Goal: Task Accomplishment & Management: Complete application form

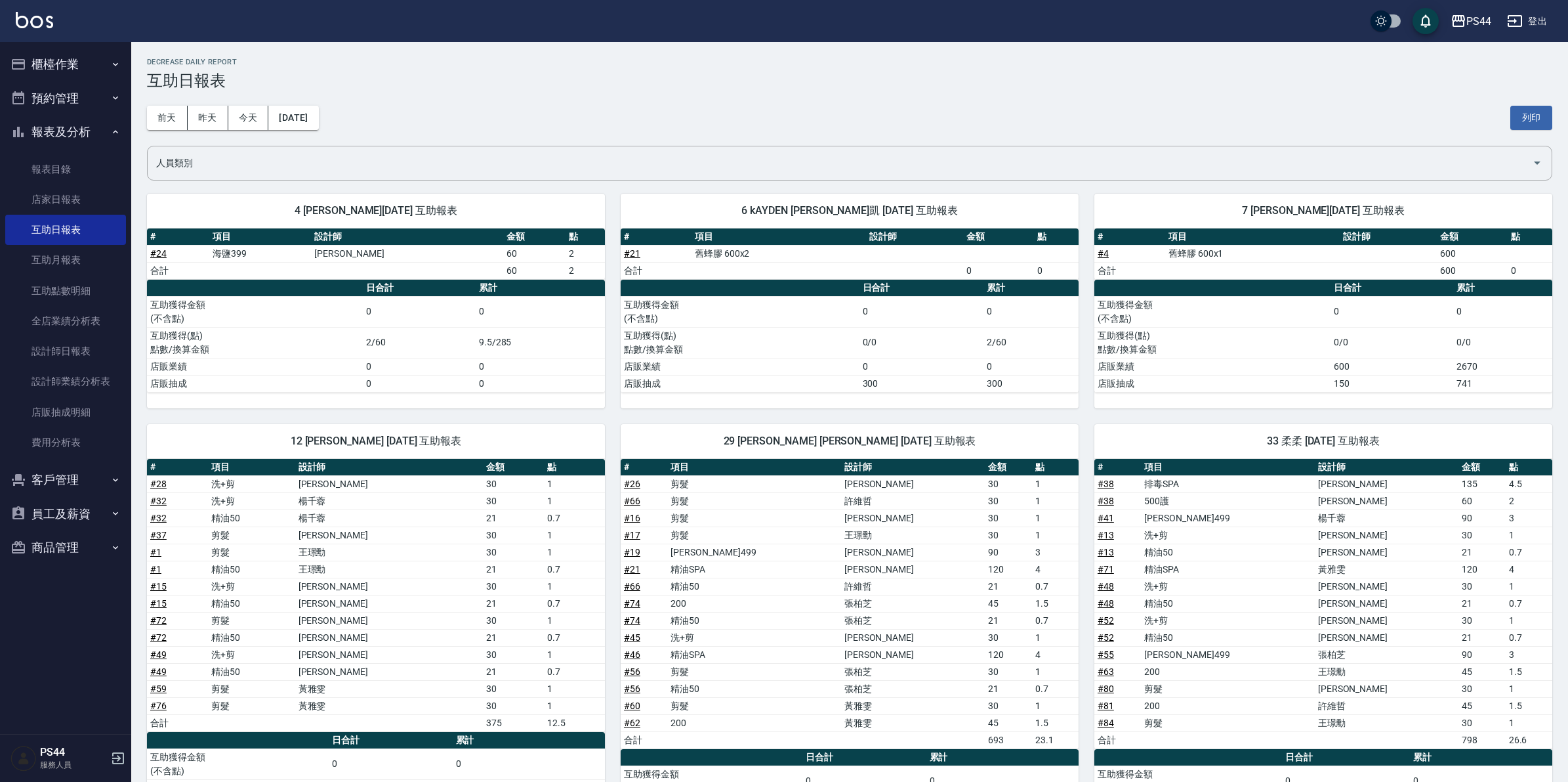
click at [33, 25] on img at bounding box center [34, 20] width 37 height 16
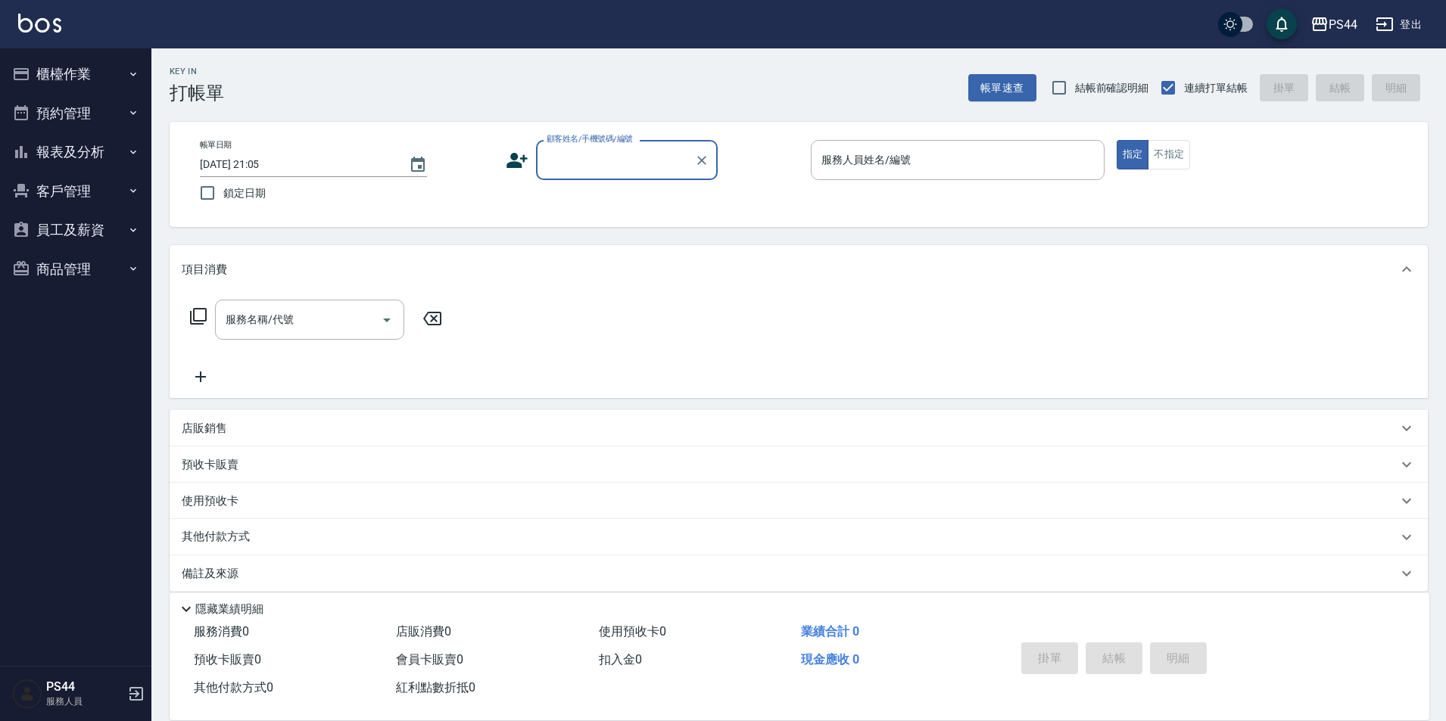
drag, startPoint x: 1815, startPoint y: 0, endPoint x: 625, endPoint y: 178, distance: 1203.3
click at [625, 178] on div "顧客姓名/手機號碼/編號" at bounding box center [627, 160] width 182 height 40
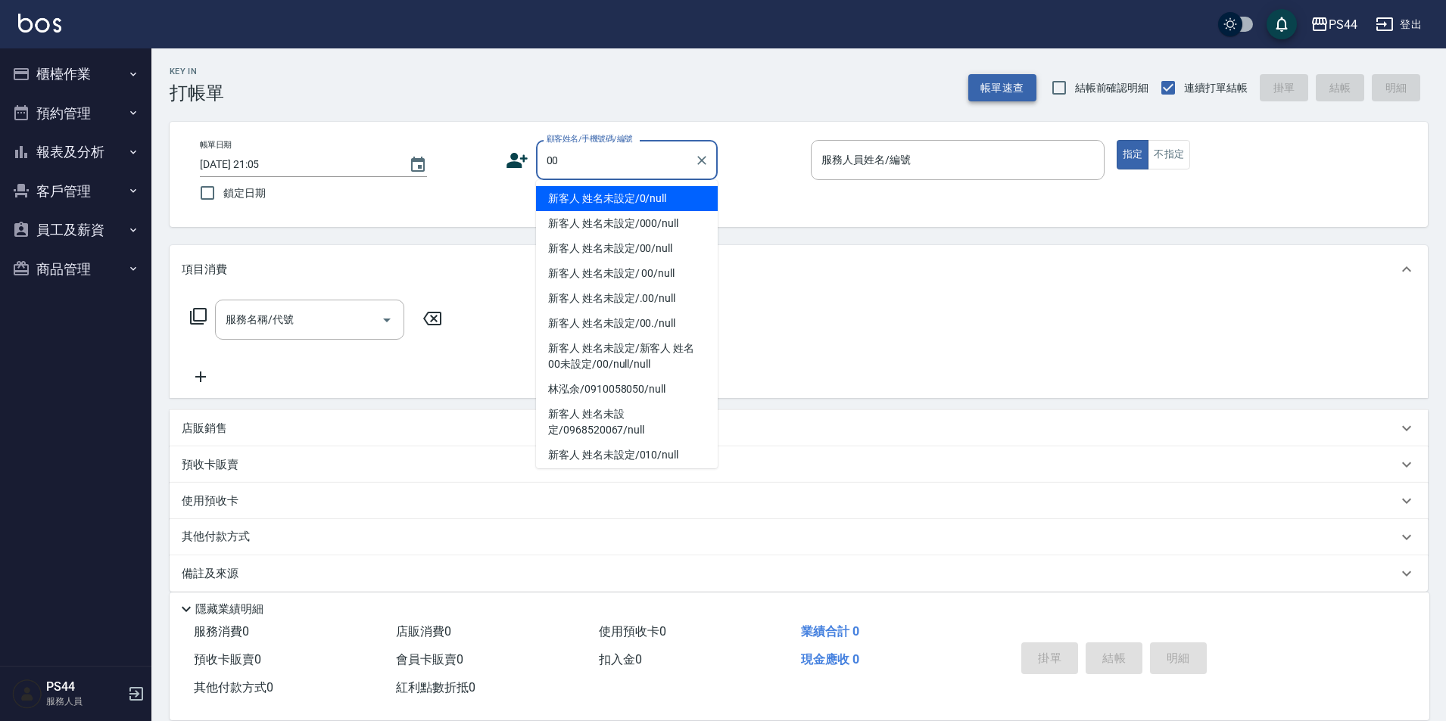
type input "新客人 姓名未設定/000/null"
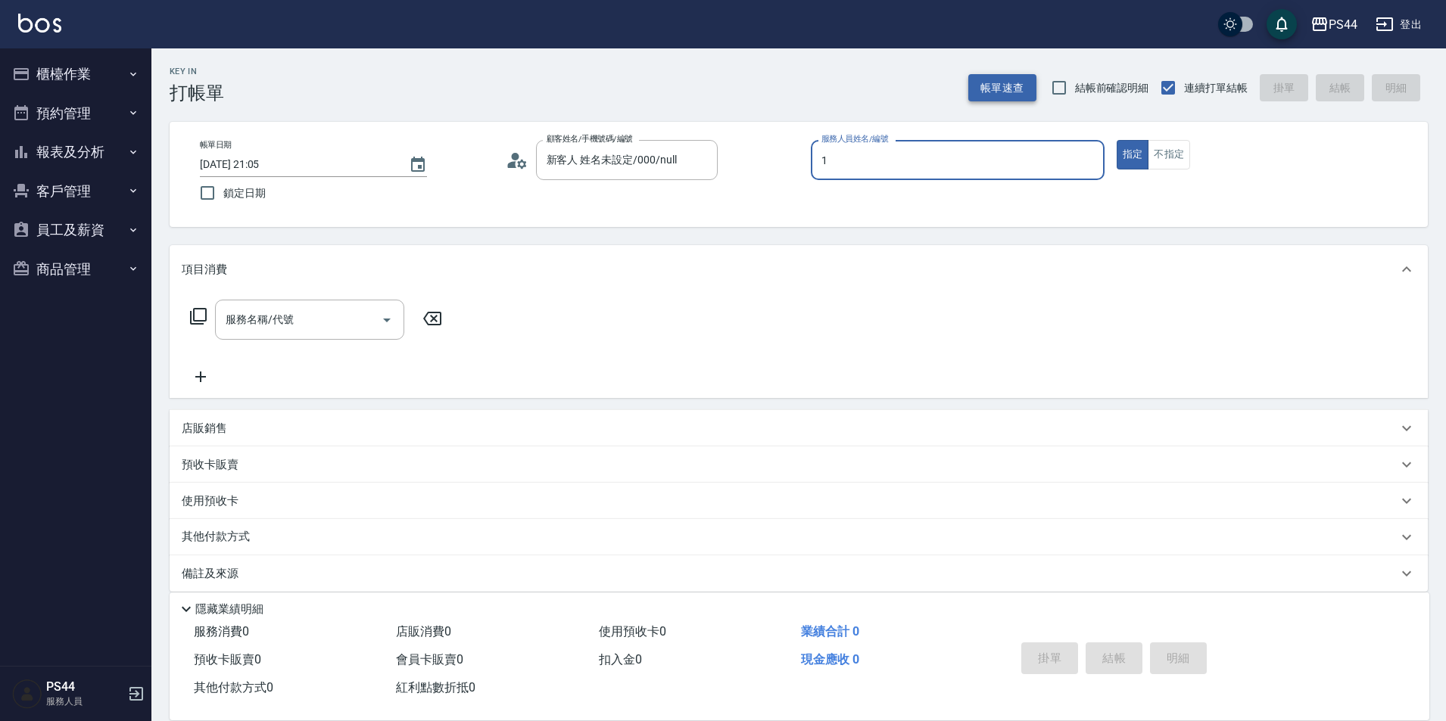
type input "[PERSON_NAME]-1"
type button "true"
type input "0"
type input "新客人 姓名未設定/00/null"
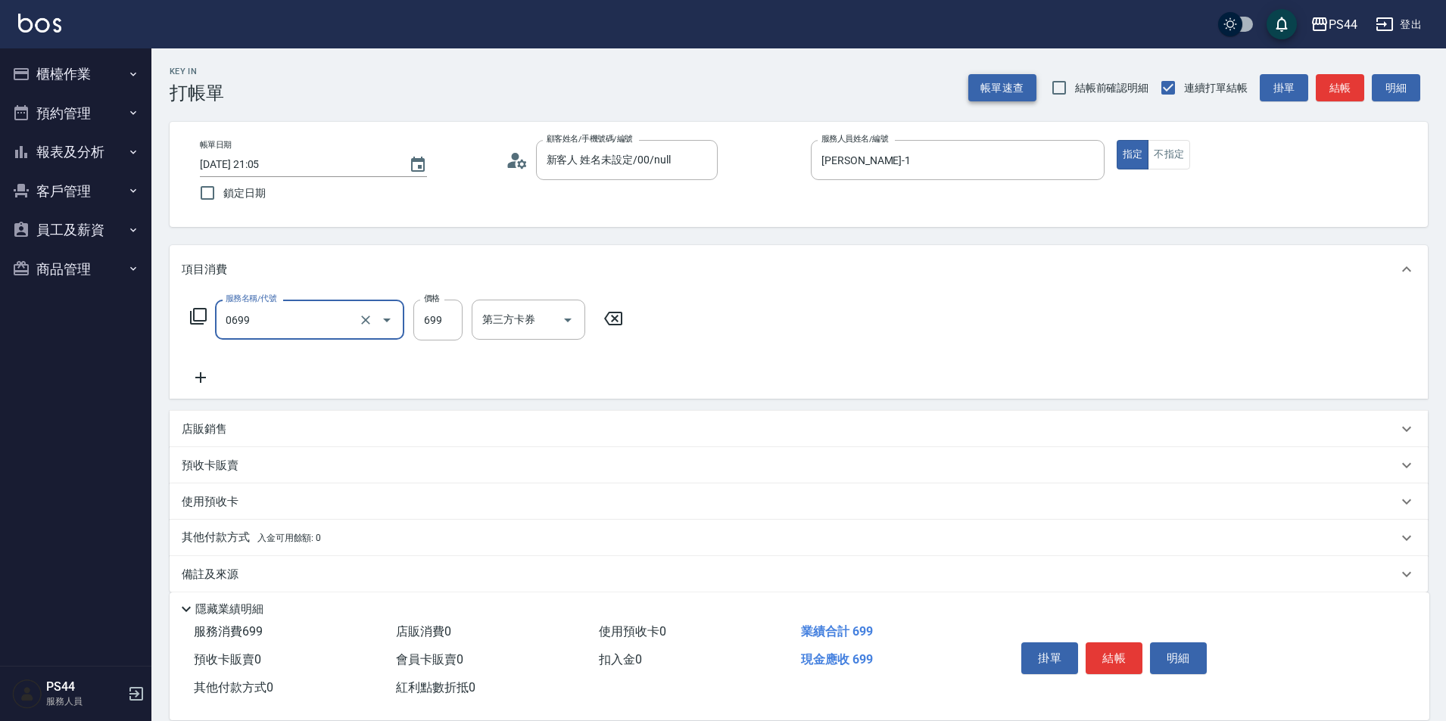
type input "精油SPA(0699)"
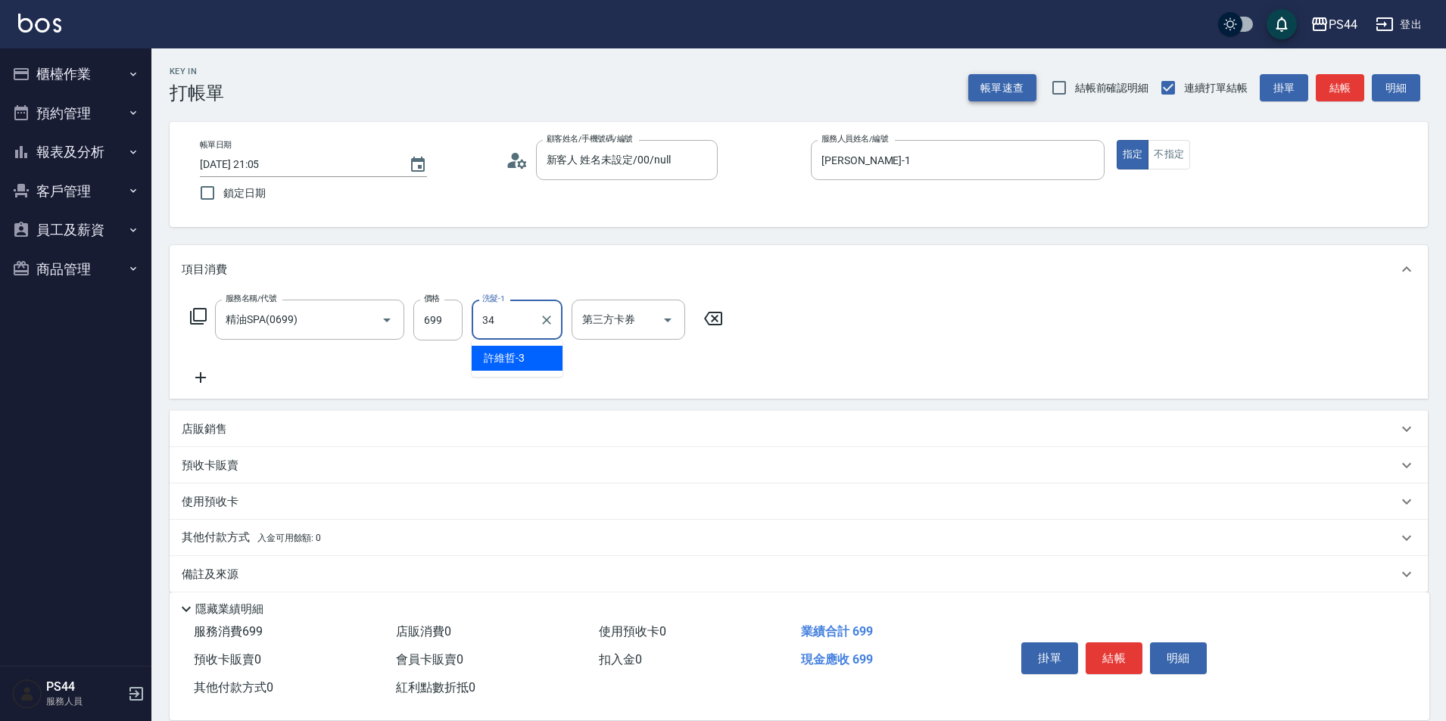
type input "邱美月-34"
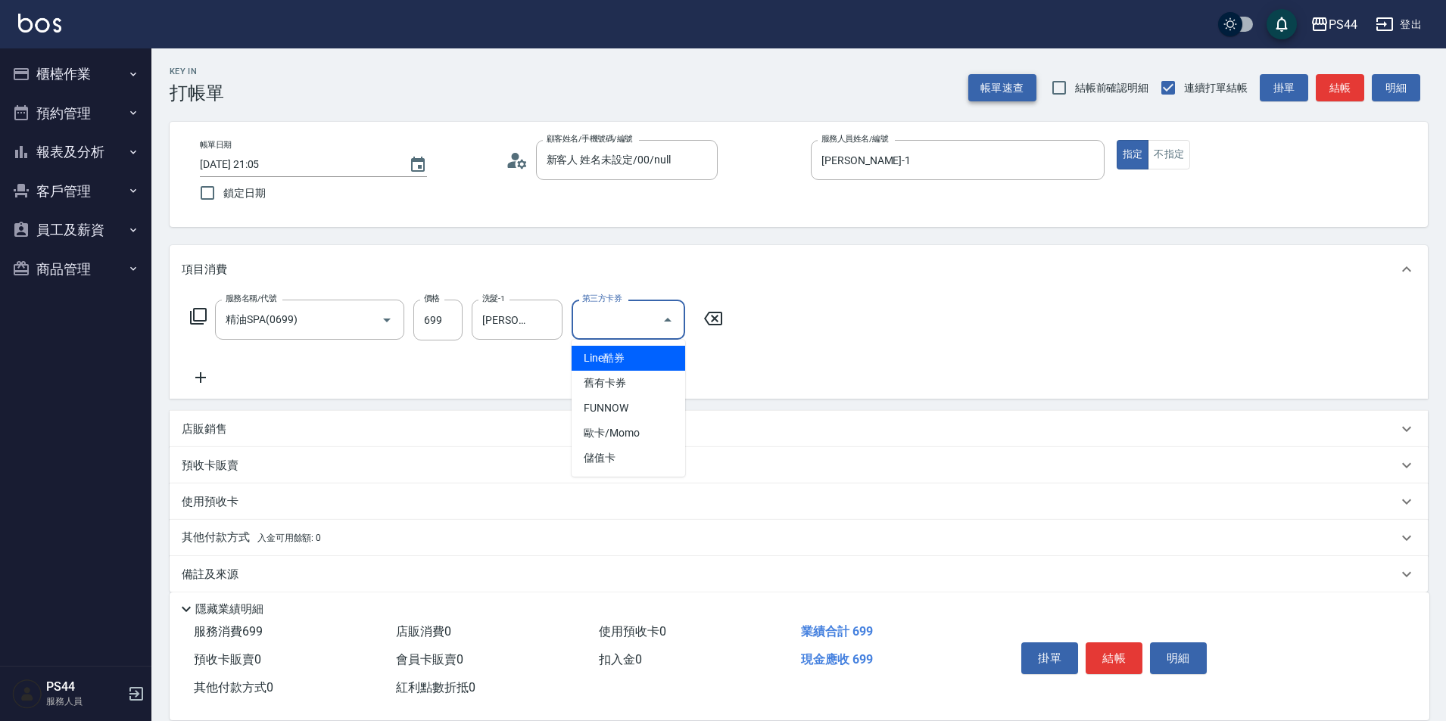
type input "儲值卡"
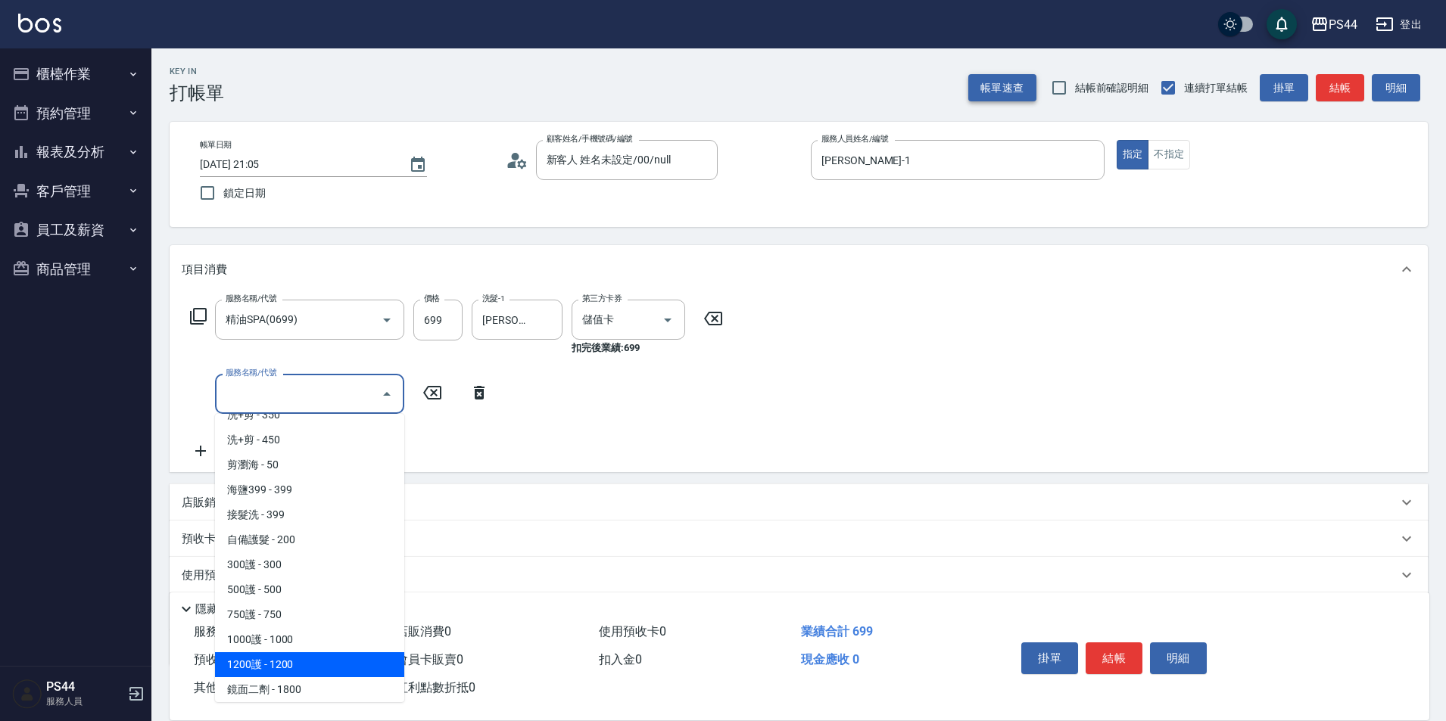
scroll to position [517, 0]
type input "鏡面二劑(406)"
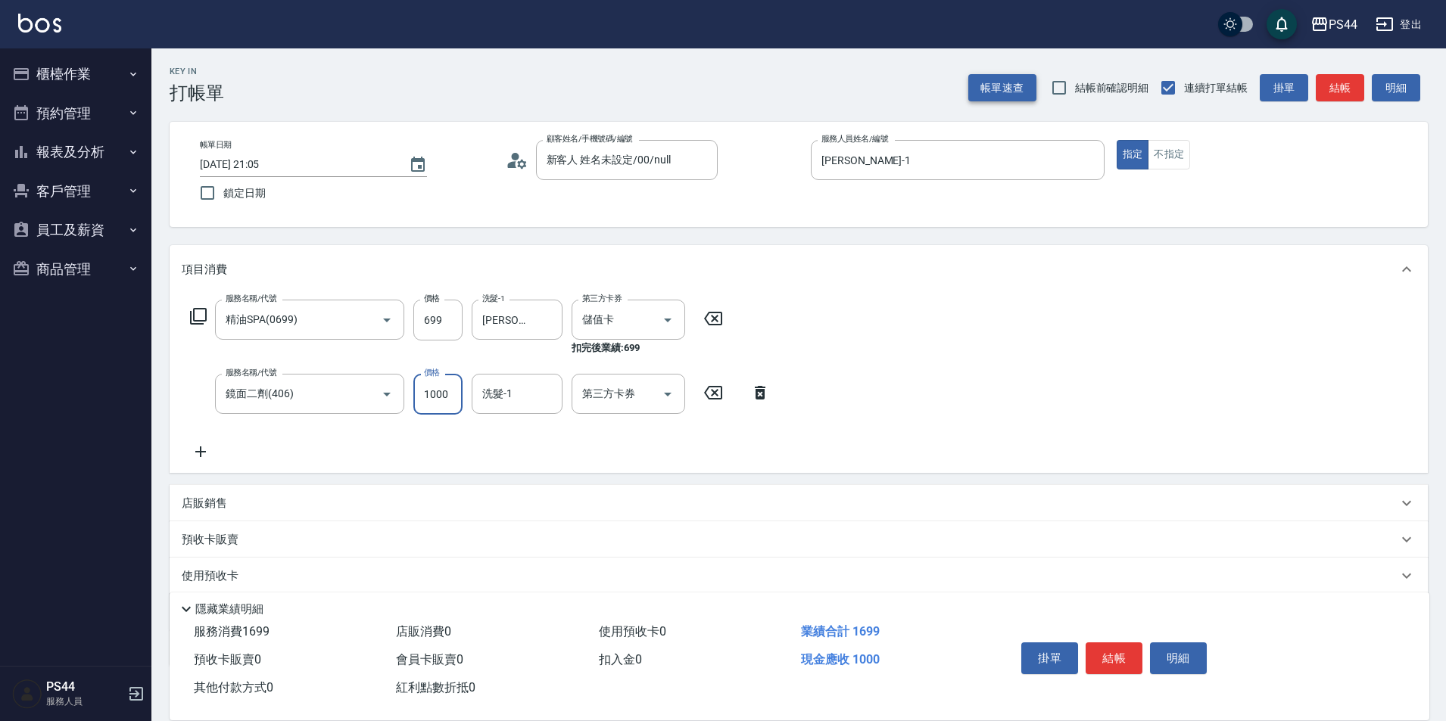
type input "1000"
type input "邱美月-34"
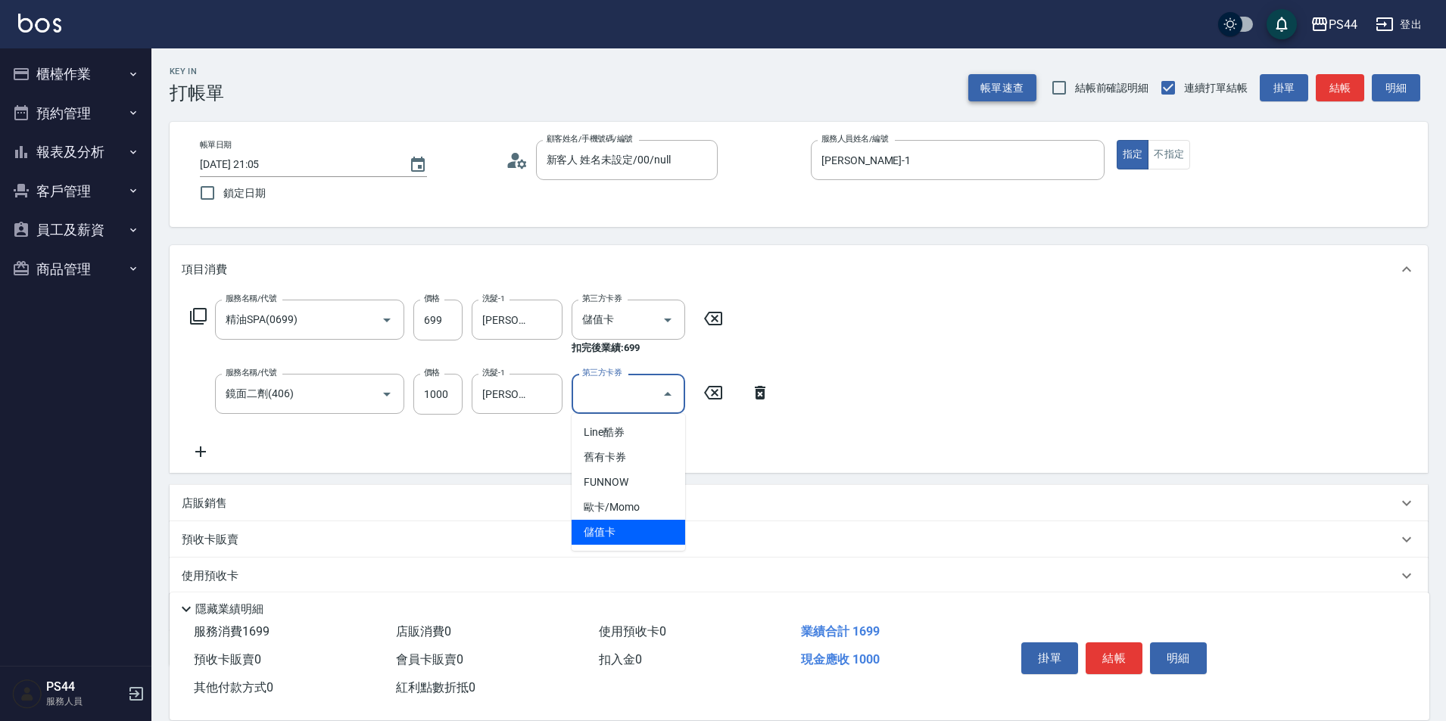
type input "儲值卡"
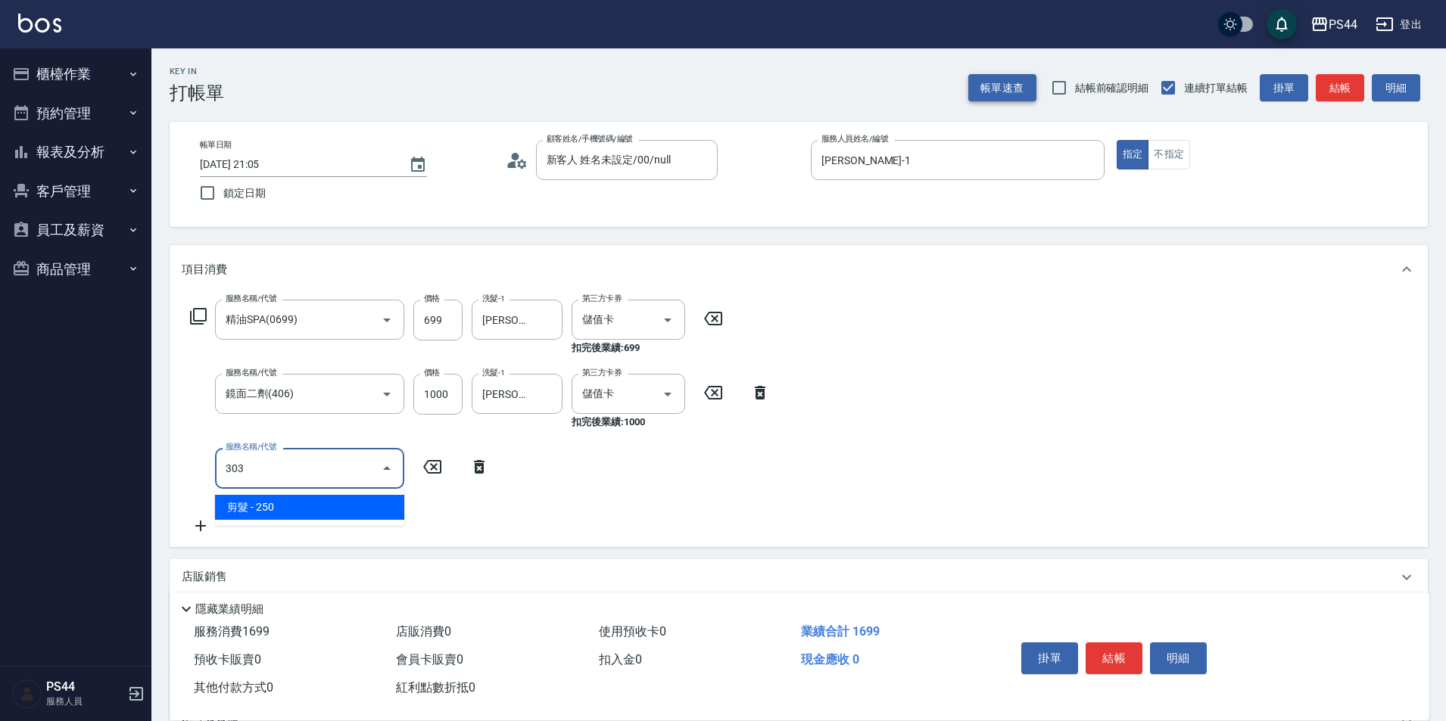
type input "剪髮(303)"
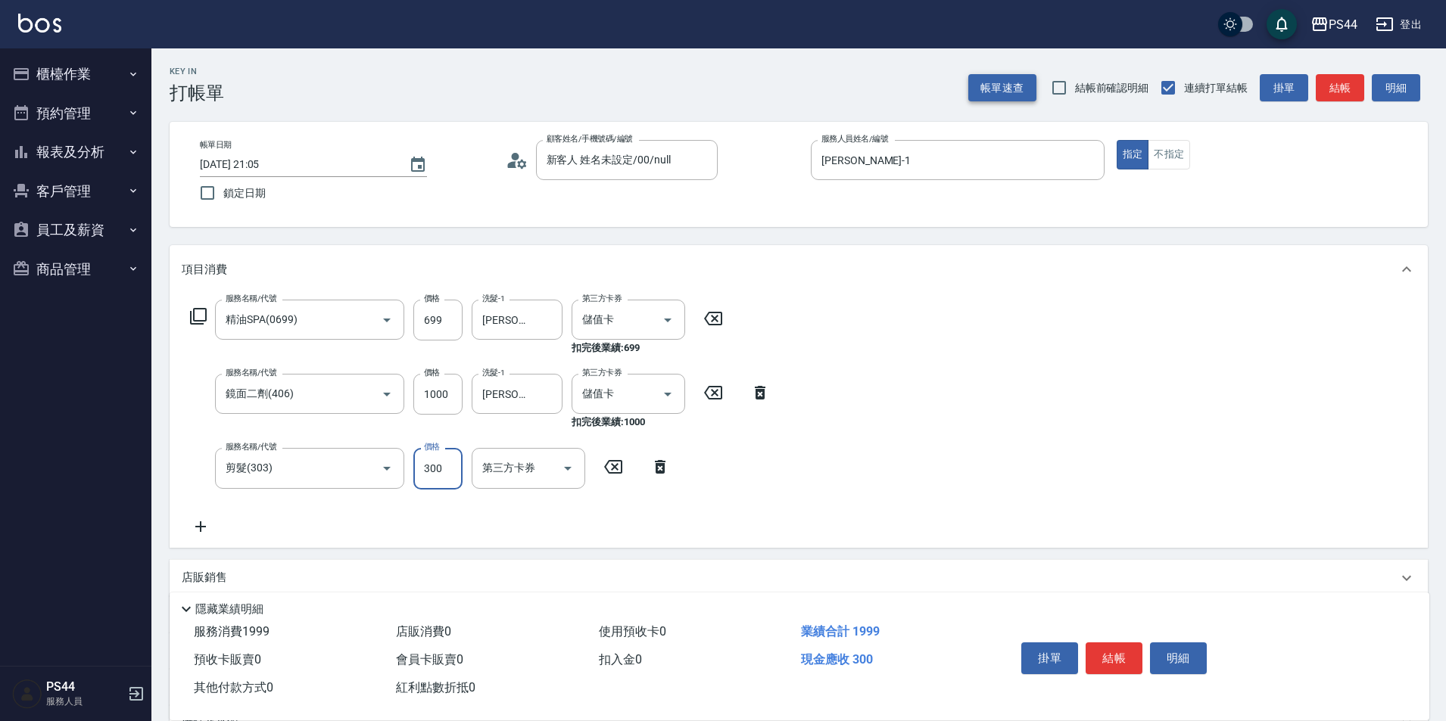
type input "300"
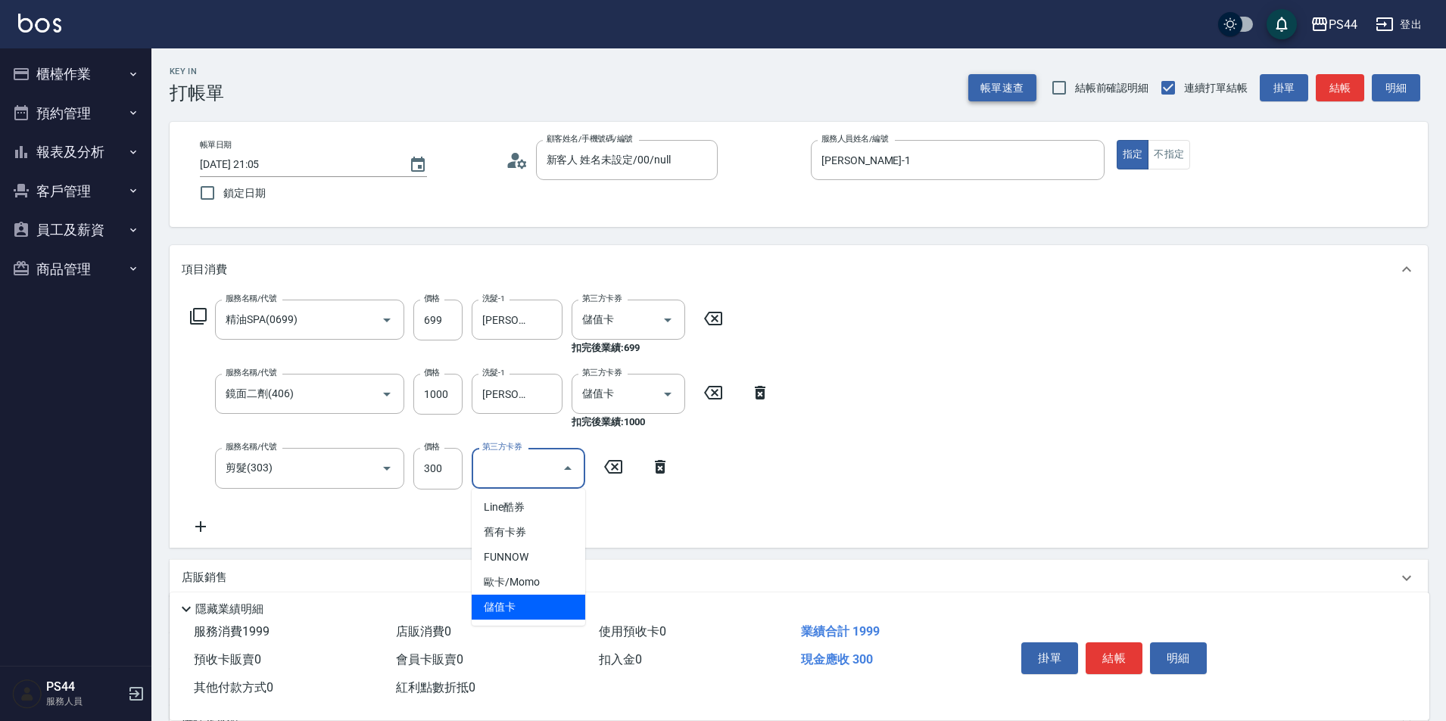
type input "儲值卡"
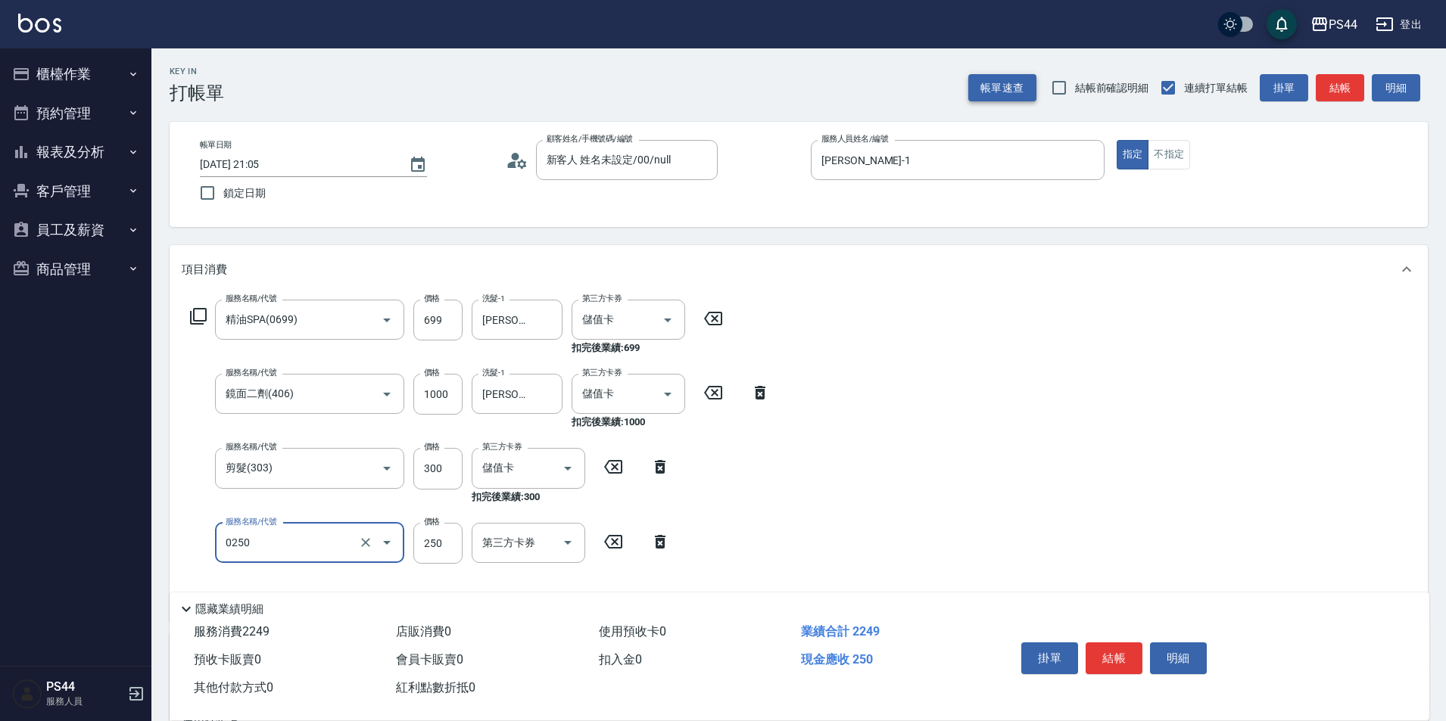
type input "精油溫灸(0250)"
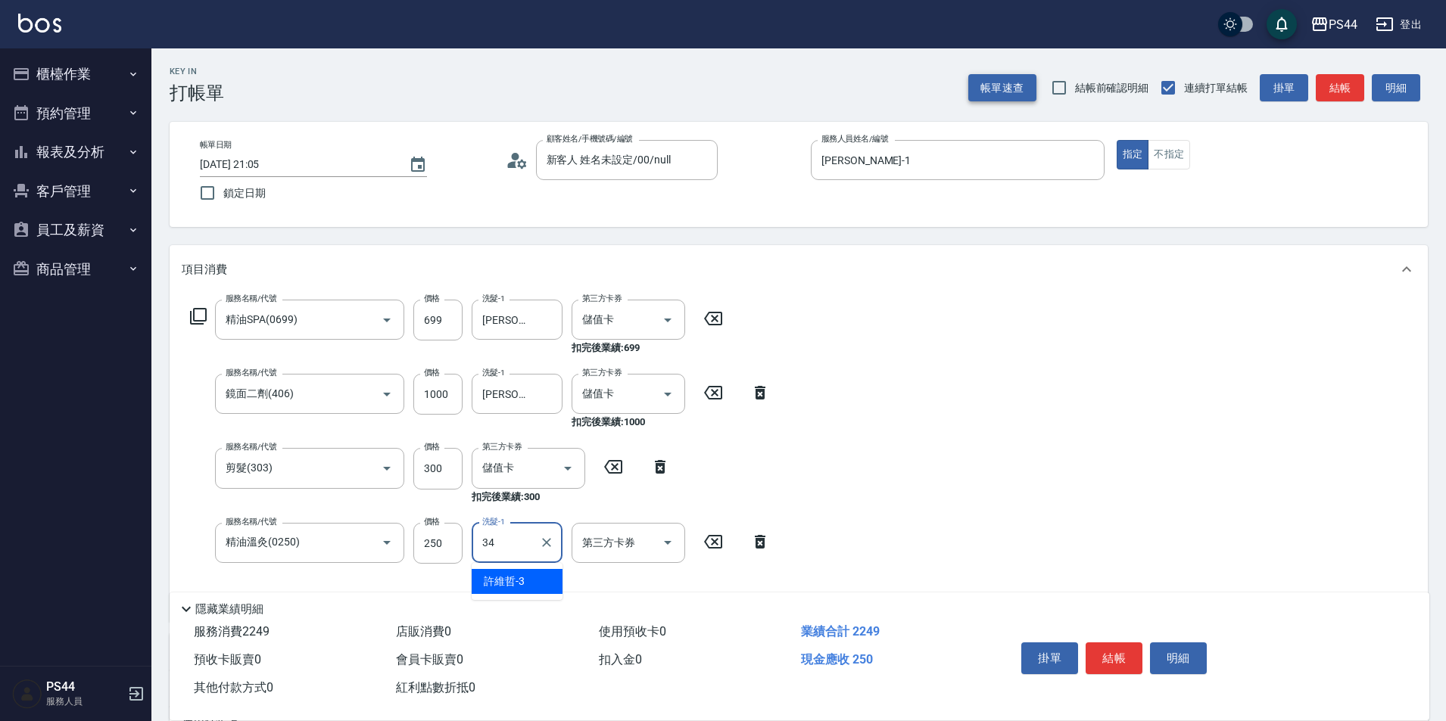
type input "邱美月-34"
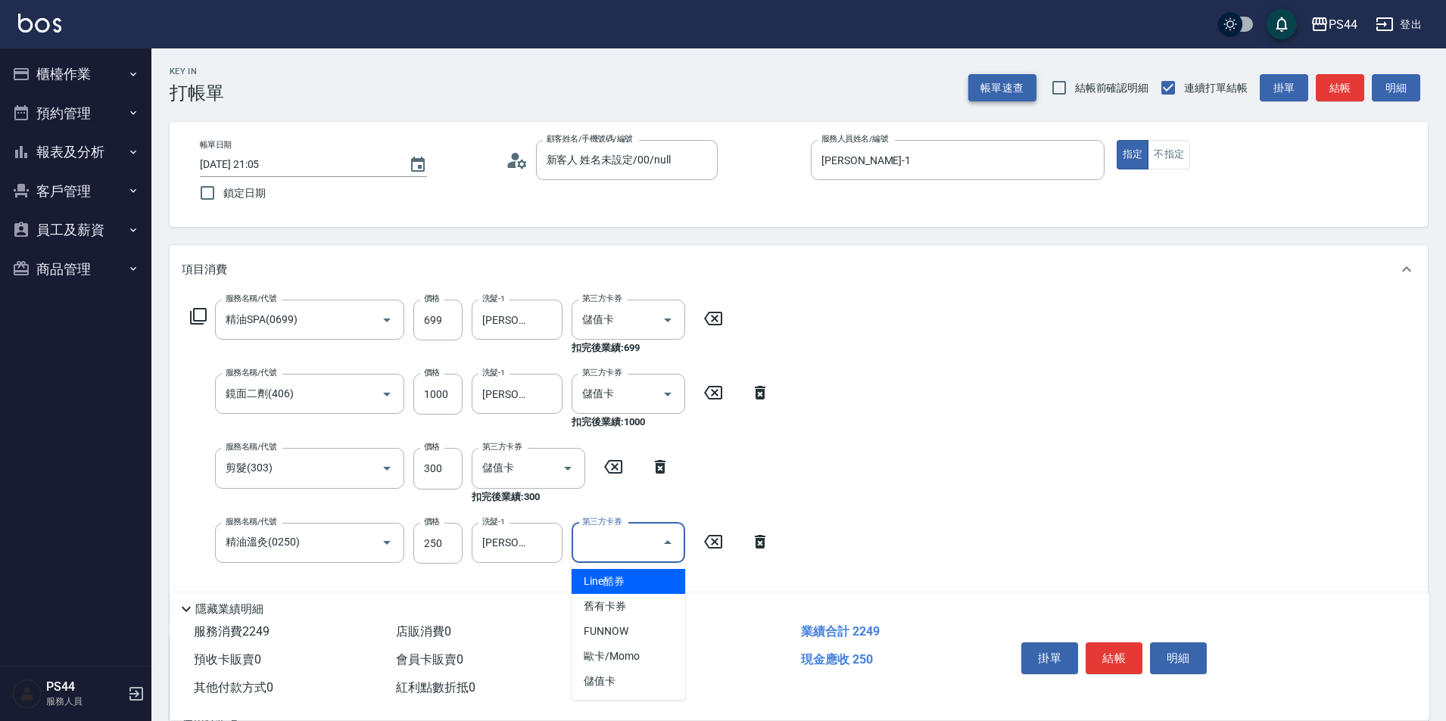
type input "儲值卡"
type input "剪瀏海(310)"
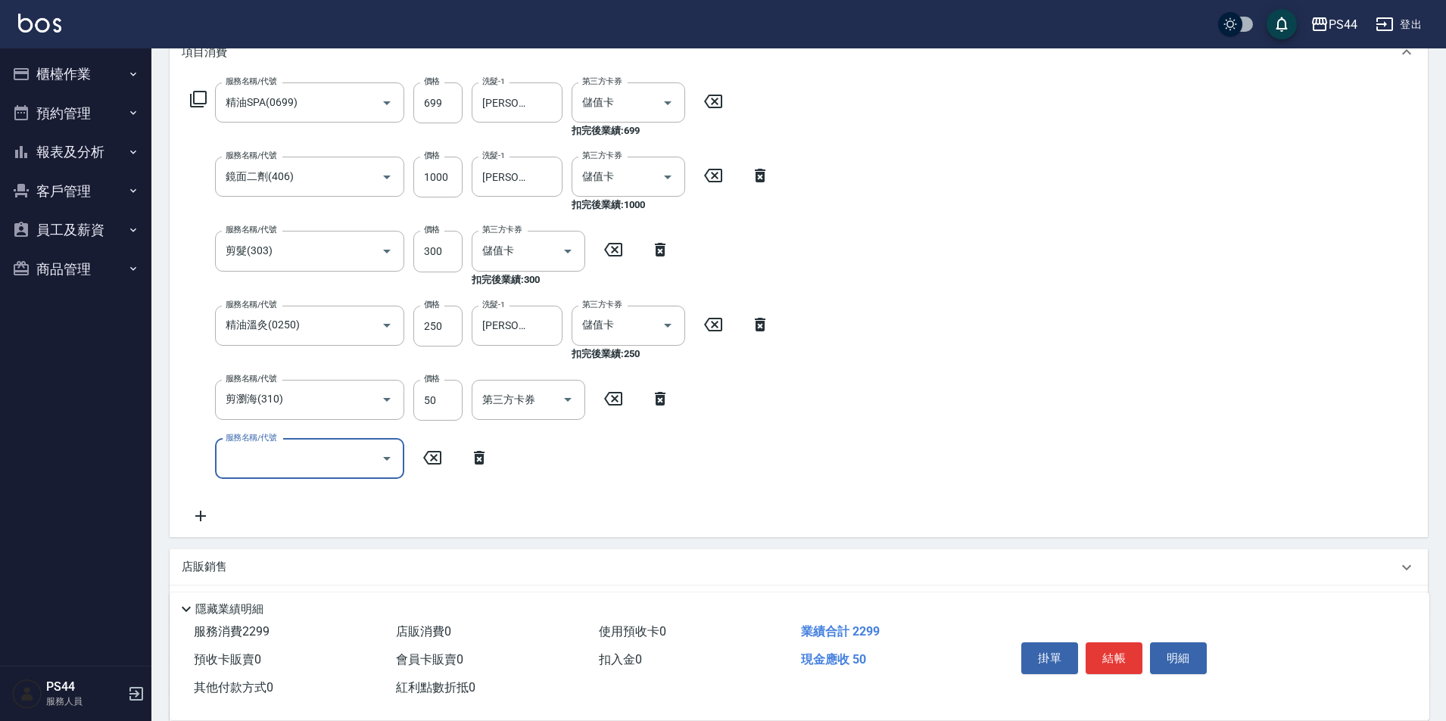
scroll to position [227, 0]
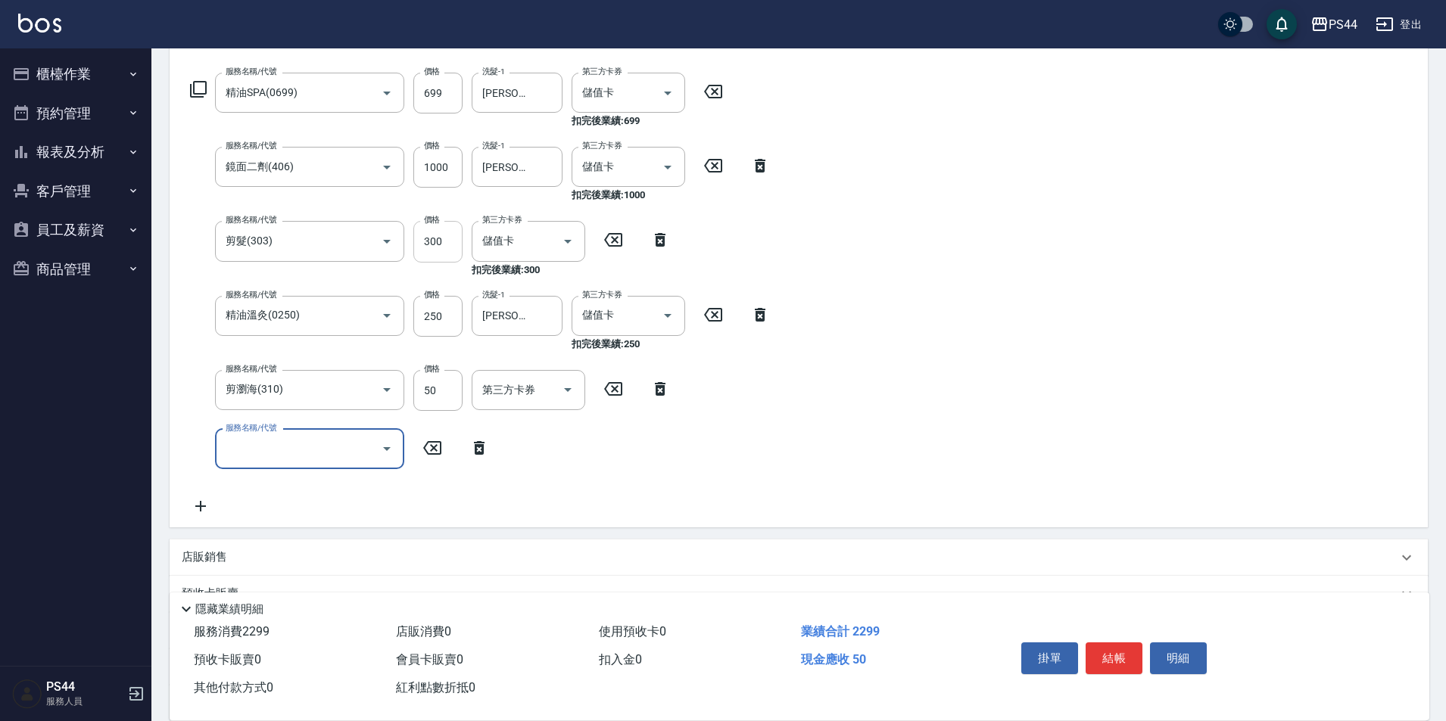
click at [435, 236] on input "300" at bounding box center [437, 241] width 49 height 41
click at [435, 243] on input "300" at bounding box center [437, 241] width 49 height 41
type input "200"
click at [558, 393] on button "Open" at bounding box center [568, 390] width 24 height 24
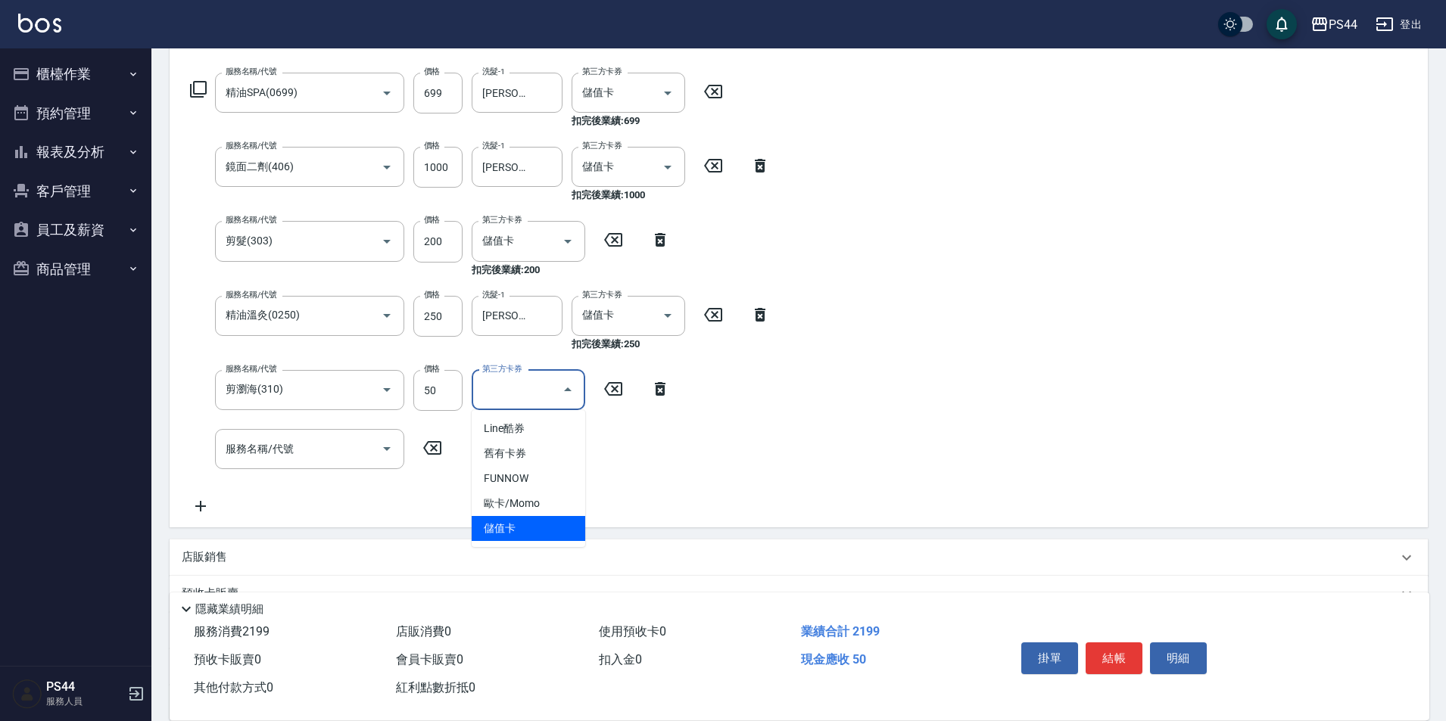
type input "儲值卡"
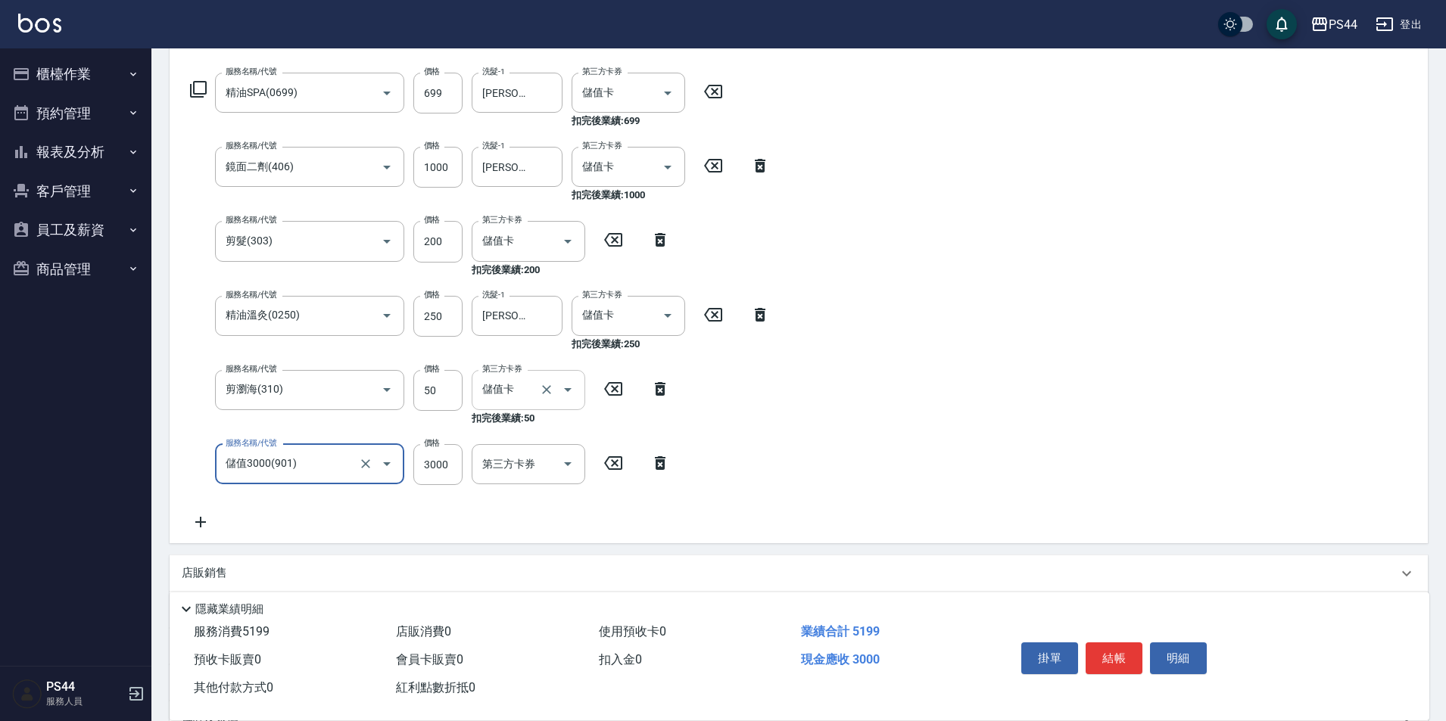
type input "儲值3000(901)"
type input "4000"
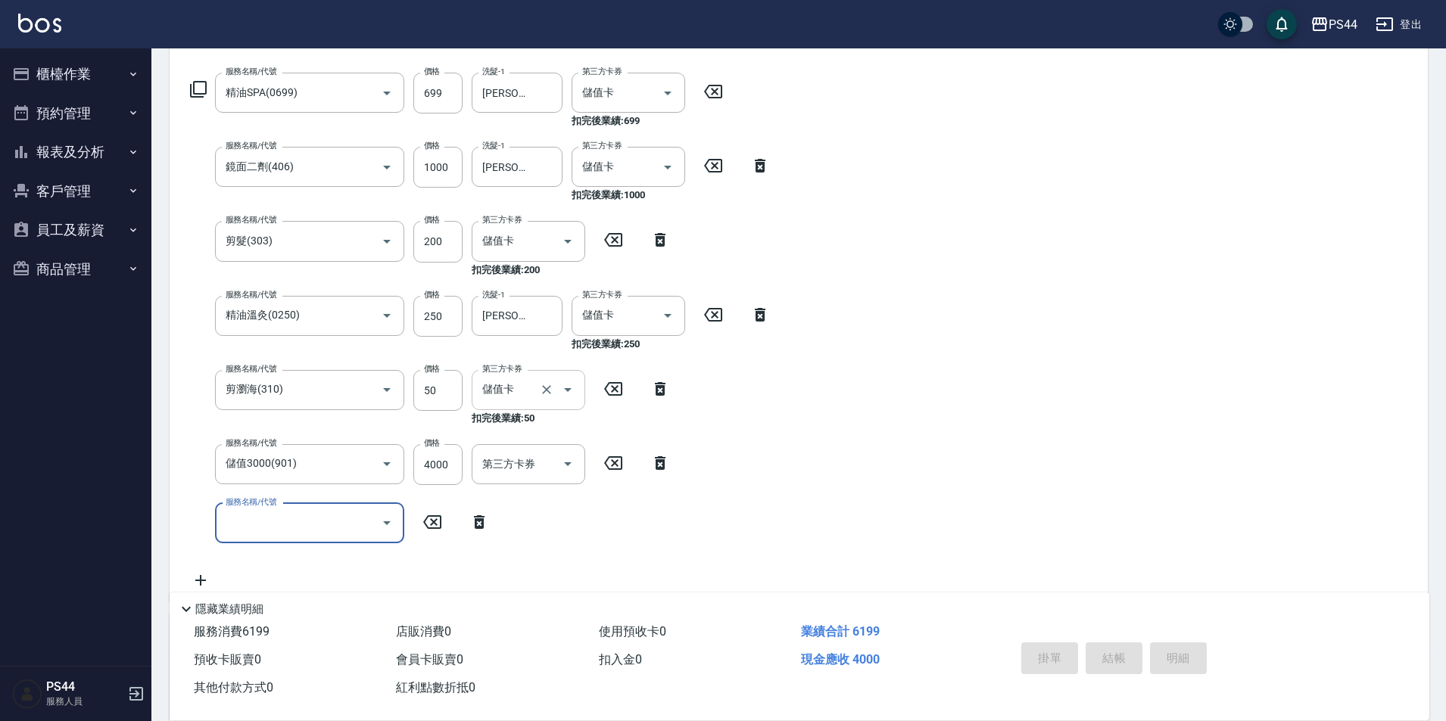
type input "2025/10/12 21:06"
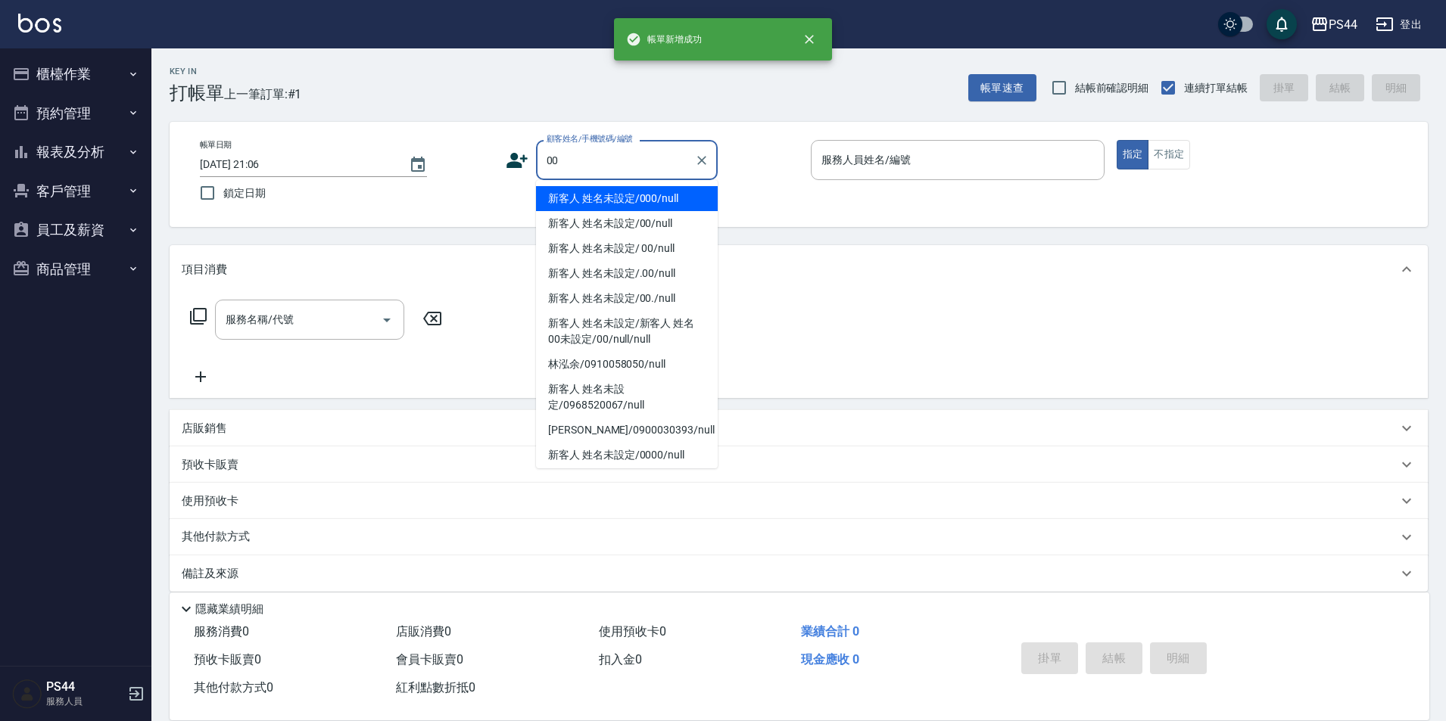
type input "新客人 姓名未設定/000/null"
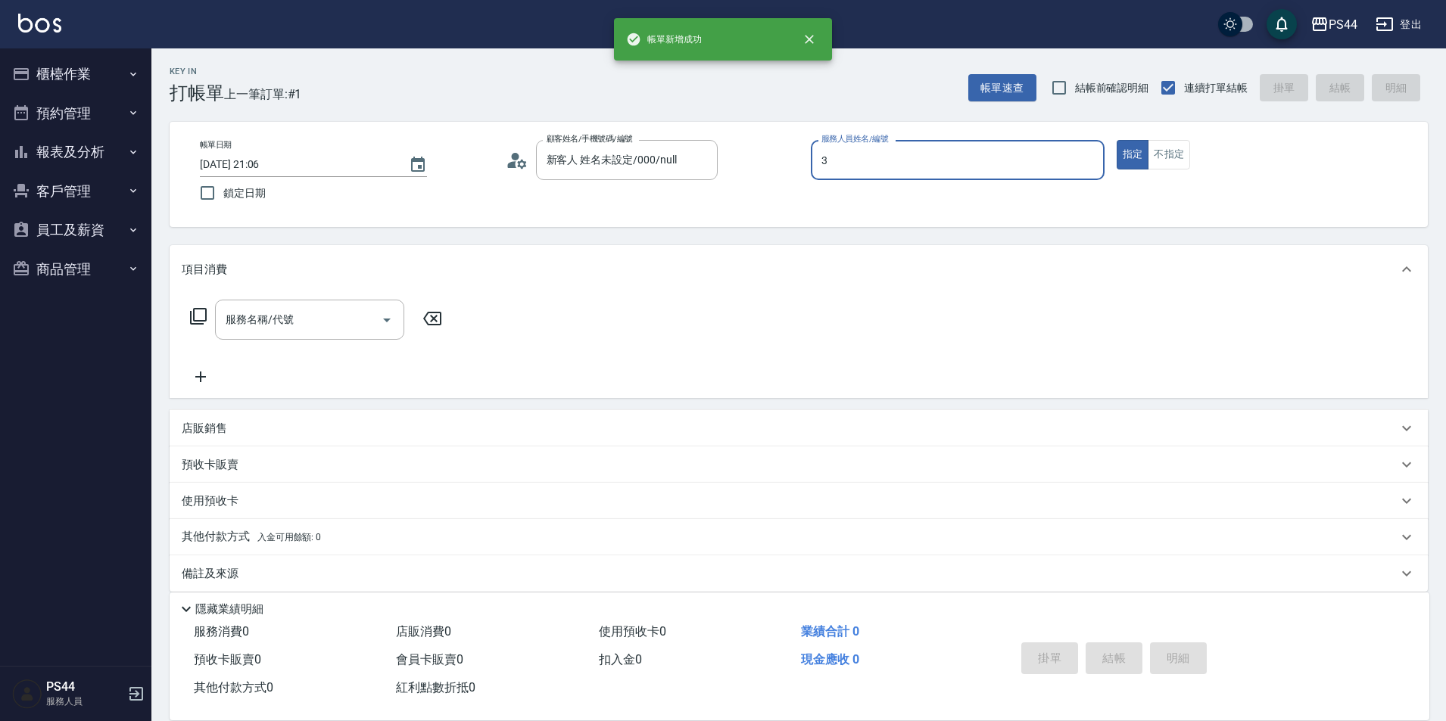
type input "許維哲-3"
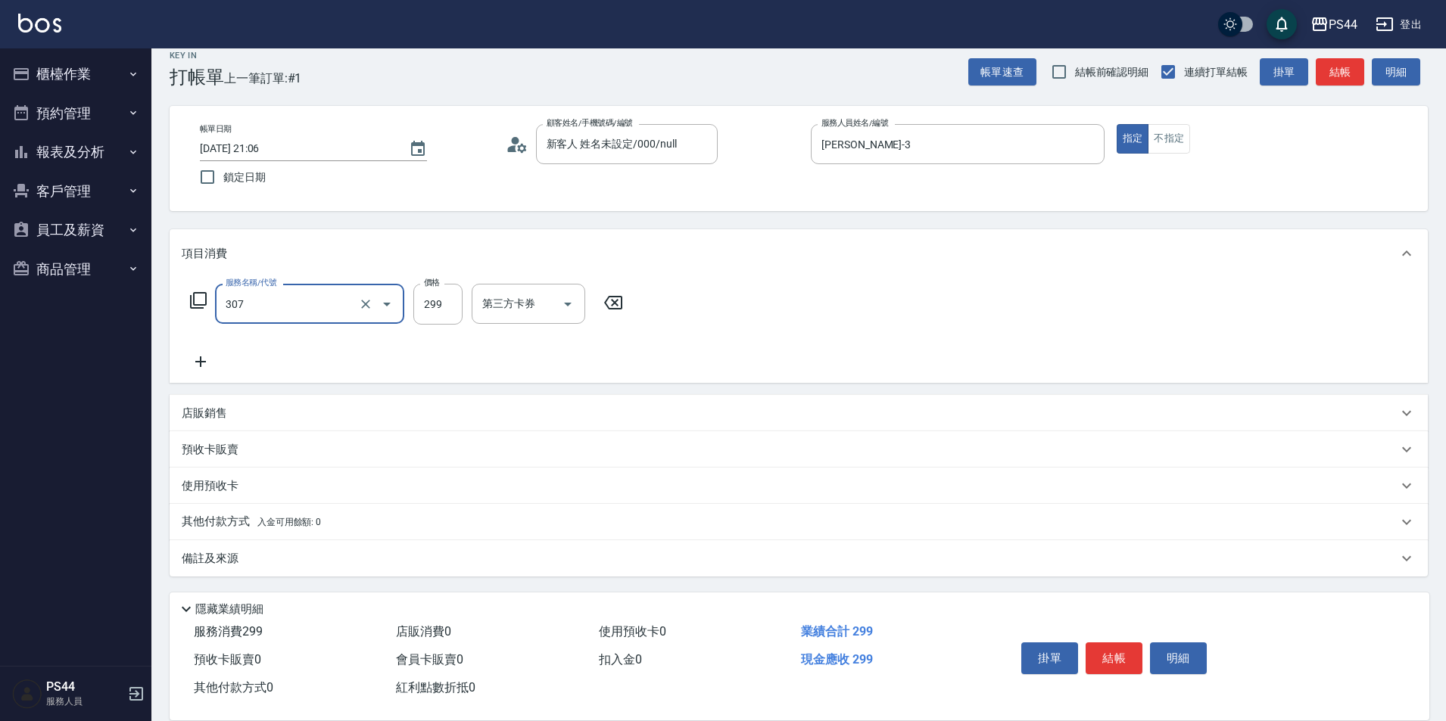
type input "剪髮(307)"
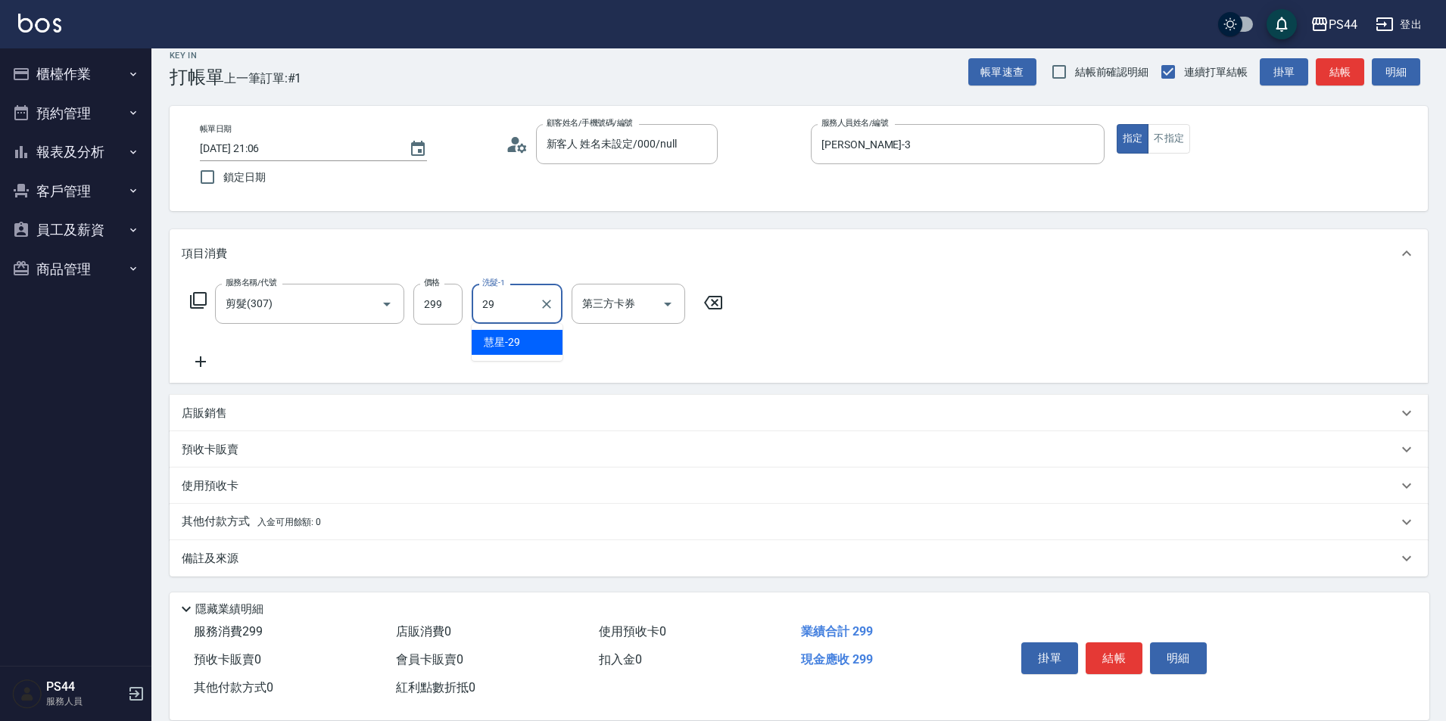
type input "慧星-29"
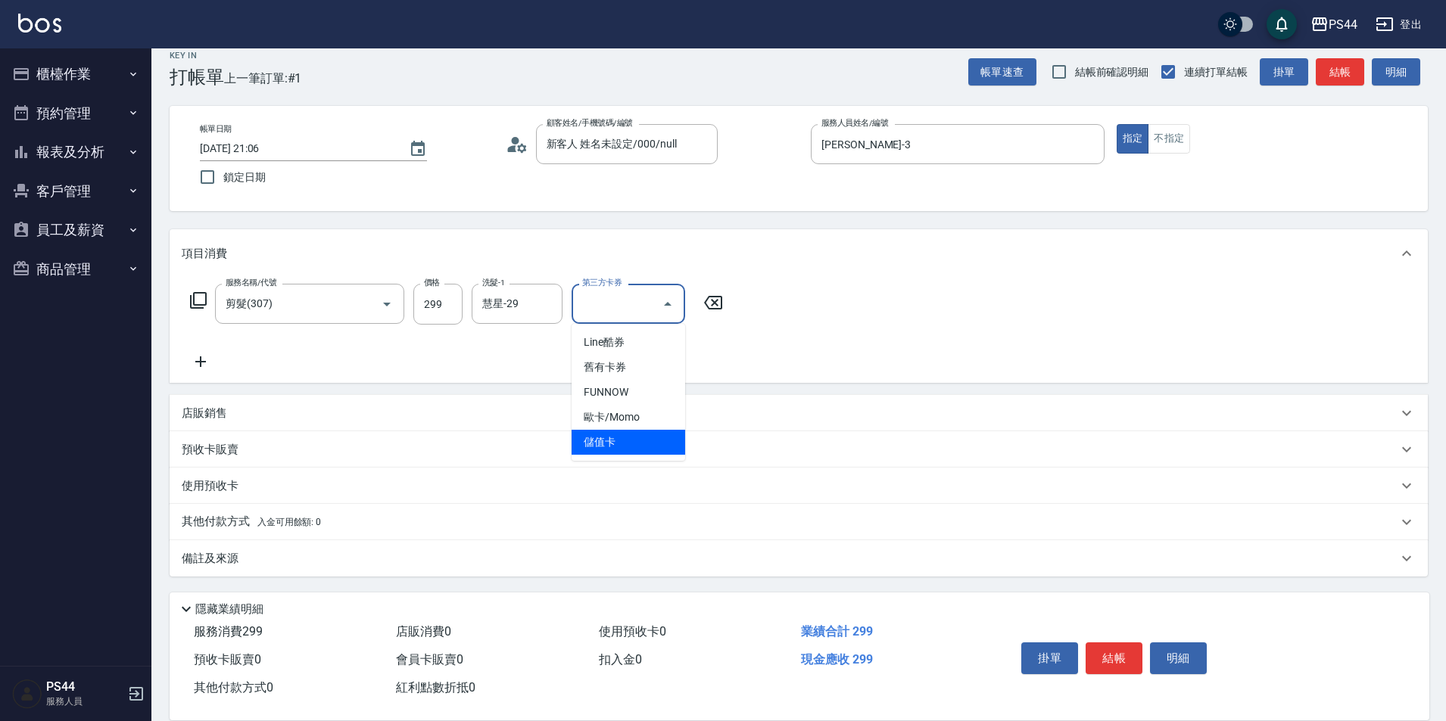
type input "儲值卡"
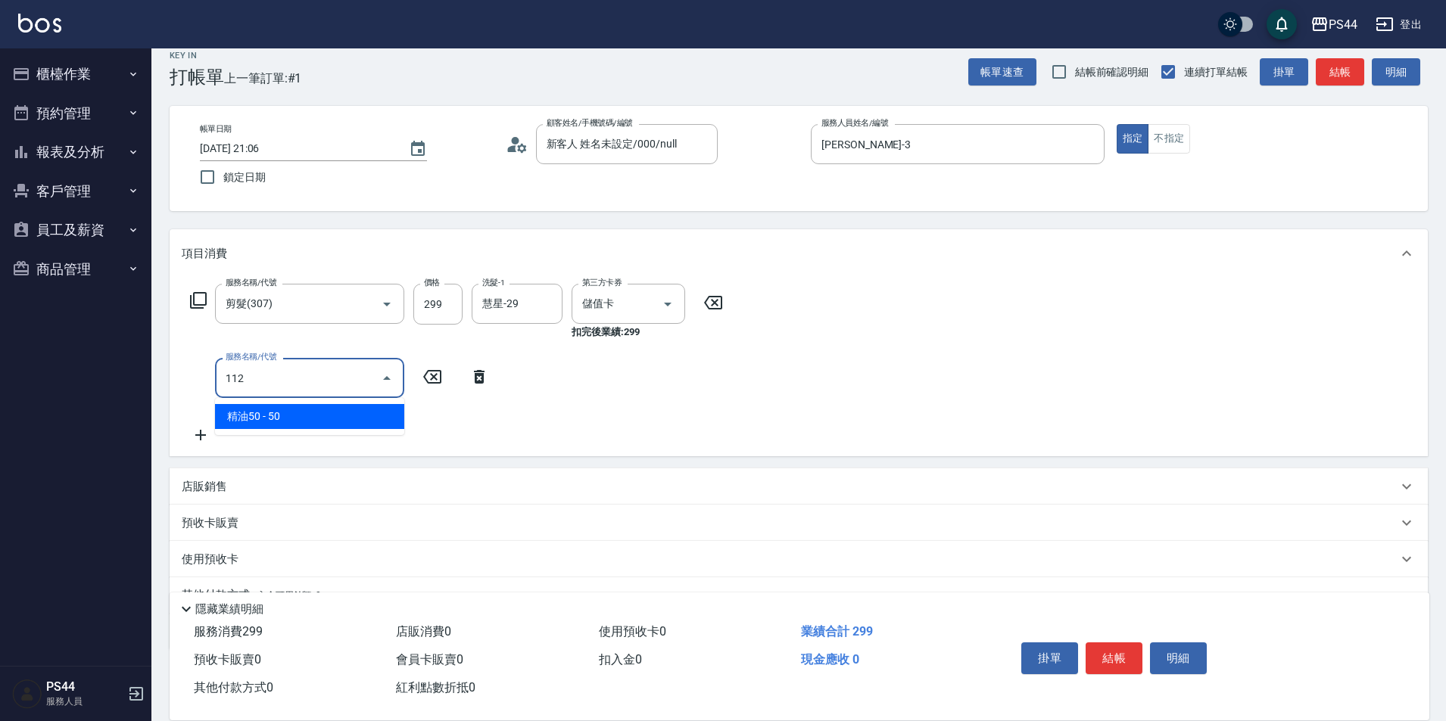
type input "精油50(112)"
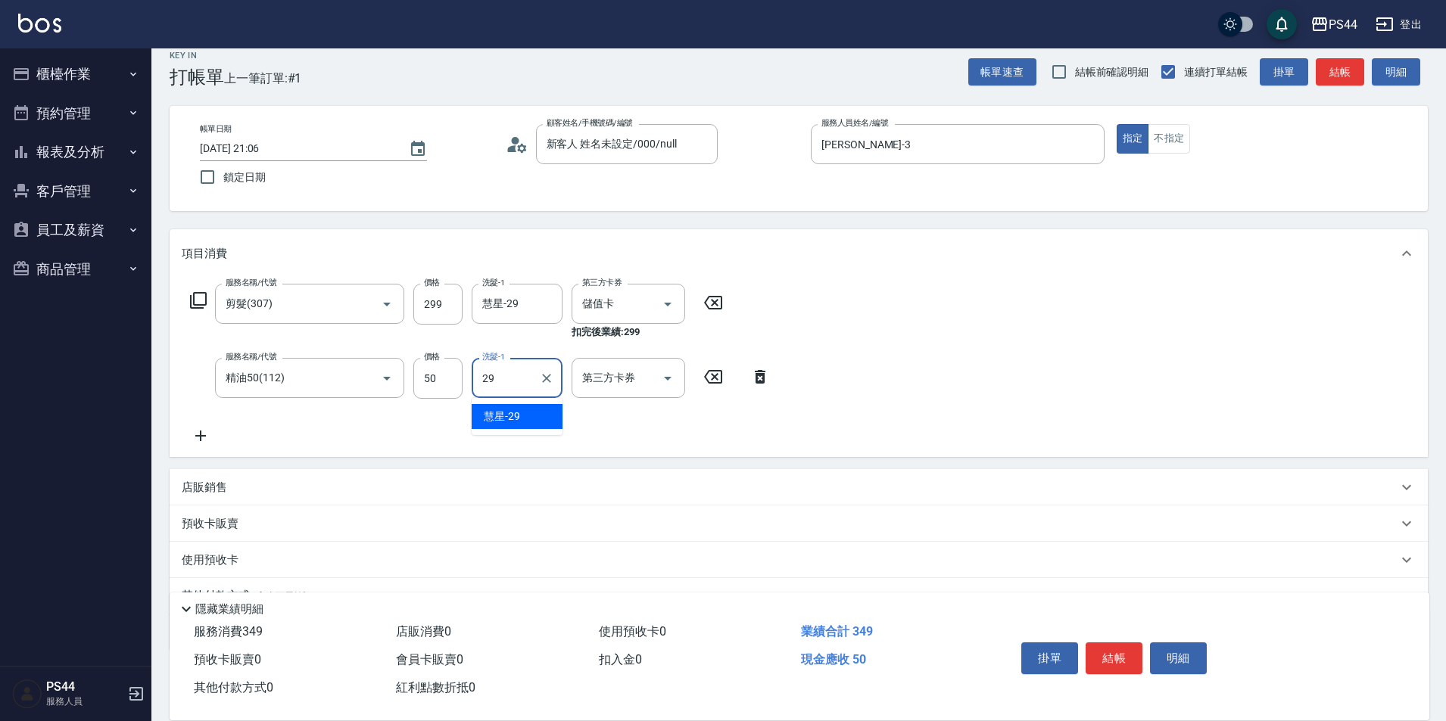
type input "慧星-29"
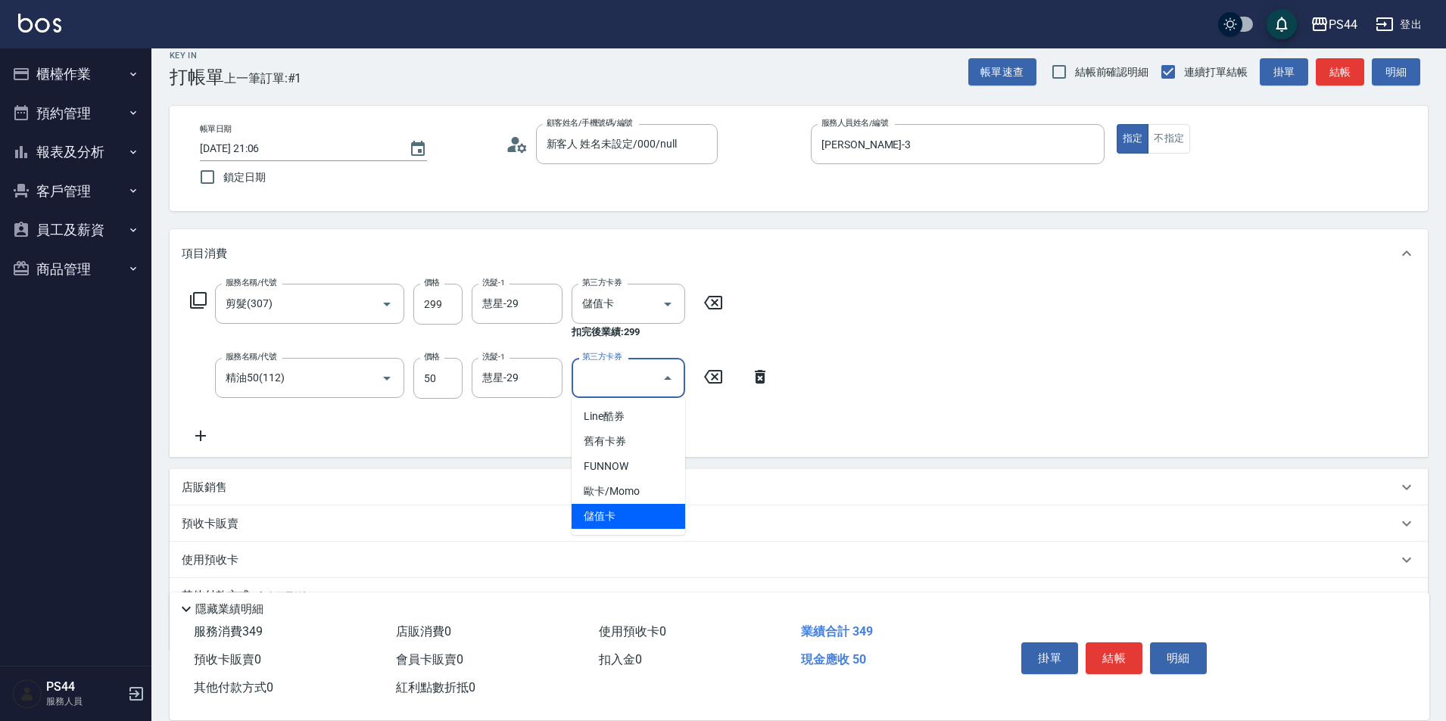
type input "儲值卡"
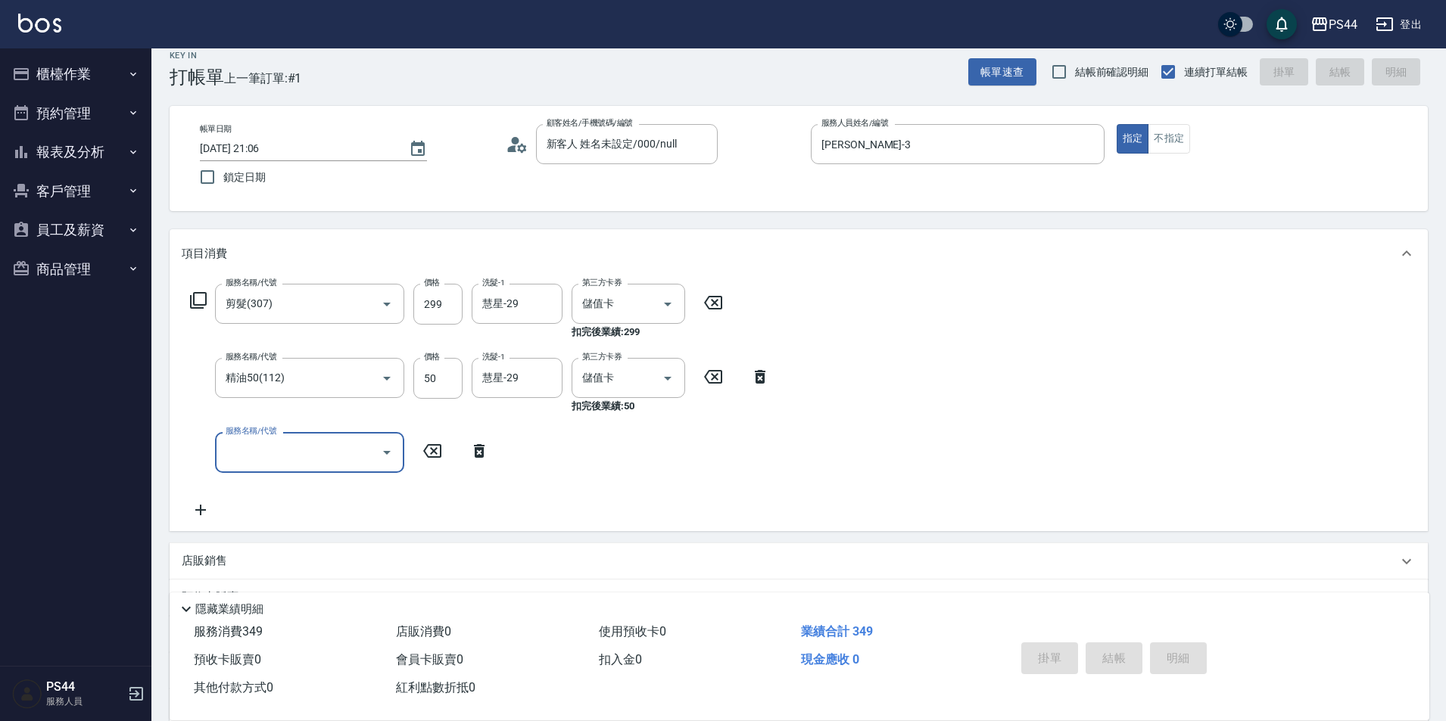
type input "[DATE] 21:07"
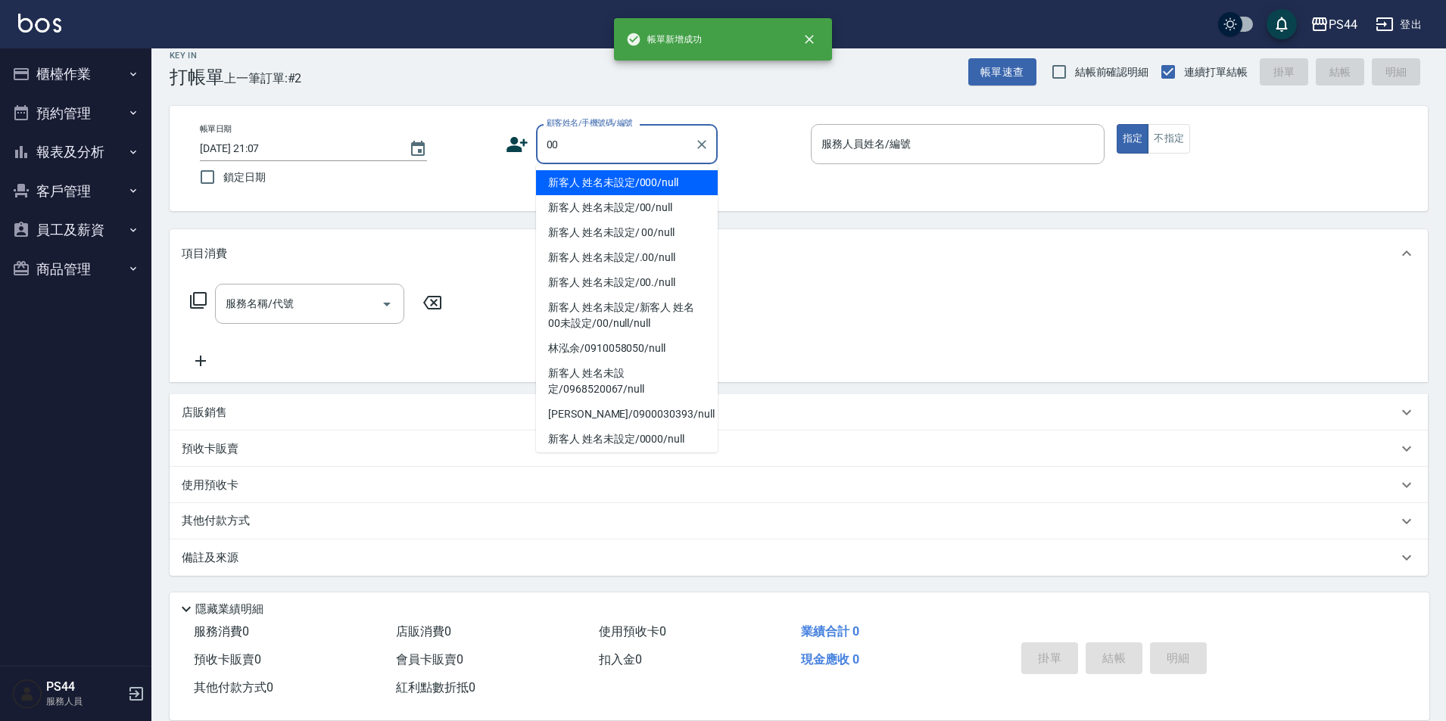
type input "新客人 姓名未設定/000/null"
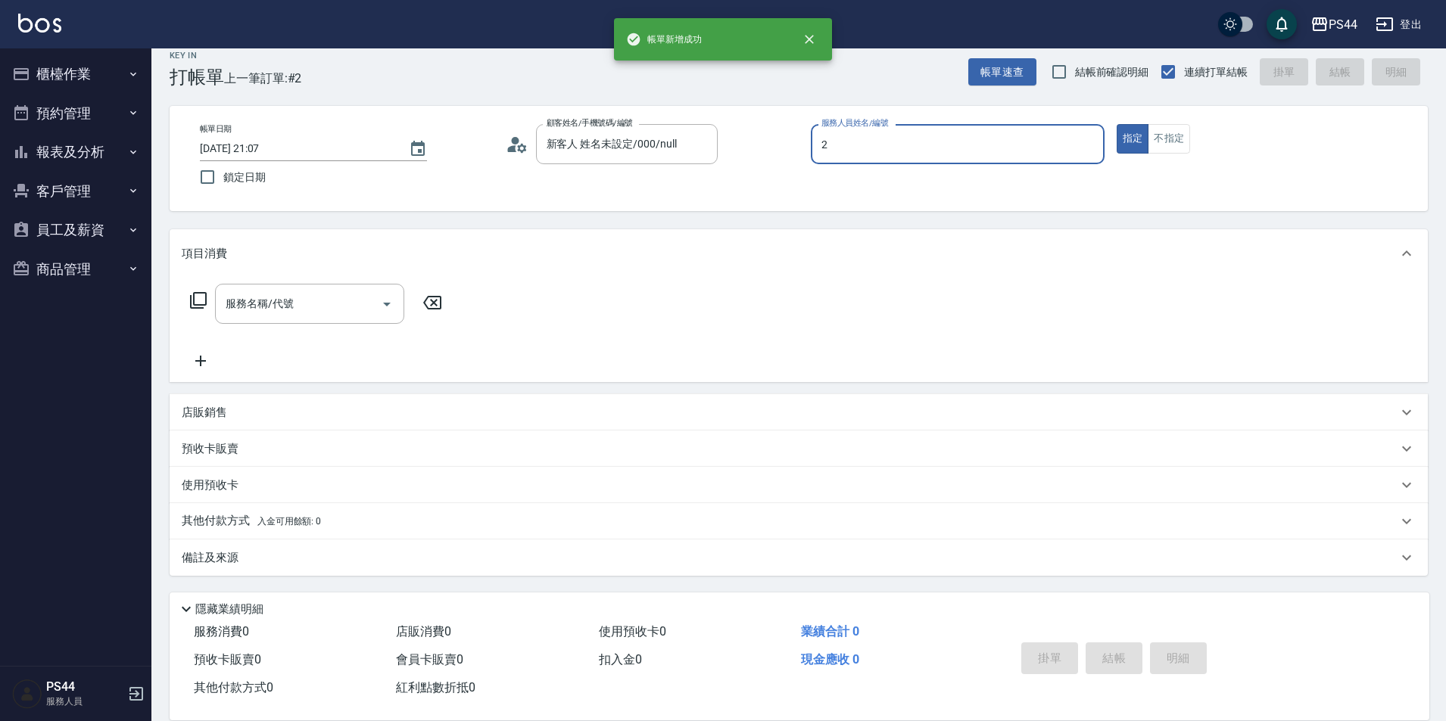
type input "Mars-2"
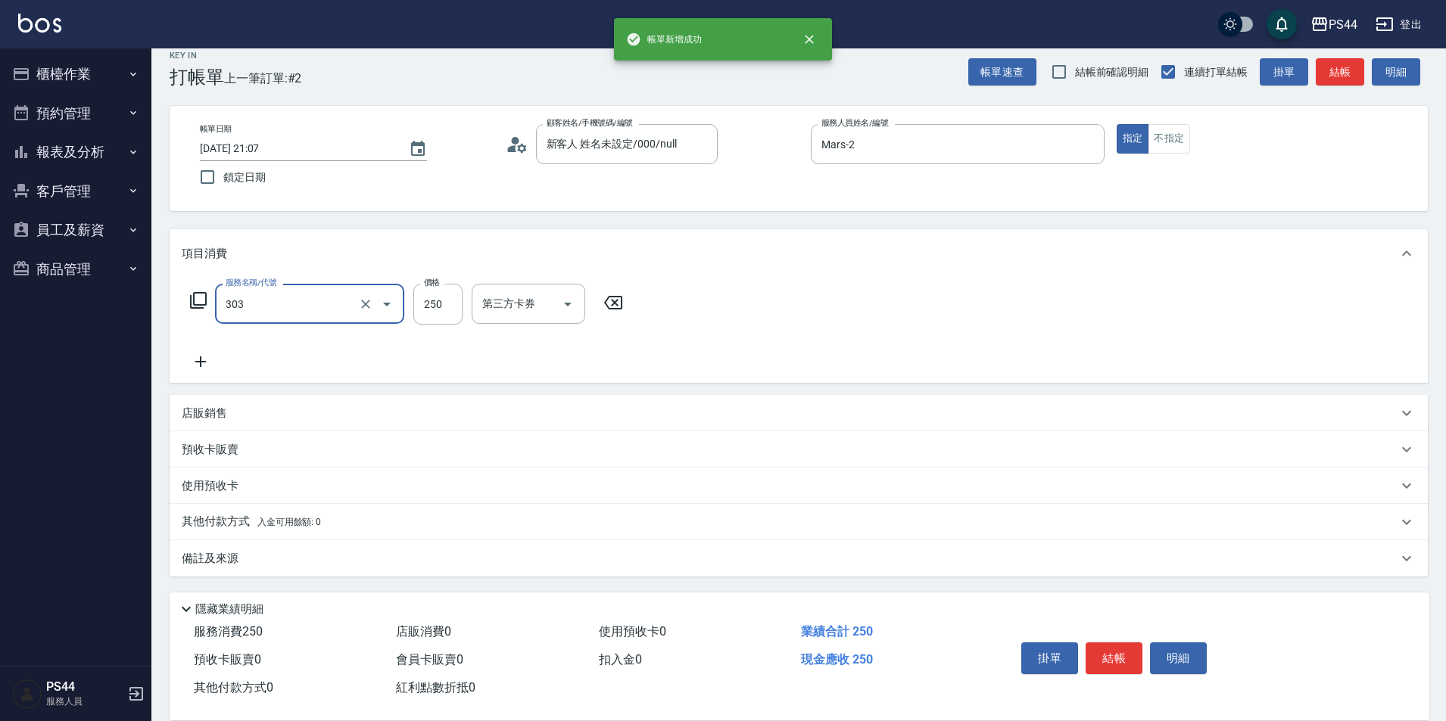
type input "剪髮(303)"
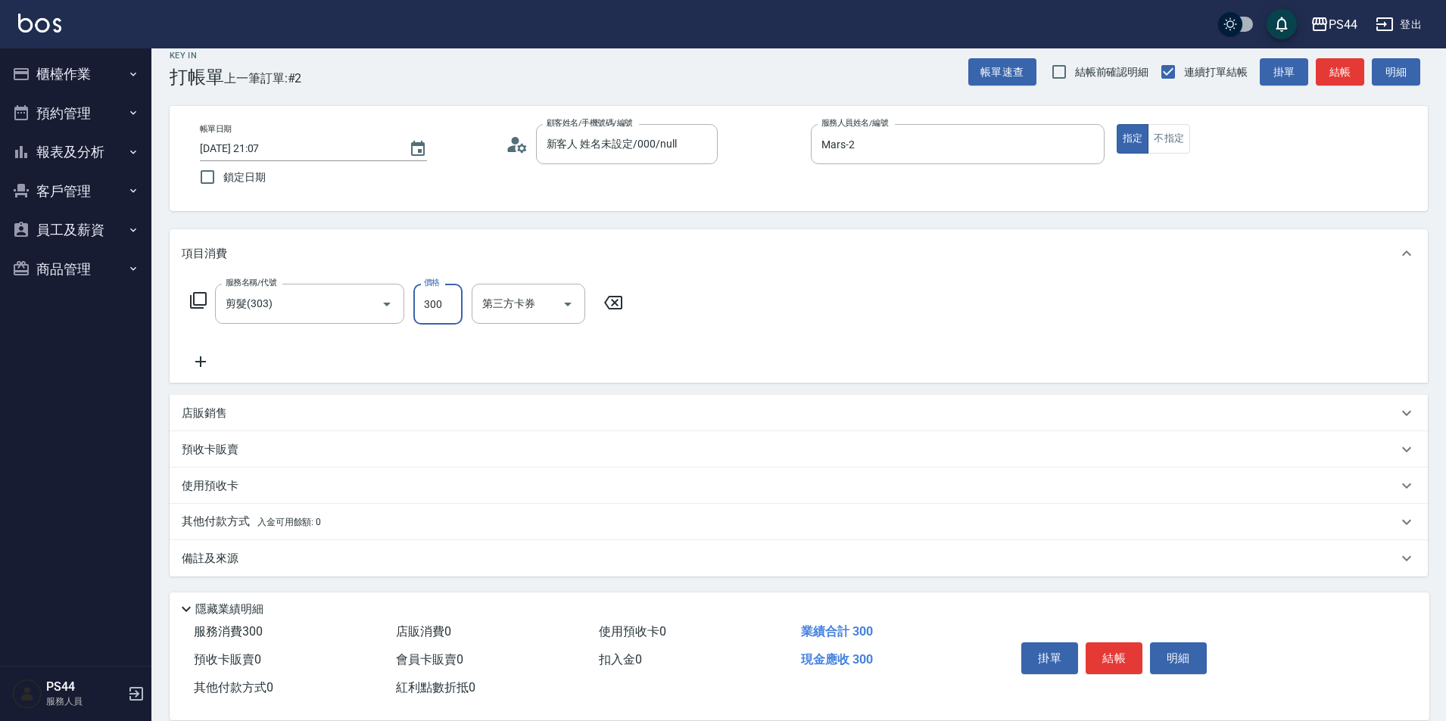
type input "300"
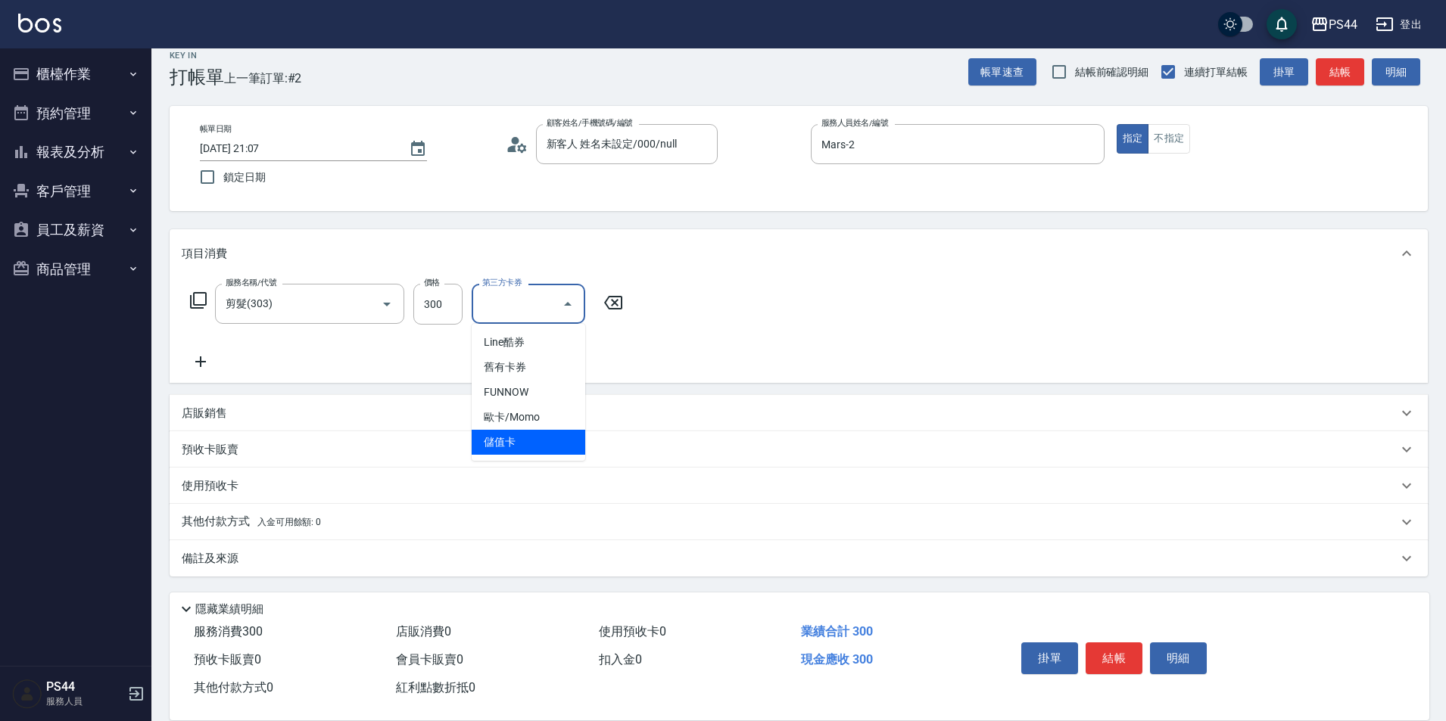
type input "儲值卡"
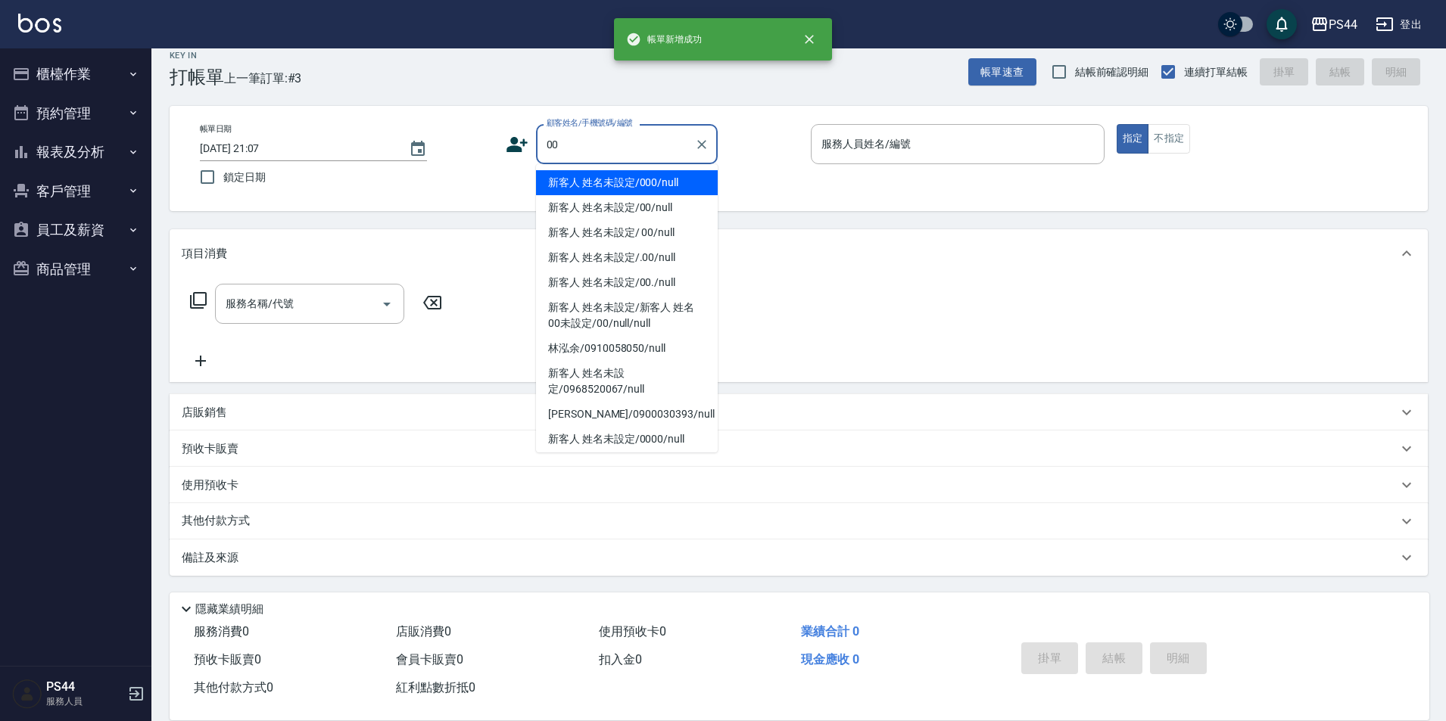
type input "新客人 姓名未設定/000/null"
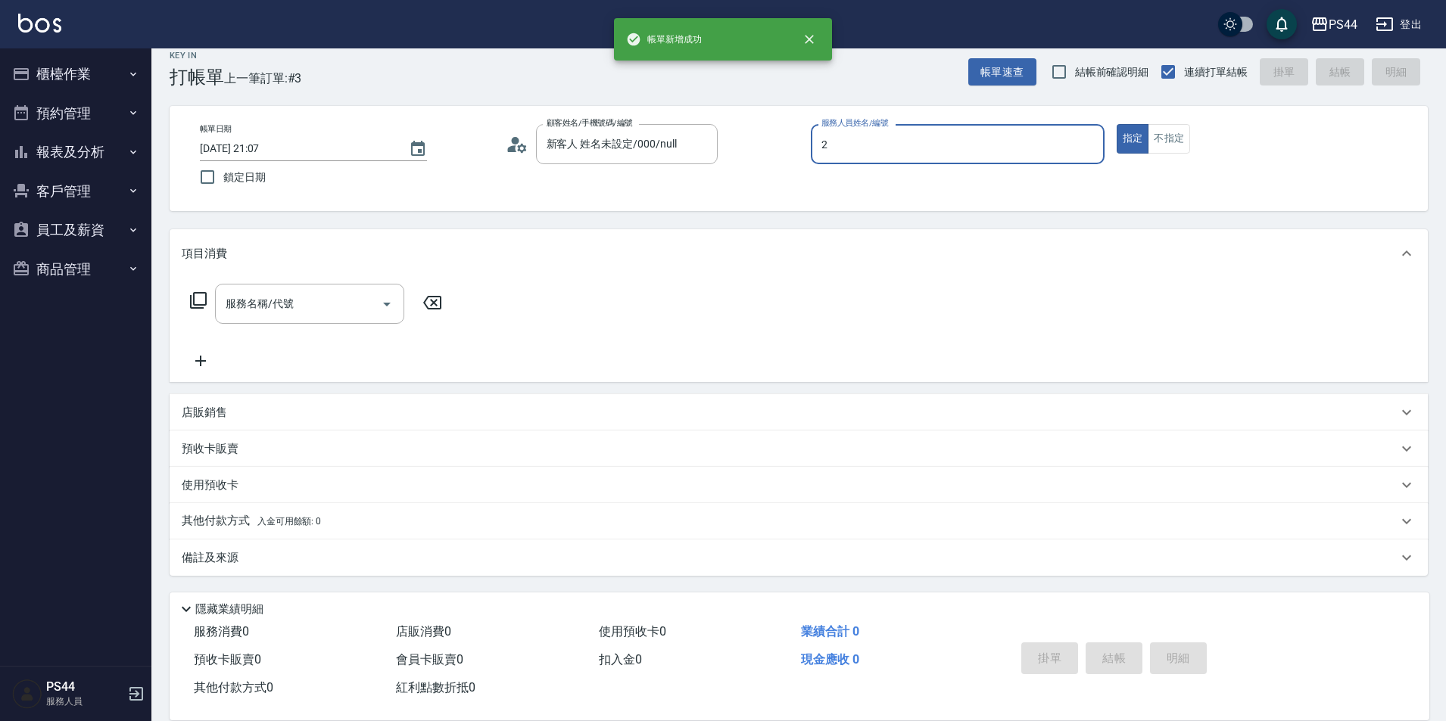
type input "Mars-2"
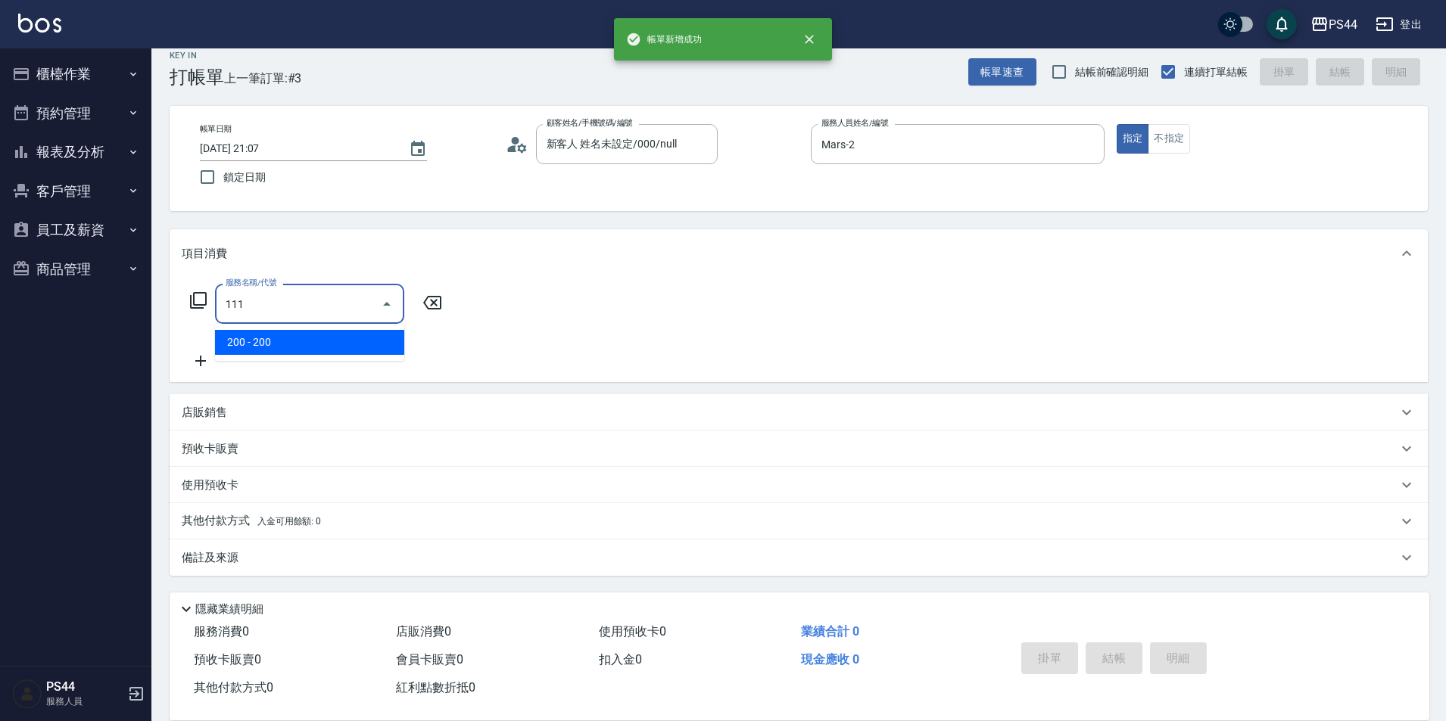
type input "200(111)"
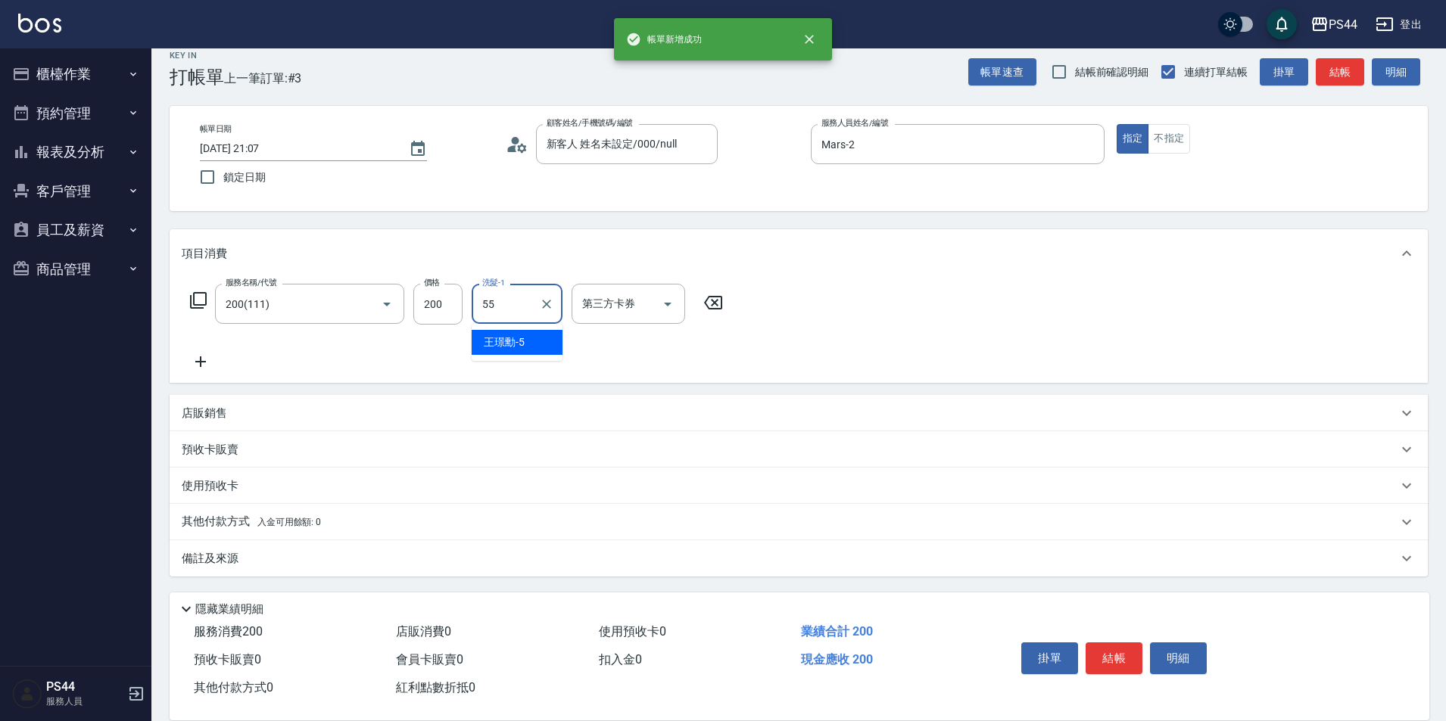
type input "蘇昭瑜-55"
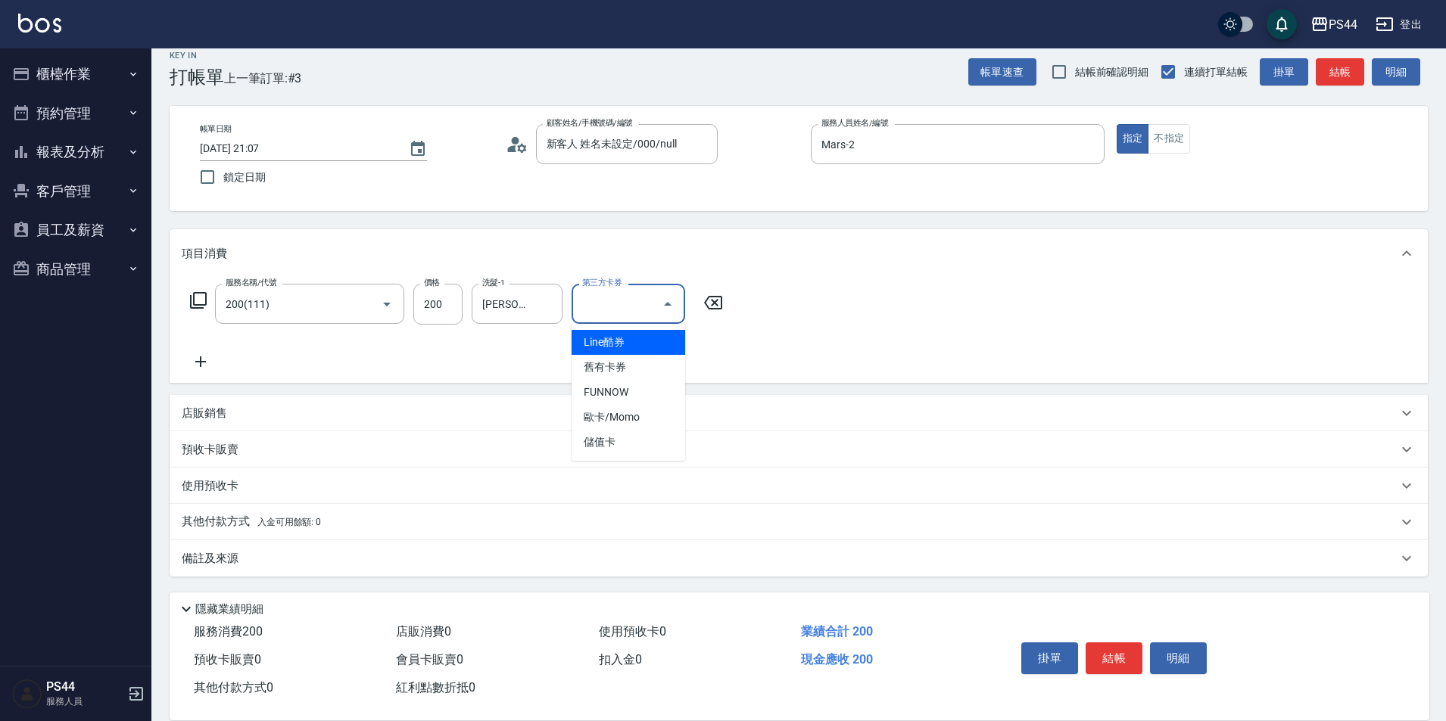
type input "儲值卡"
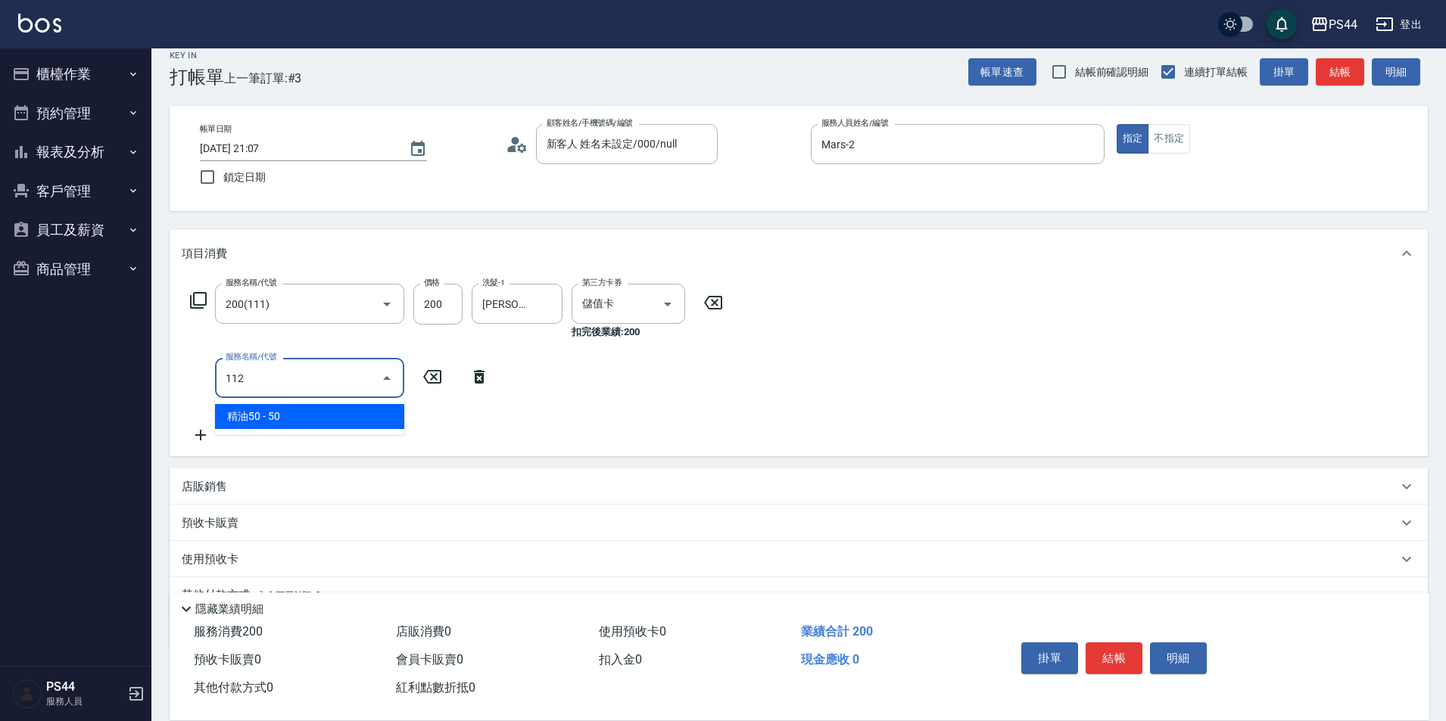
type input "精油50(112)"
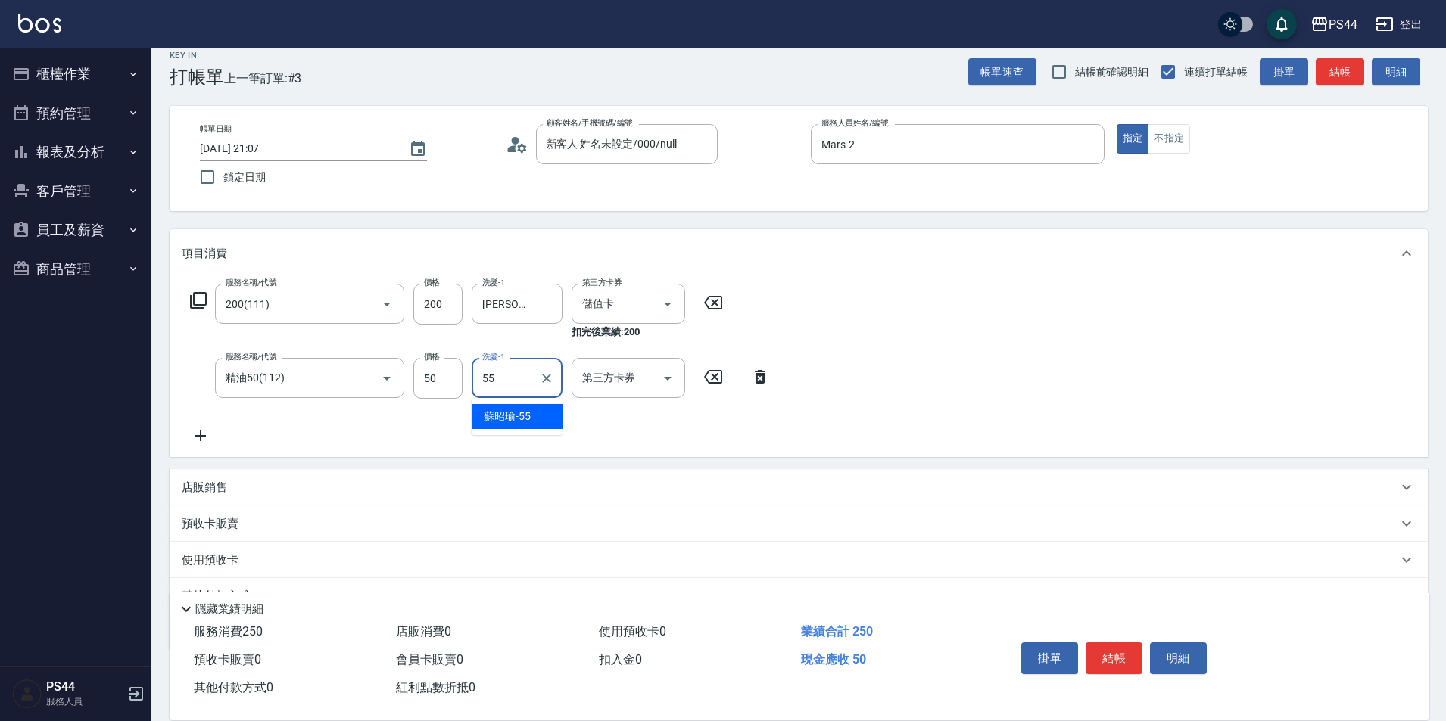
type input "蘇昭瑜-55"
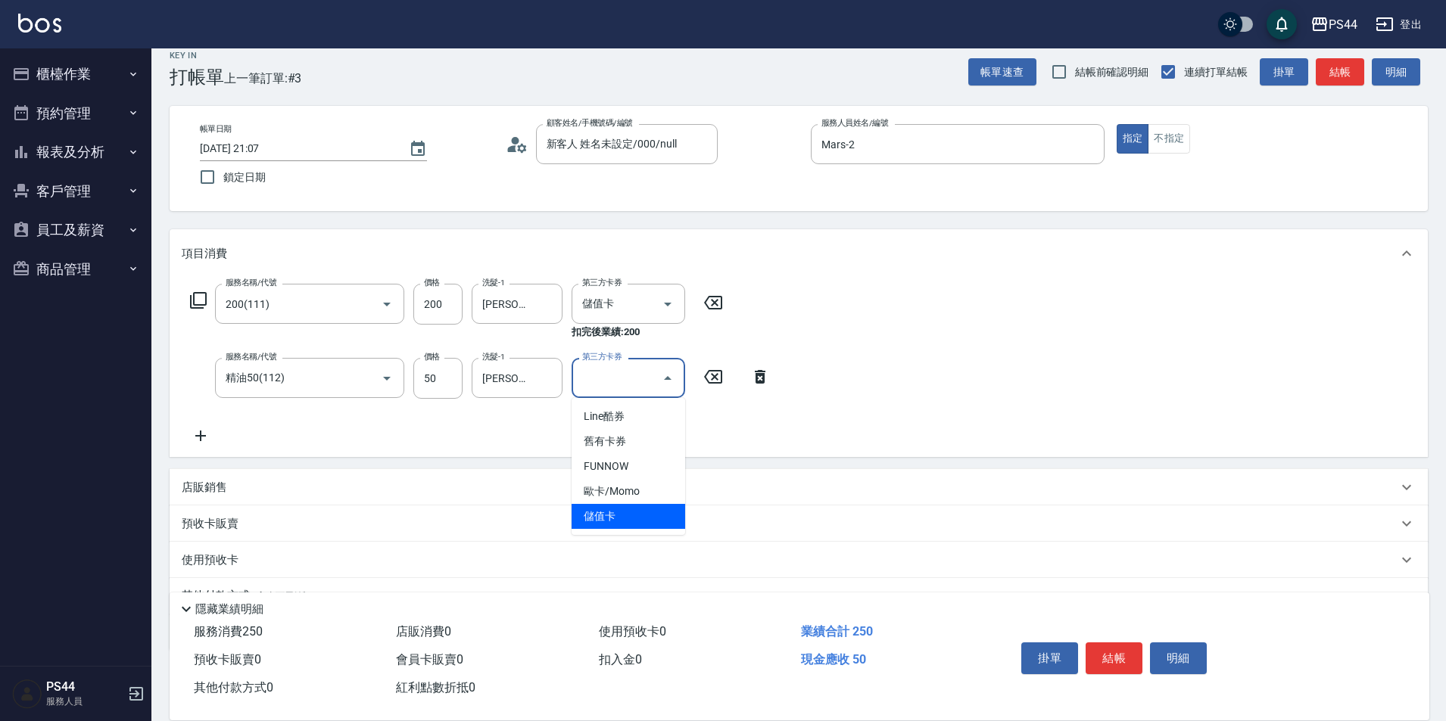
type input "儲值卡"
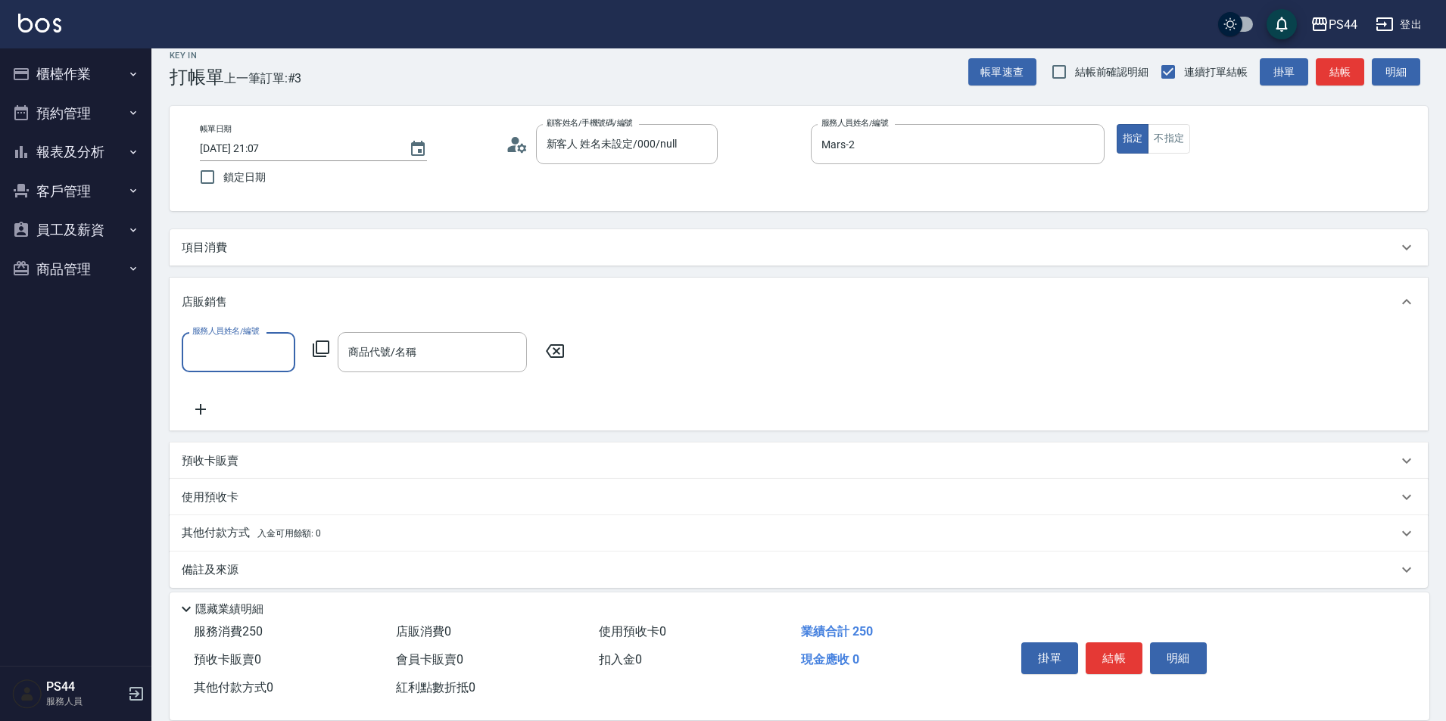
scroll to position [0, 0]
type input "Mars-2"
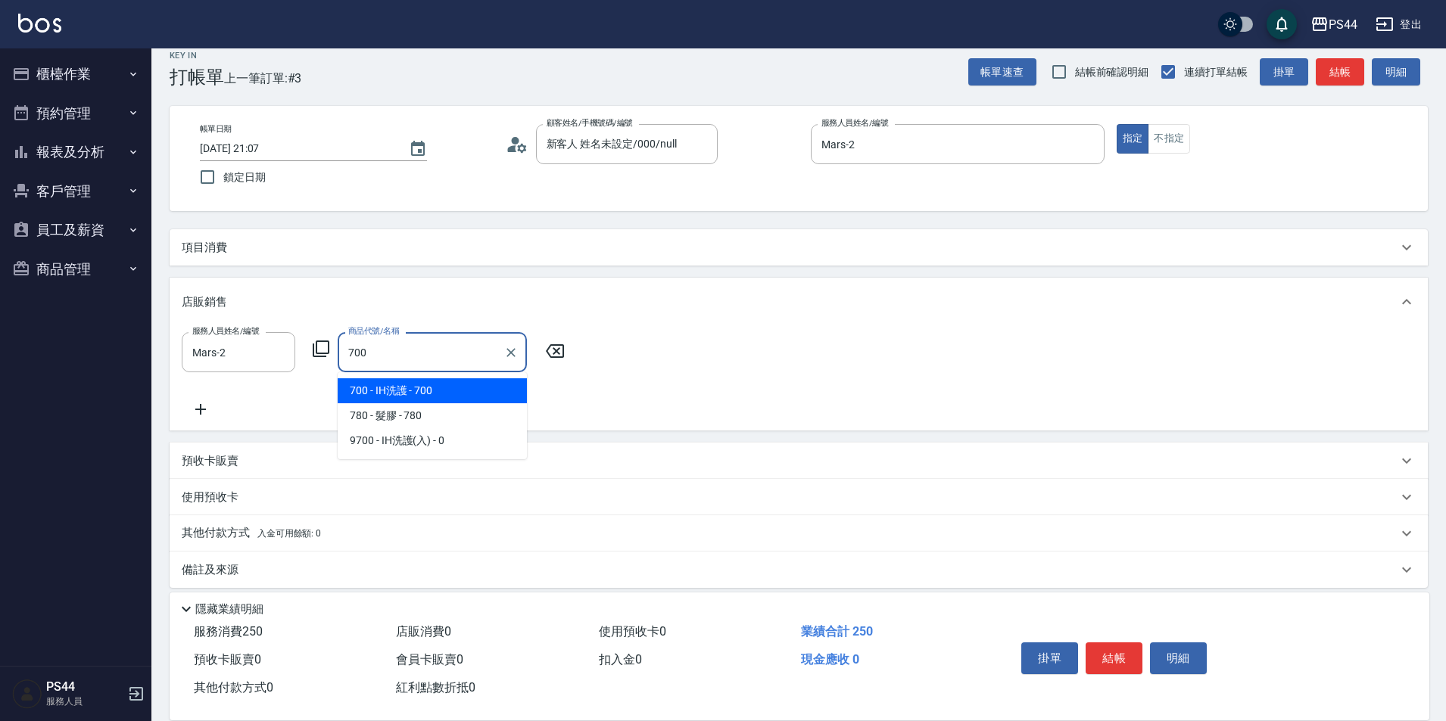
type input "IH洗護"
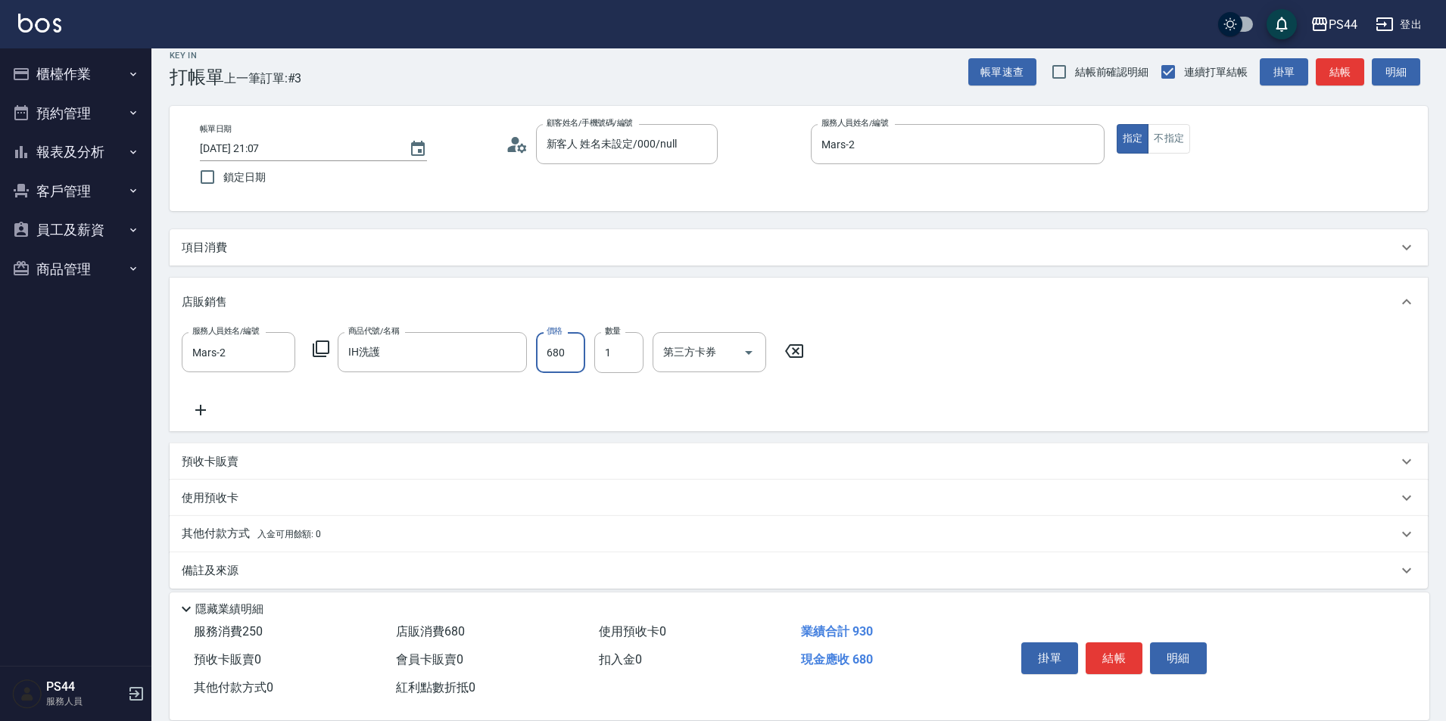
type input "680"
type input "儲值卡"
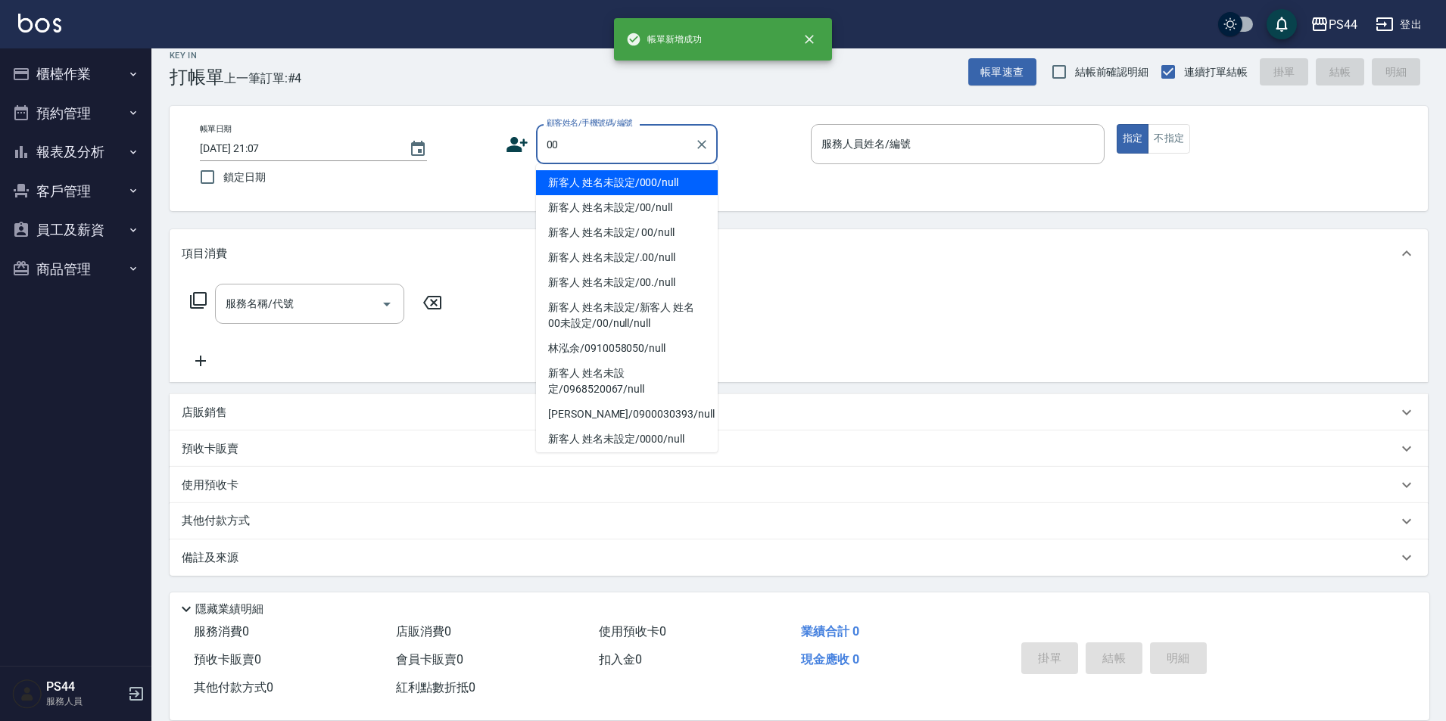
type input "新客人 姓名未設定/000/null"
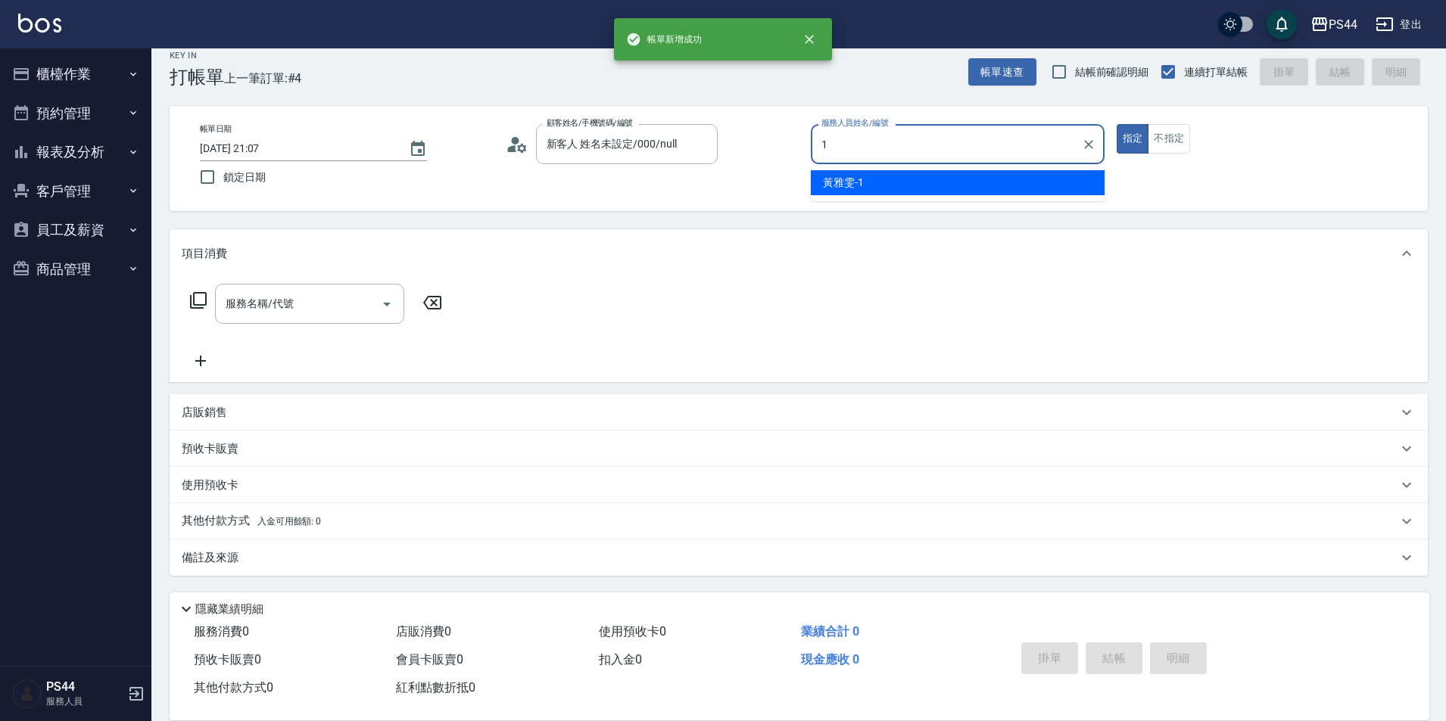
type input "[PERSON_NAME]-1"
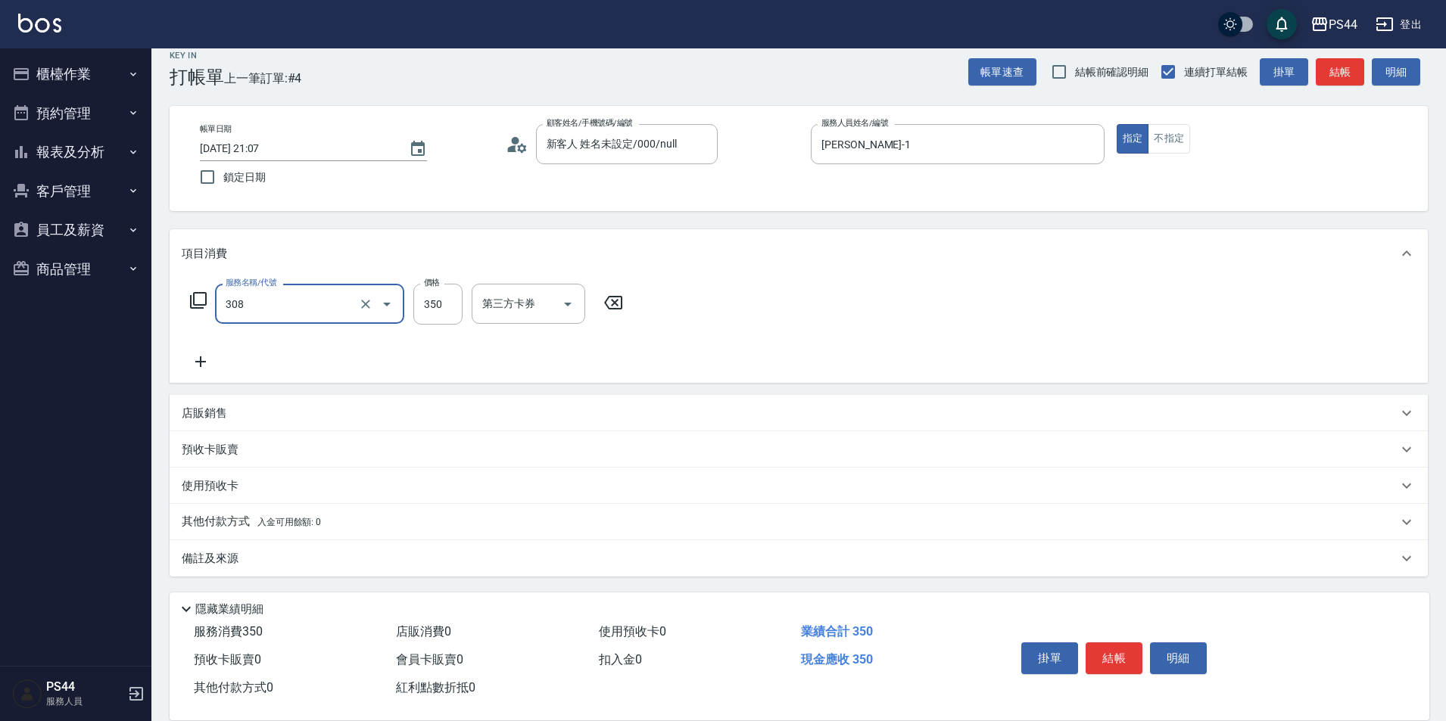
type input "洗+剪(308)"
type input "400"
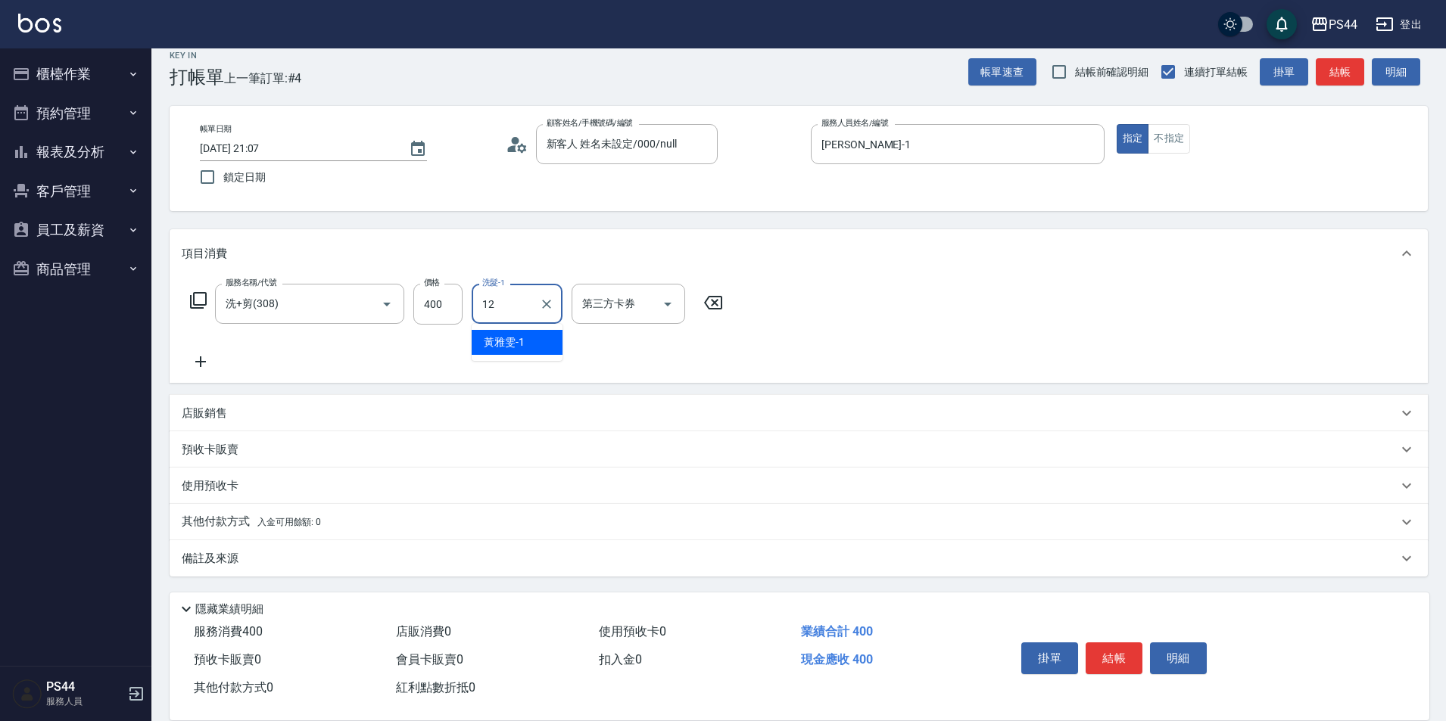
type input "黃奕程-12"
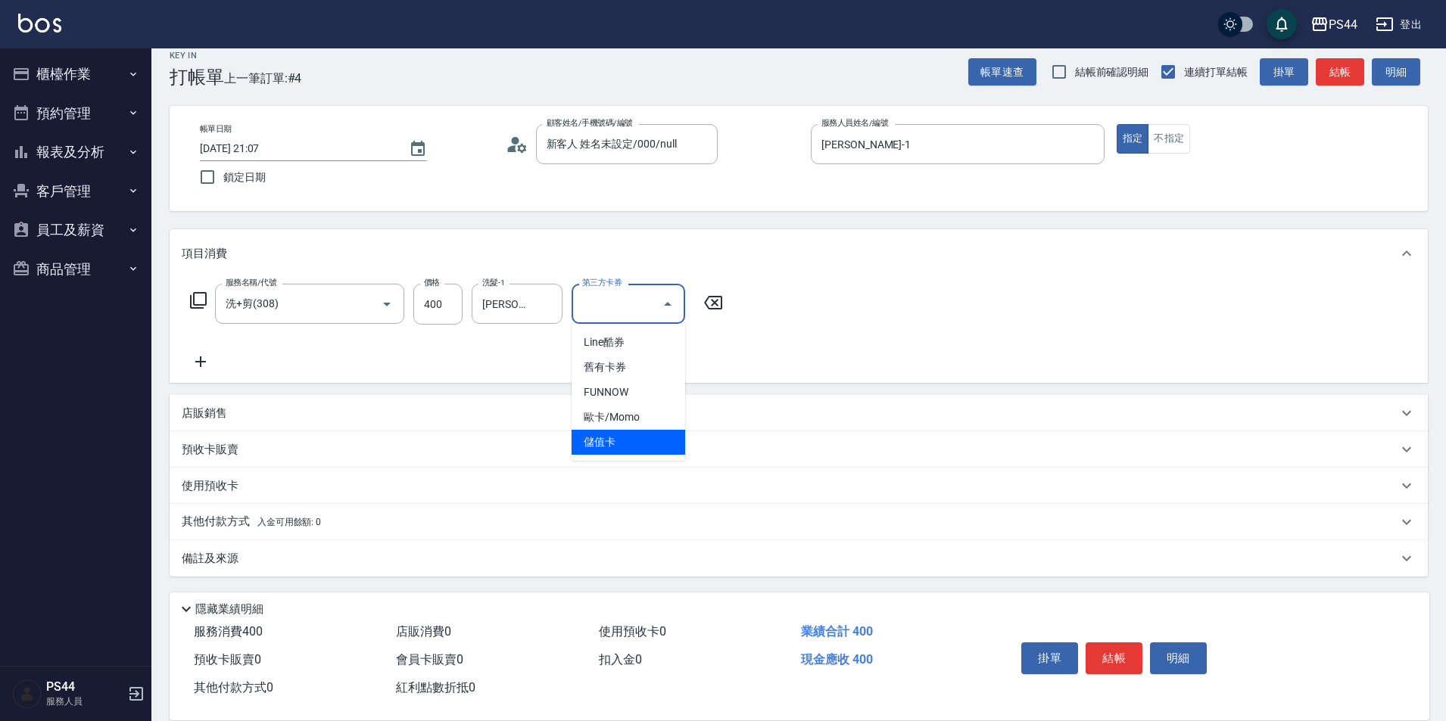
type input "儲值卡"
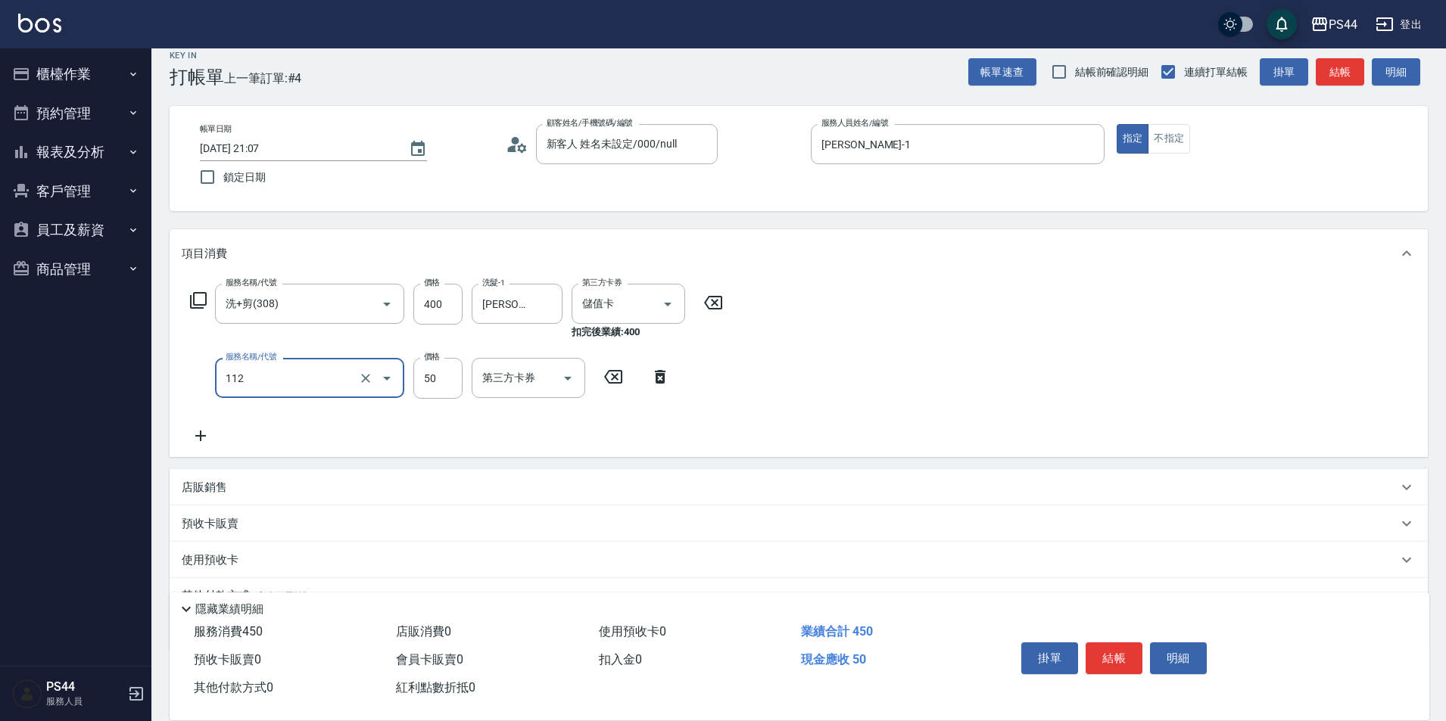
type input "精油50(112)"
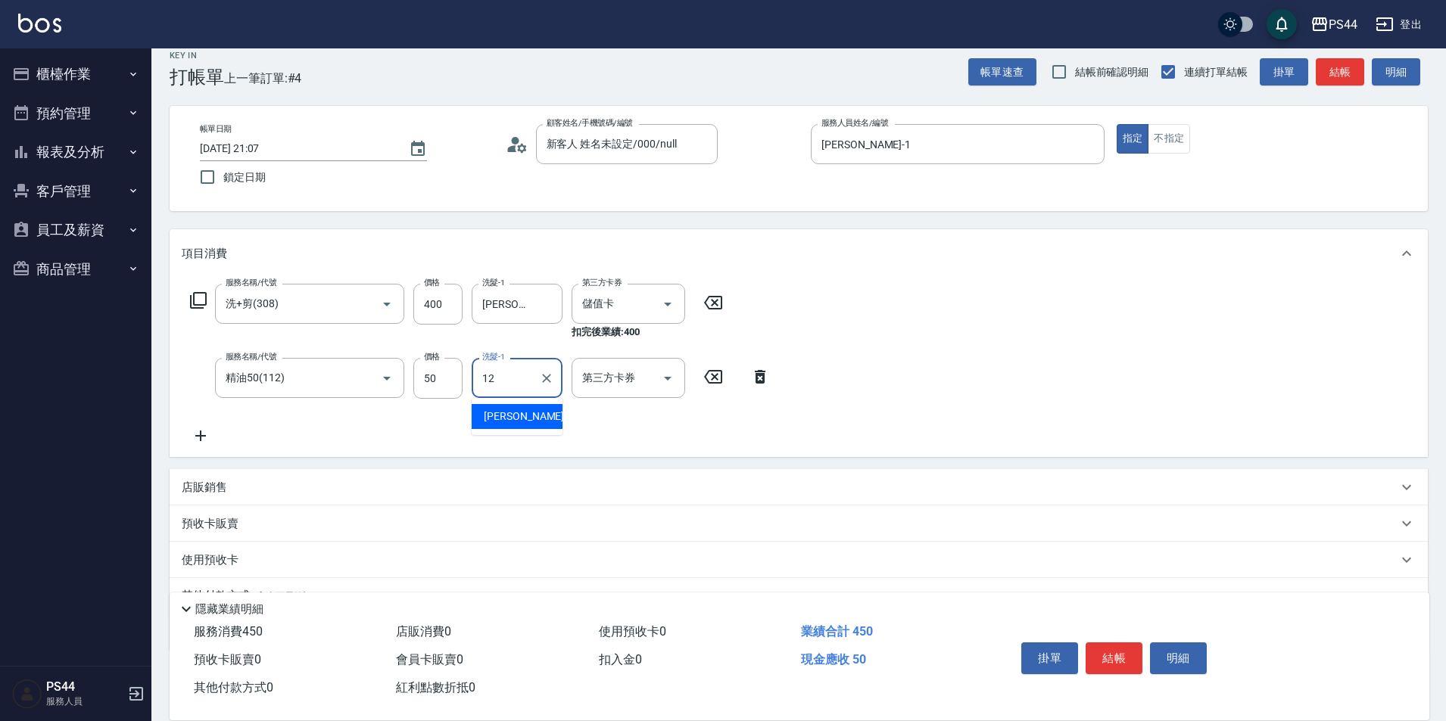
type input "黃奕程-12"
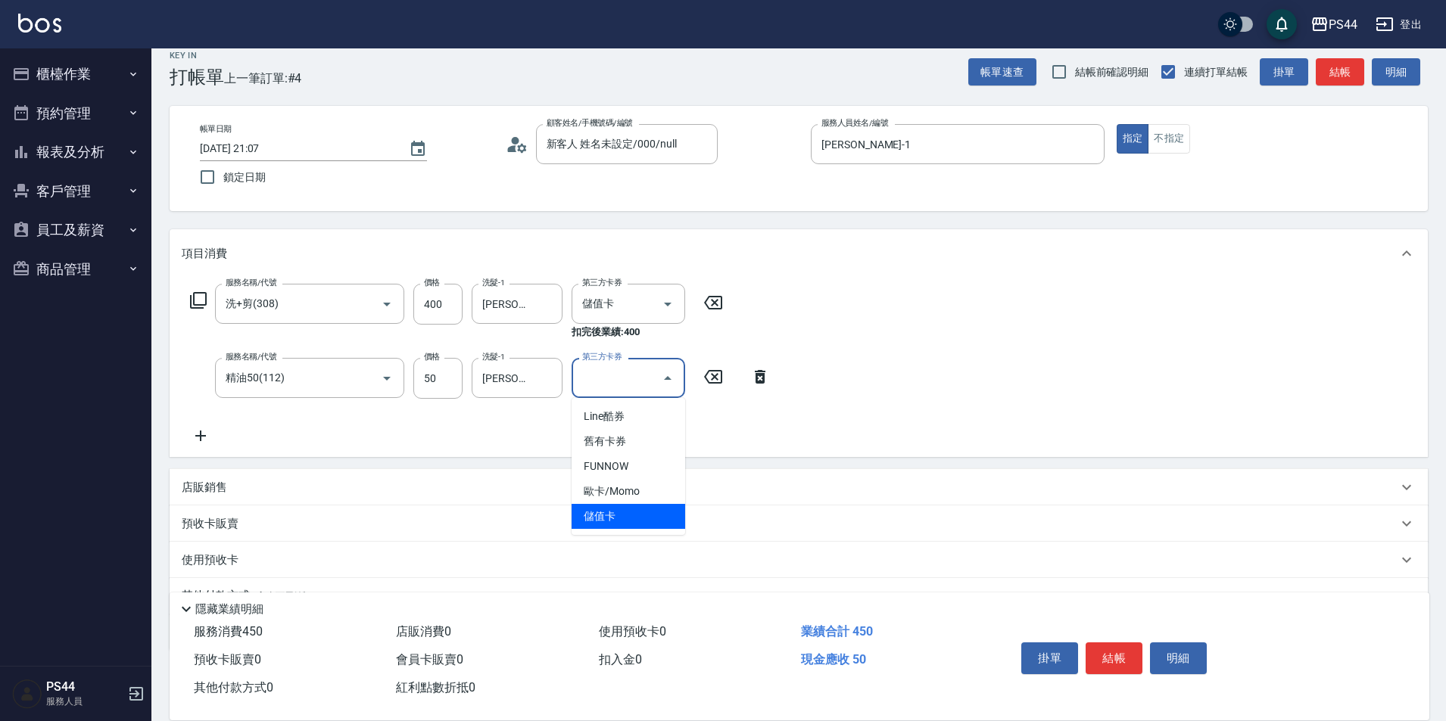
type input "儲值卡"
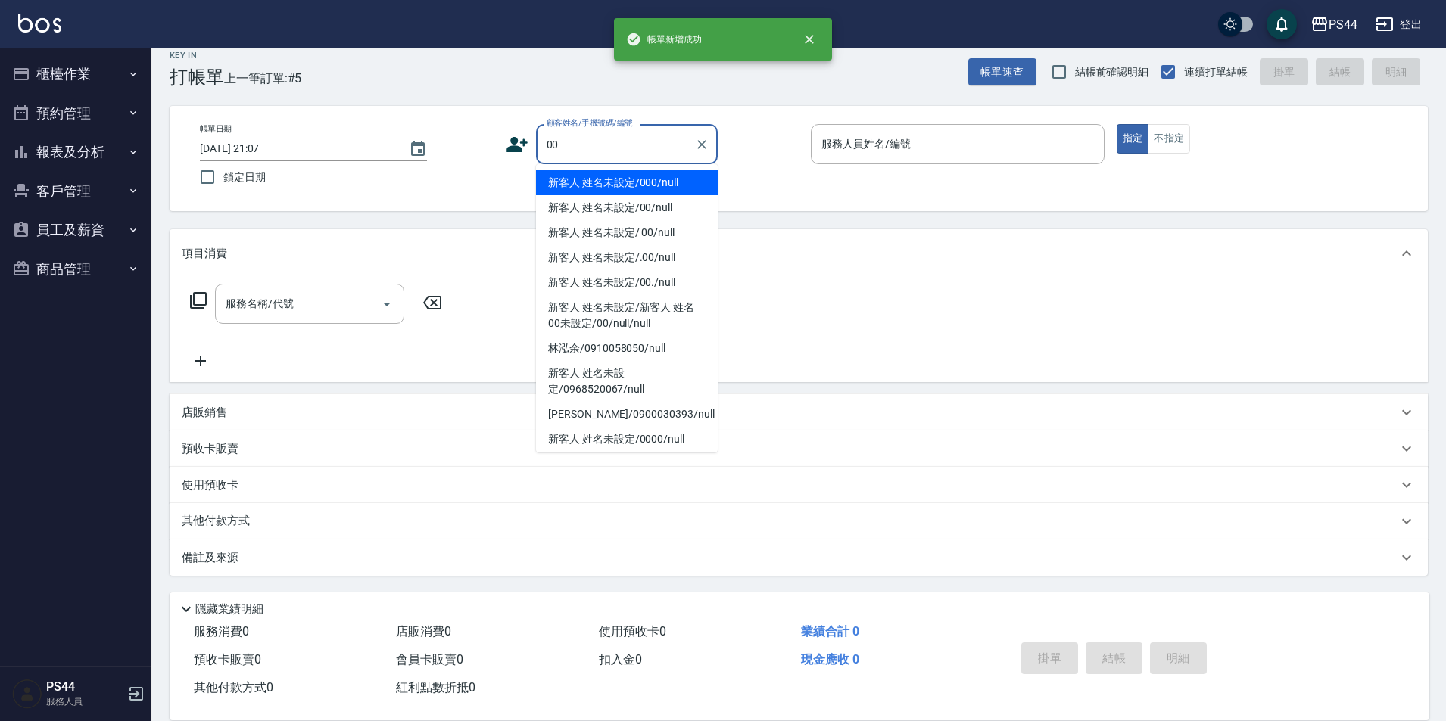
type input "新客人 姓名未設定/000/null"
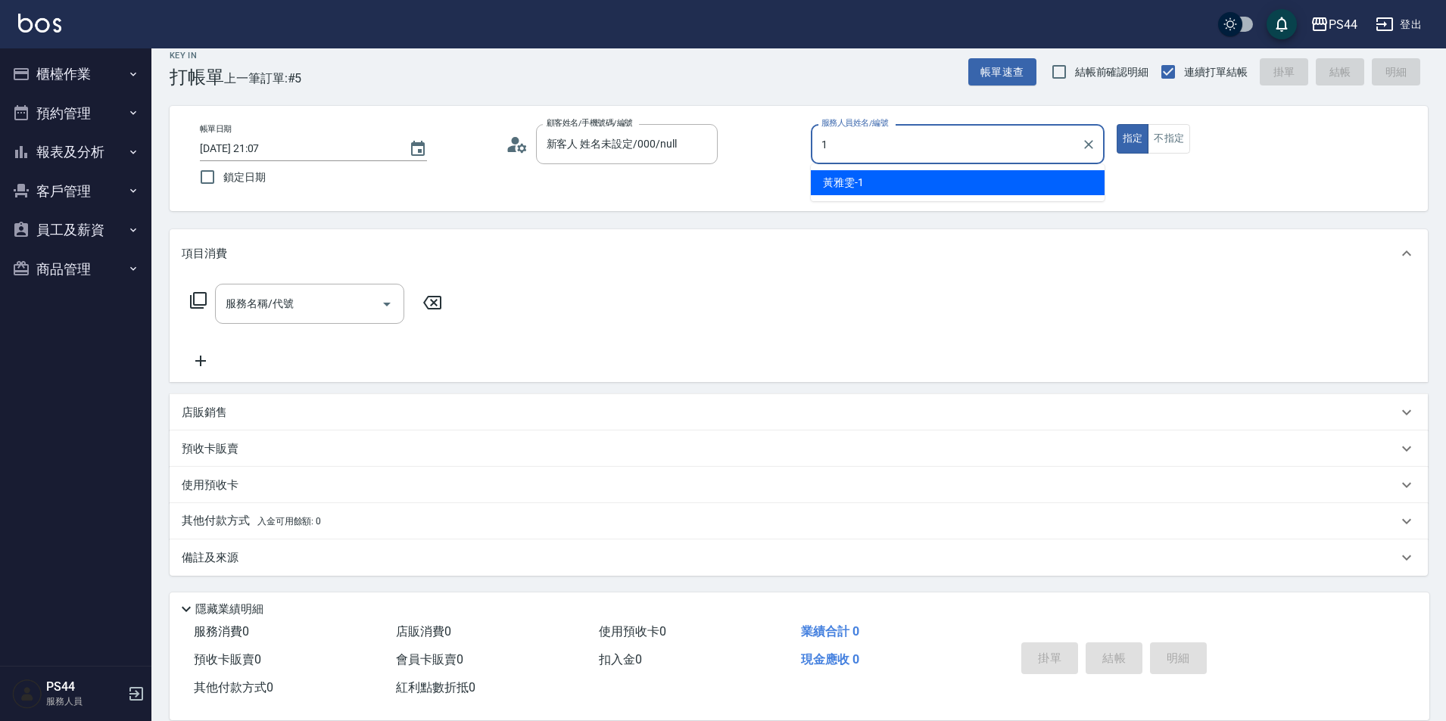
type input "[PERSON_NAME]-1"
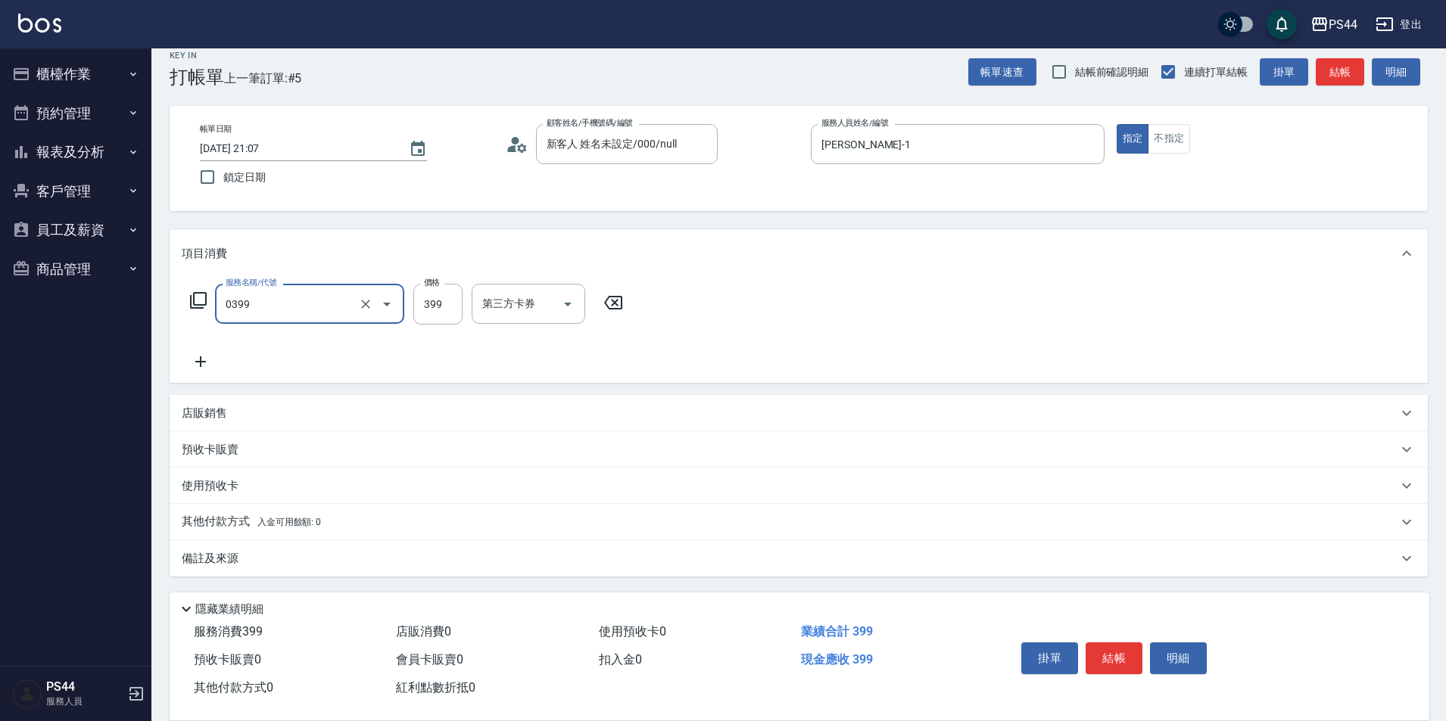
type input "海鹽399(0399)"
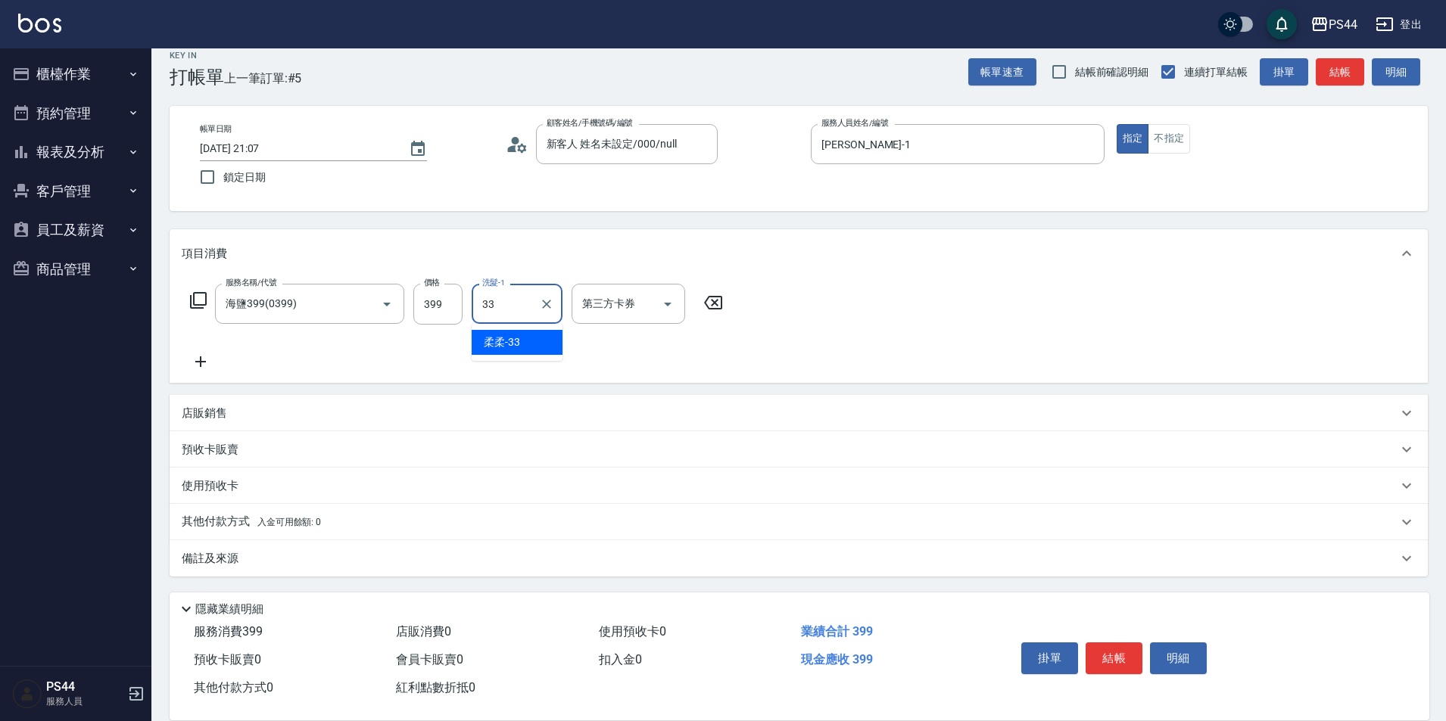
type input "柔柔-33"
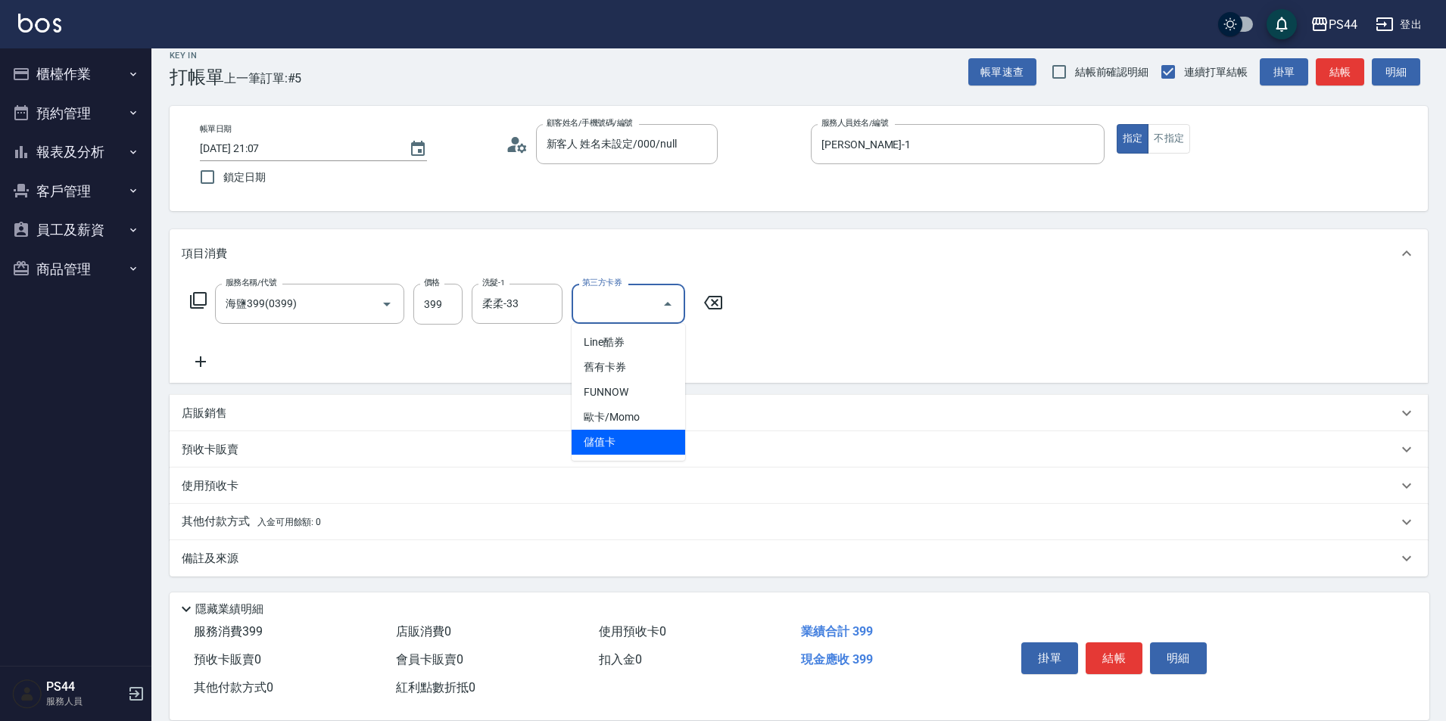
type input "儲值卡"
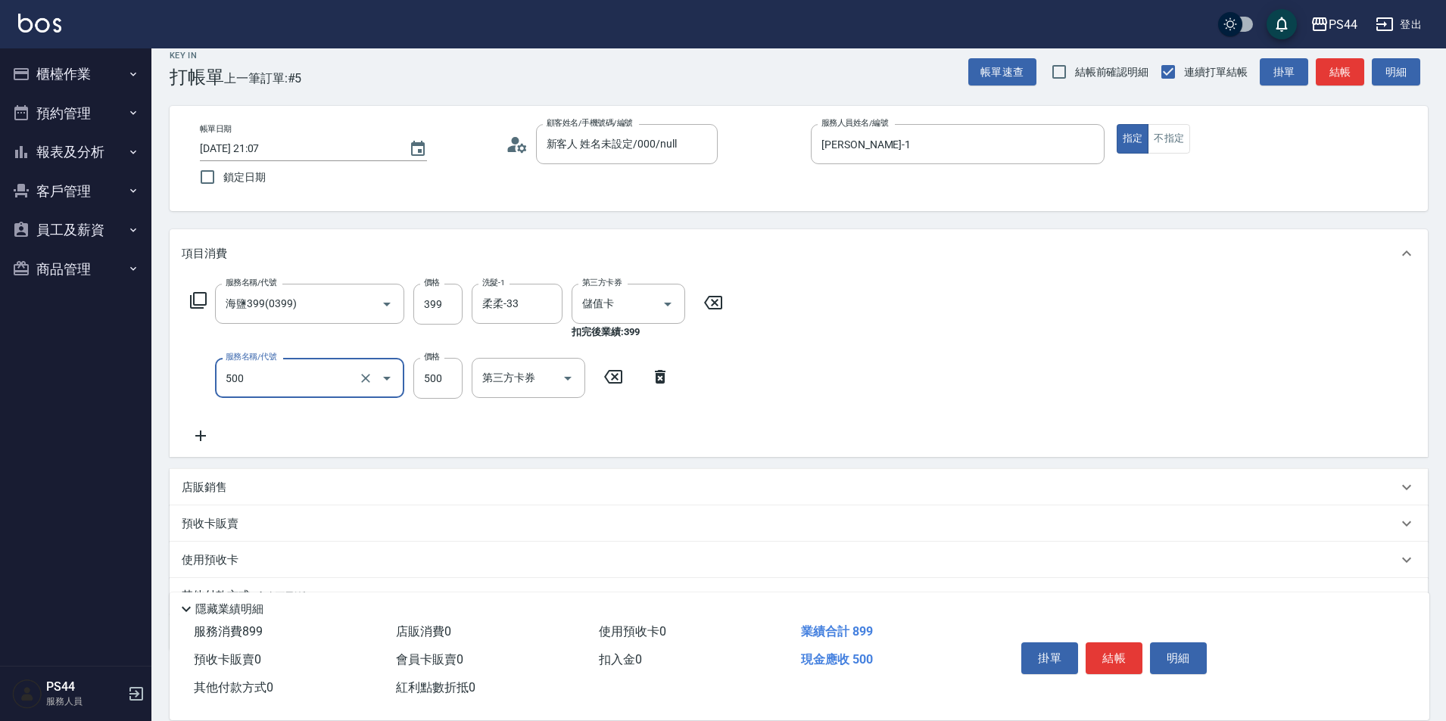
type input "去色(500)"
type input "600"
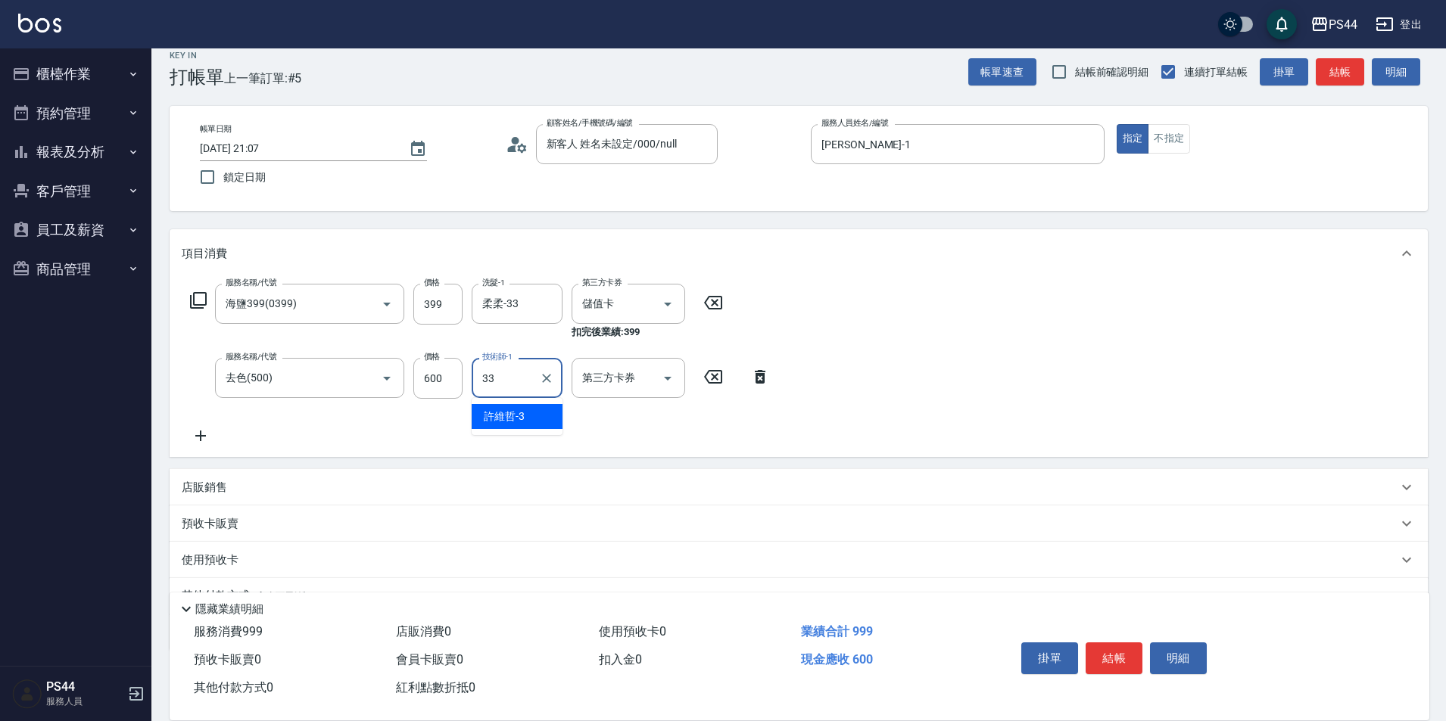
type input "柔柔-33"
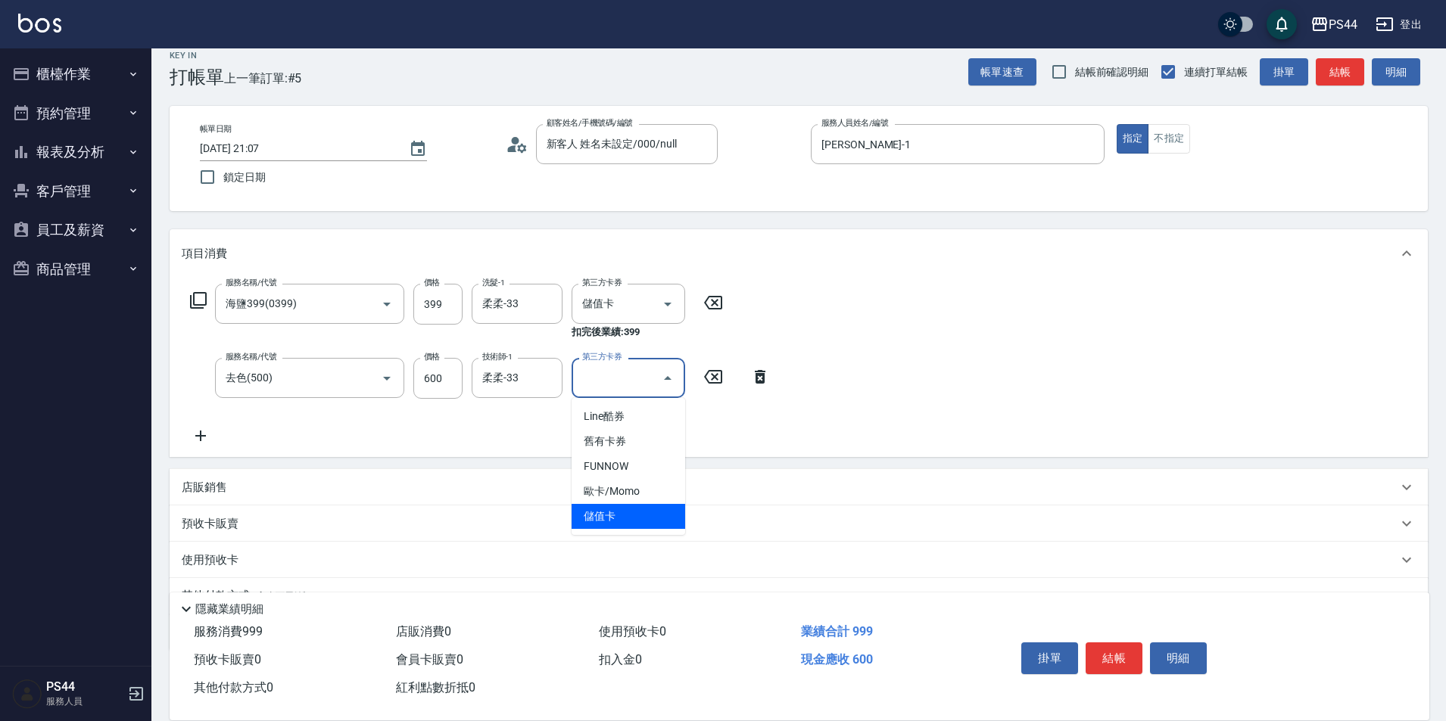
type input "儲值卡"
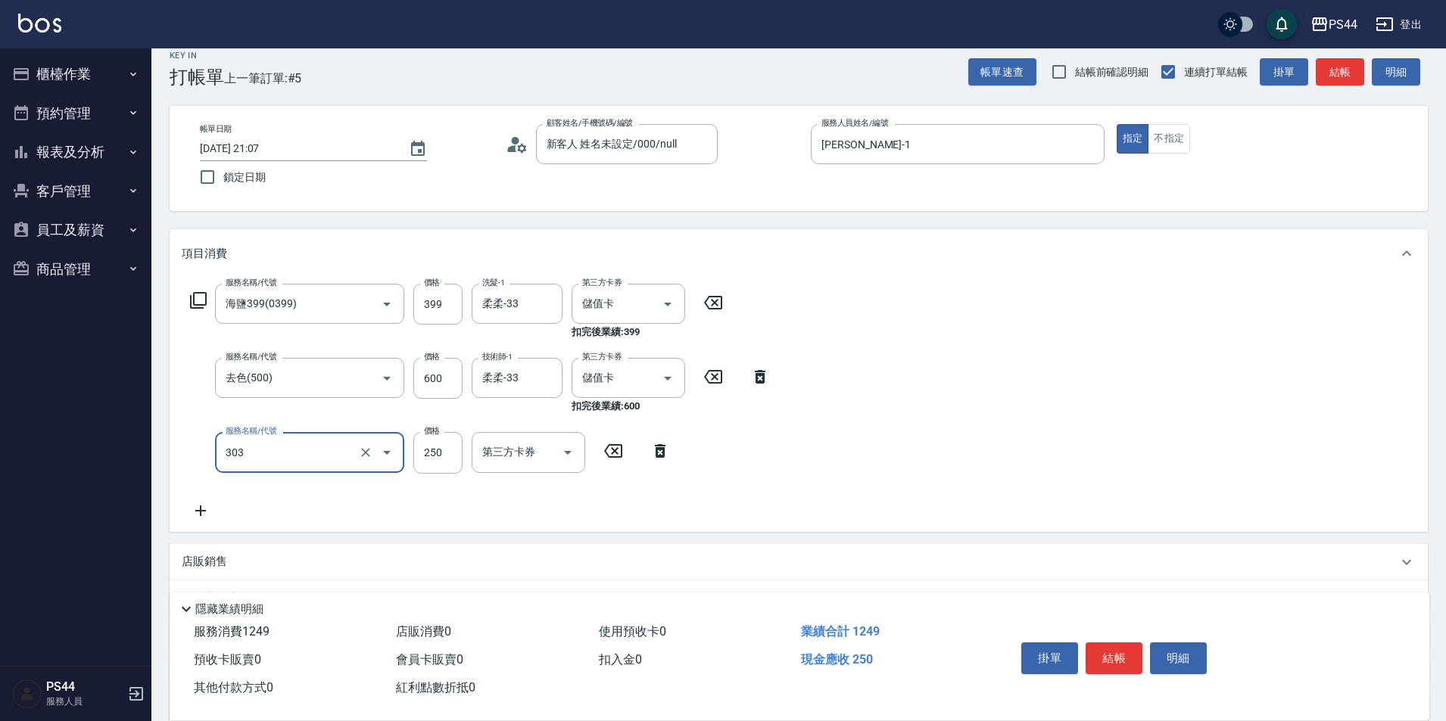
type input "剪髮(303)"
type input "200"
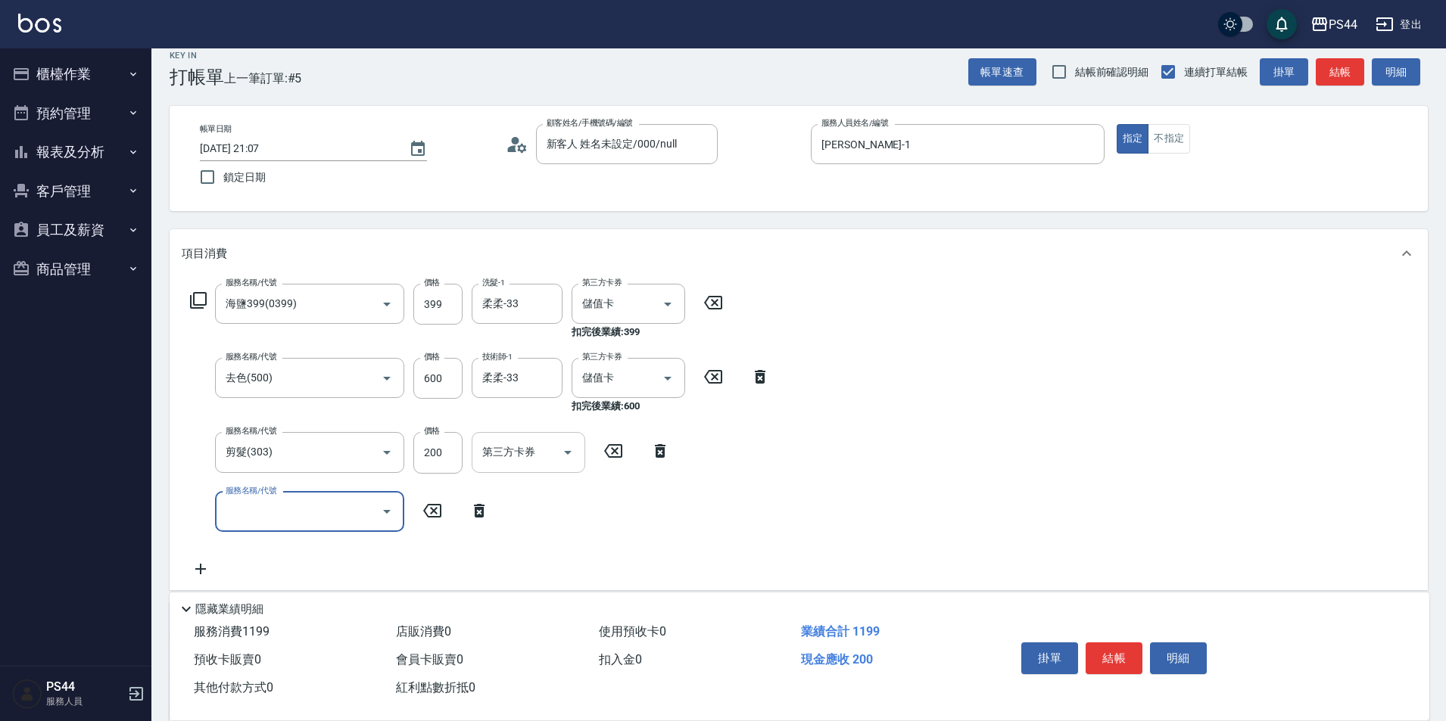
click at [506, 450] on div "第三方卡券 第三方卡券" at bounding box center [529, 452] width 114 height 40
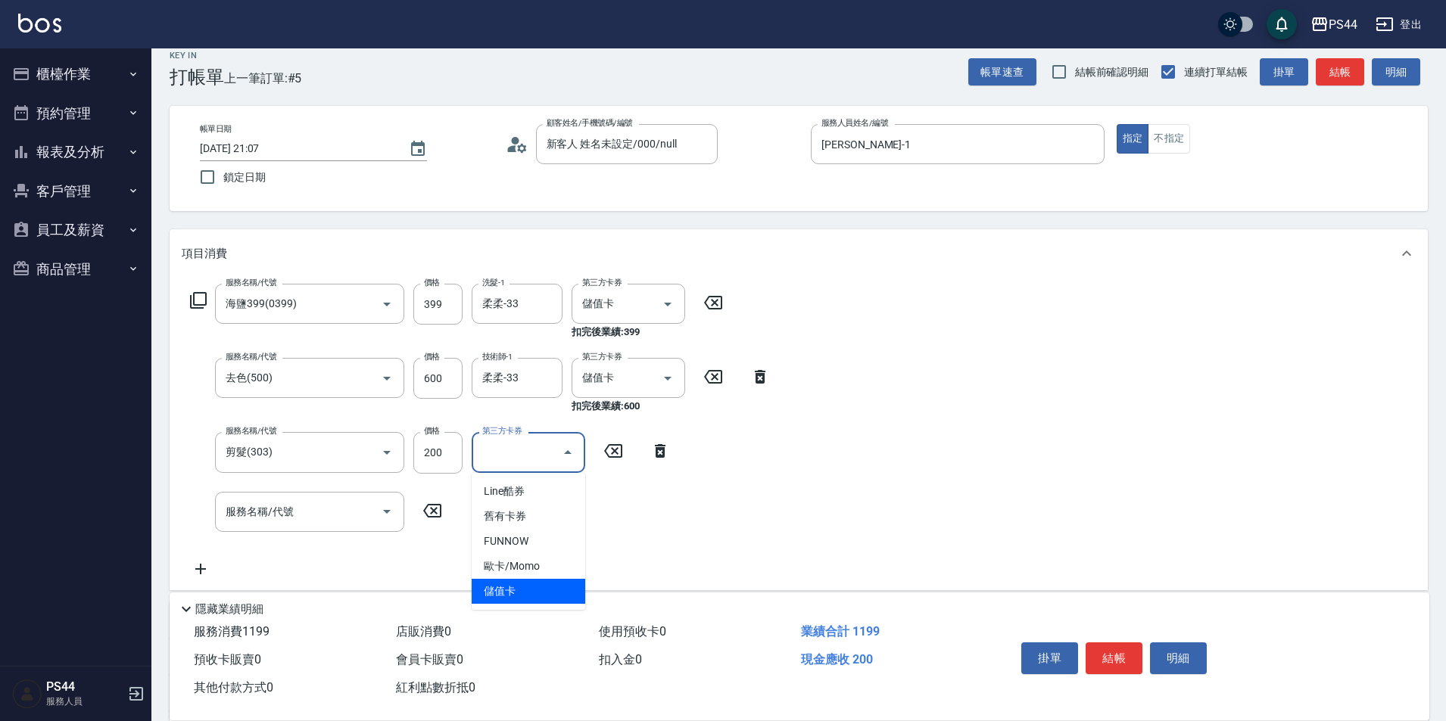
type input "儲值卡"
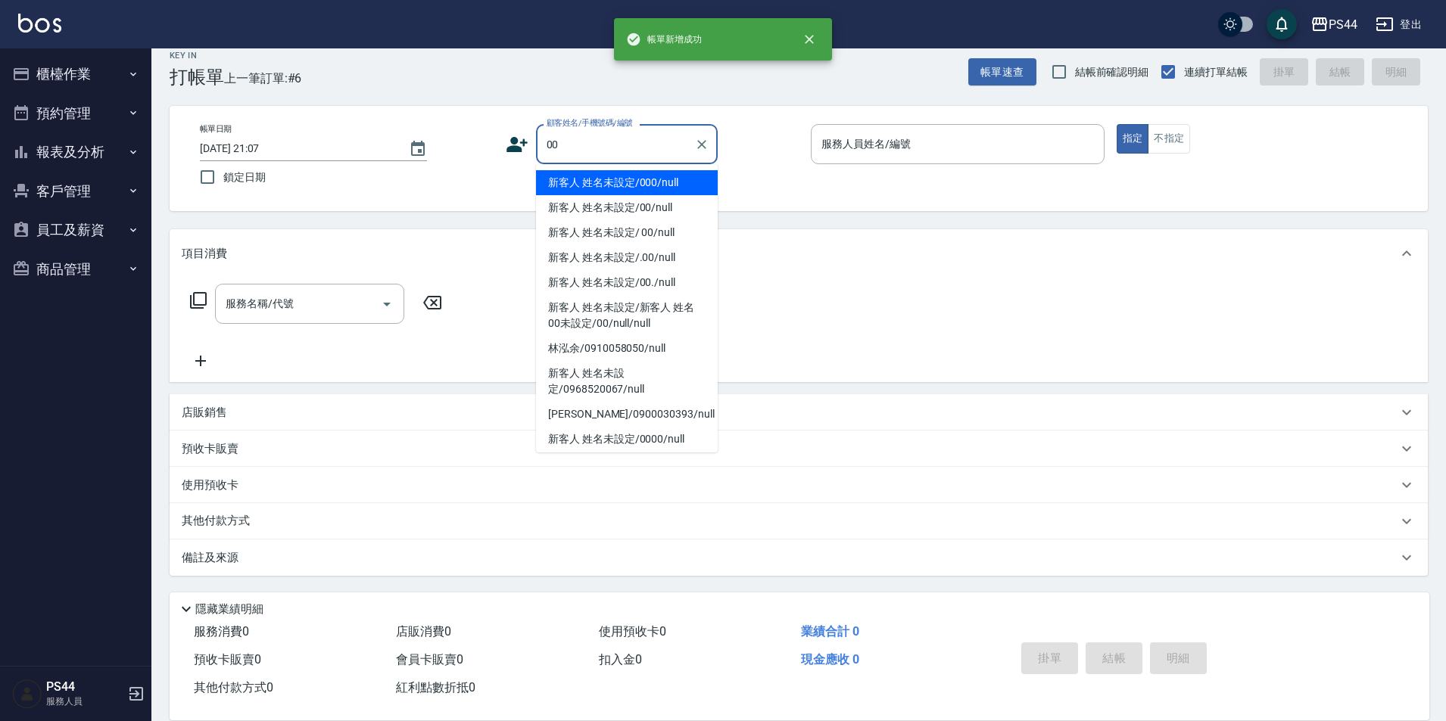
type input "新客人 姓名未設定/000/null"
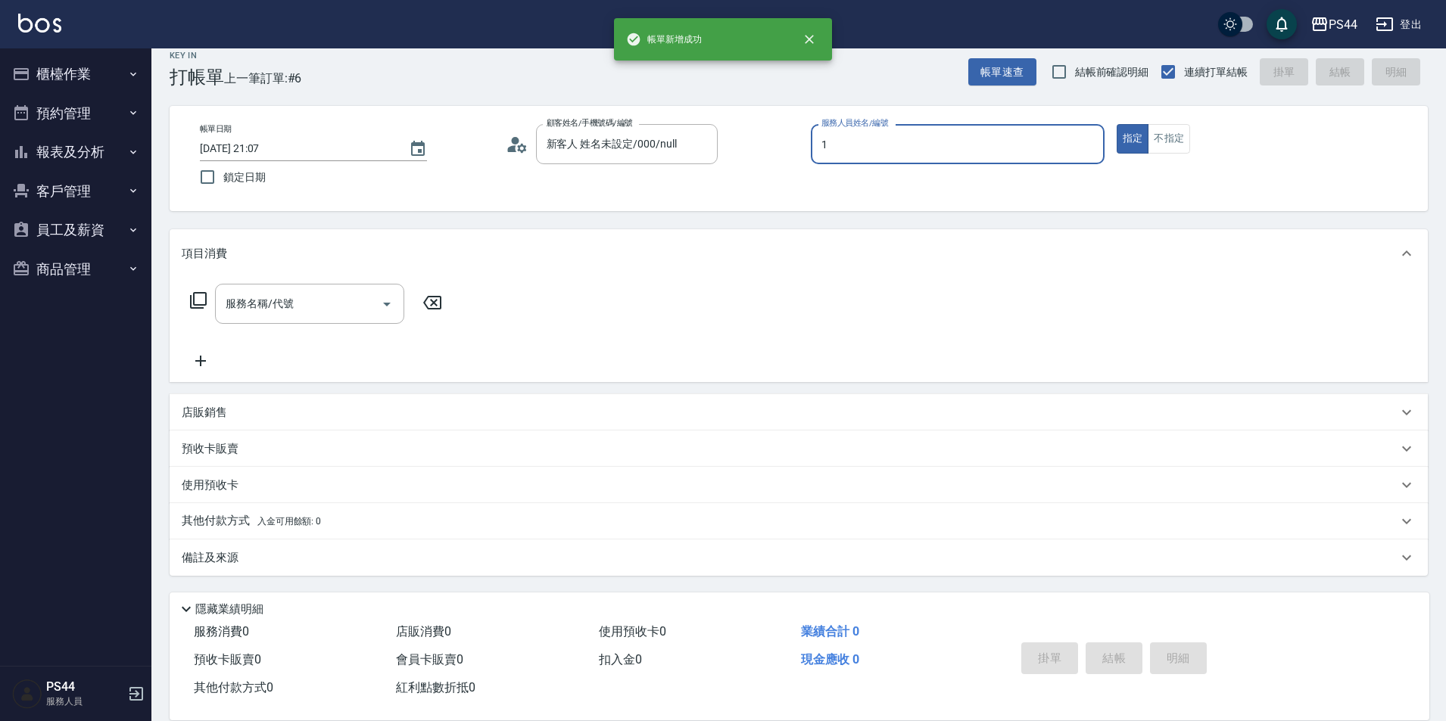
type input "[PERSON_NAME]-1"
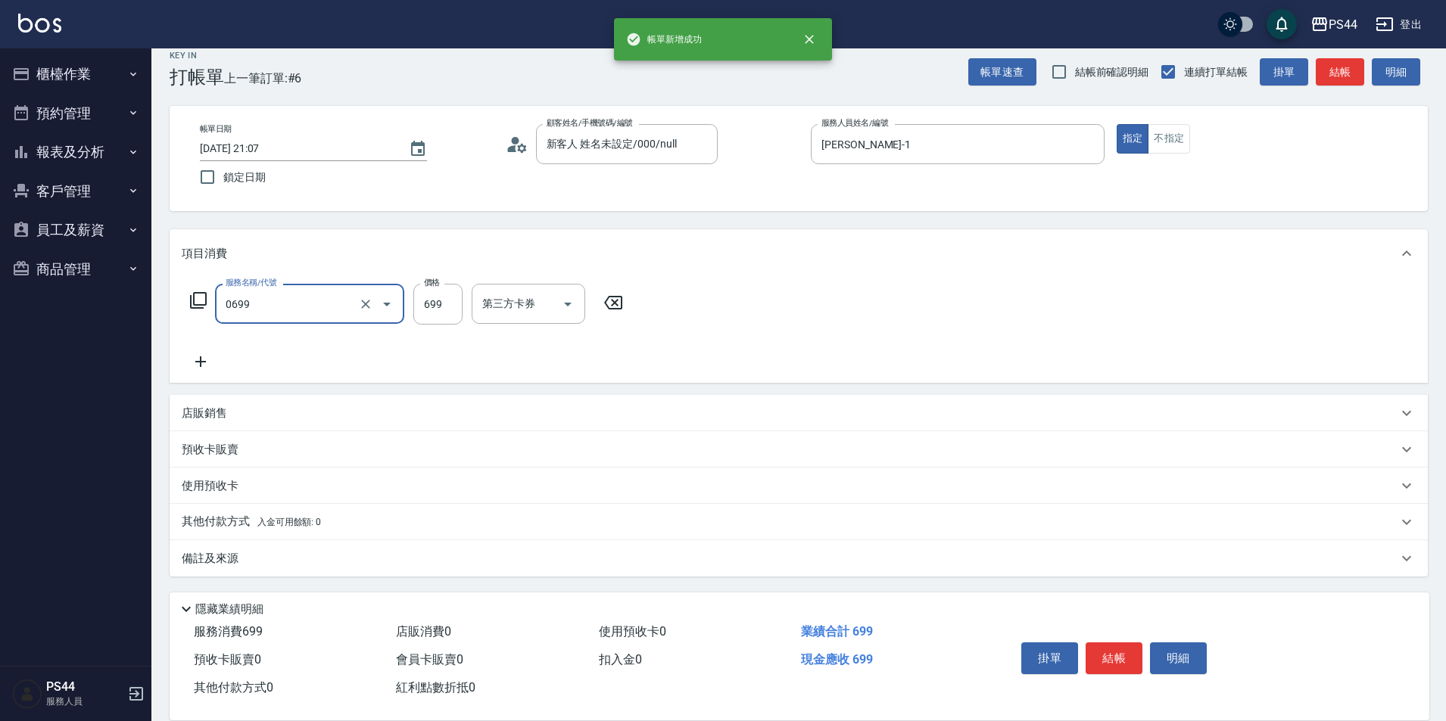
type input "精油SPA(0699)"
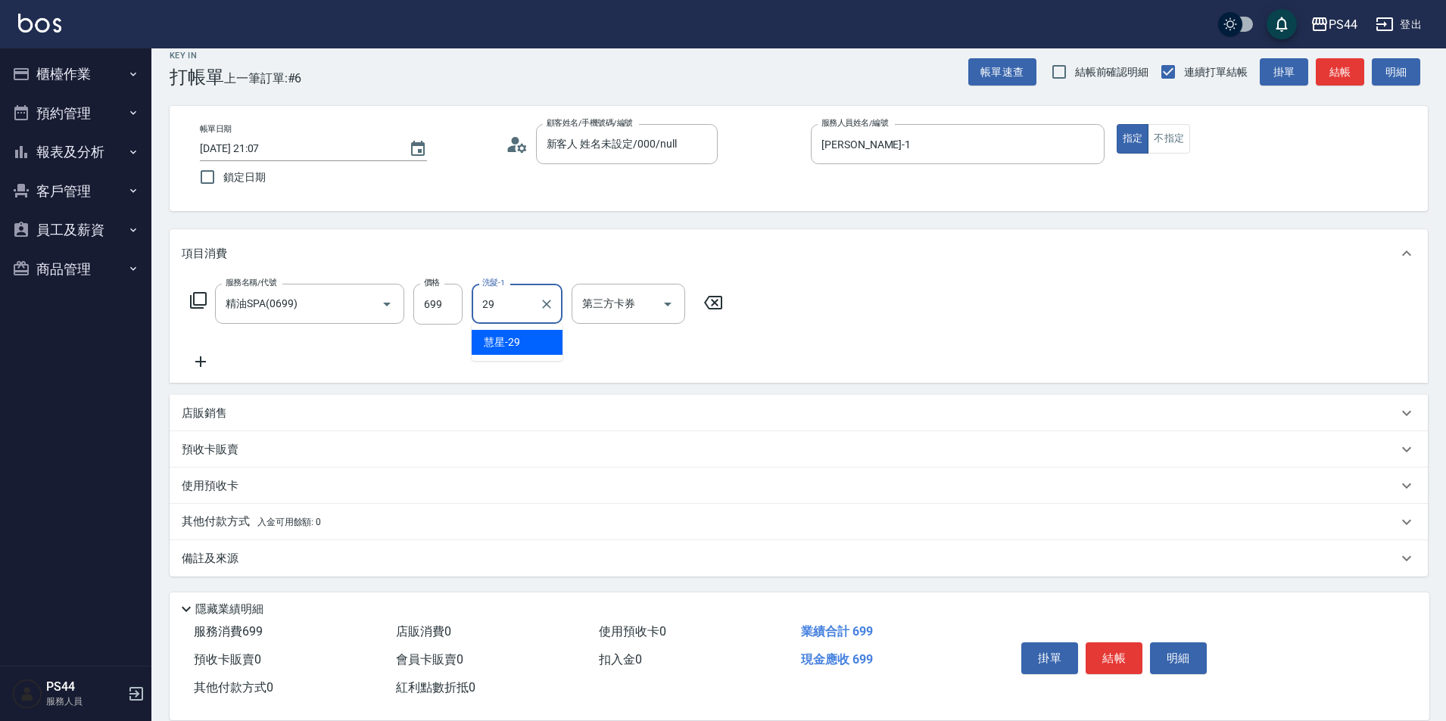
type input "慧星-29"
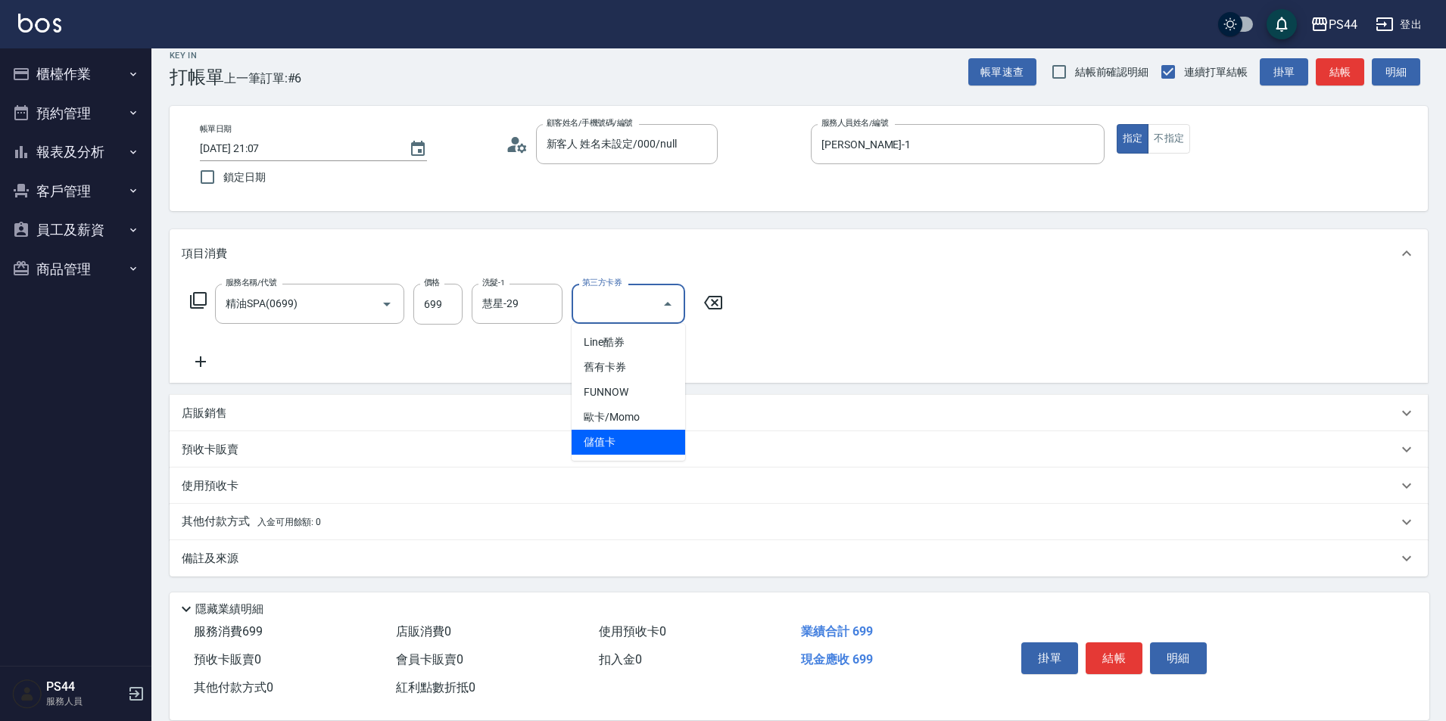
type input "儲值卡"
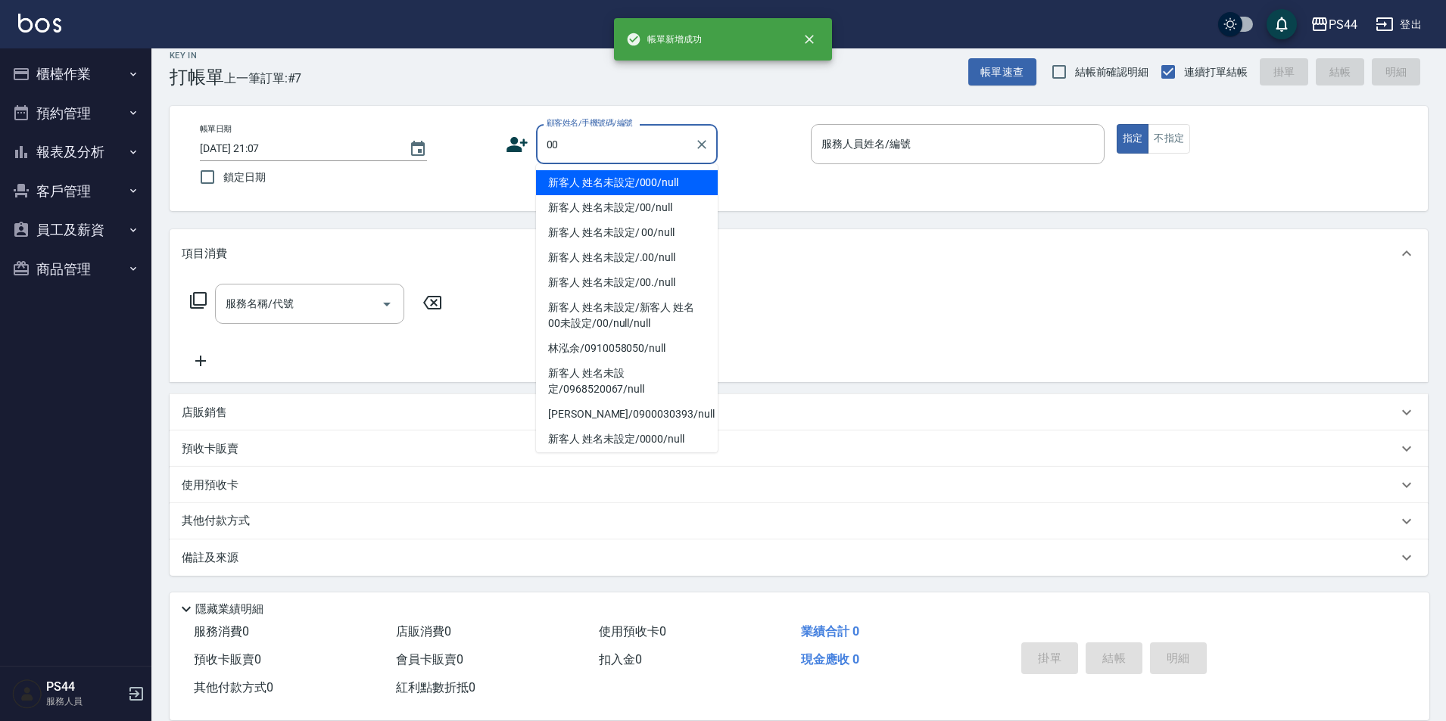
type input "新客人 姓名未設定/000/null"
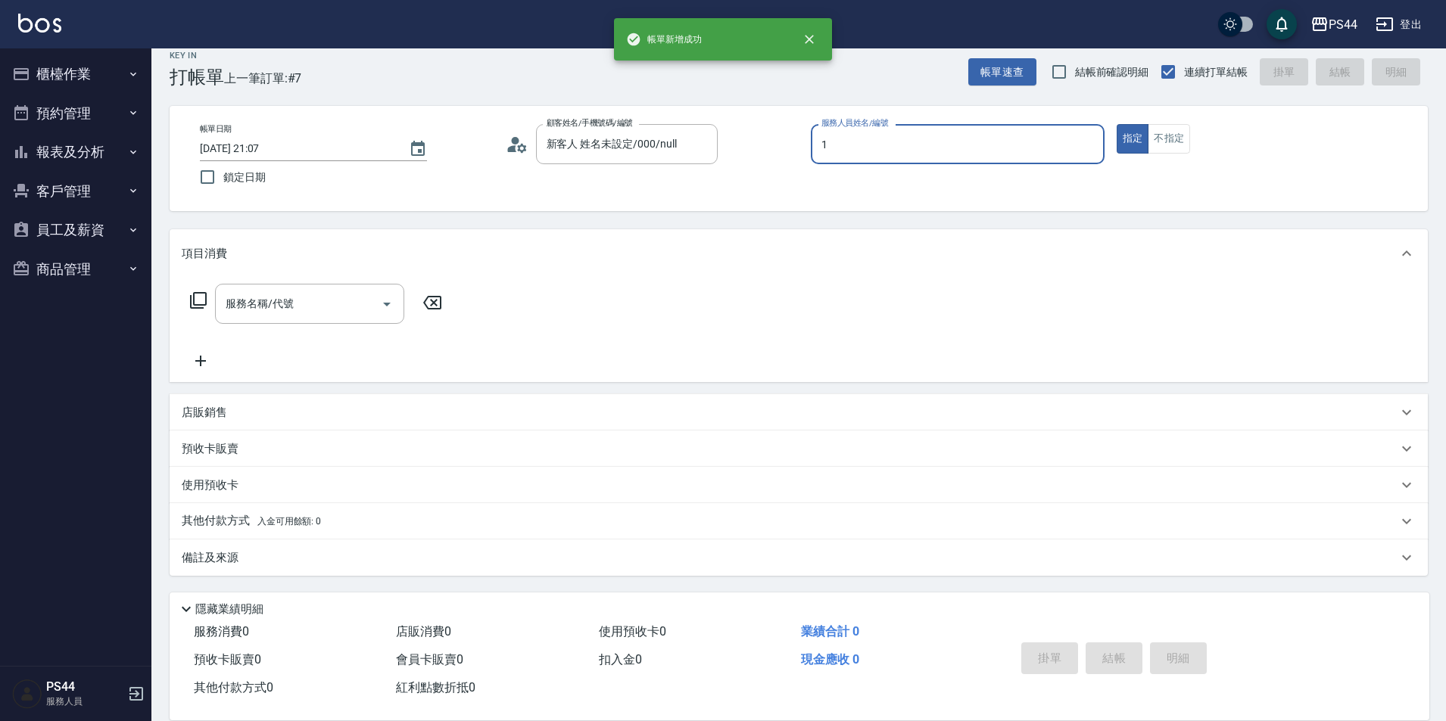
type input "[PERSON_NAME]-1"
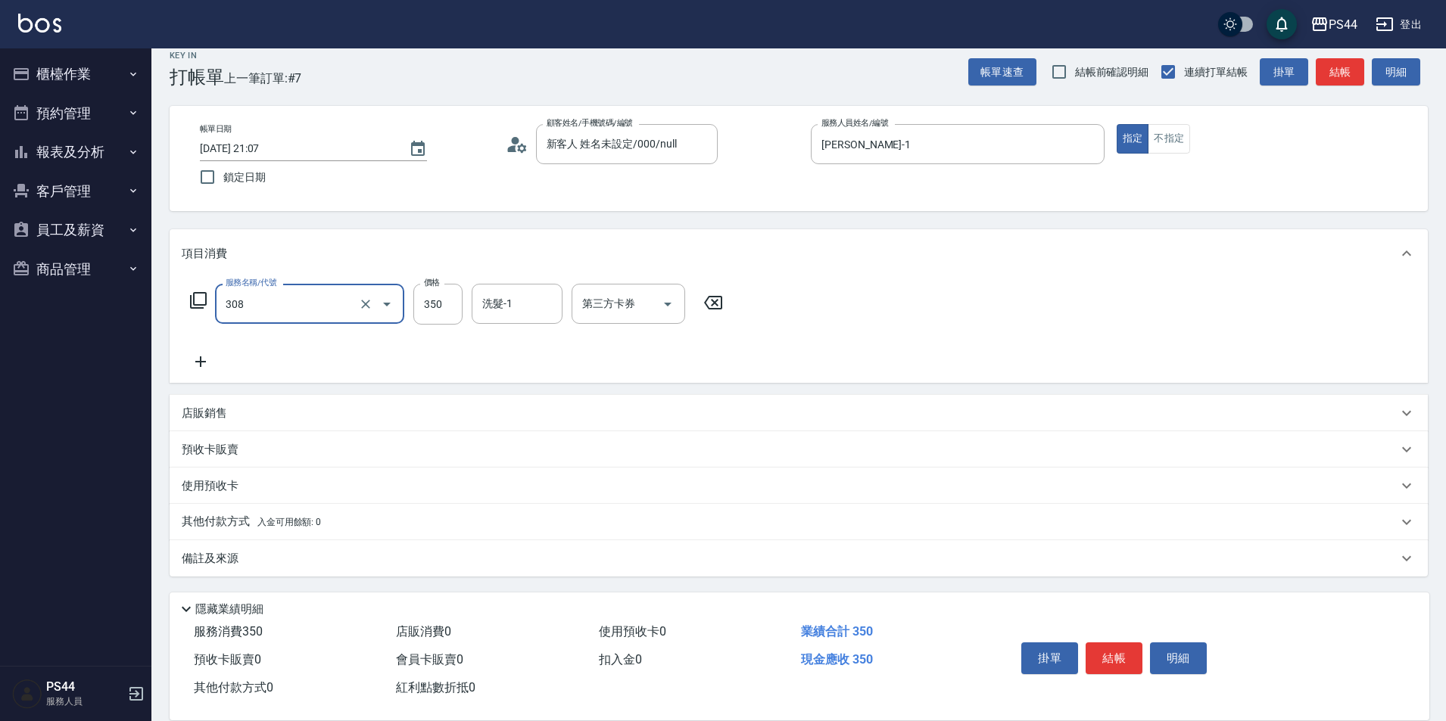
type input "洗+剪(308)"
type input "400"
type input "黃奕程-12"
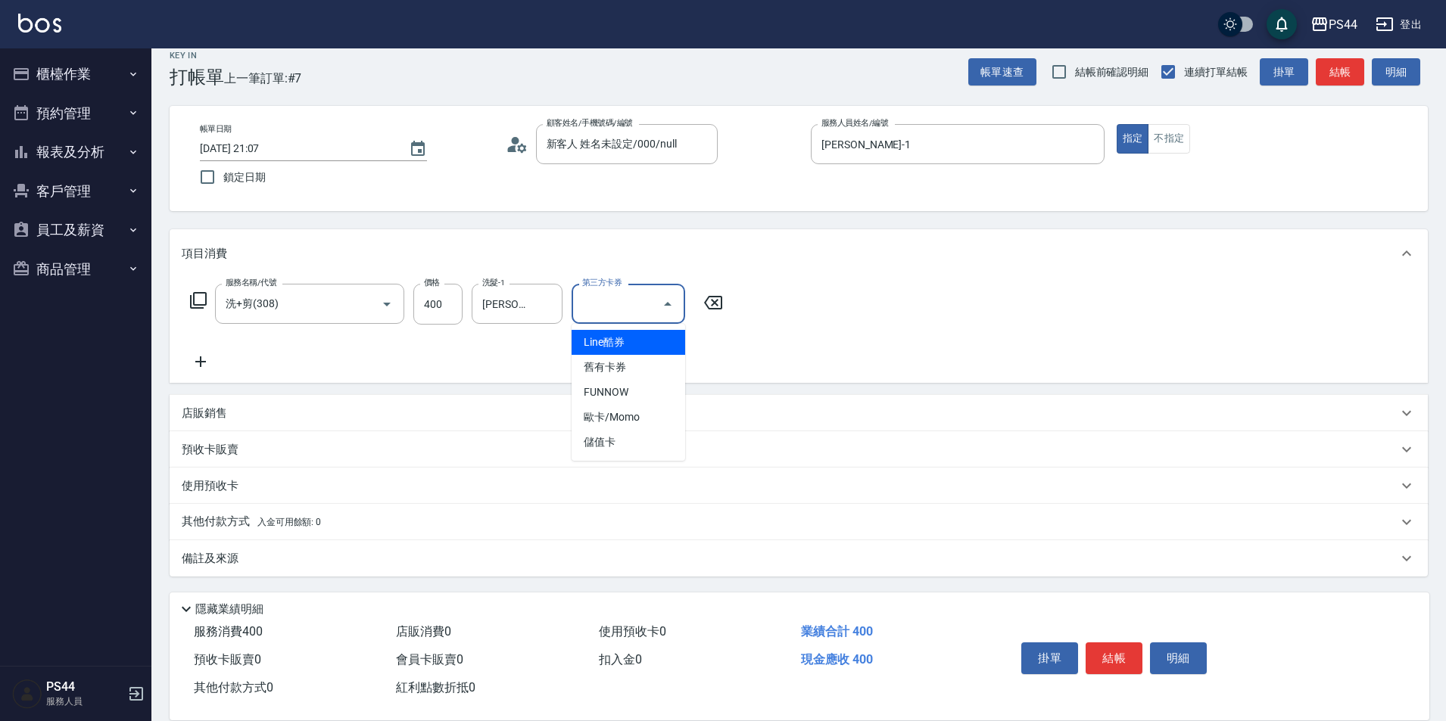
type input "儲值卡"
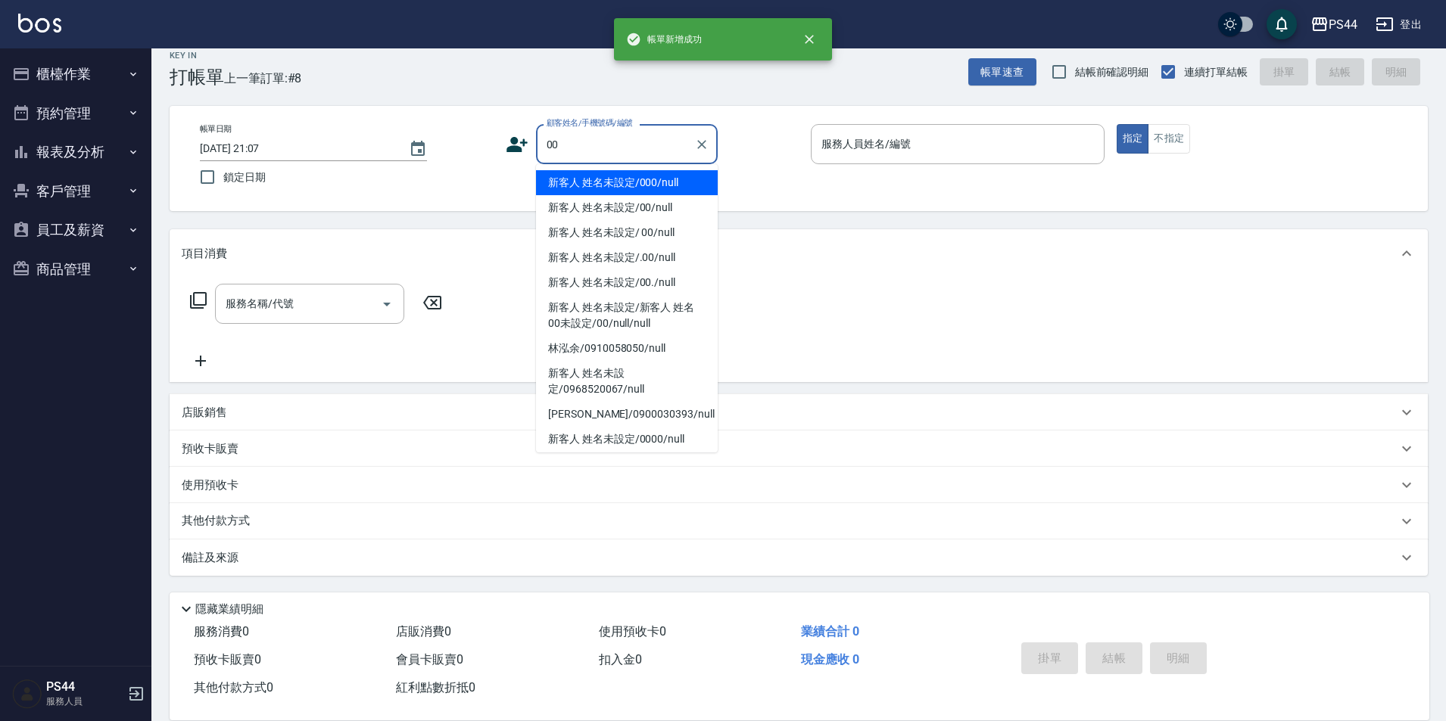
type input "新客人 姓名未設定/000/null"
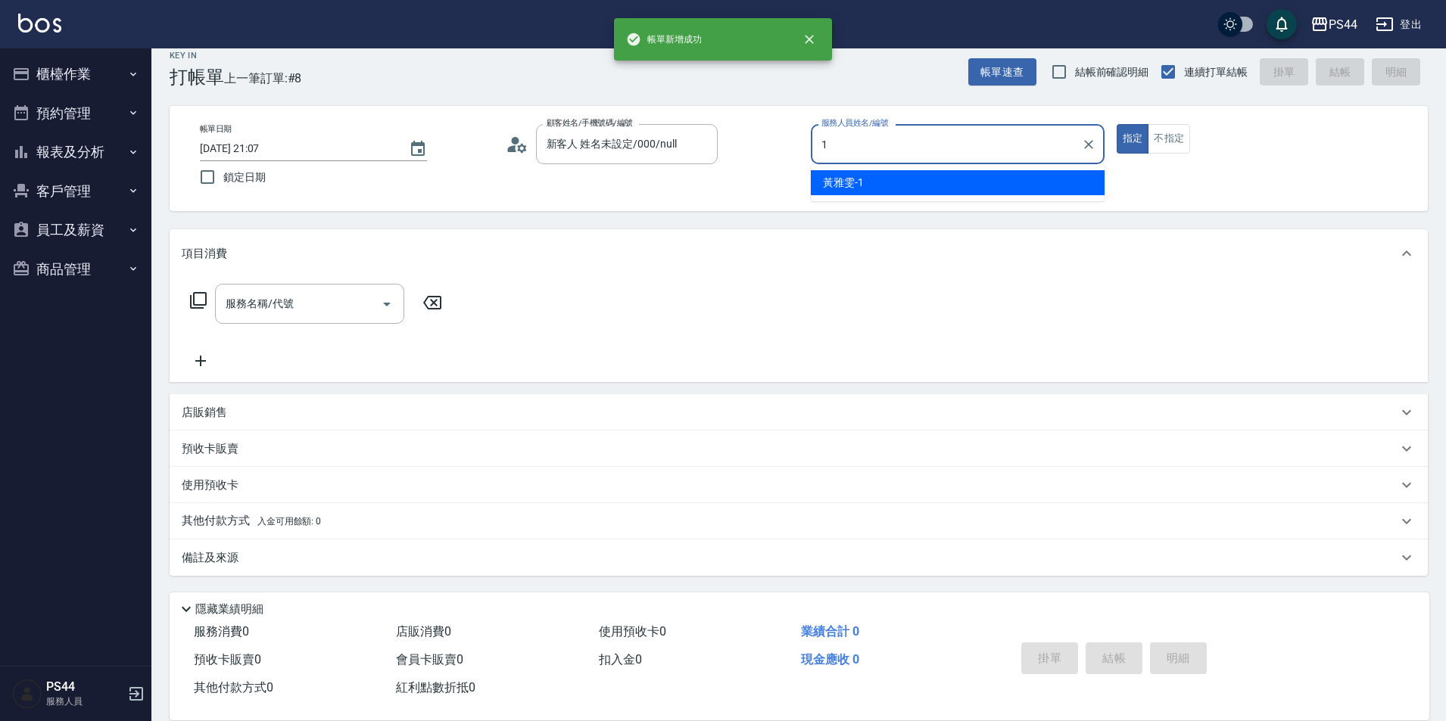
type input "[PERSON_NAME]-1"
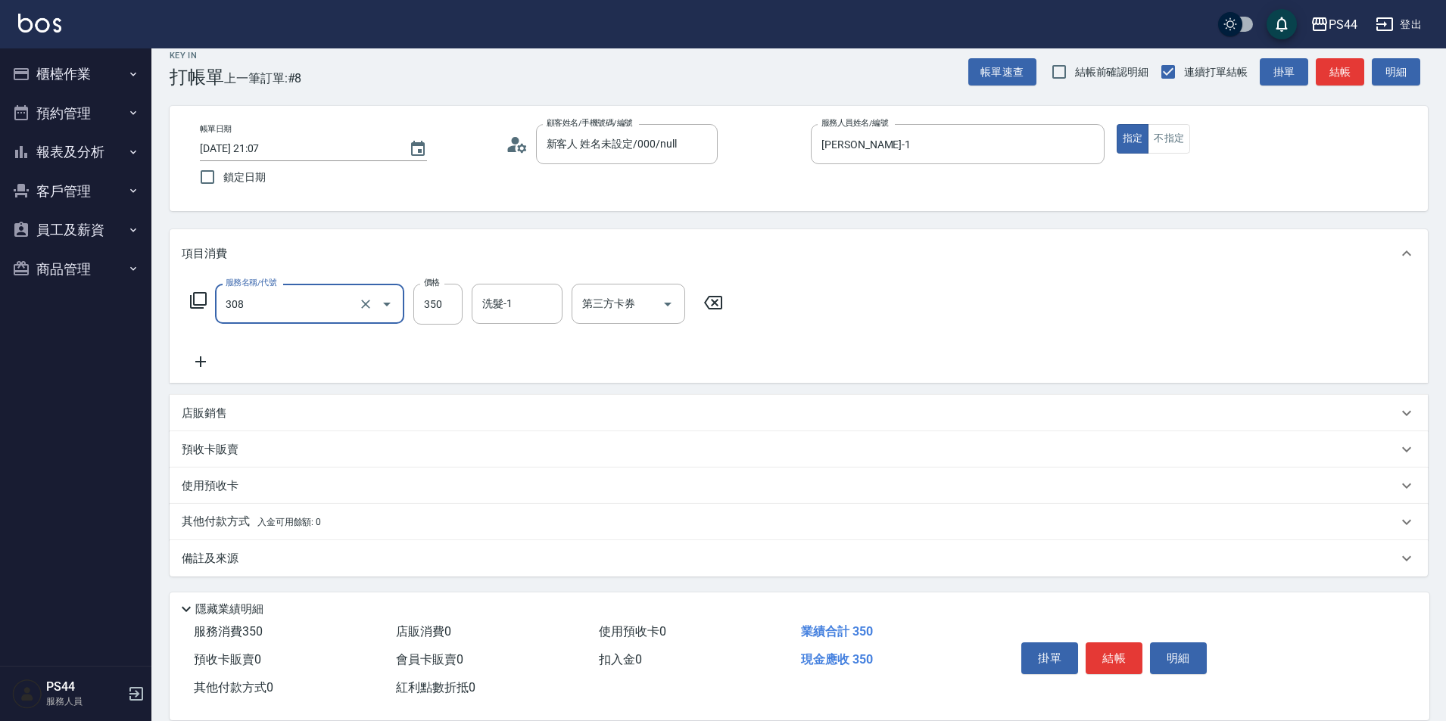
type input "洗+剪(308)"
type input "400"
type input "邱美月-34"
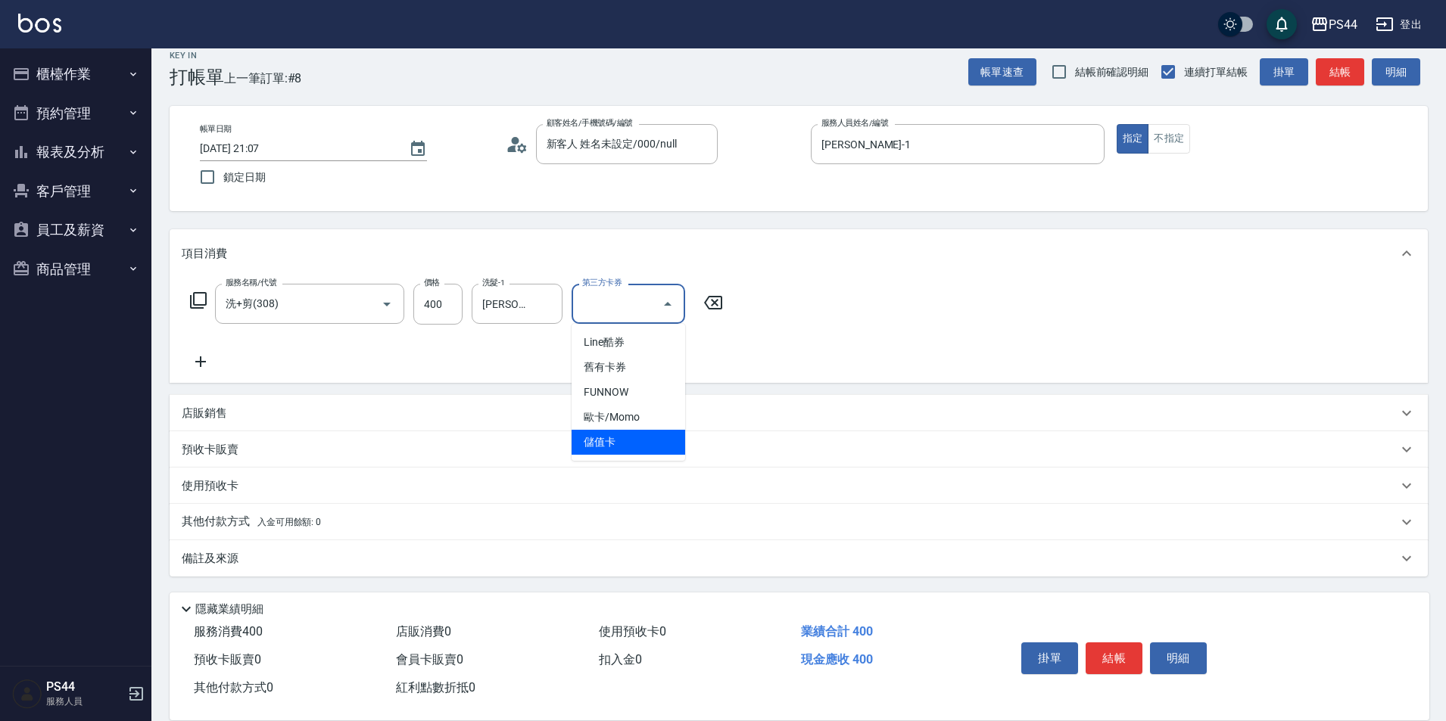
type input "儲值卡"
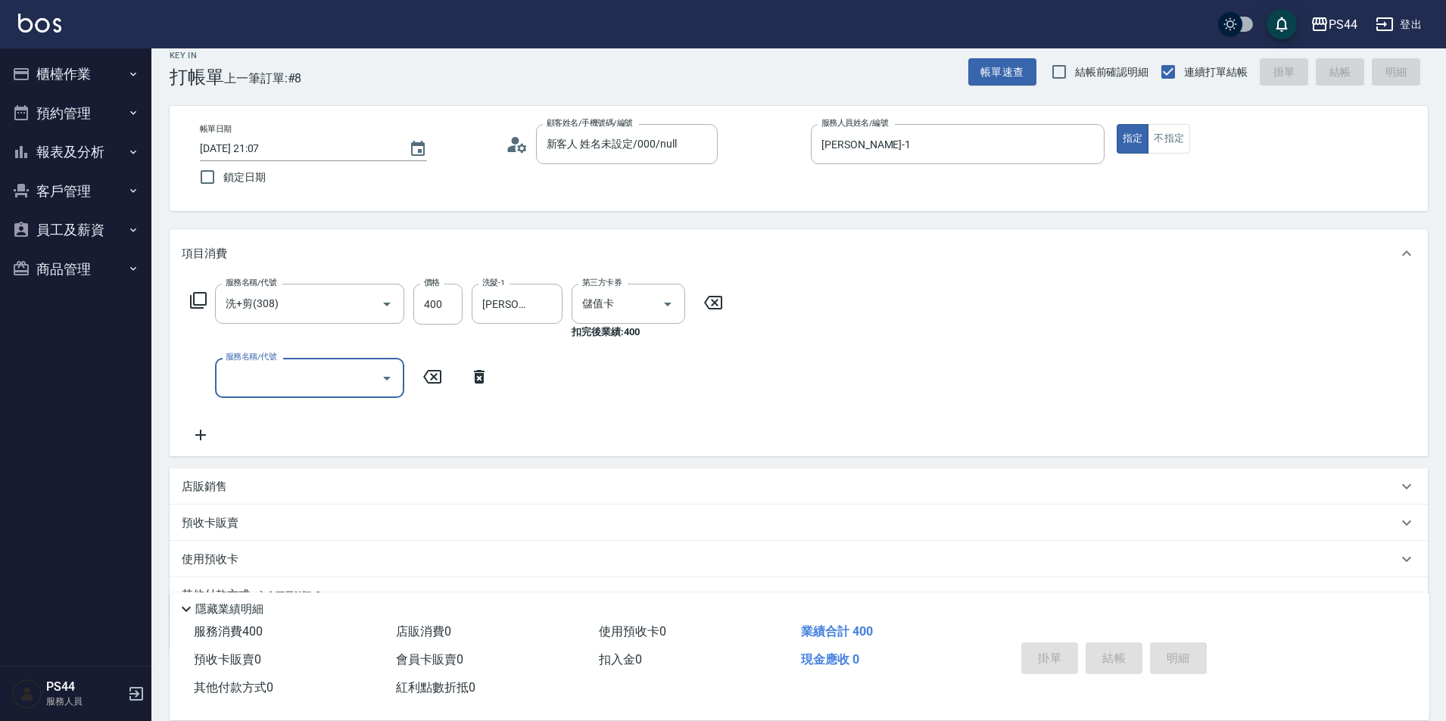
type input "2025/10/12 21:08"
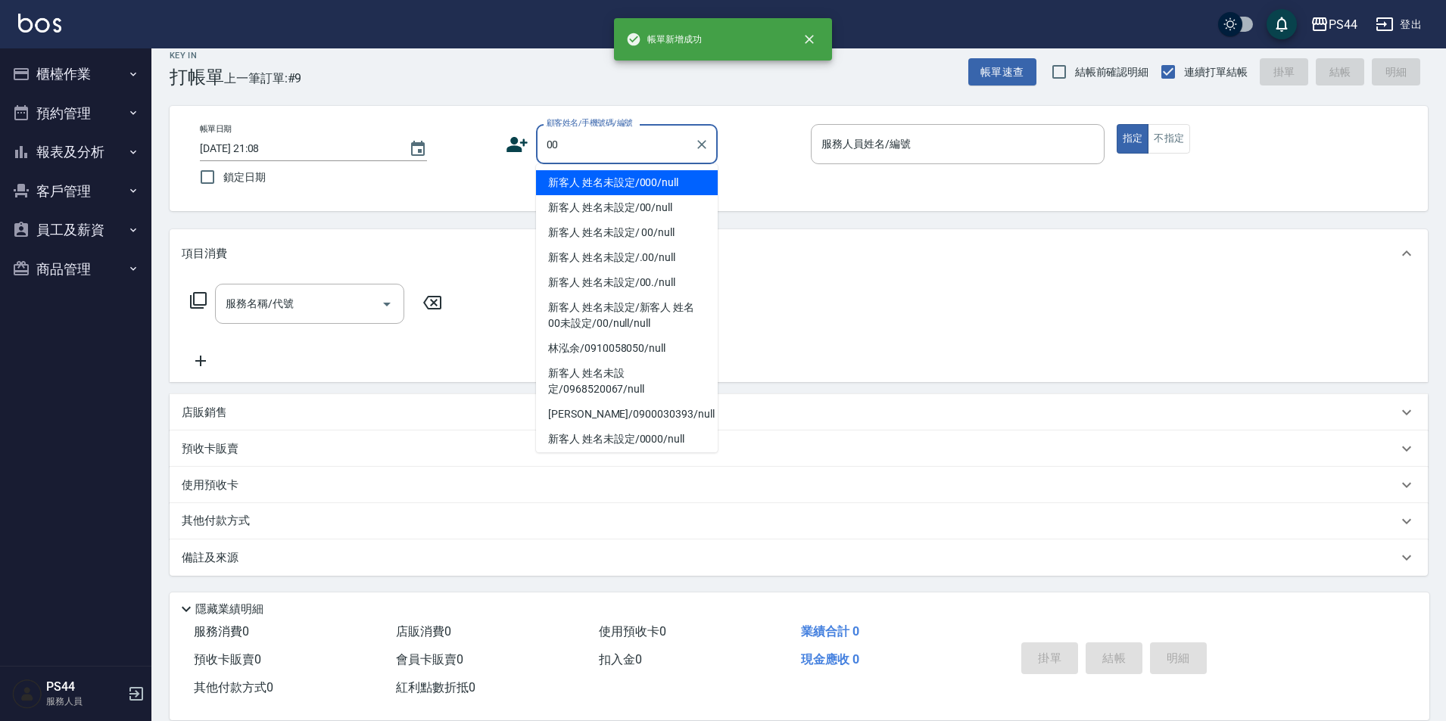
type input "新客人 姓名未設定/000/null"
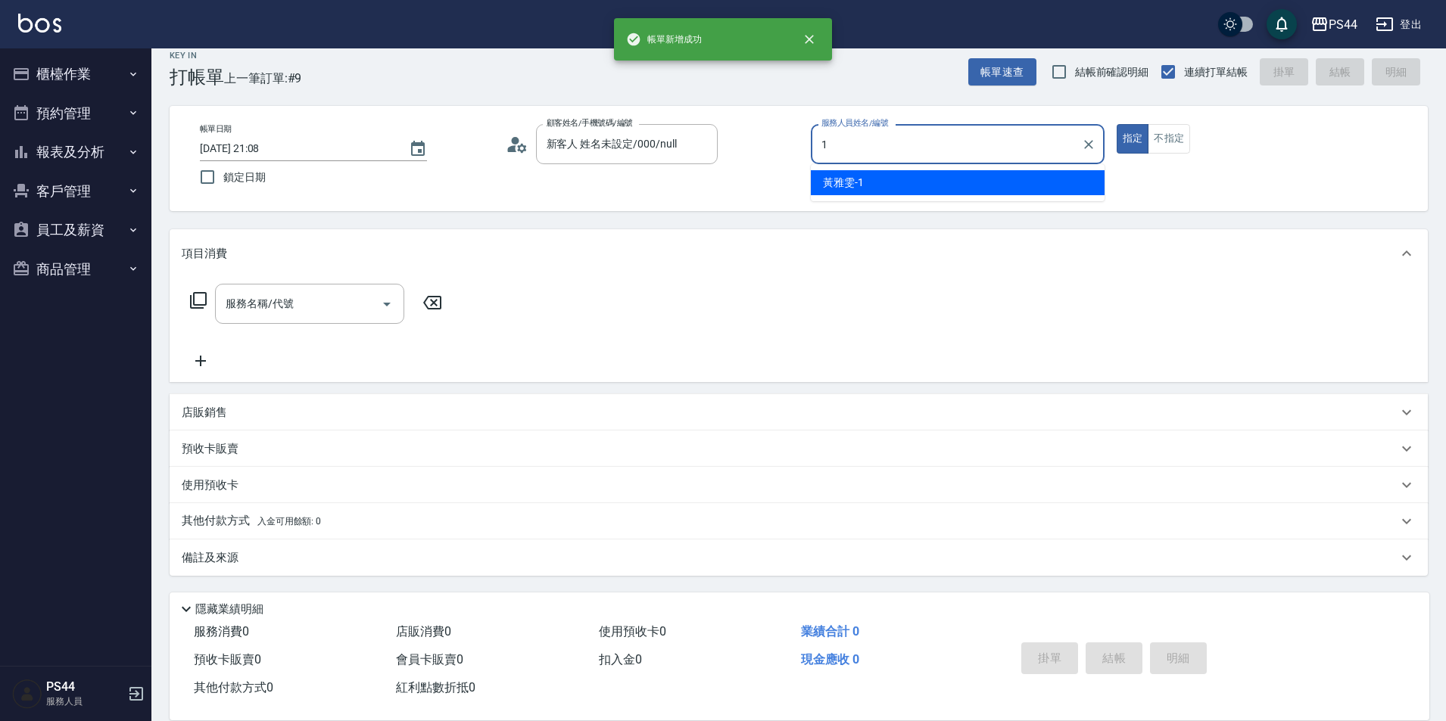
type input "[PERSON_NAME]-1"
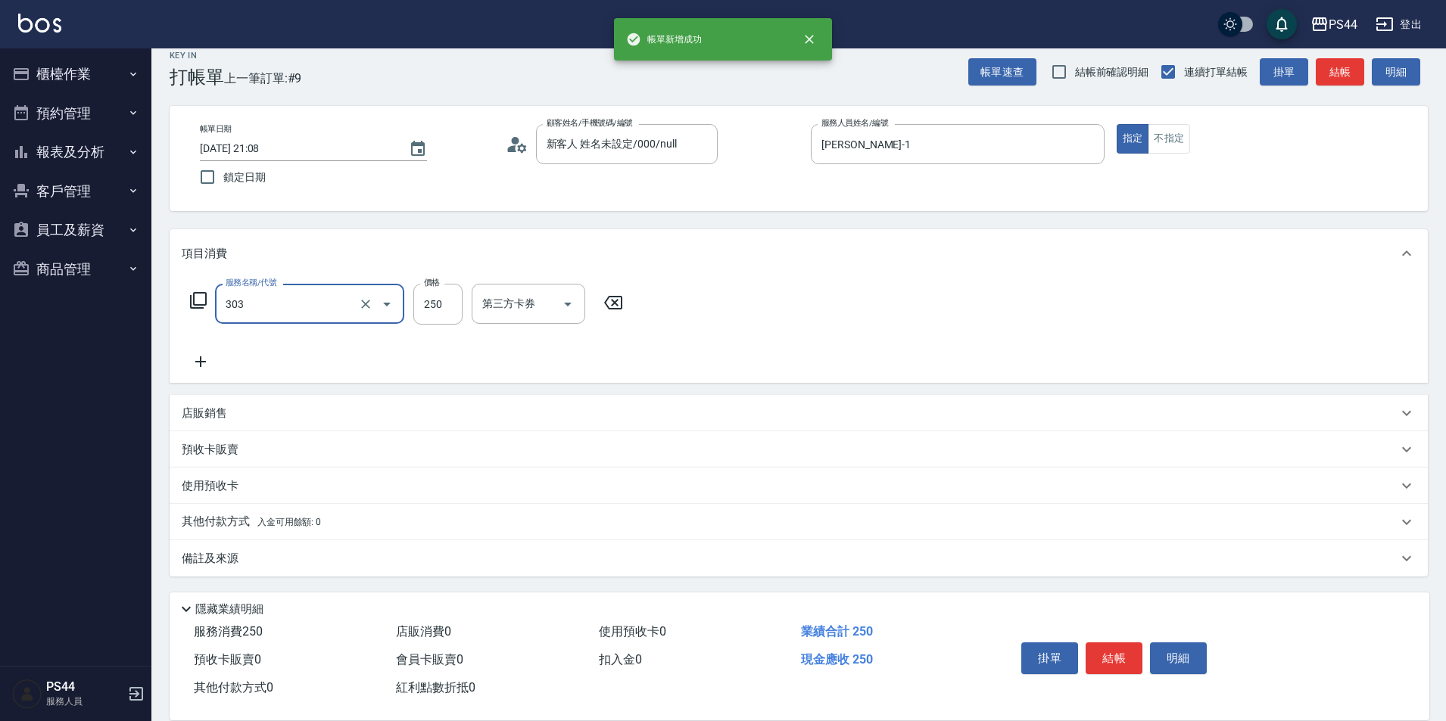
type input "剪髮(303)"
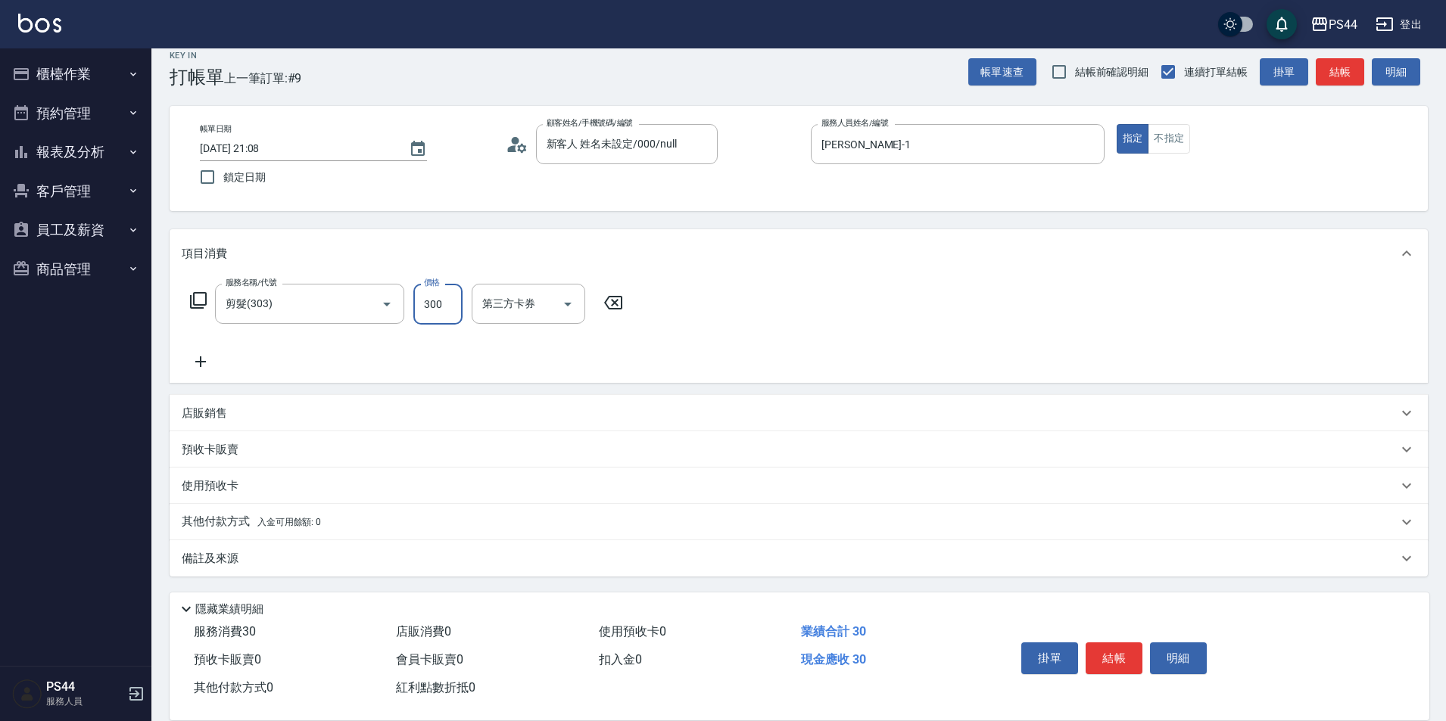
type input "300"
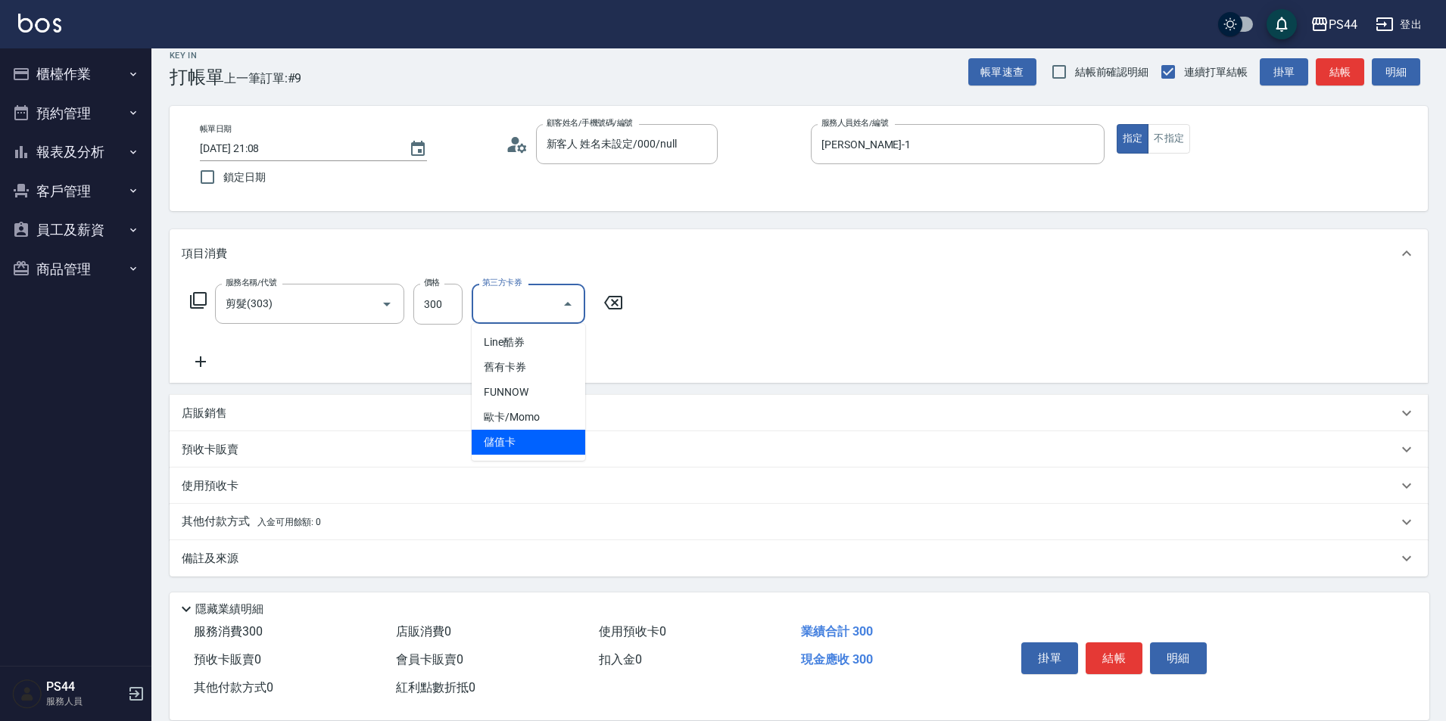
type input "儲值卡"
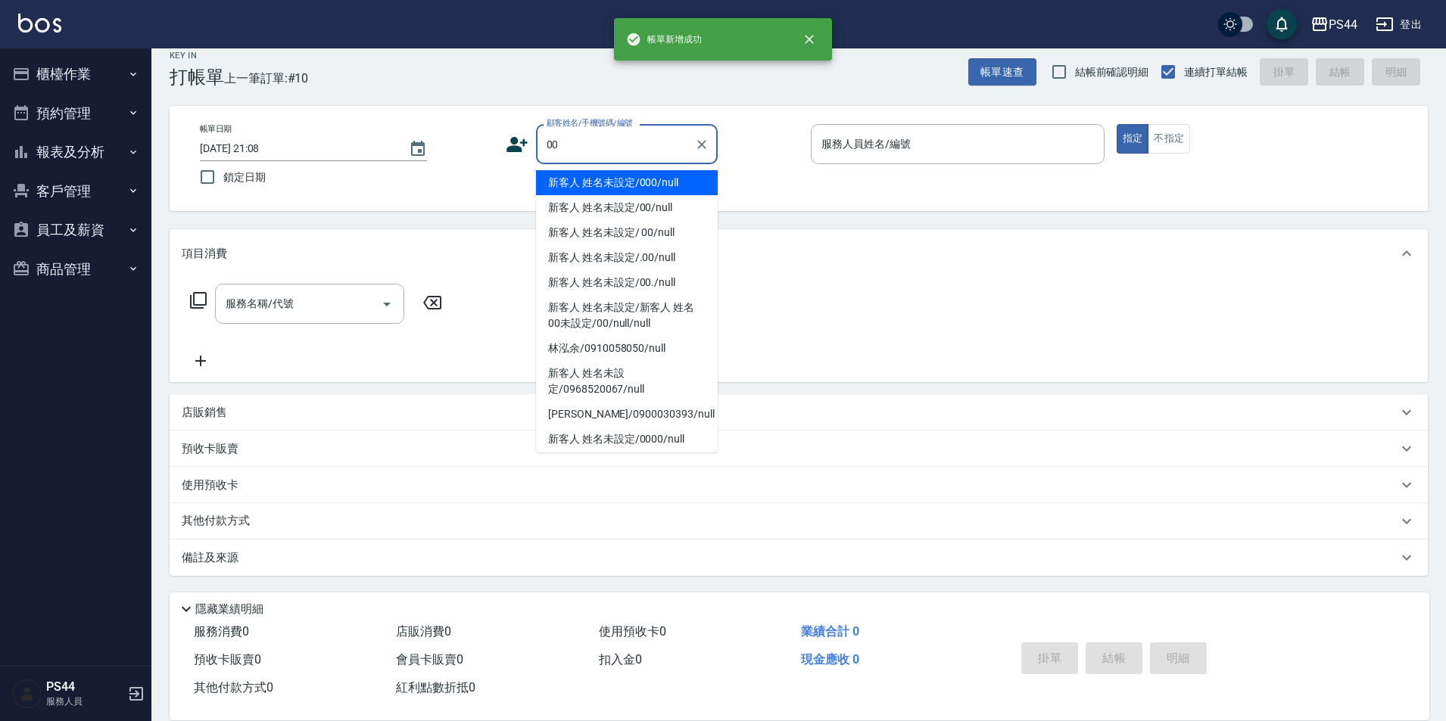
type input "新客人 姓名未設定/000/null"
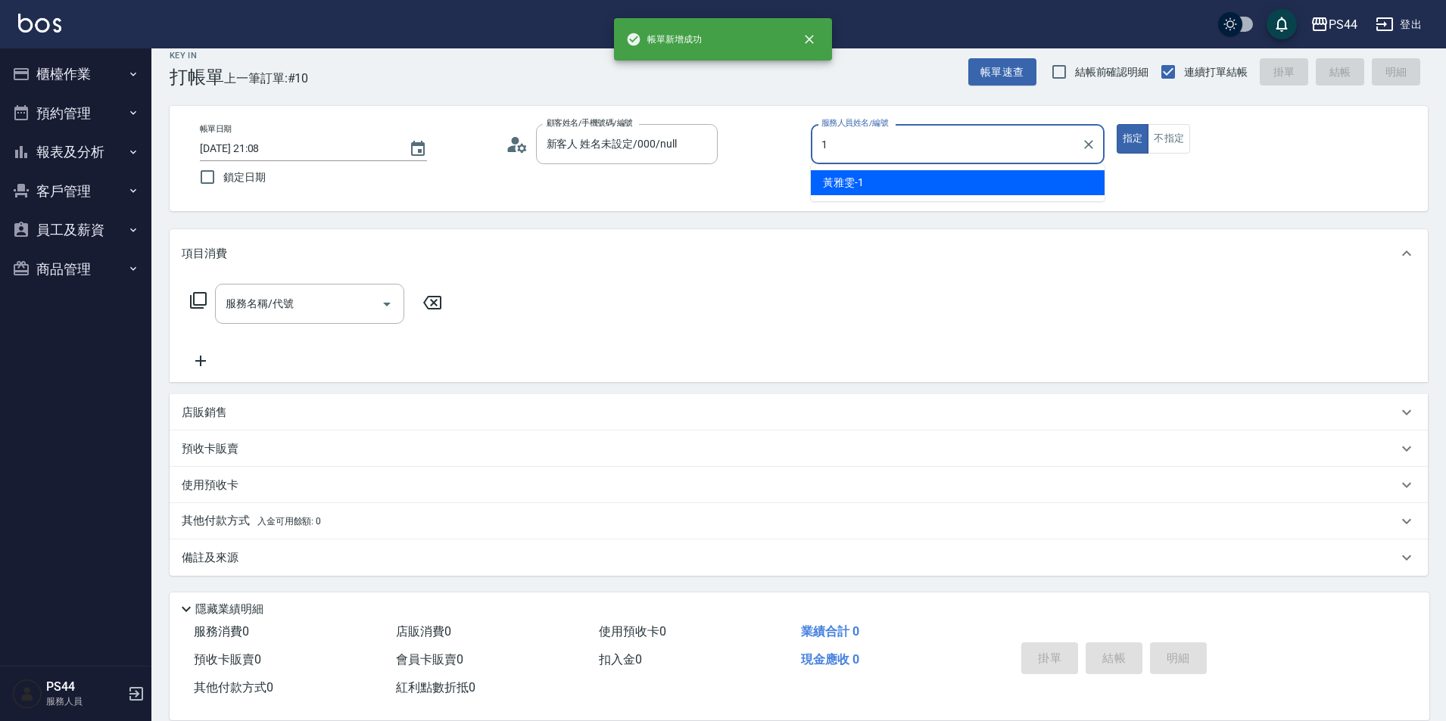
type input "[PERSON_NAME]-1"
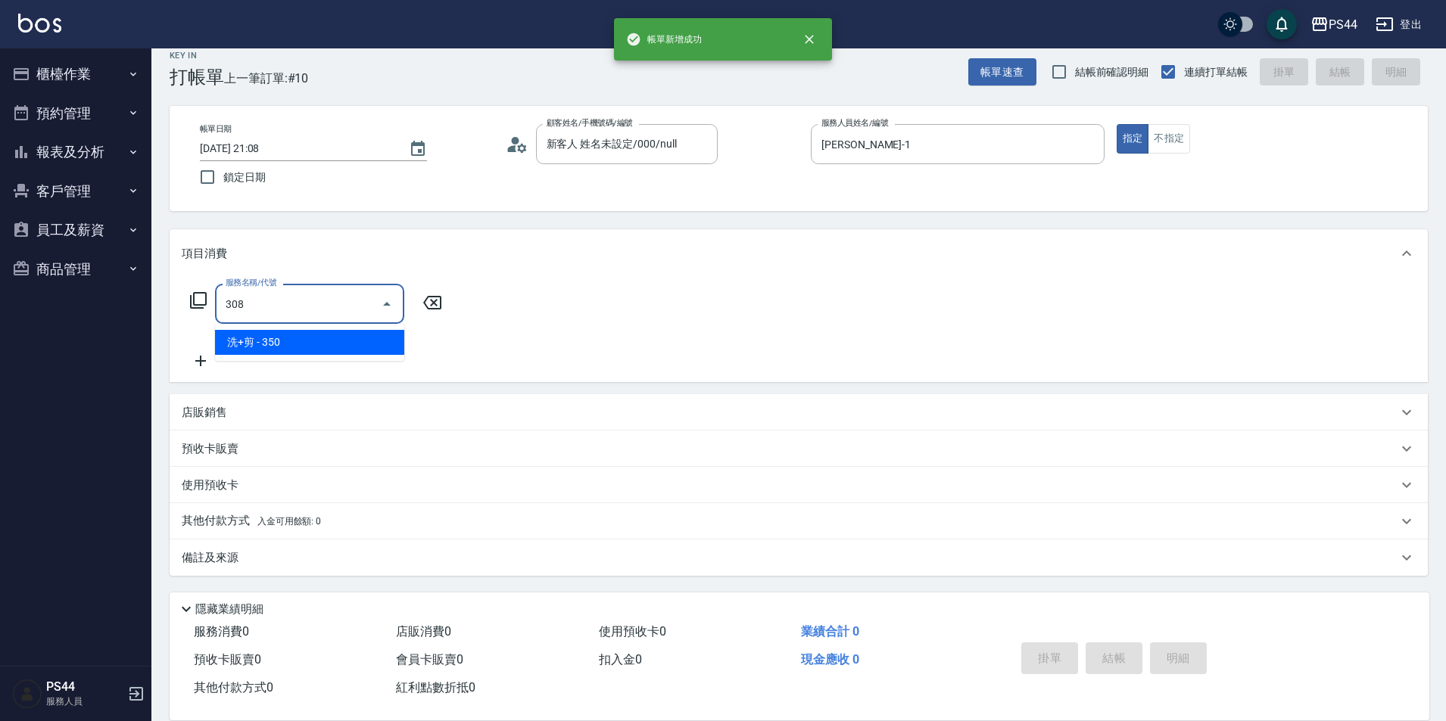
type input "洗+剪(308)"
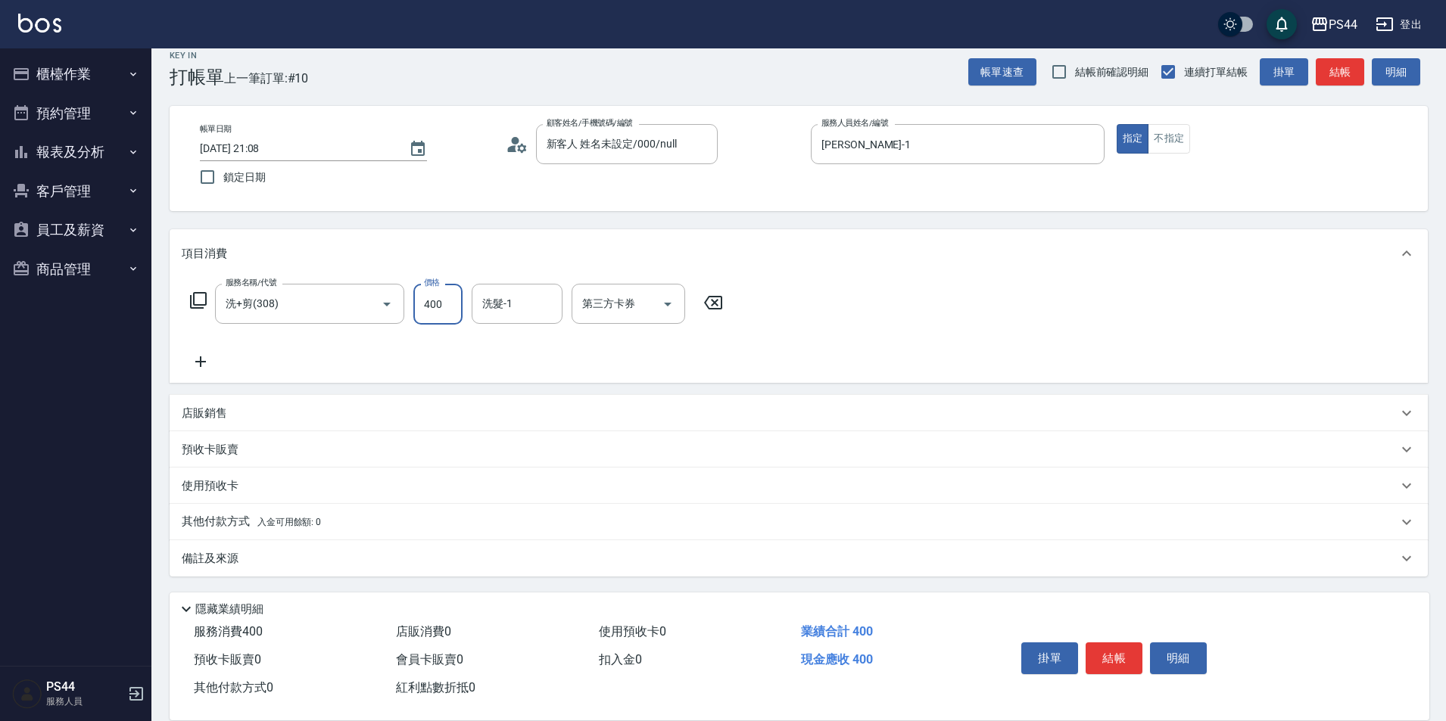
type input "400"
type input "柔柔-33"
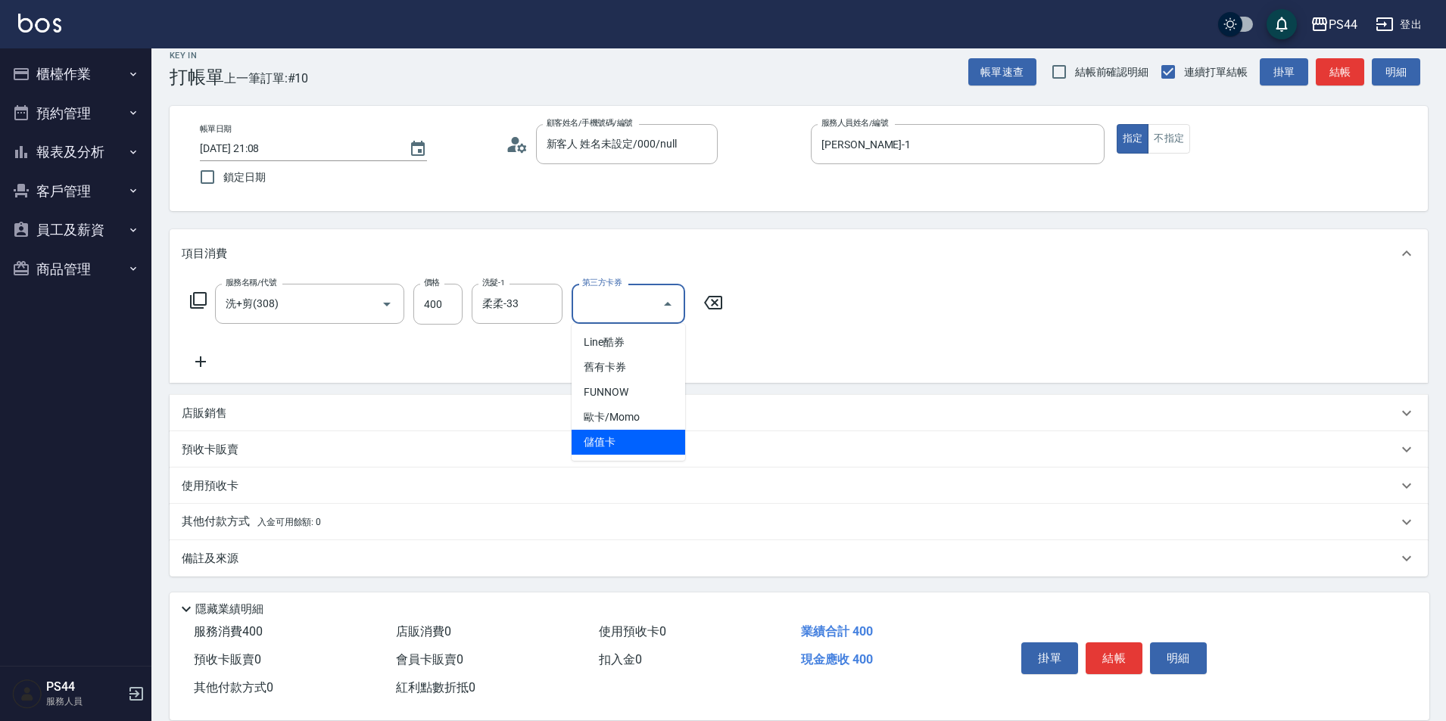
type input "儲值卡"
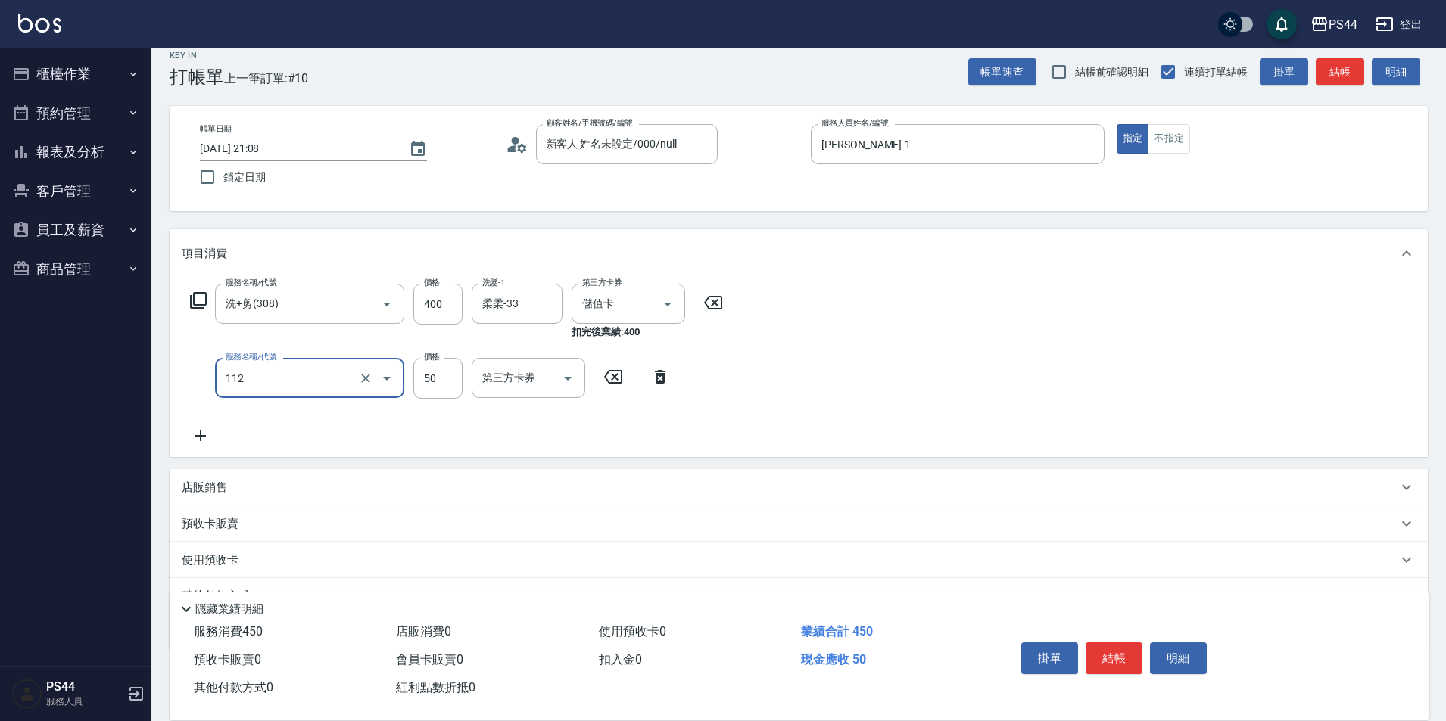
type input "精油50(112)"
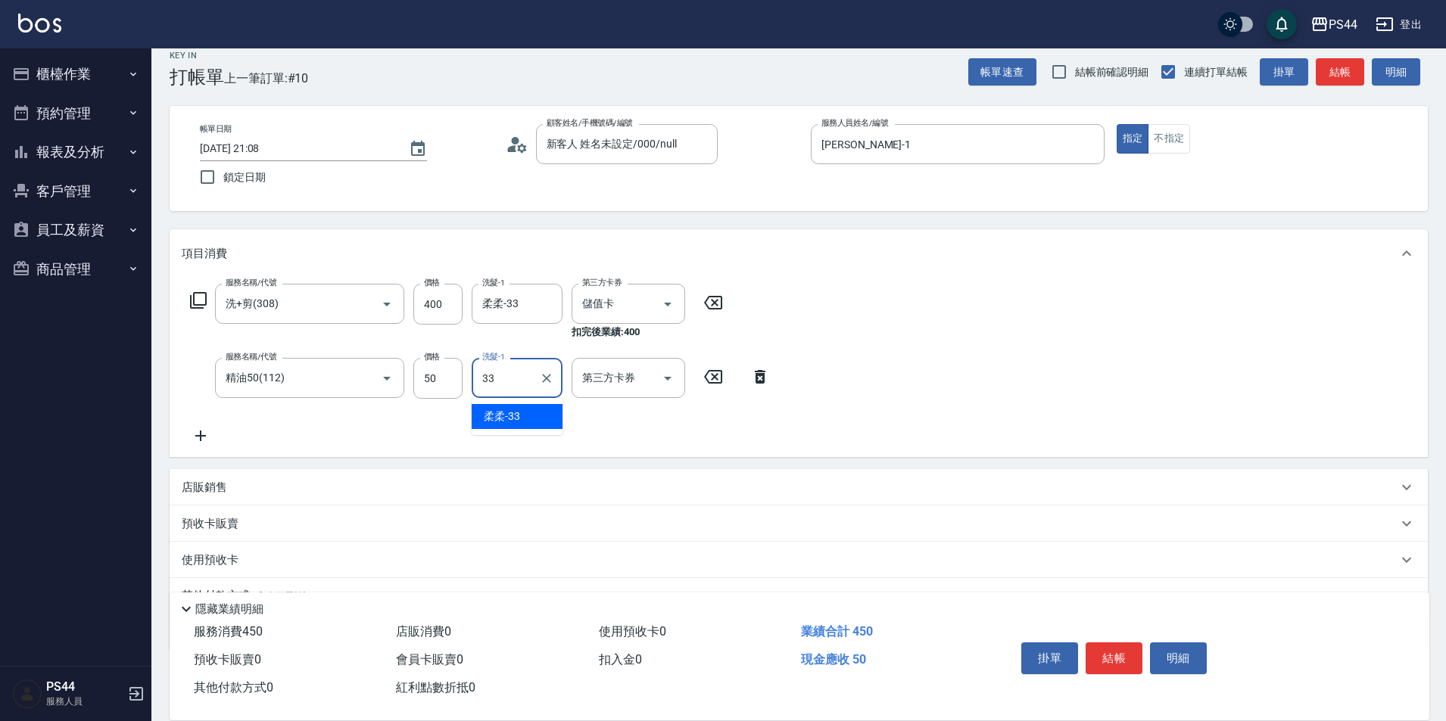
type input "柔柔-33"
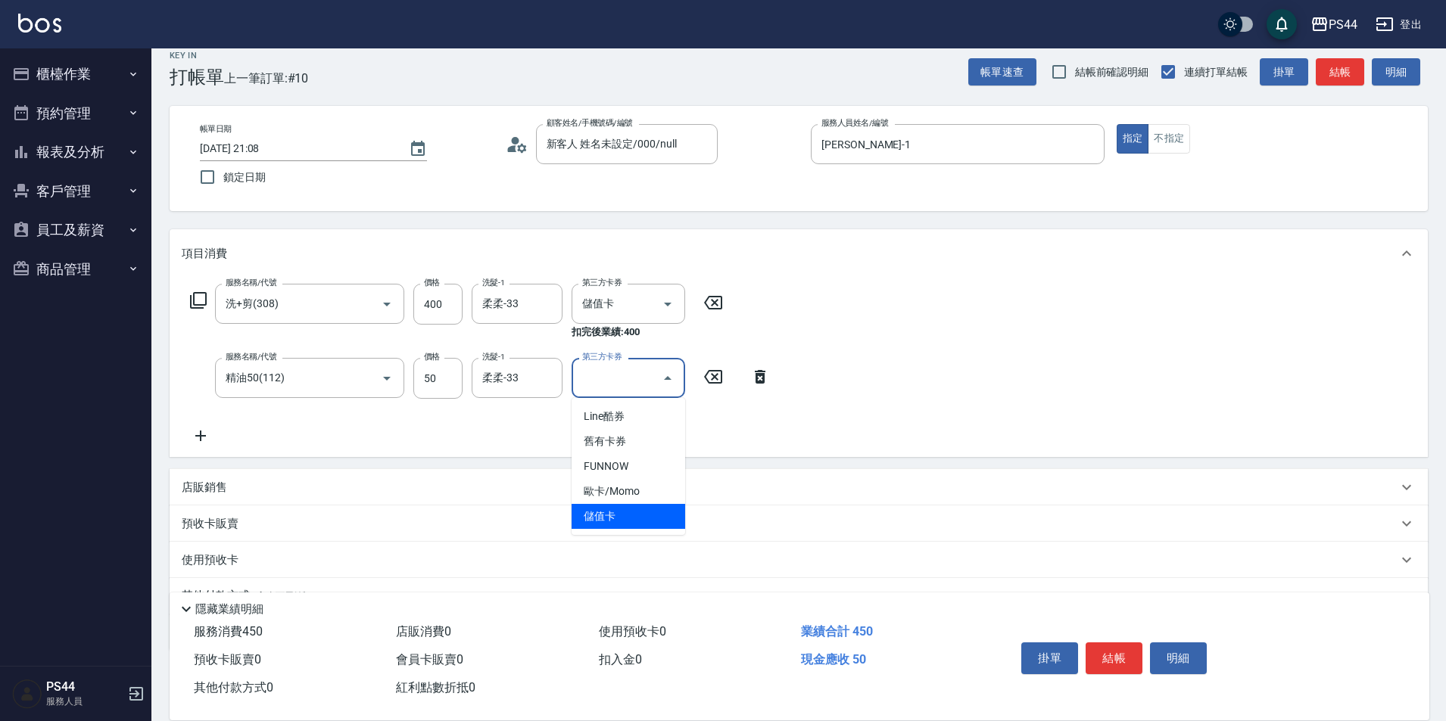
type input "儲值卡"
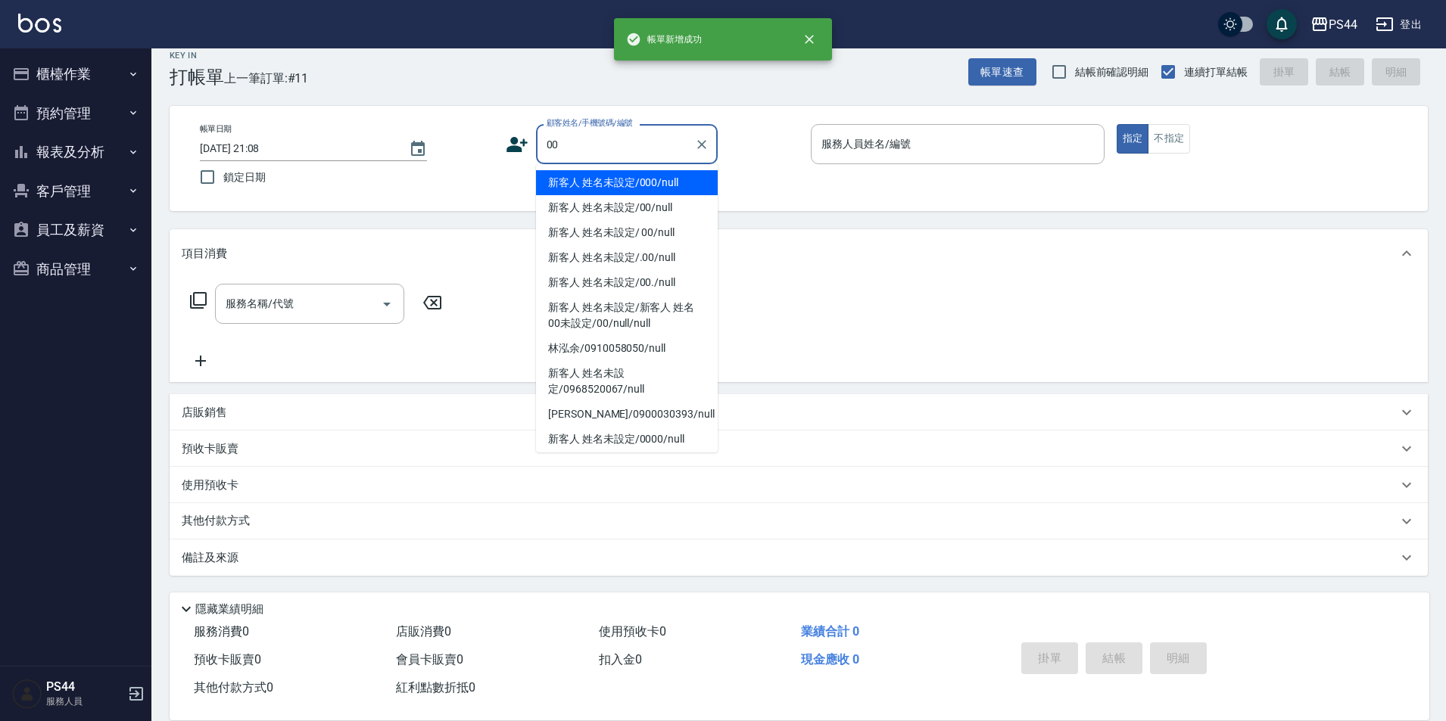
type input "新客人 姓名未設定/000/null"
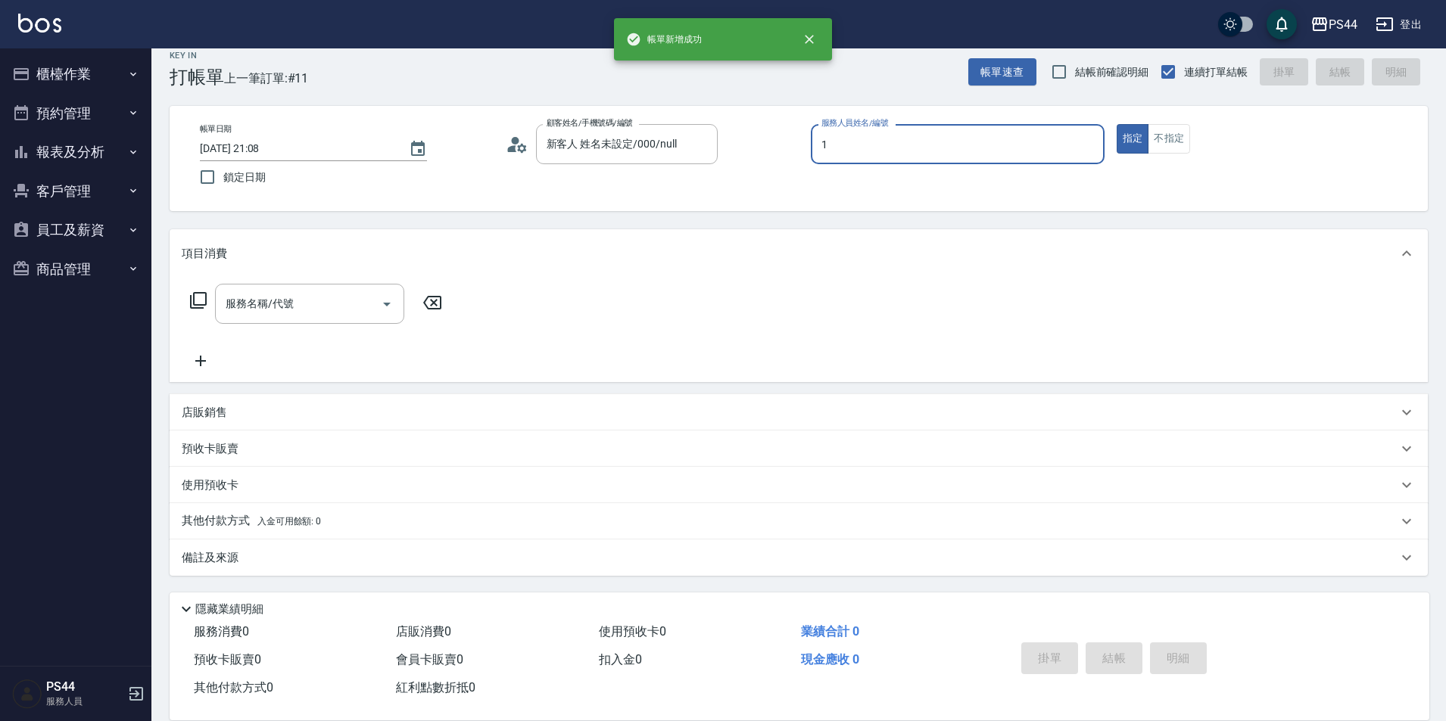
type input "[PERSON_NAME]-1"
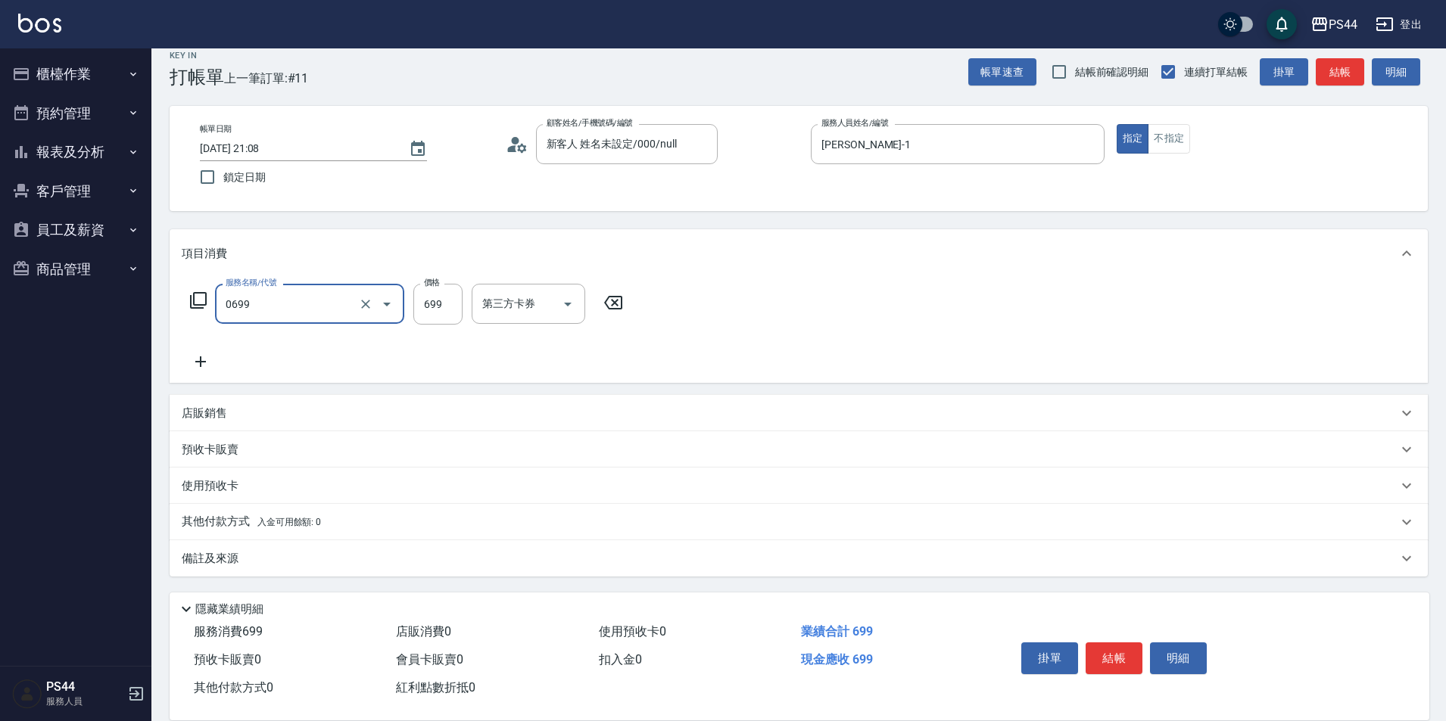
type input "精油SPA(0699)"
type input "699"
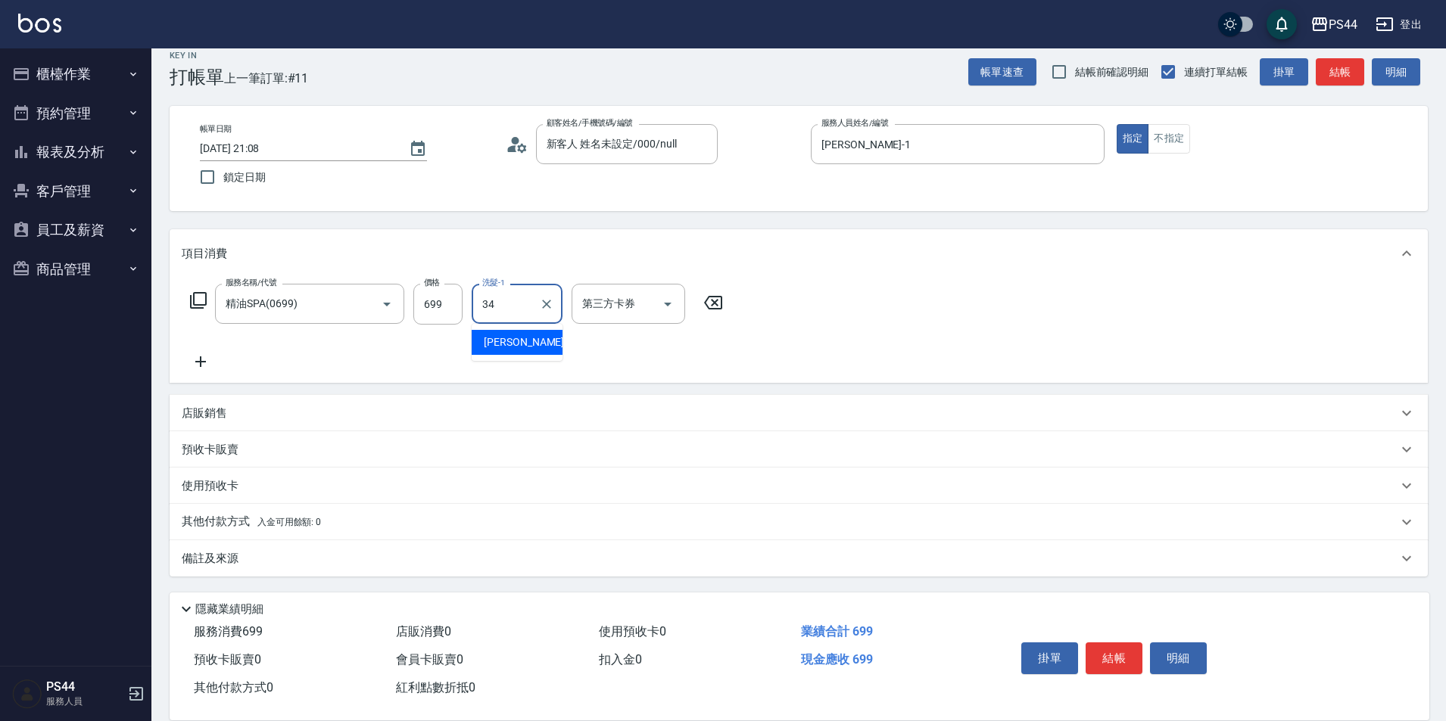
type input "邱美月-34"
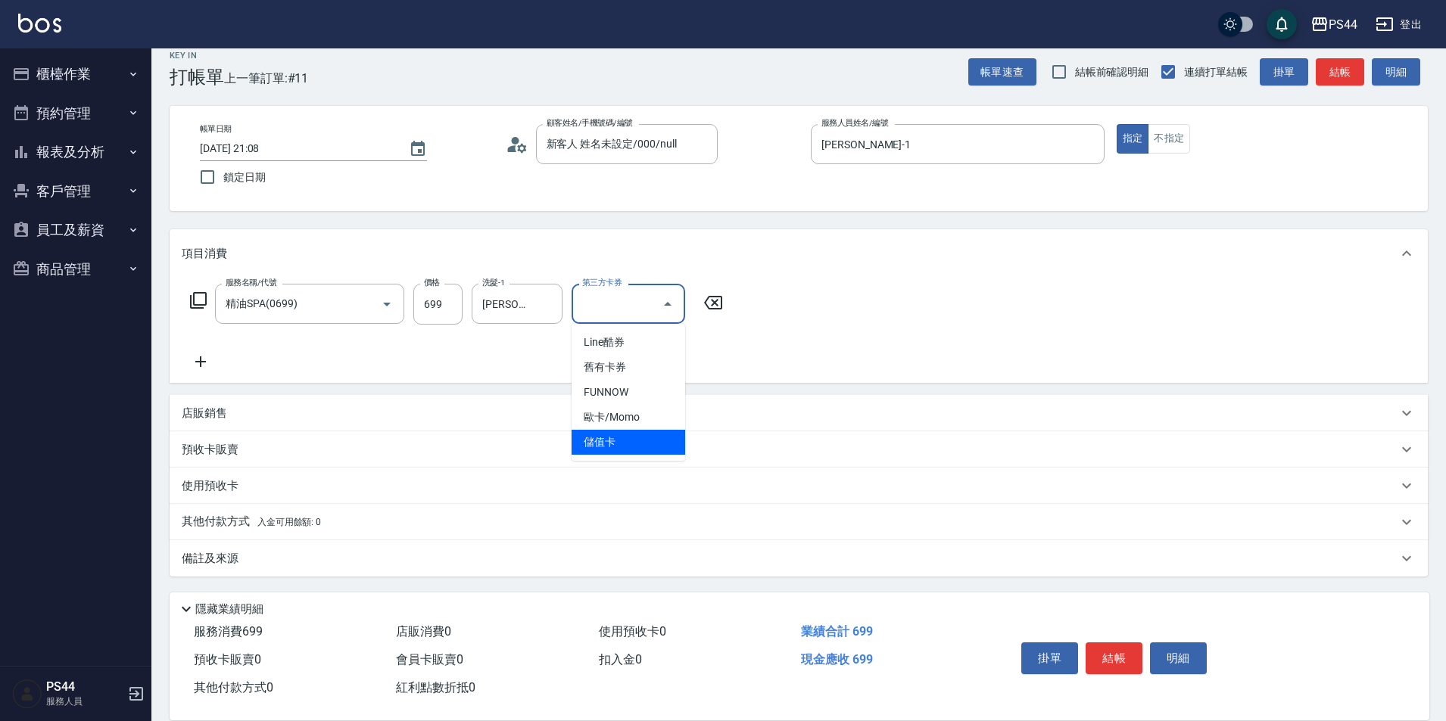
type input "儲值卡"
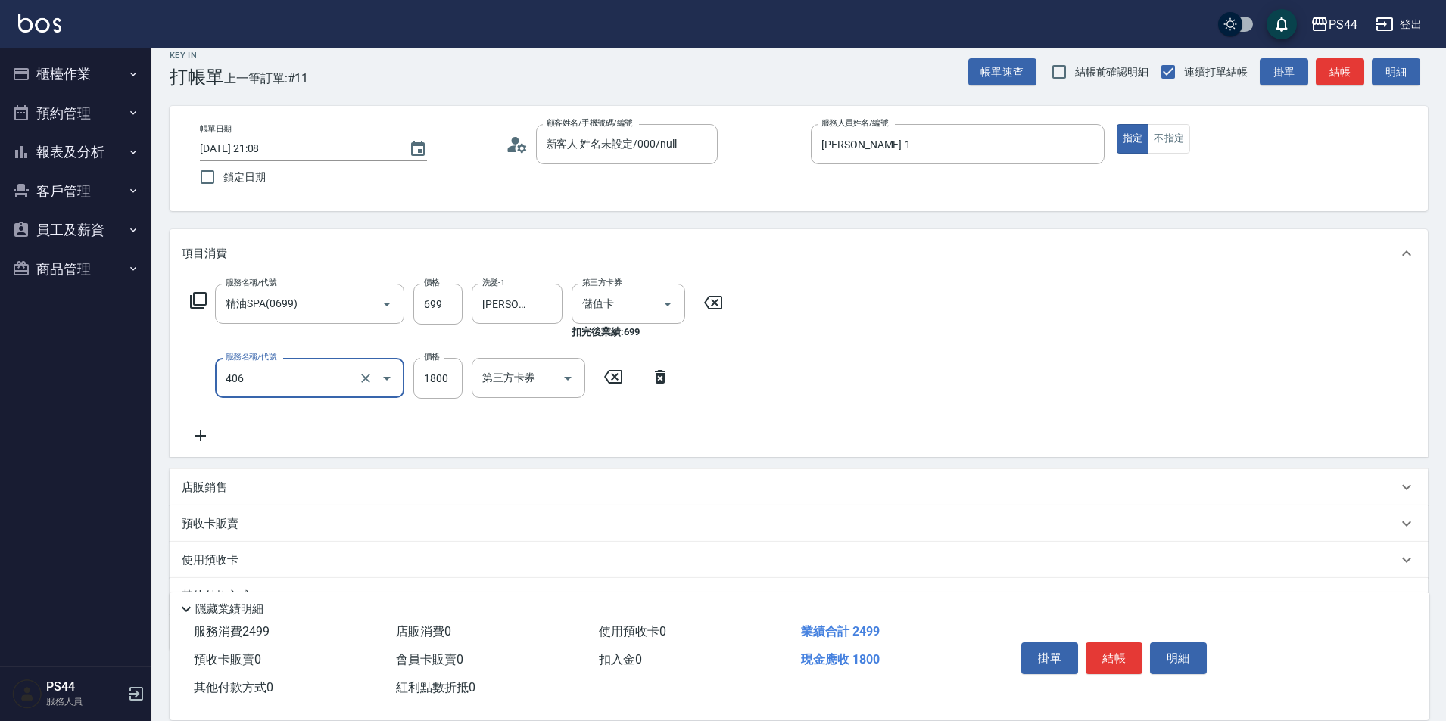
type input "鏡面二劑(406)"
type input "1000"
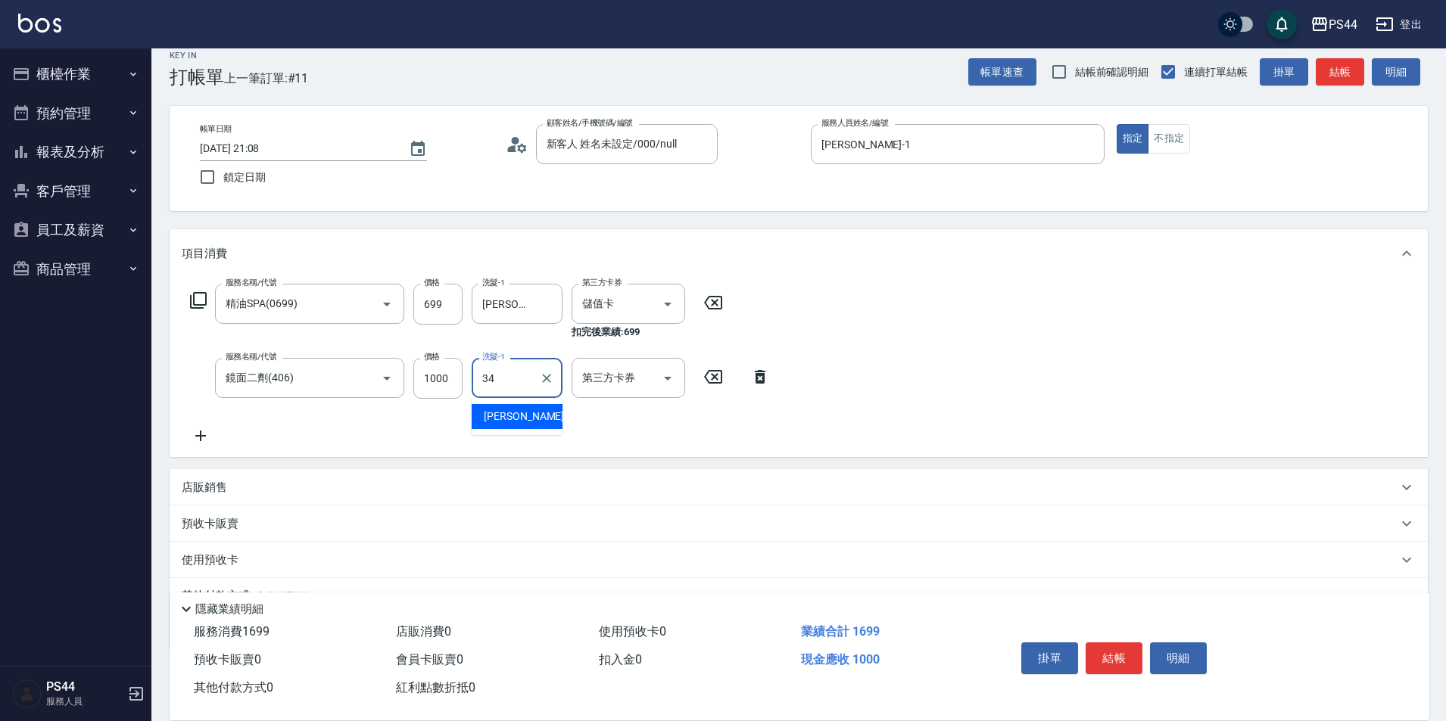
type input "邱美月-34"
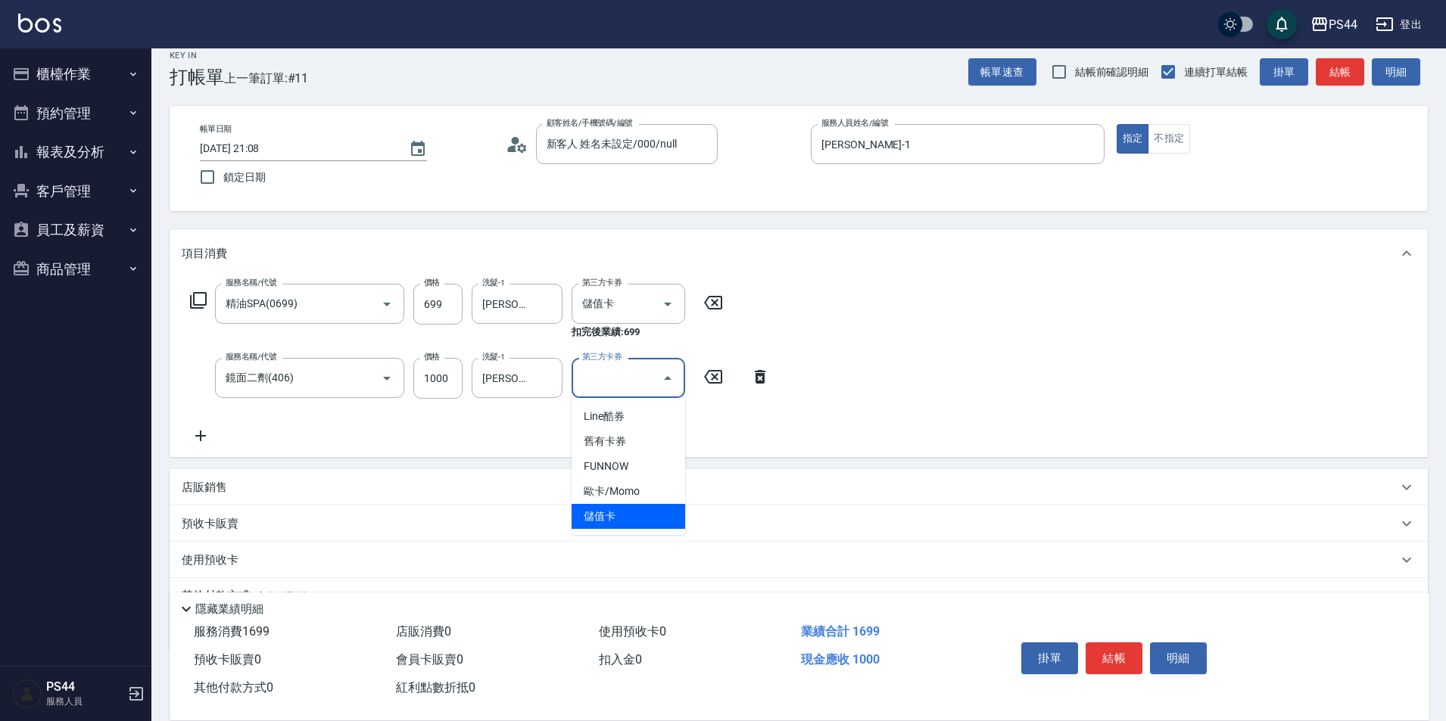
type input "儲值卡"
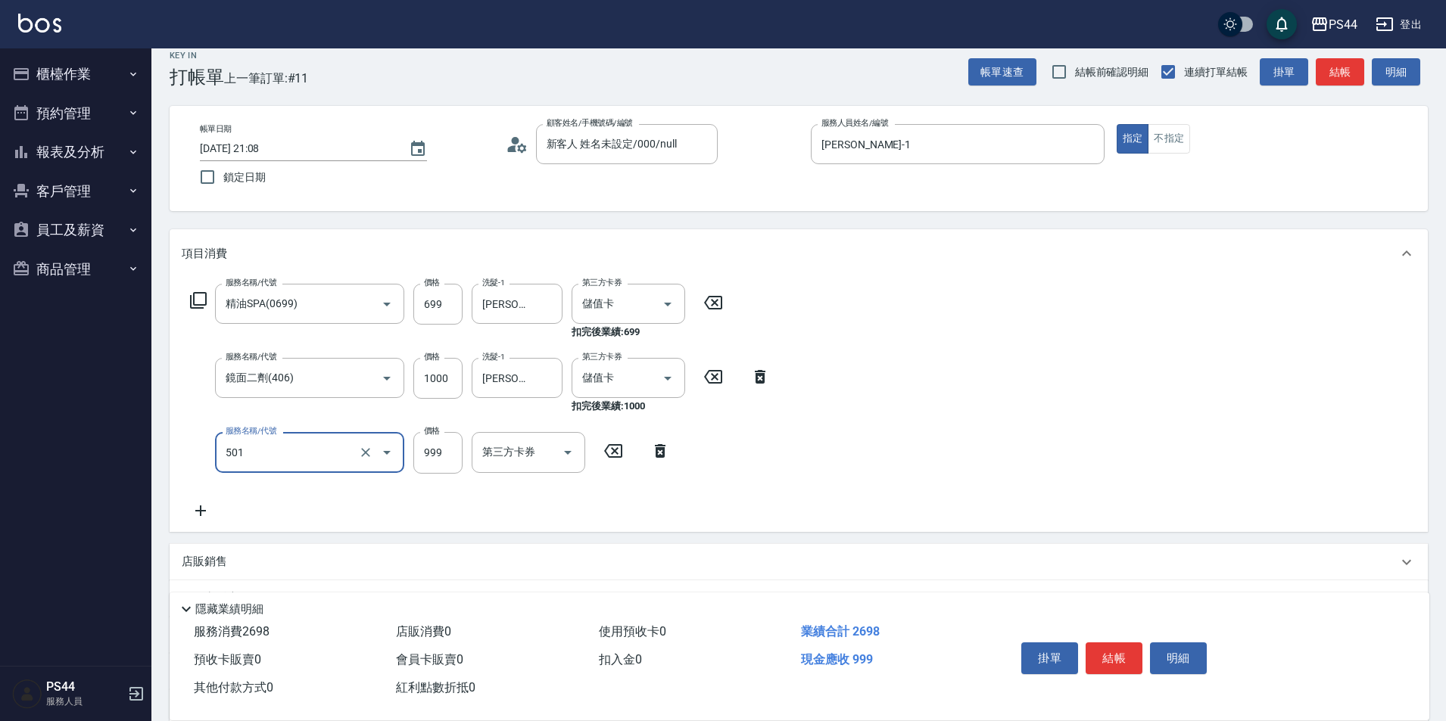
type input "染髮(501)"
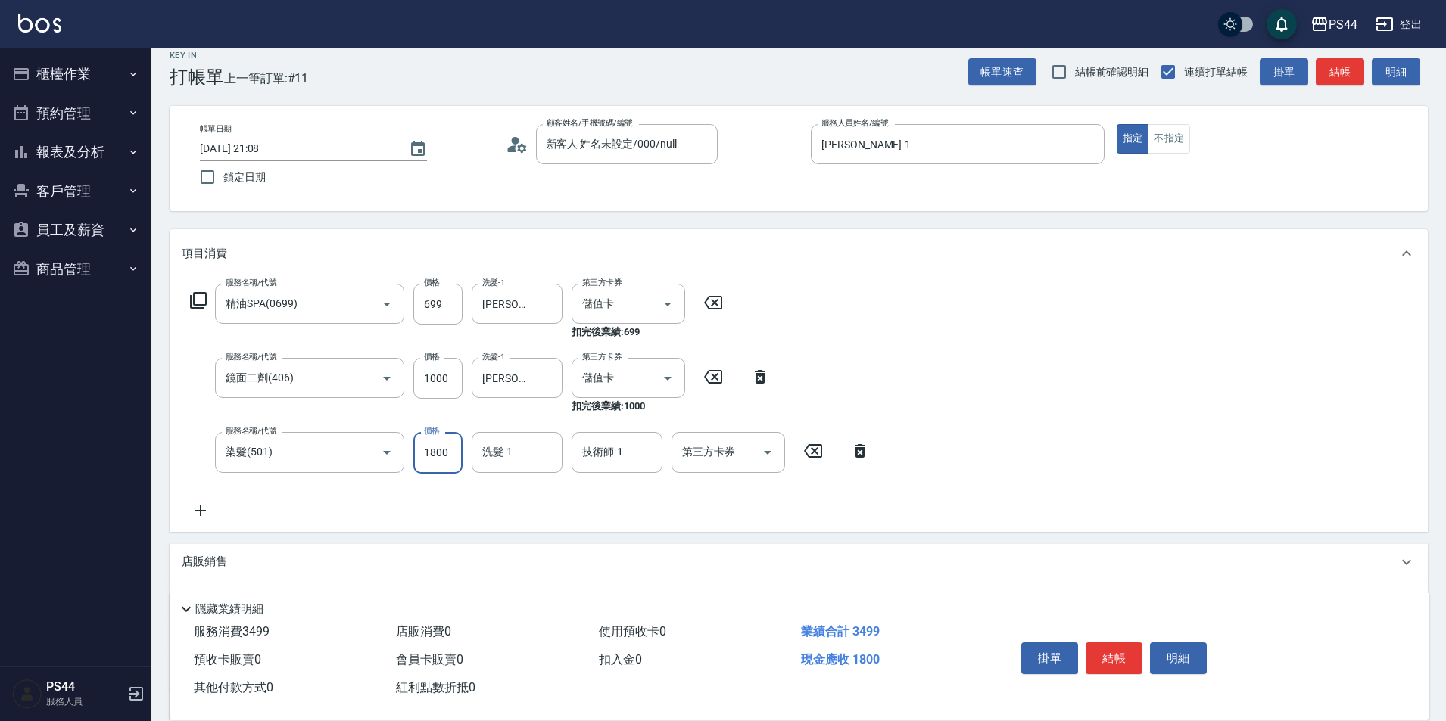
type input "1800"
type input "邱美月-34"
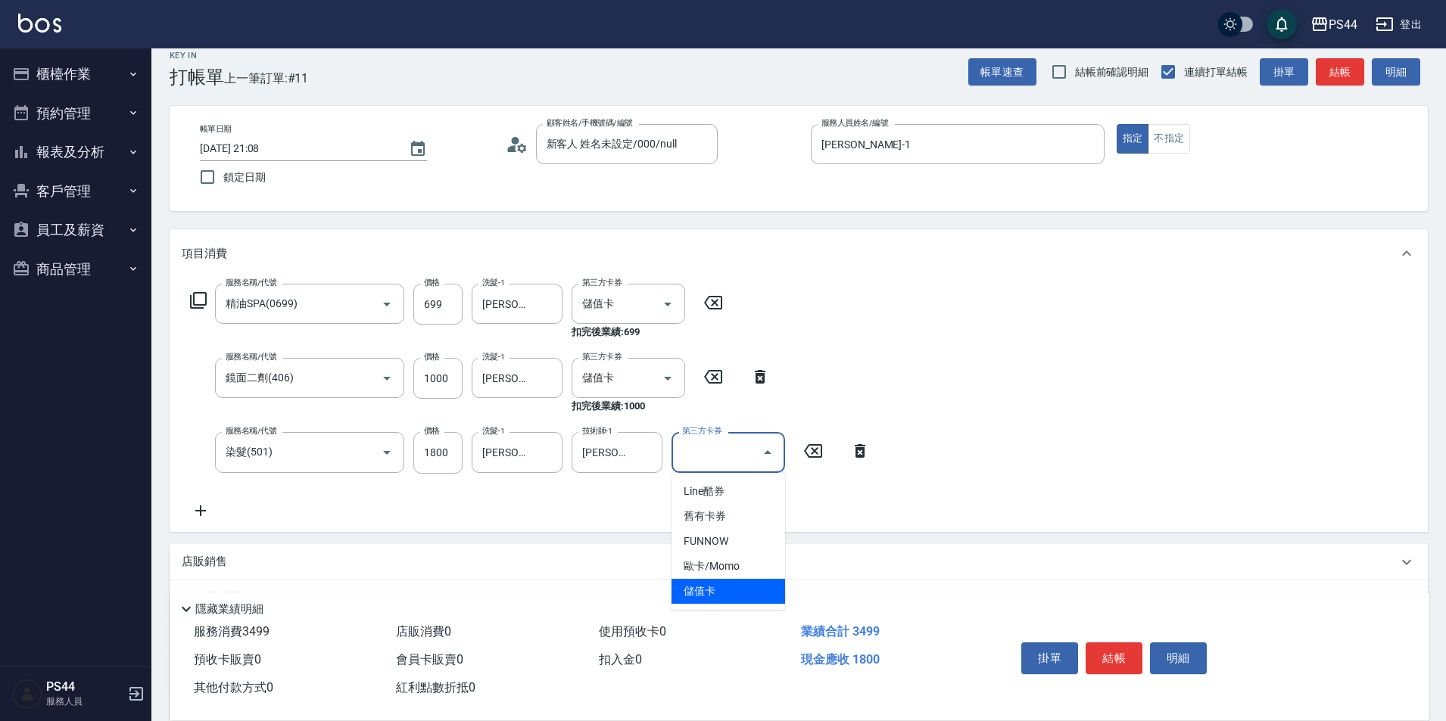
type input "儲值卡"
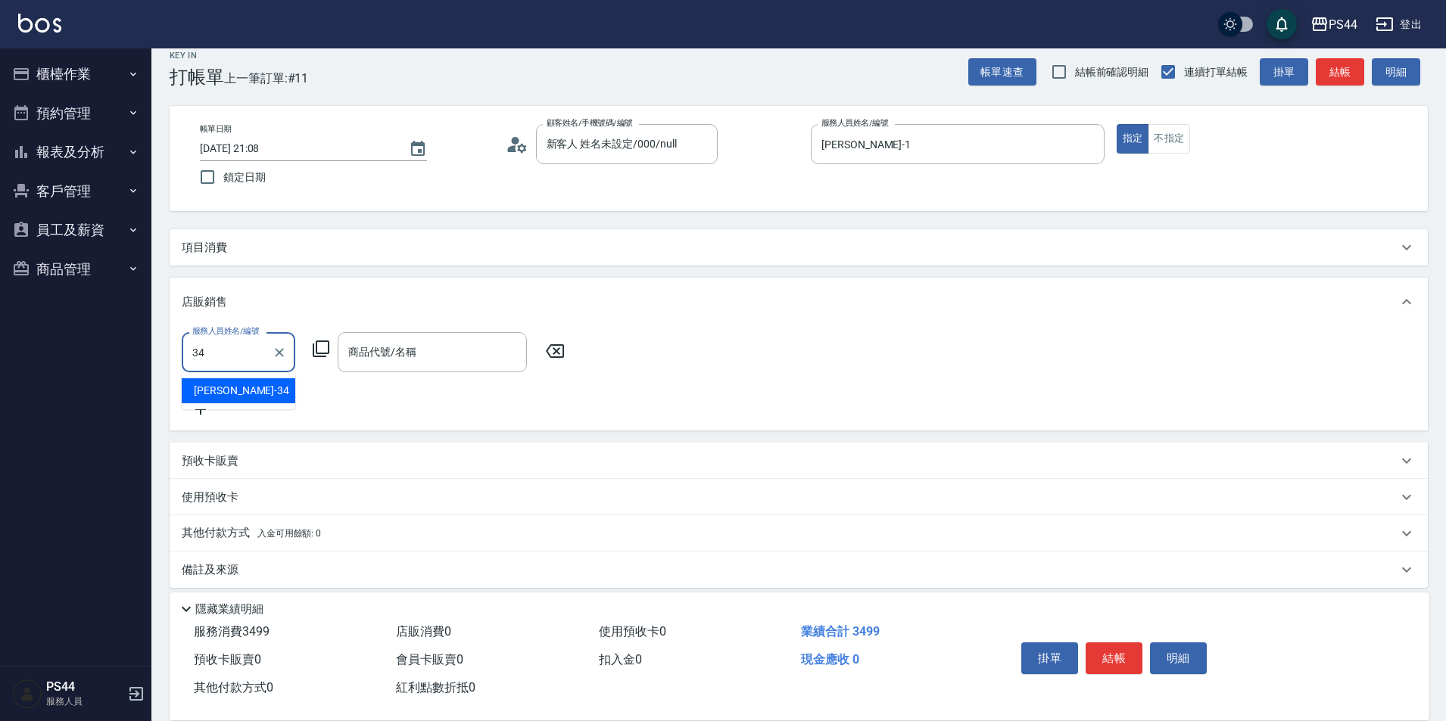
type input "邱美月-34"
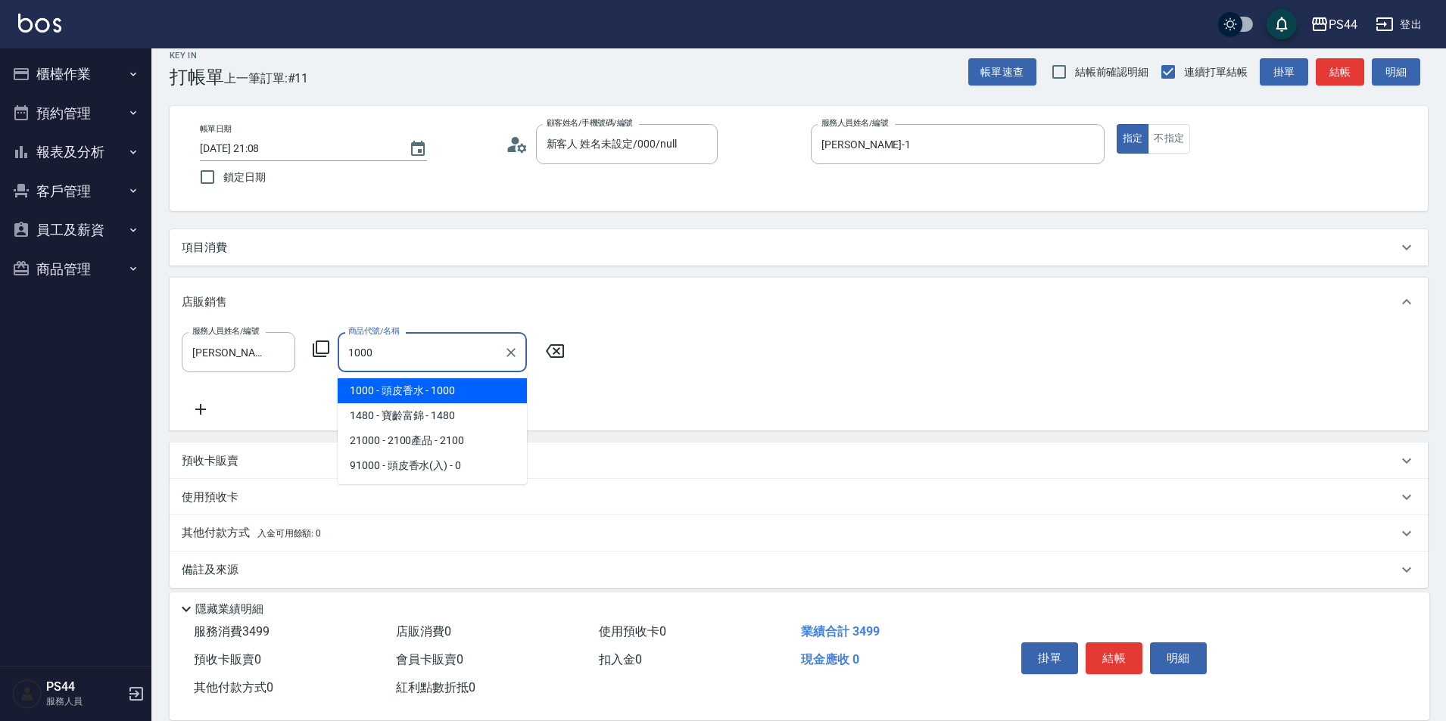
type input "頭皮香水"
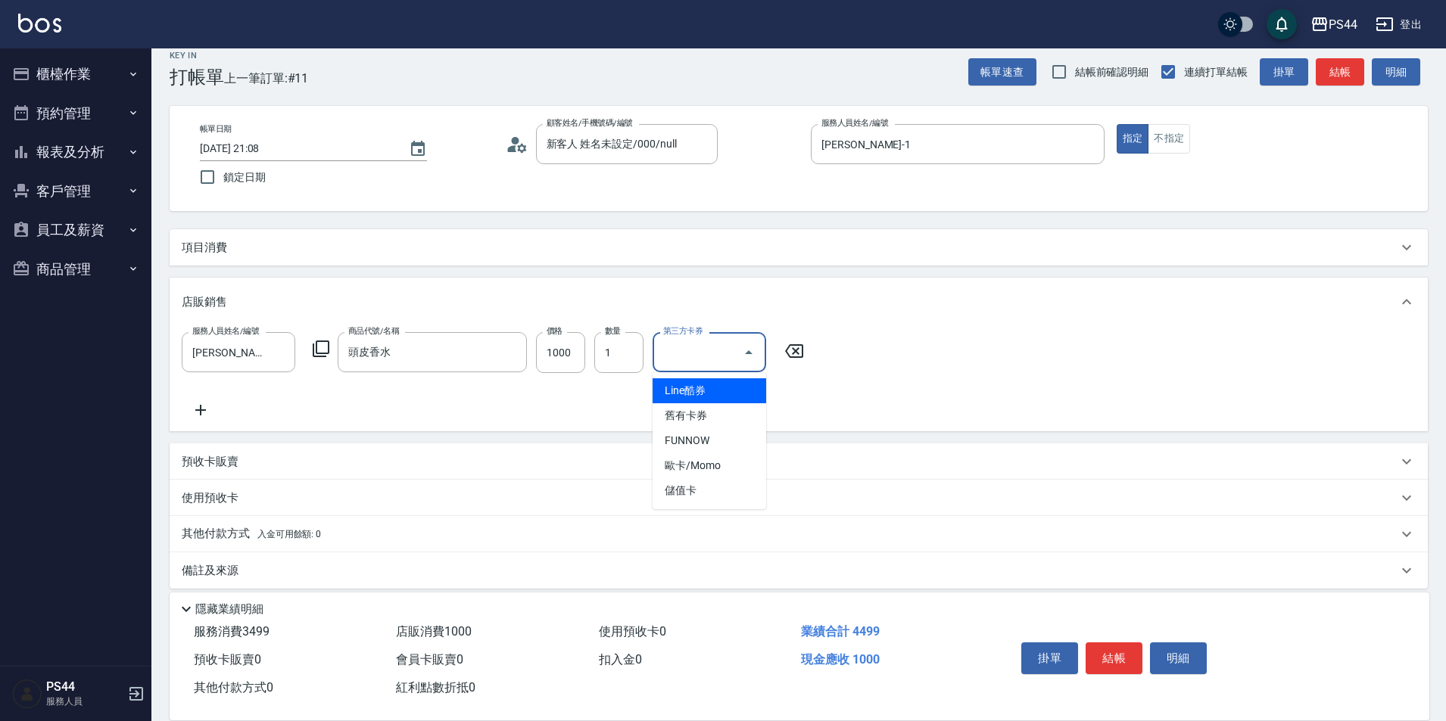
type input "儲值卡"
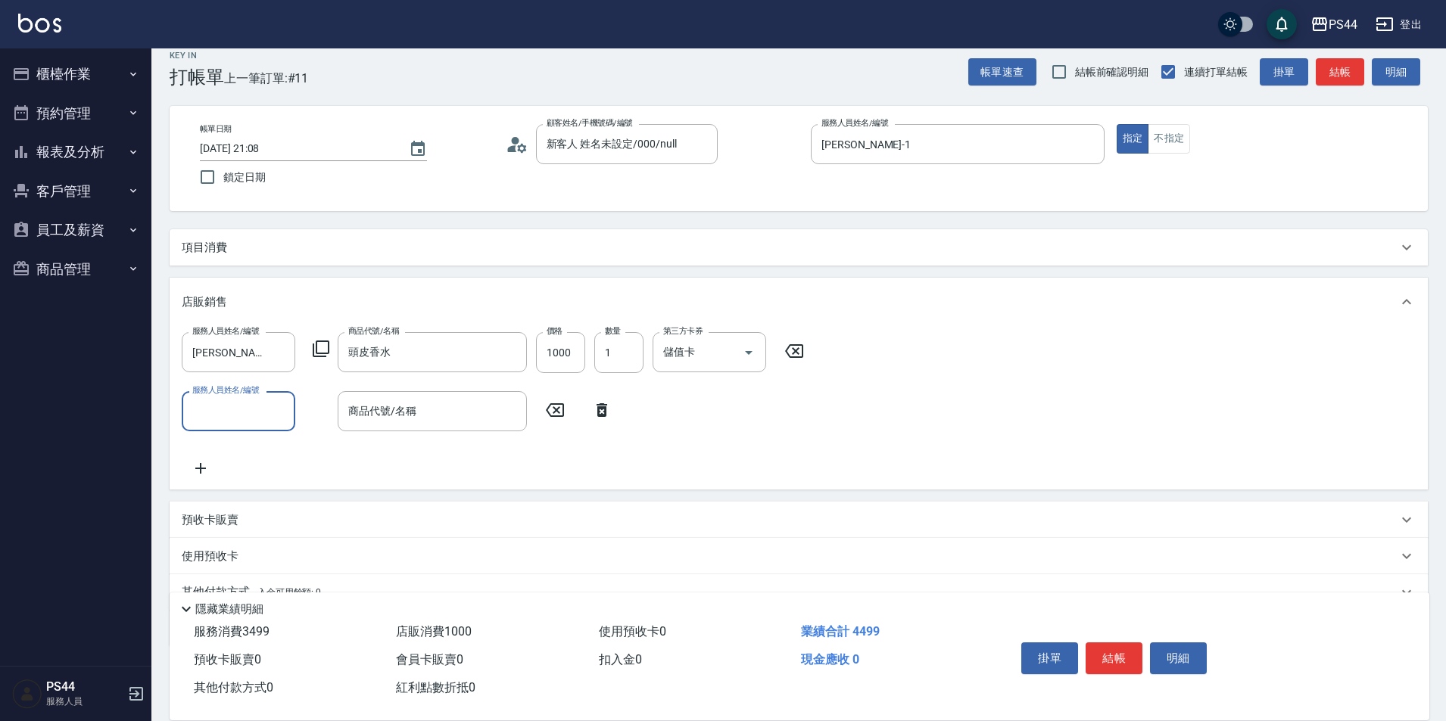
click at [636, 248] on div "項目消費" at bounding box center [790, 248] width 1216 height 16
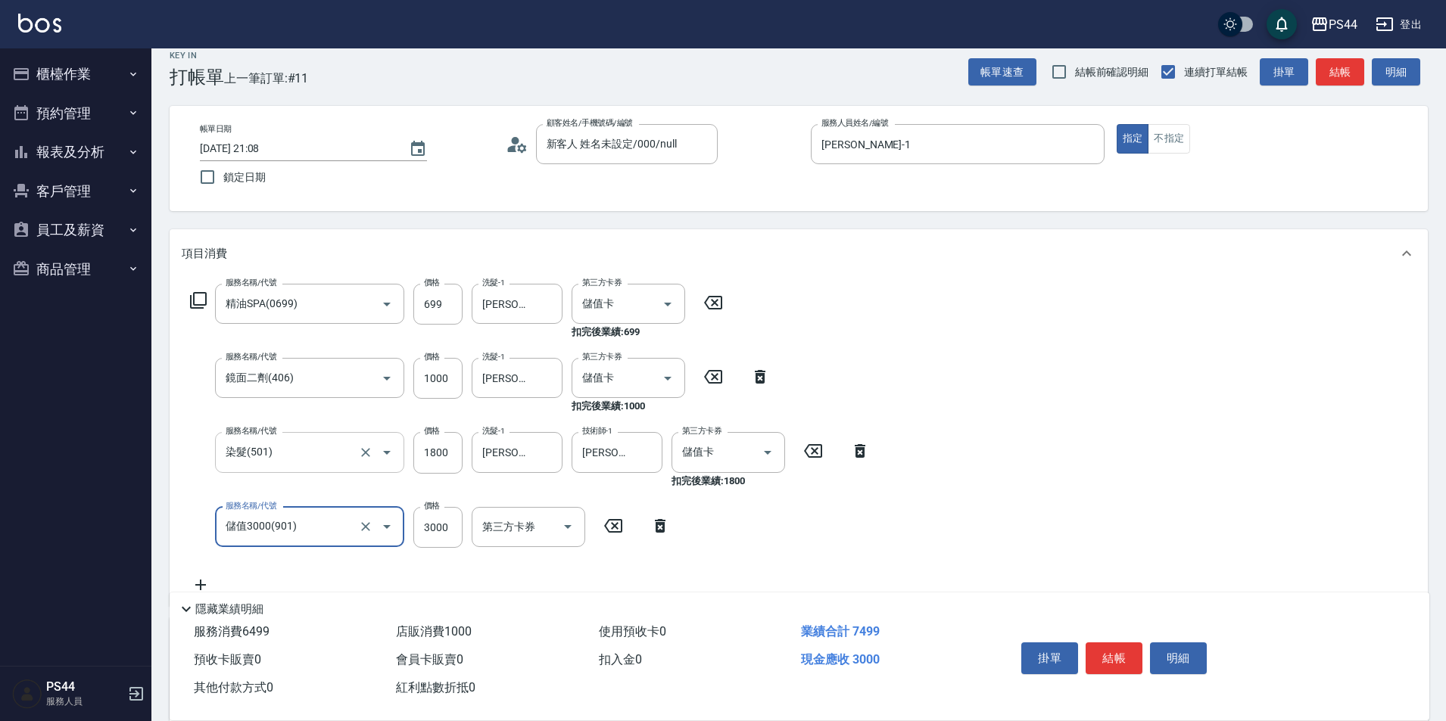
type input "儲值3000(901)"
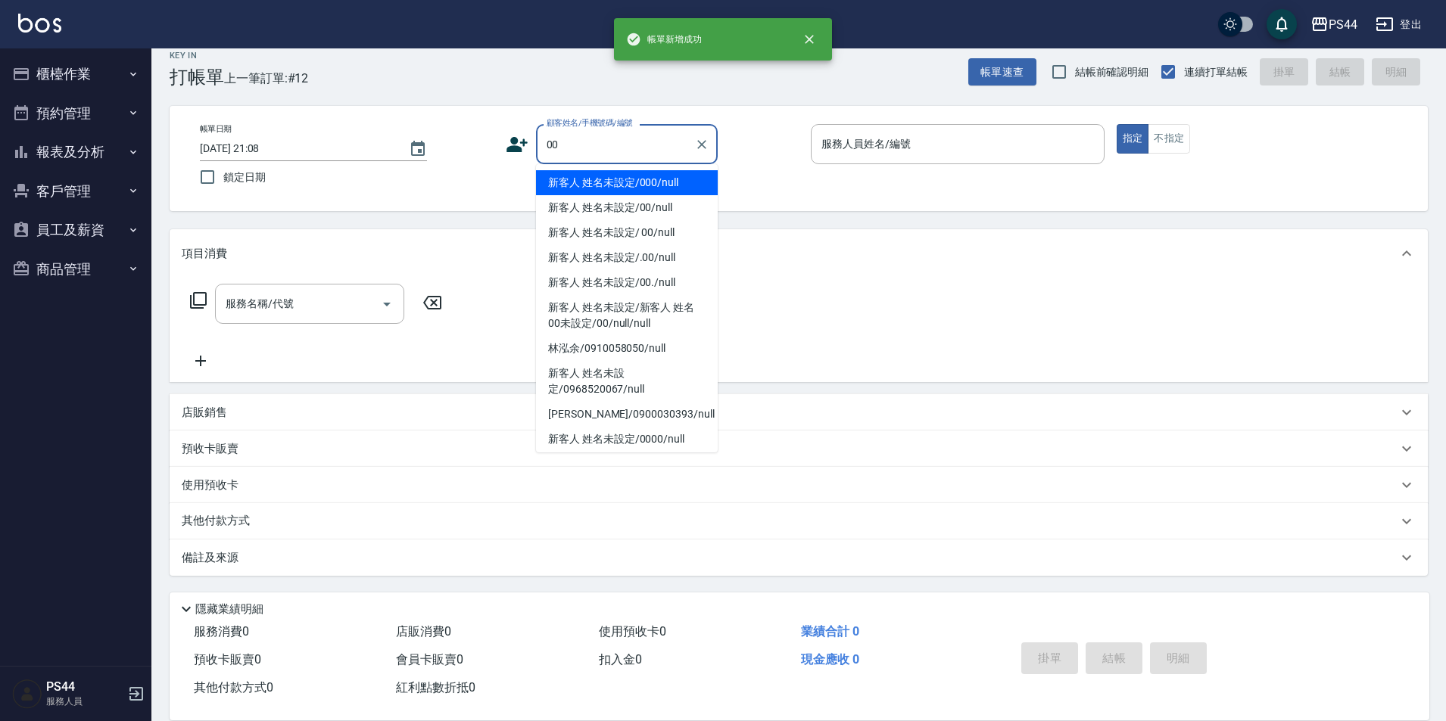
type input "新客人 姓名未設定/000/null"
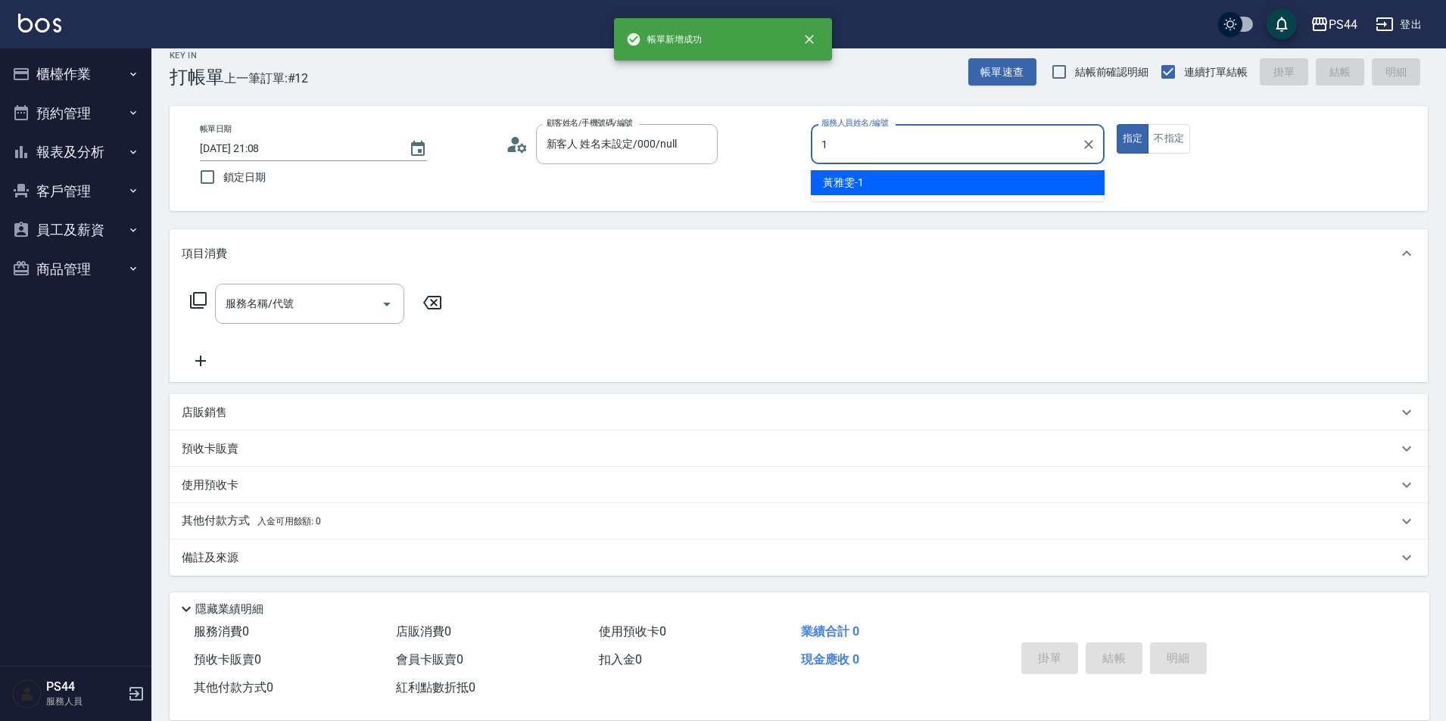
type input "[PERSON_NAME]-1"
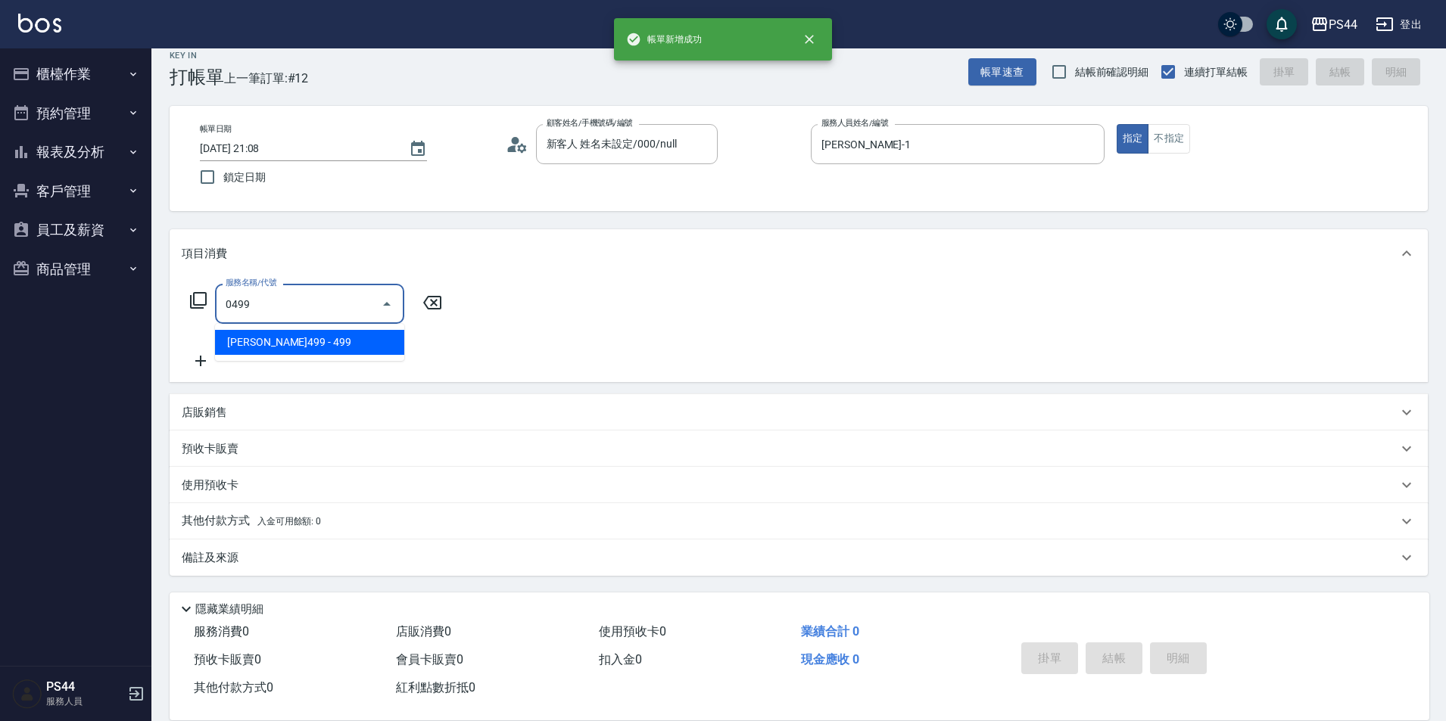
type input "伊黛莉499(0499)"
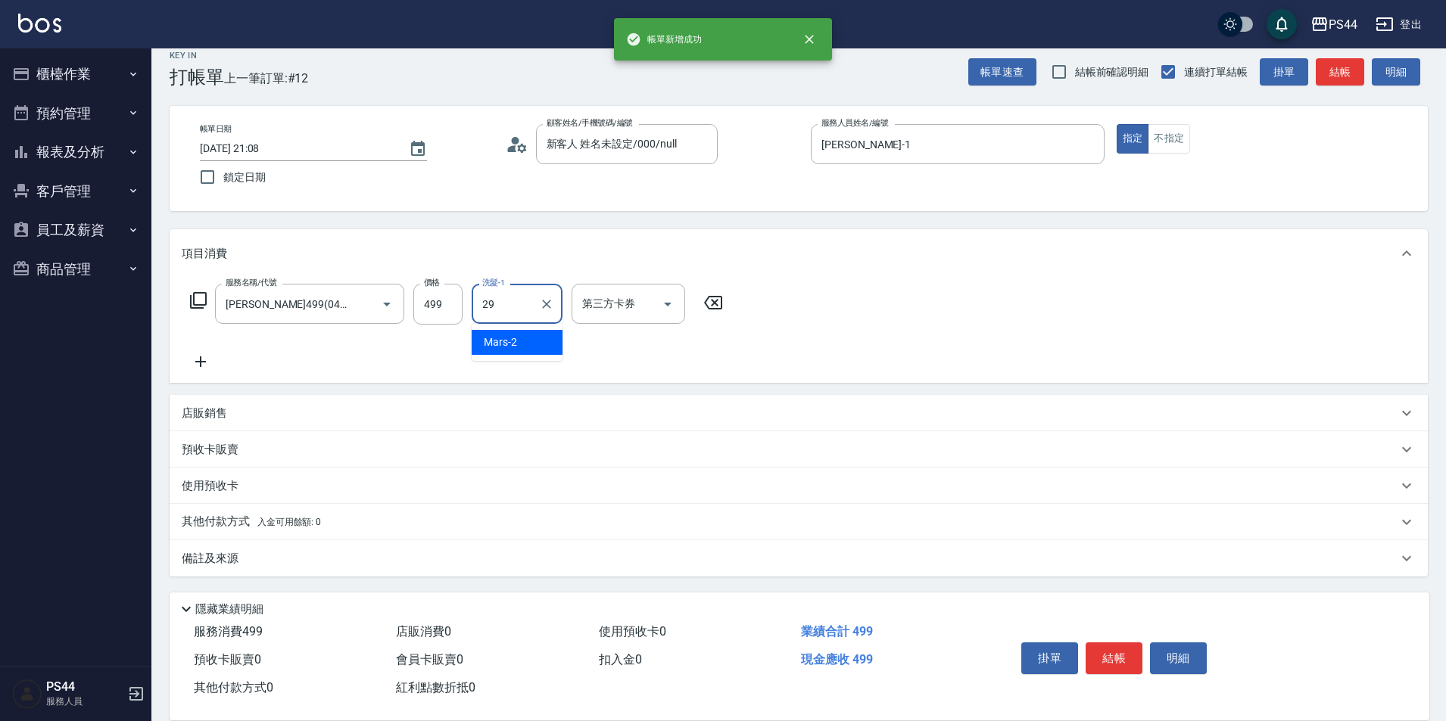
type input "慧星-29"
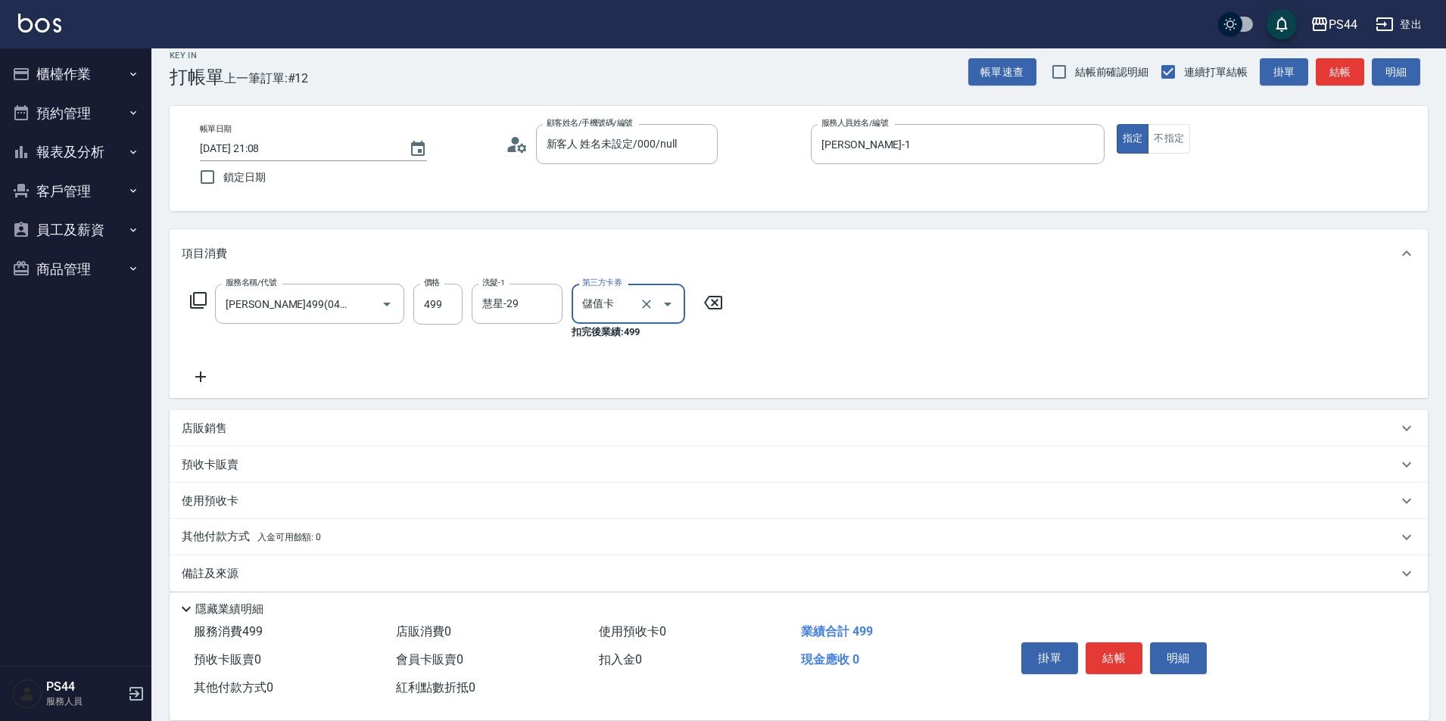
type input "儲值卡"
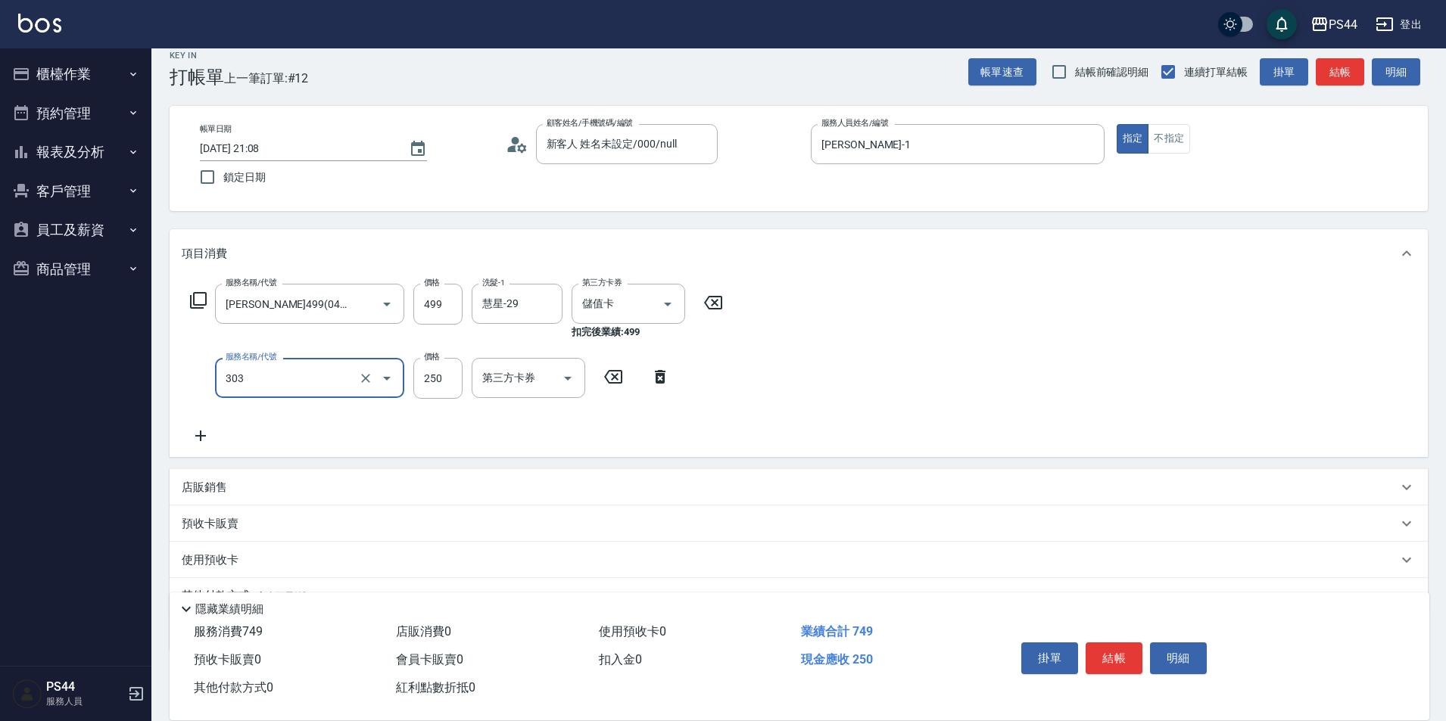
type input "剪髮(303)"
type input "300"
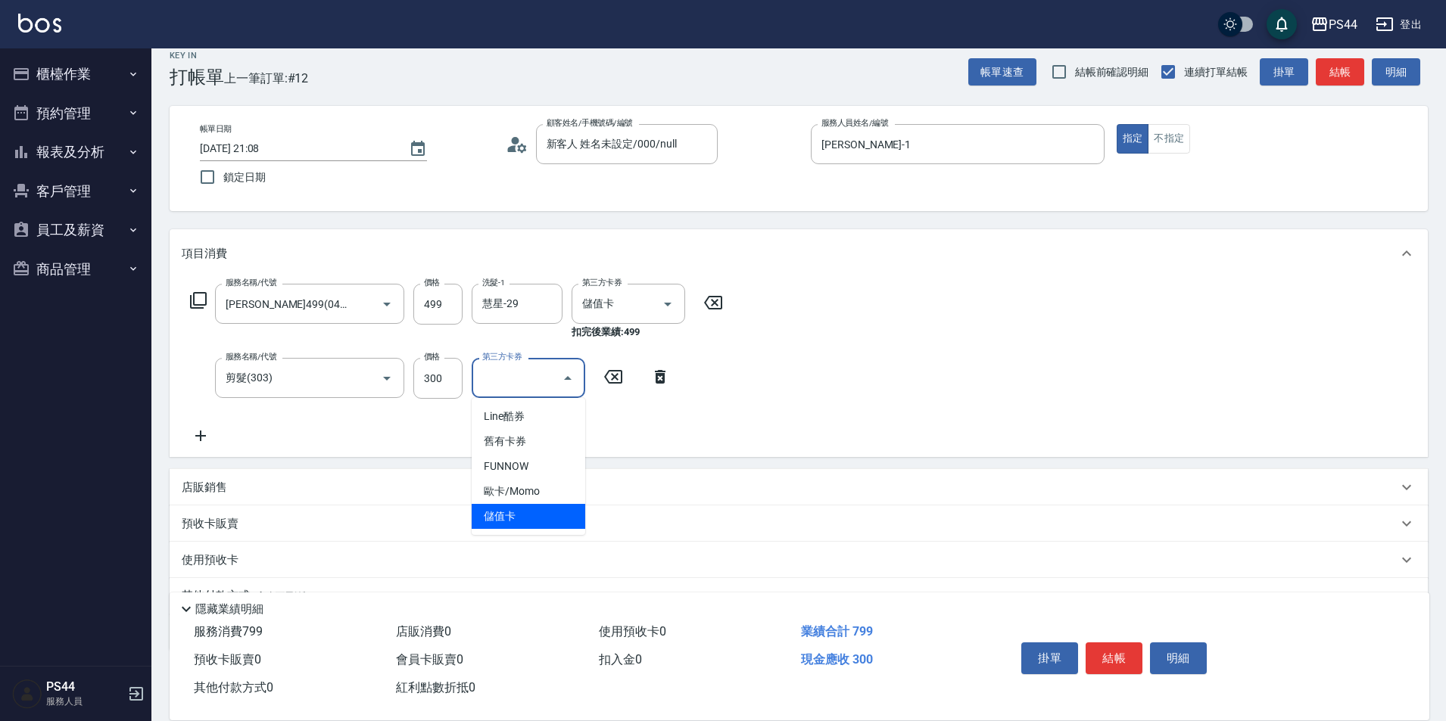
type input "儲值卡"
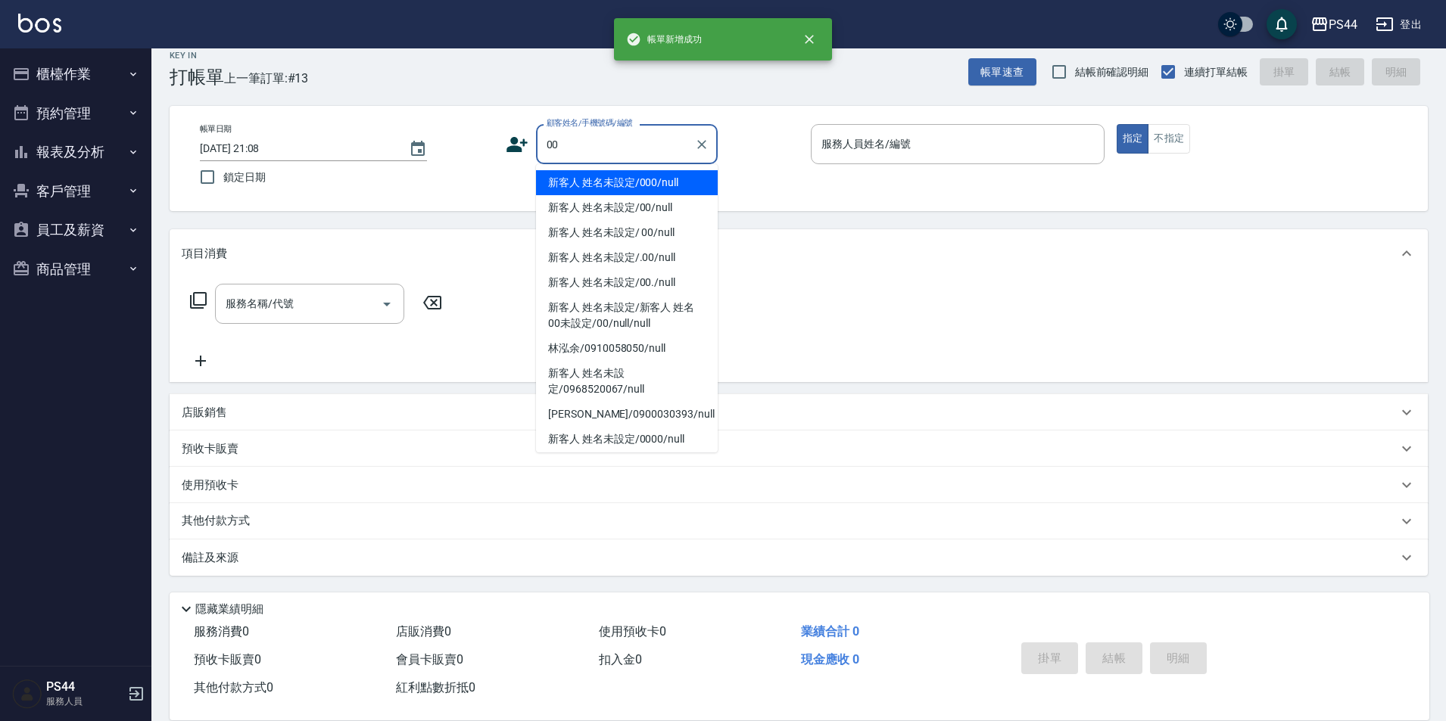
type input "新客人 姓名未設定/000/null"
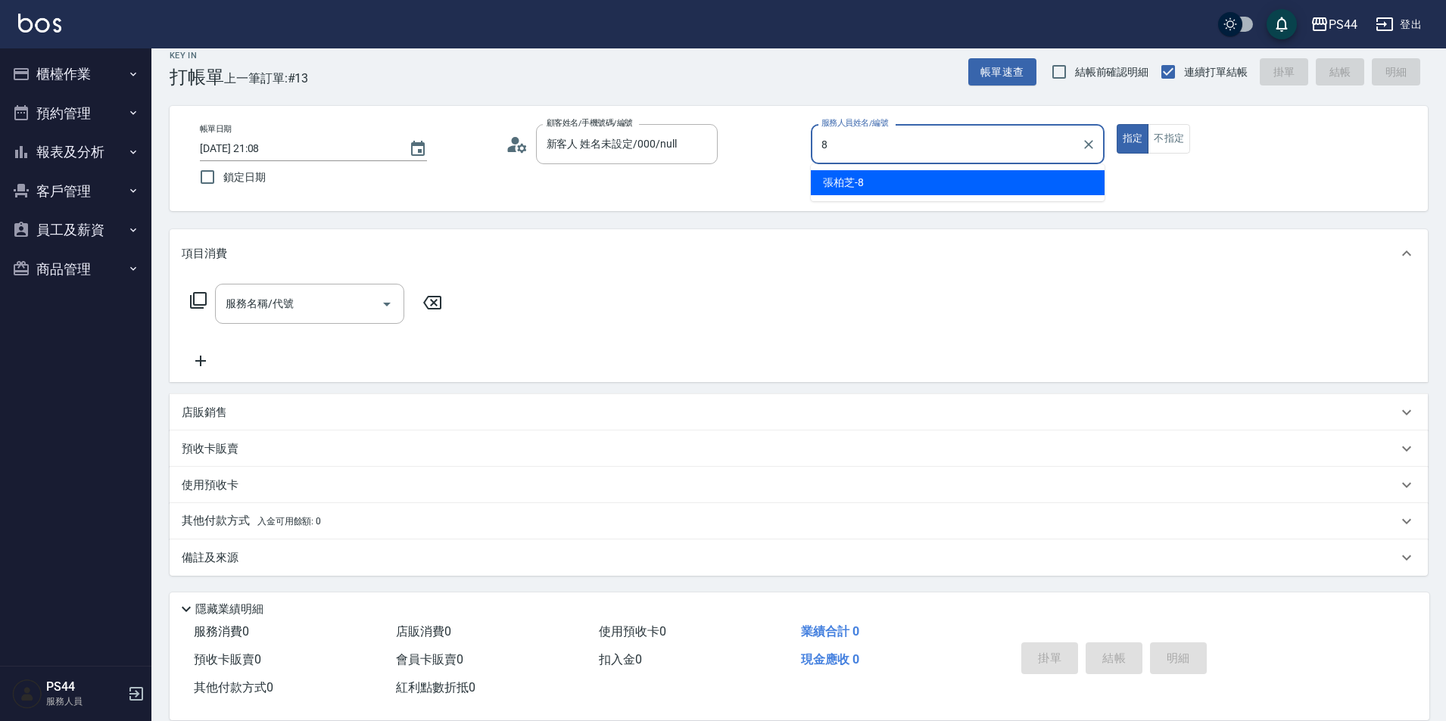
type input "張柏芝-8"
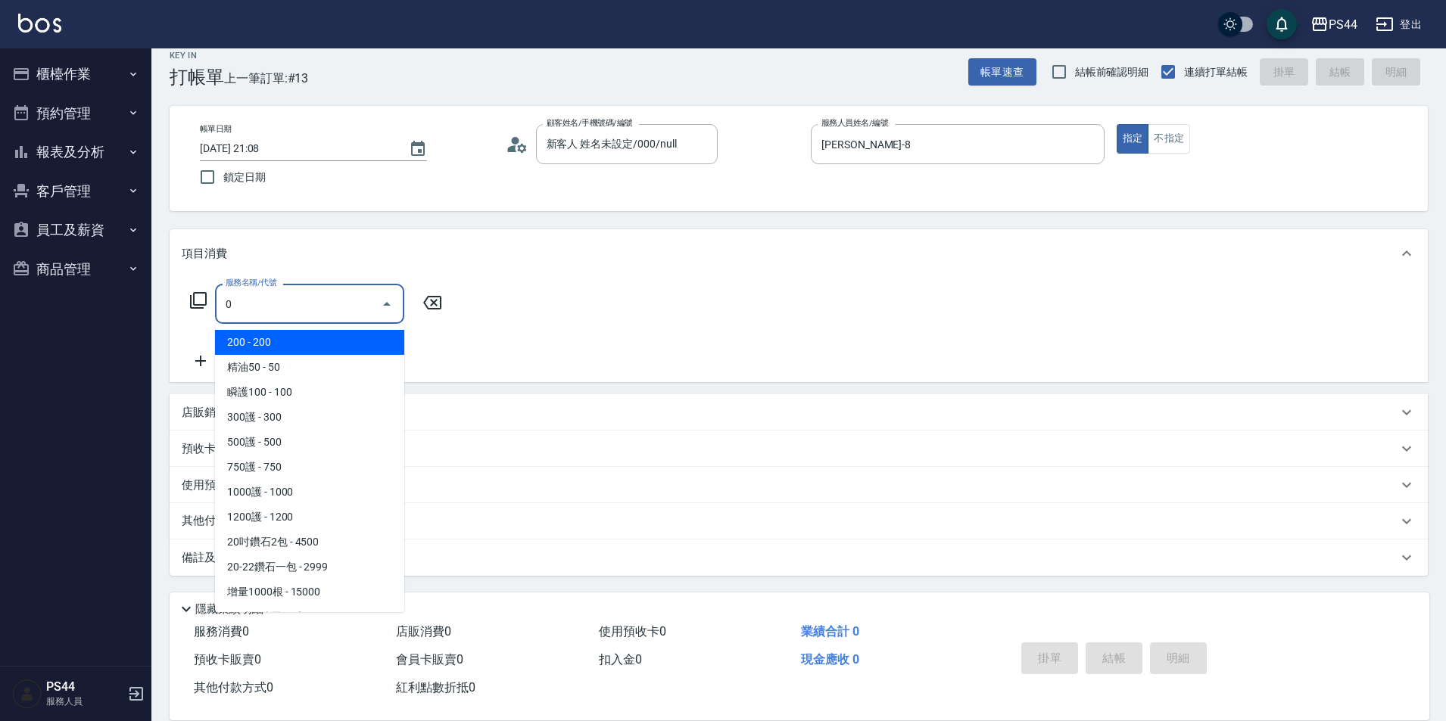
type input "200(111)"
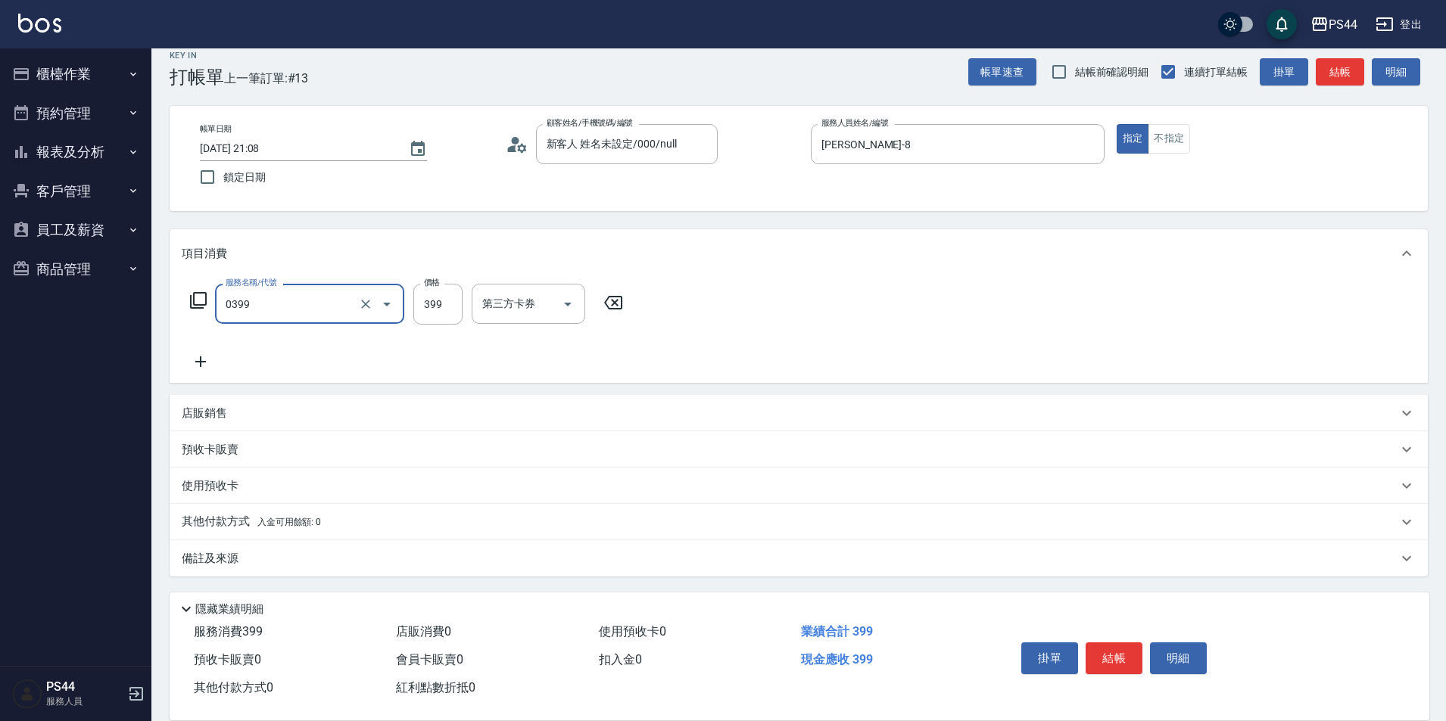
type input "海鹽399(0399)"
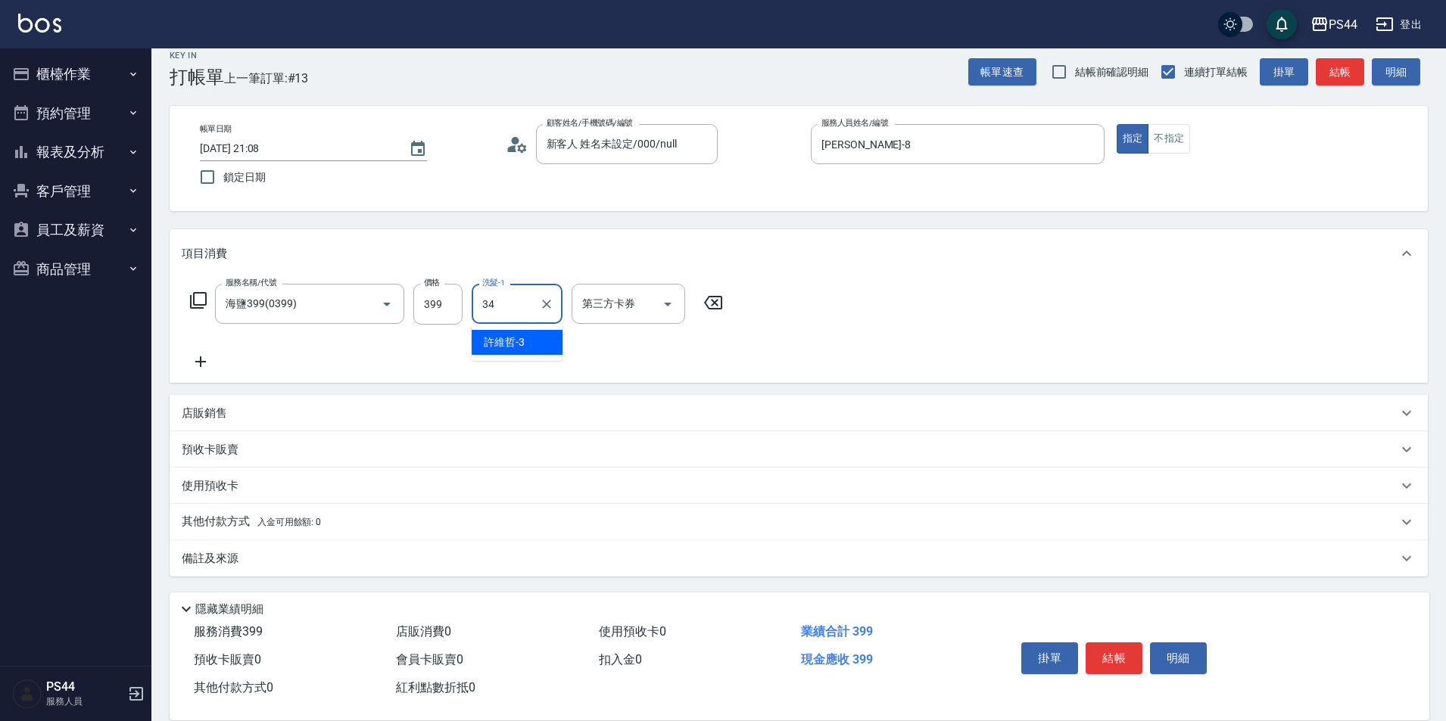
type input "邱美月-34"
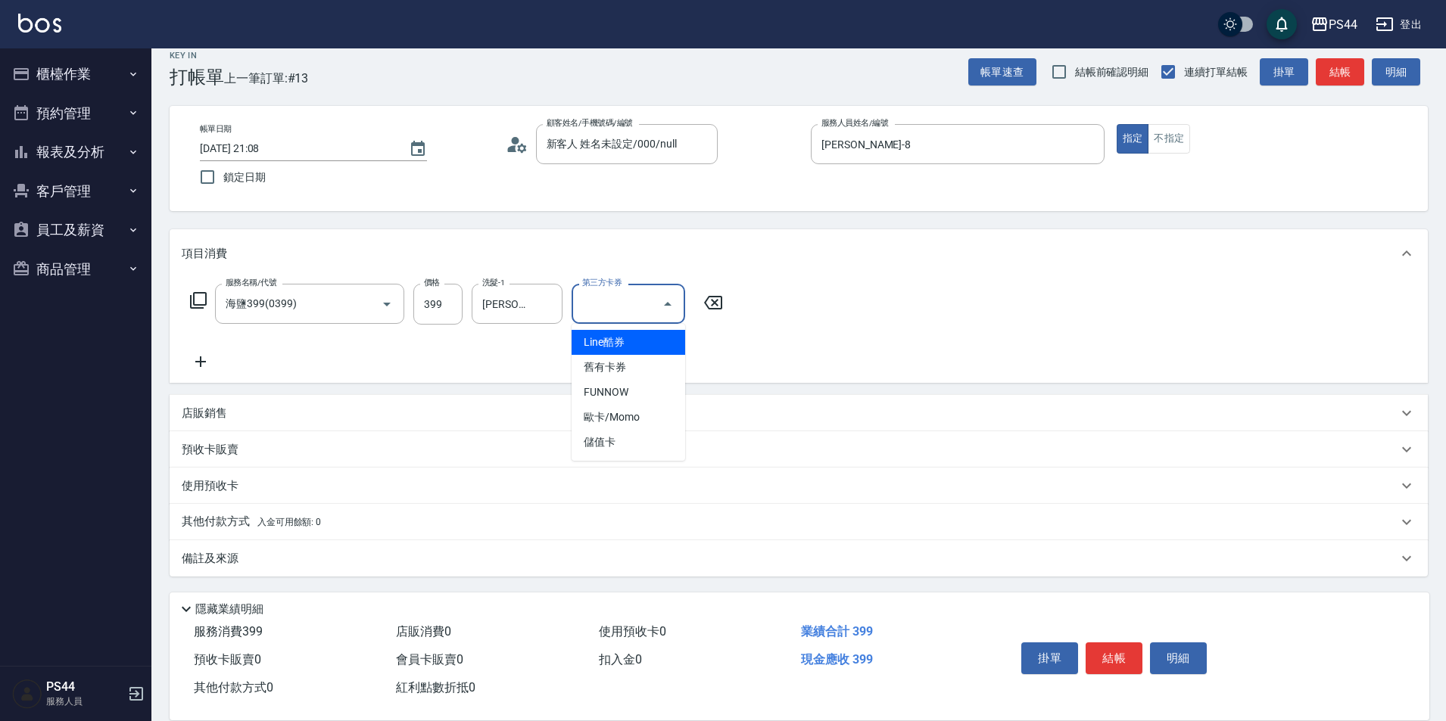
type input "儲值卡"
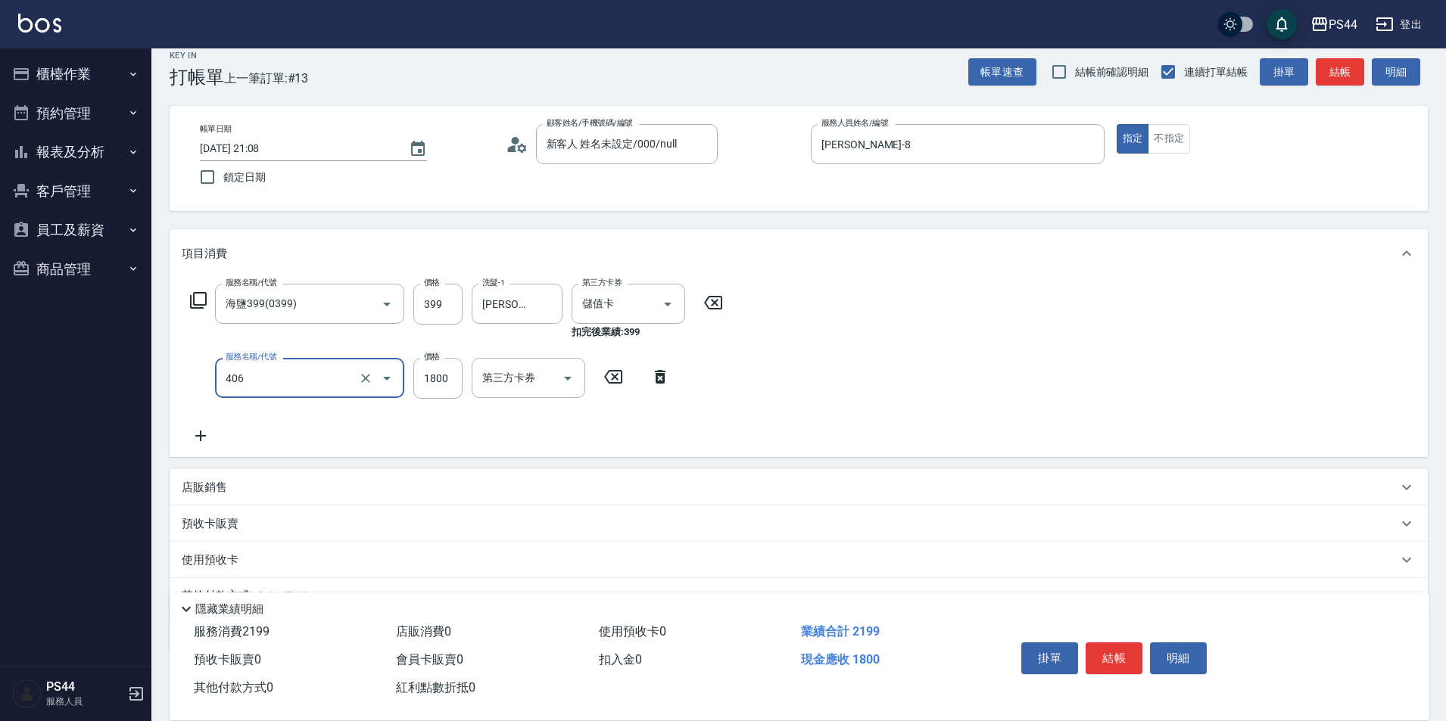
type input "鏡面二劑(406)"
type input "1100"
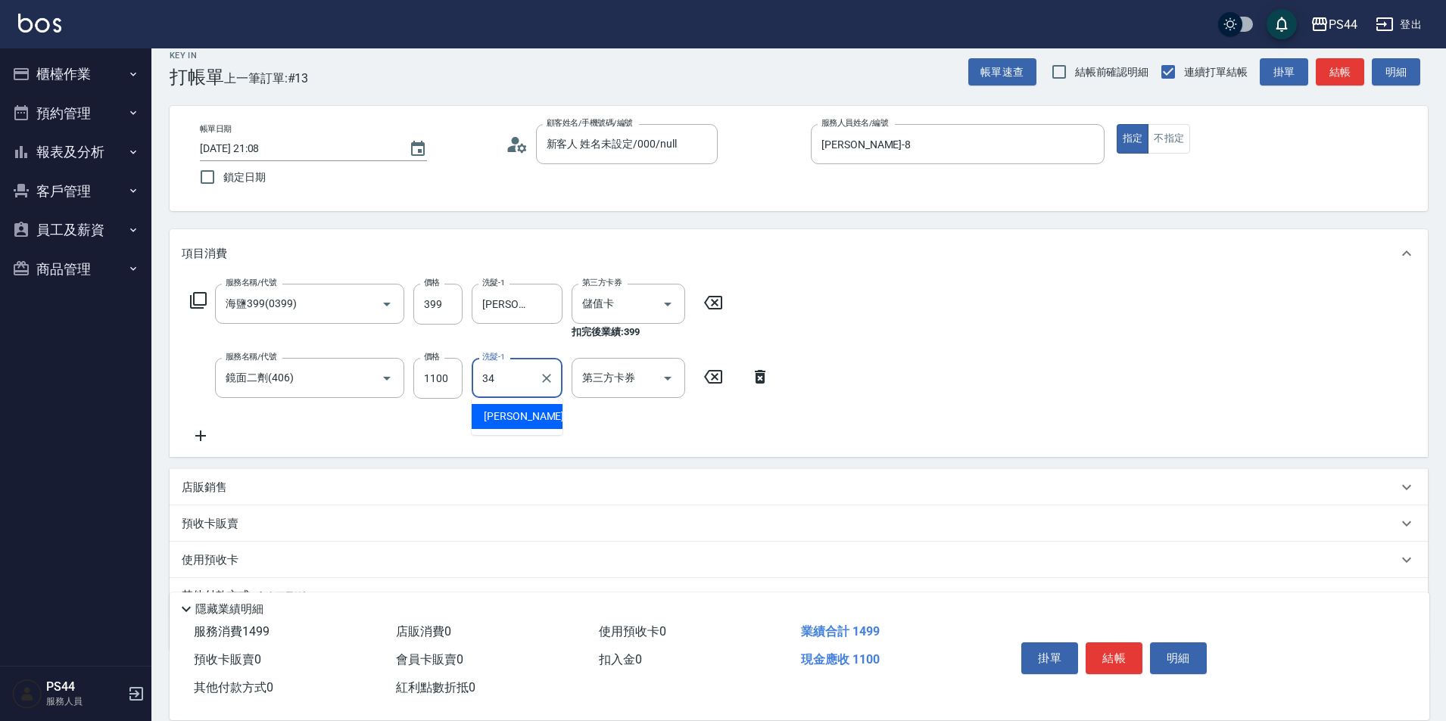
type input "邱美月-34"
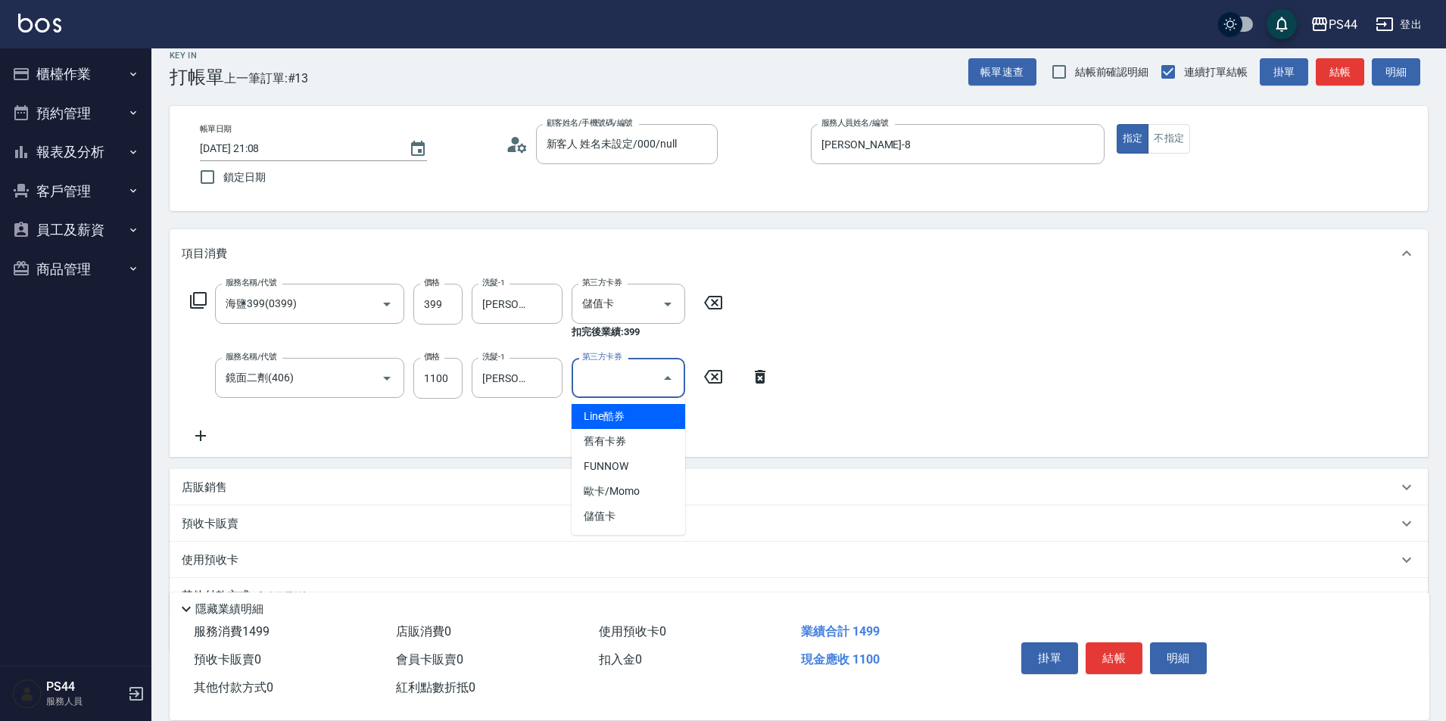
type input "儲值卡"
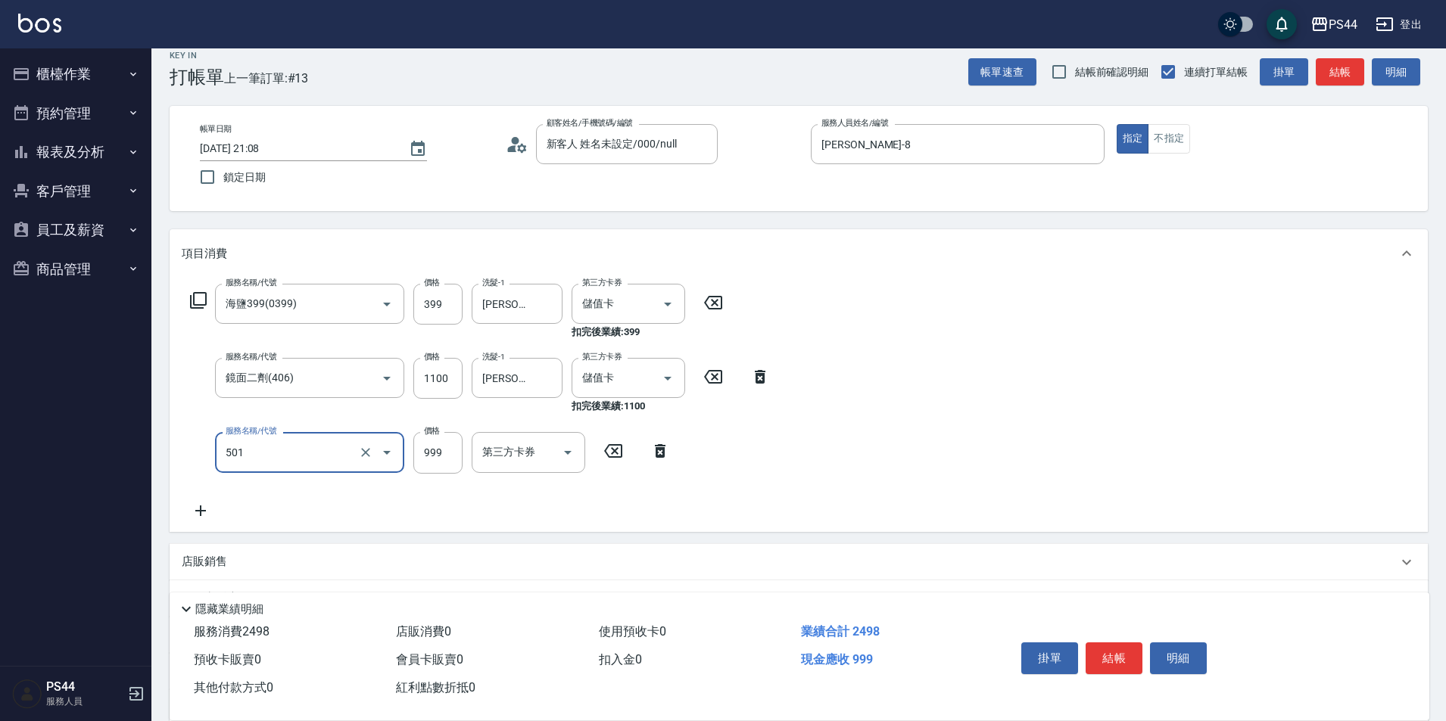
type input "染髮(501)"
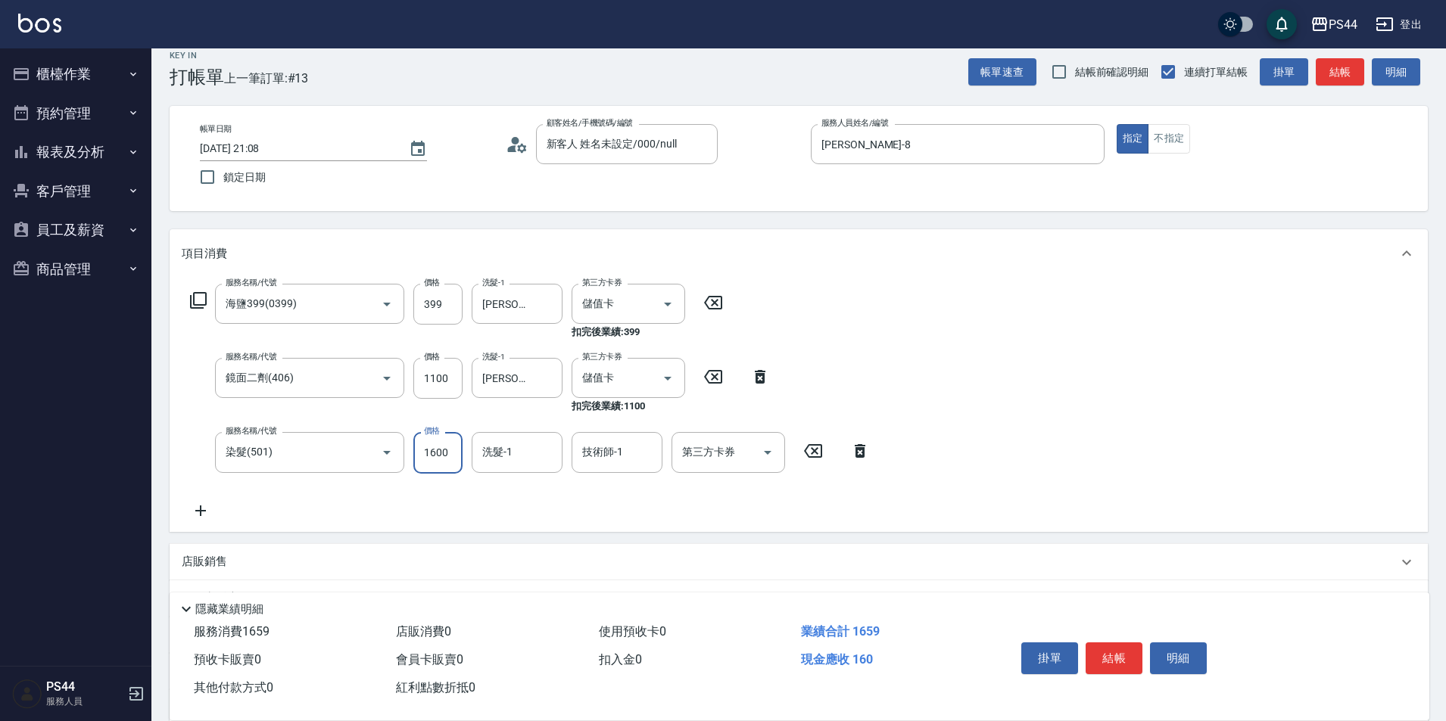
type input "1600"
type input "邱美月-34"
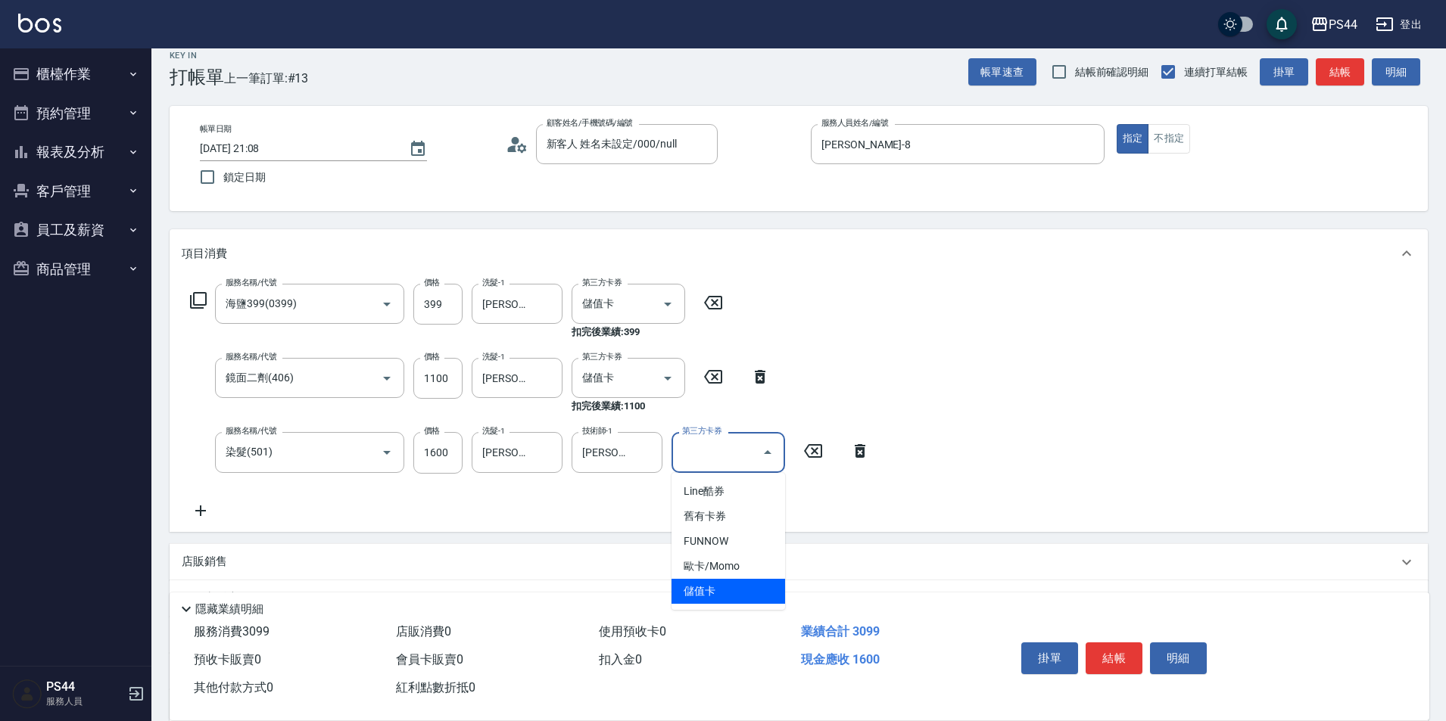
type input "儲值卡"
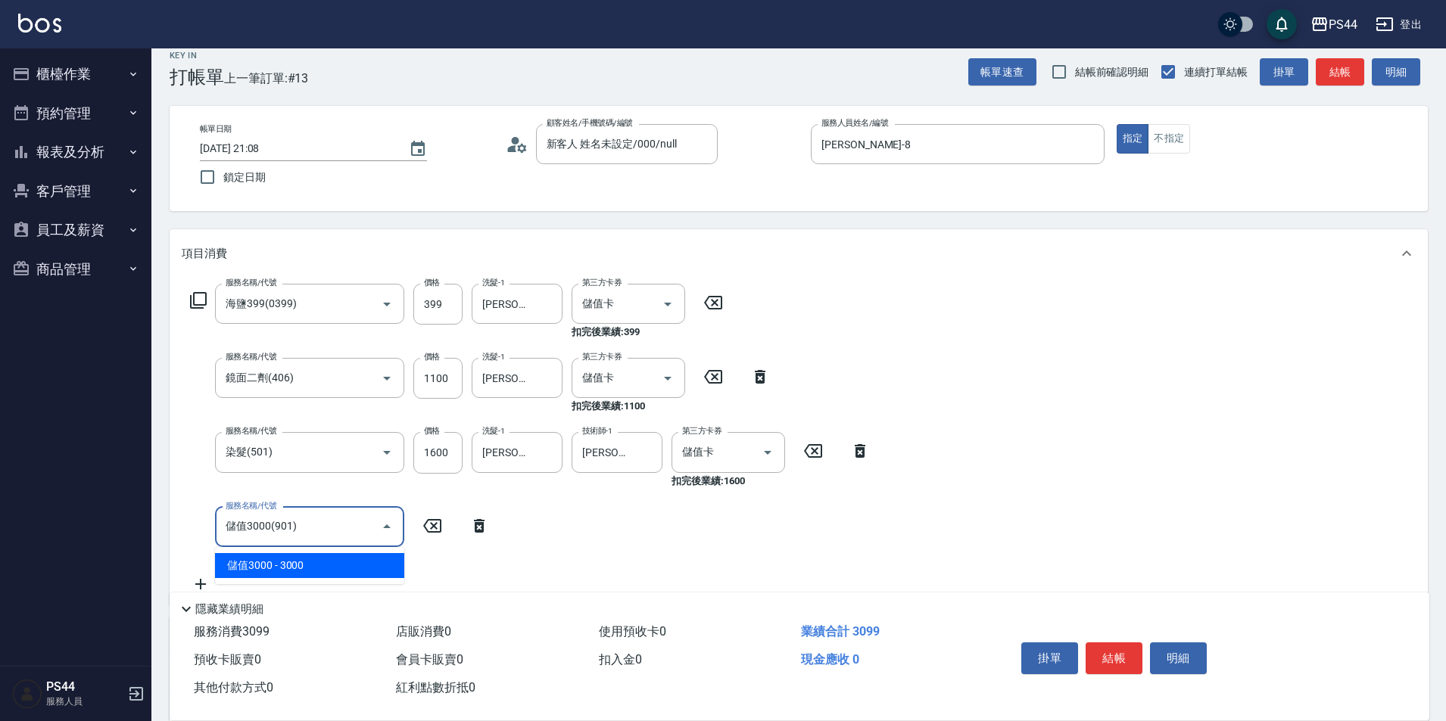
type input "儲值3000(901)"
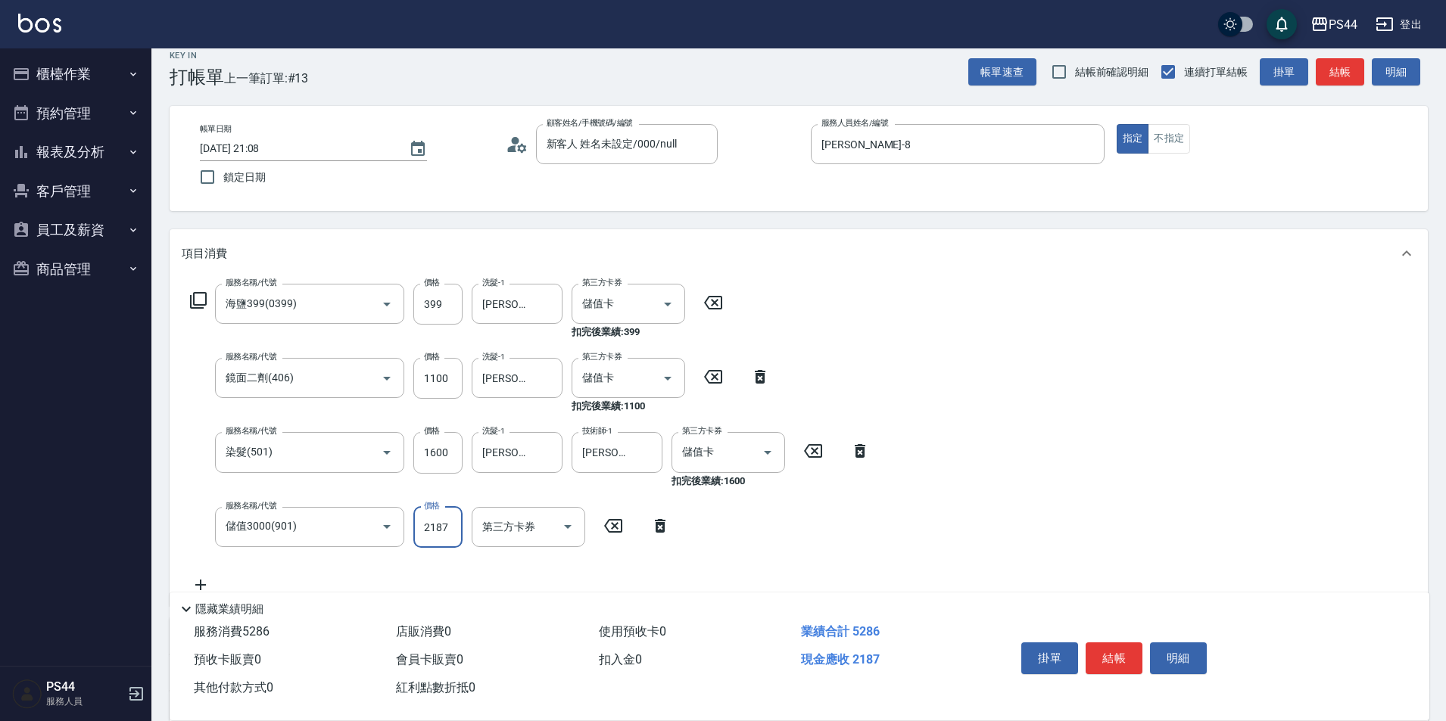
type input "2187"
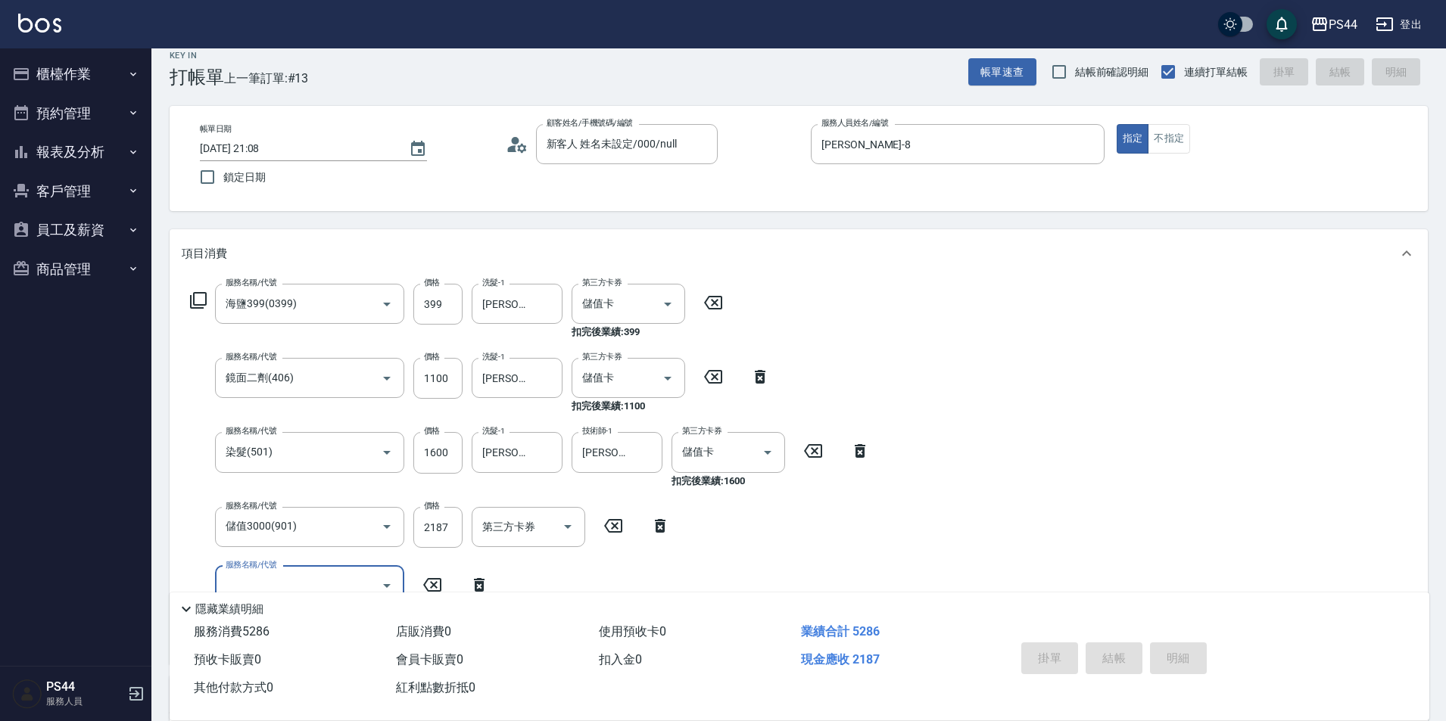
type input "2025/10/12 21:09"
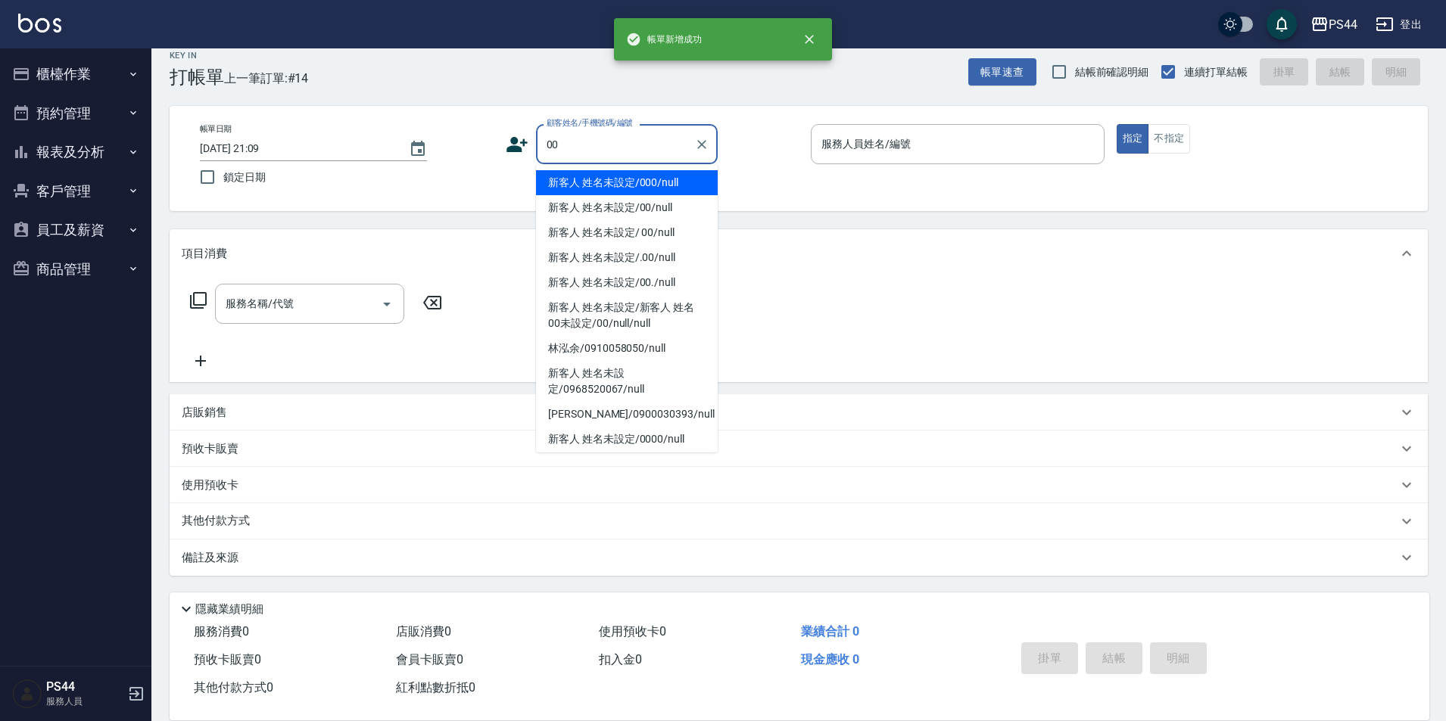
type input "新客人 姓名未設定/000/null"
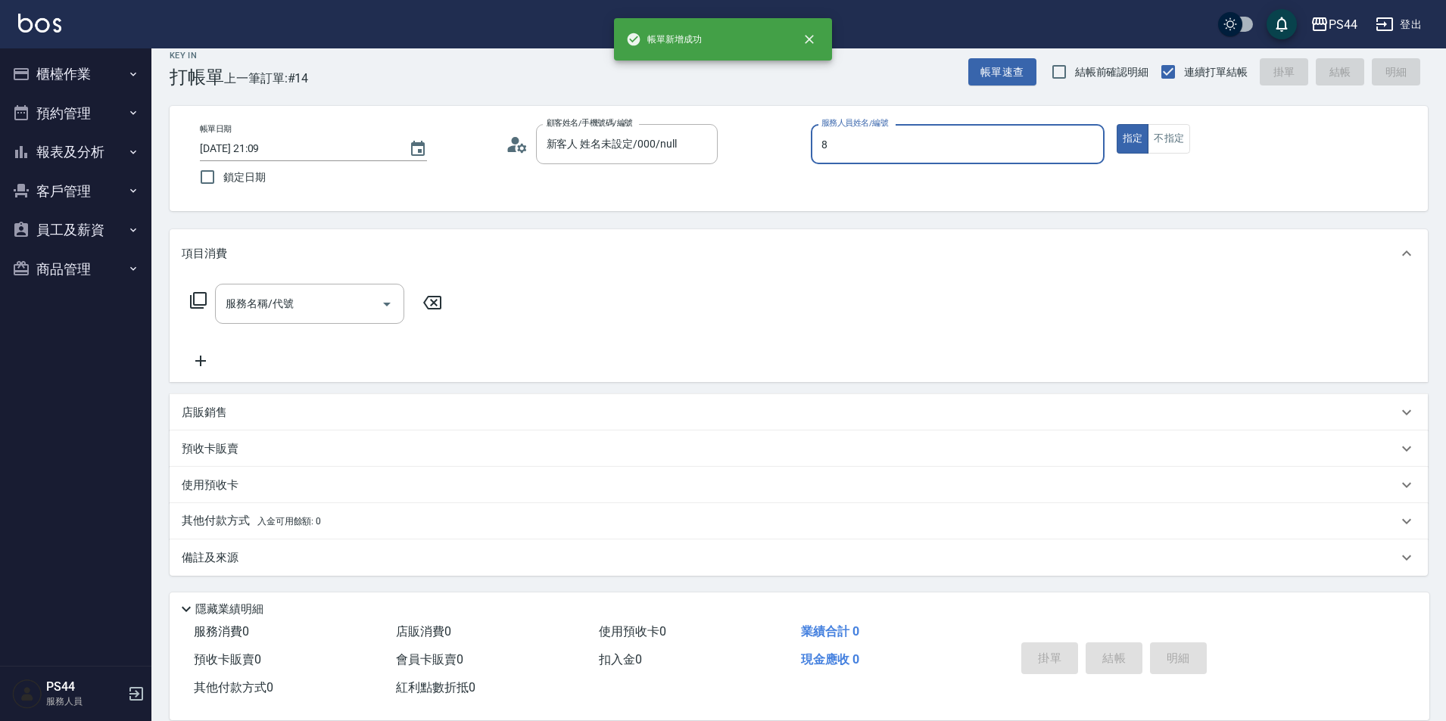
type input "張柏芝-8"
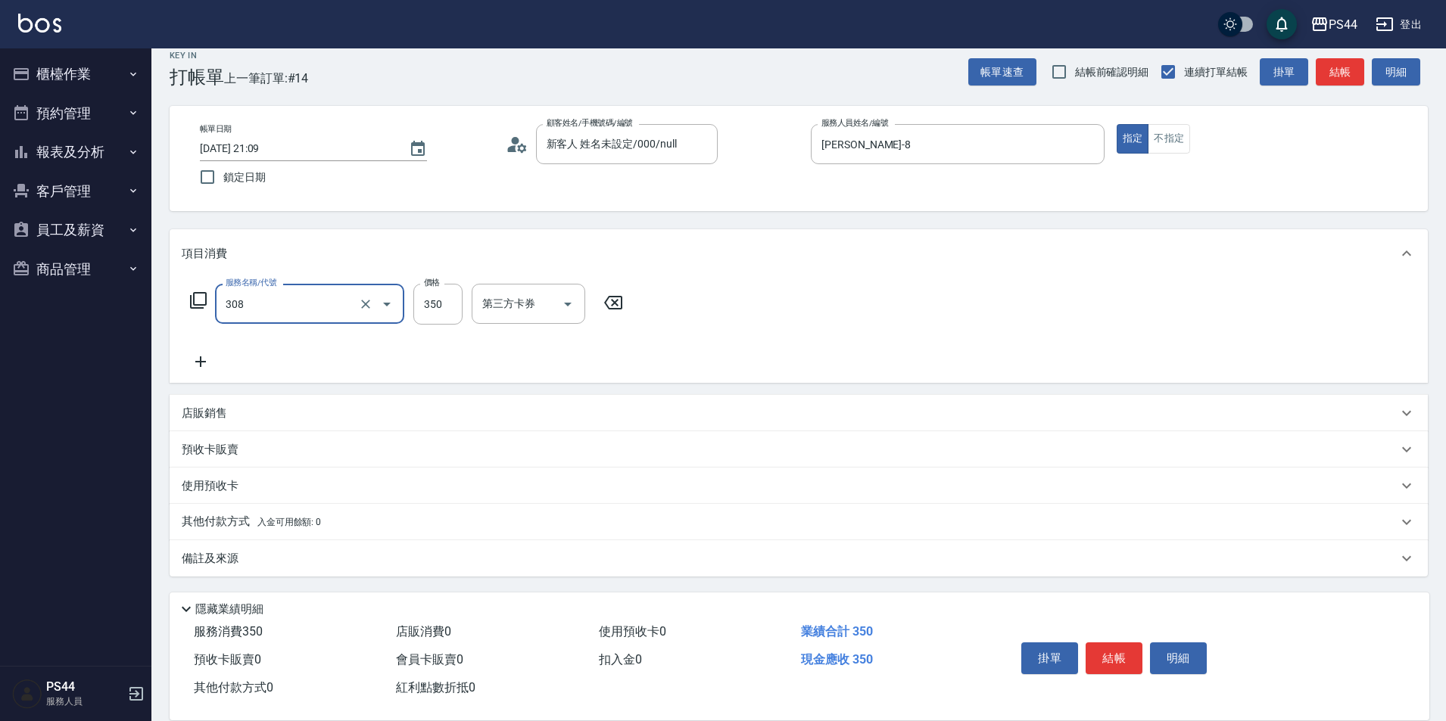
type input "洗+剪(308)"
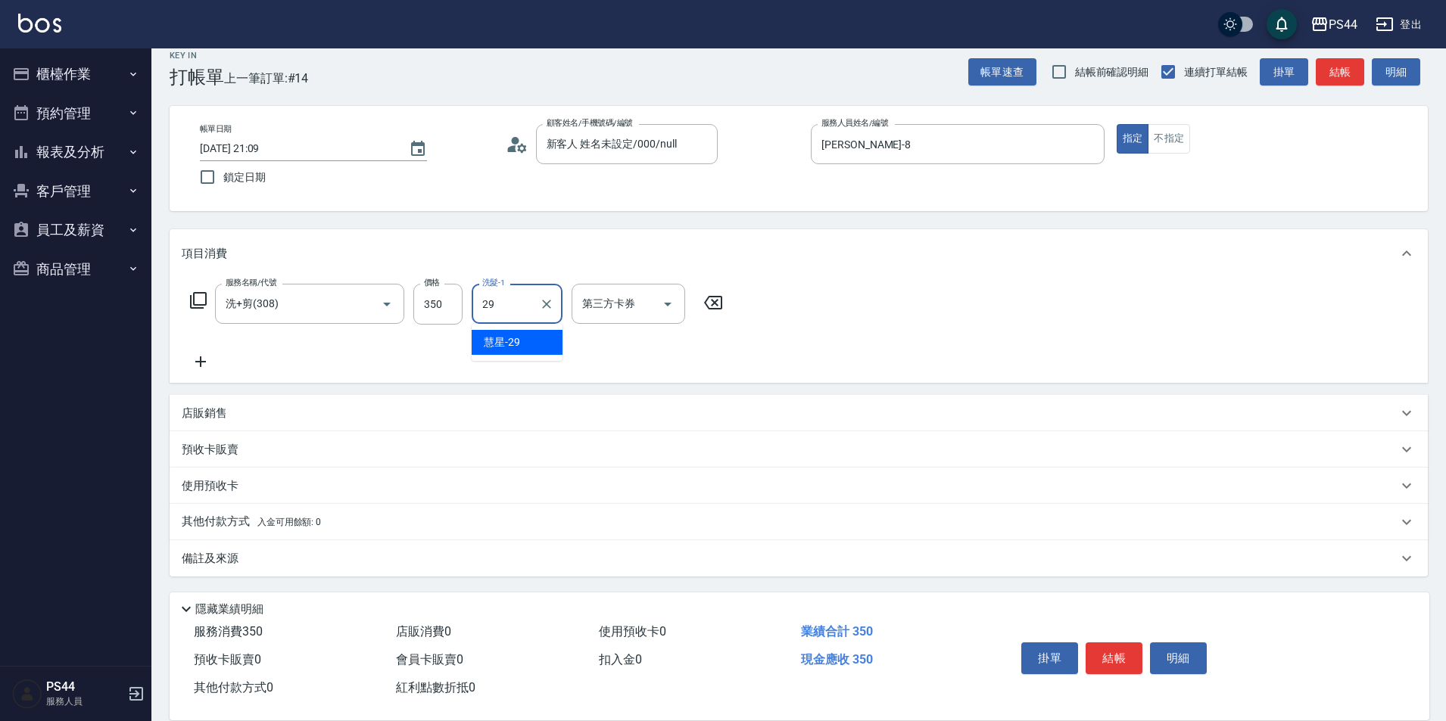
type input "慧星-29"
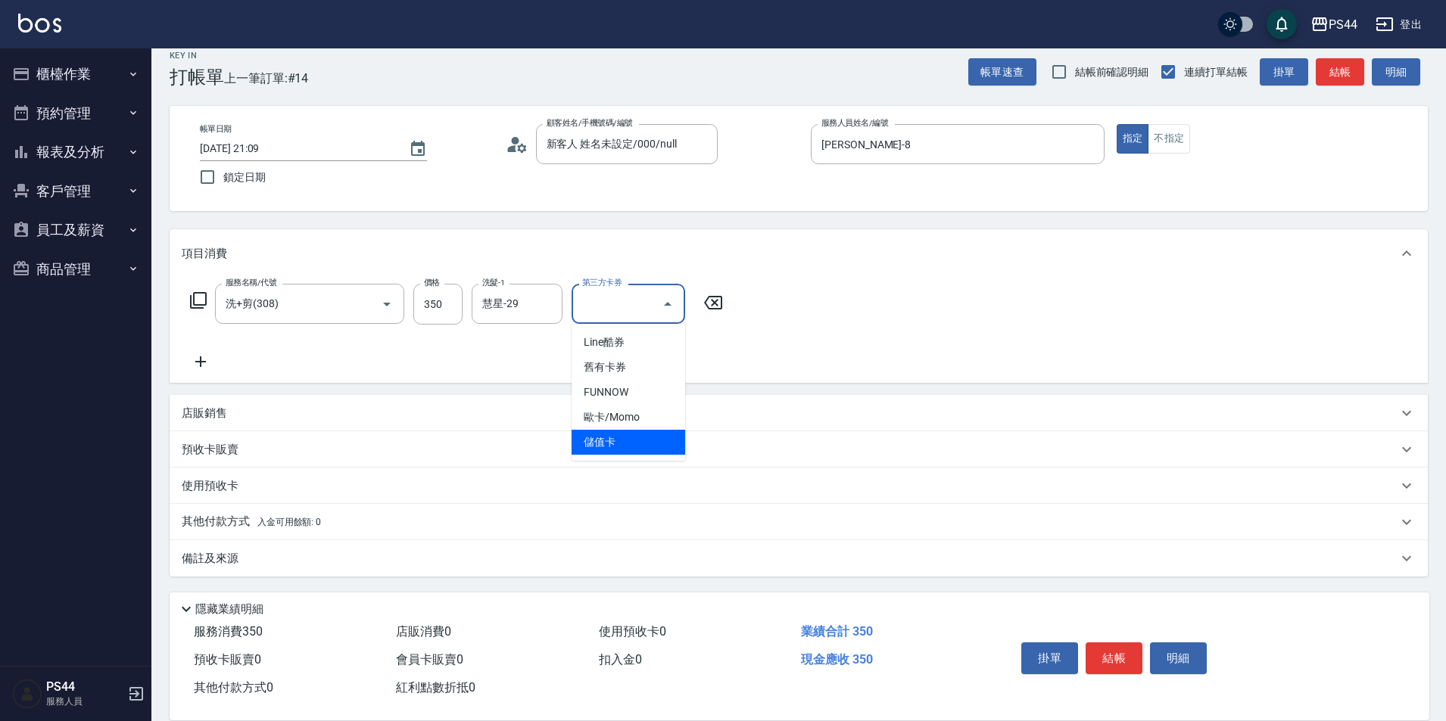
type input "儲值卡"
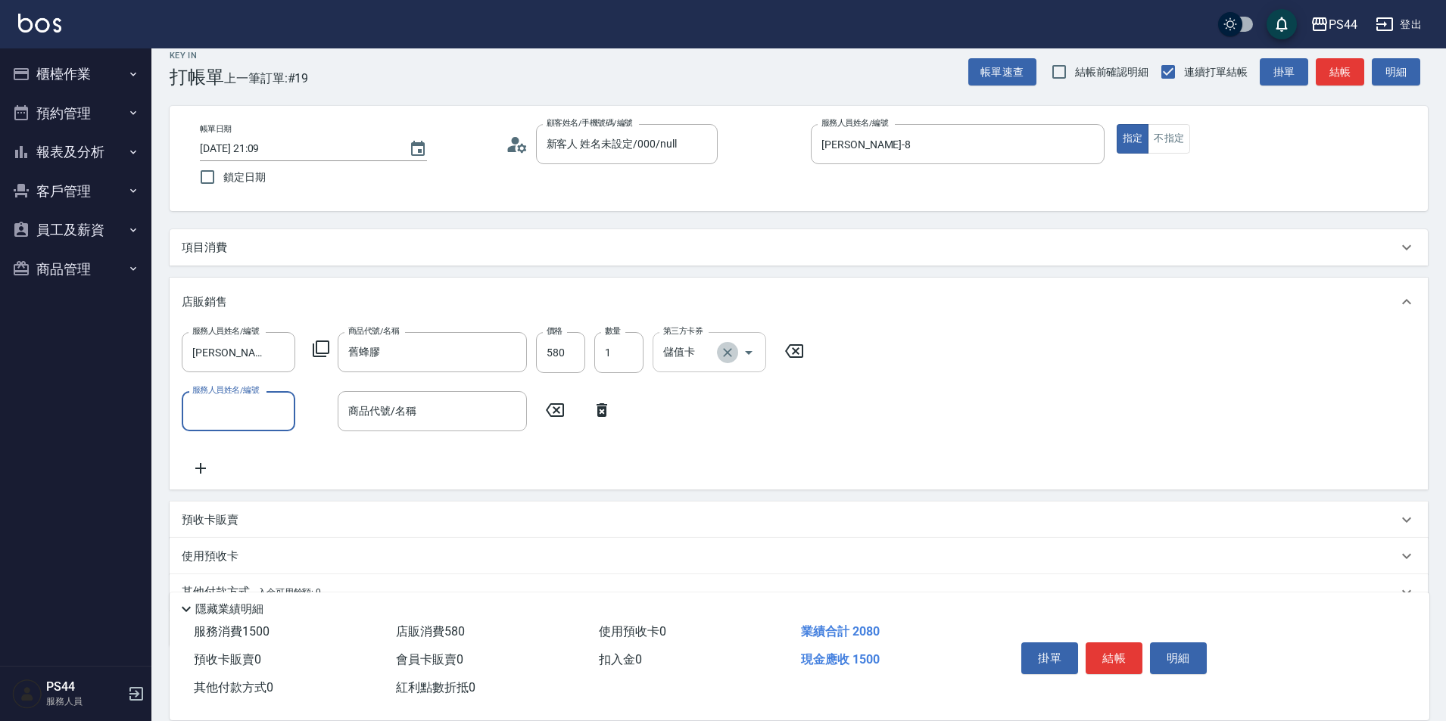
click at [734, 355] on icon "Clear" at bounding box center [727, 352] width 15 height 15
click at [899, 322] on div "店販銷售" at bounding box center [799, 302] width 1258 height 48
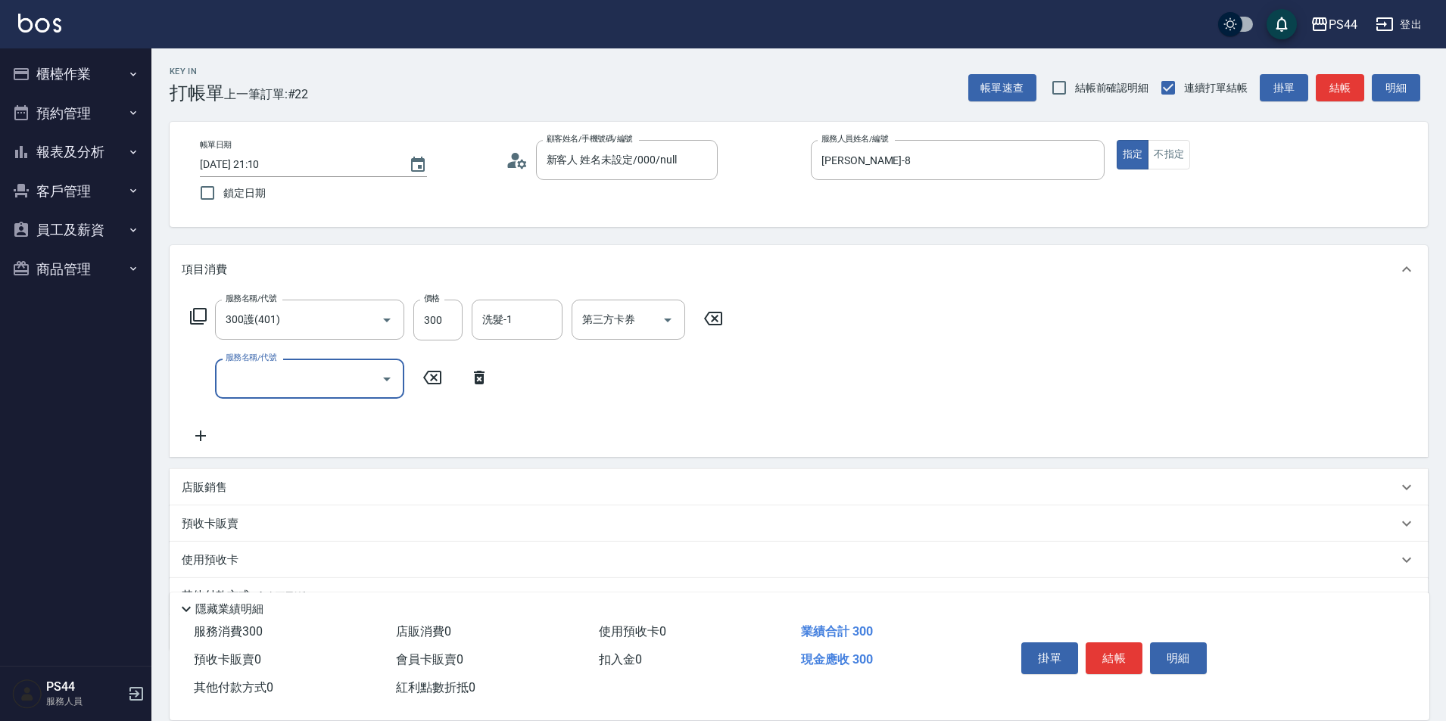
drag, startPoint x: 898, startPoint y: 317, endPoint x: 843, endPoint y: 372, distance: 77.6
drag, startPoint x: 843, startPoint y: 372, endPoint x: 377, endPoint y: 317, distance: 468.7
click at [379, 315] on icon "Open" at bounding box center [387, 320] width 18 height 18
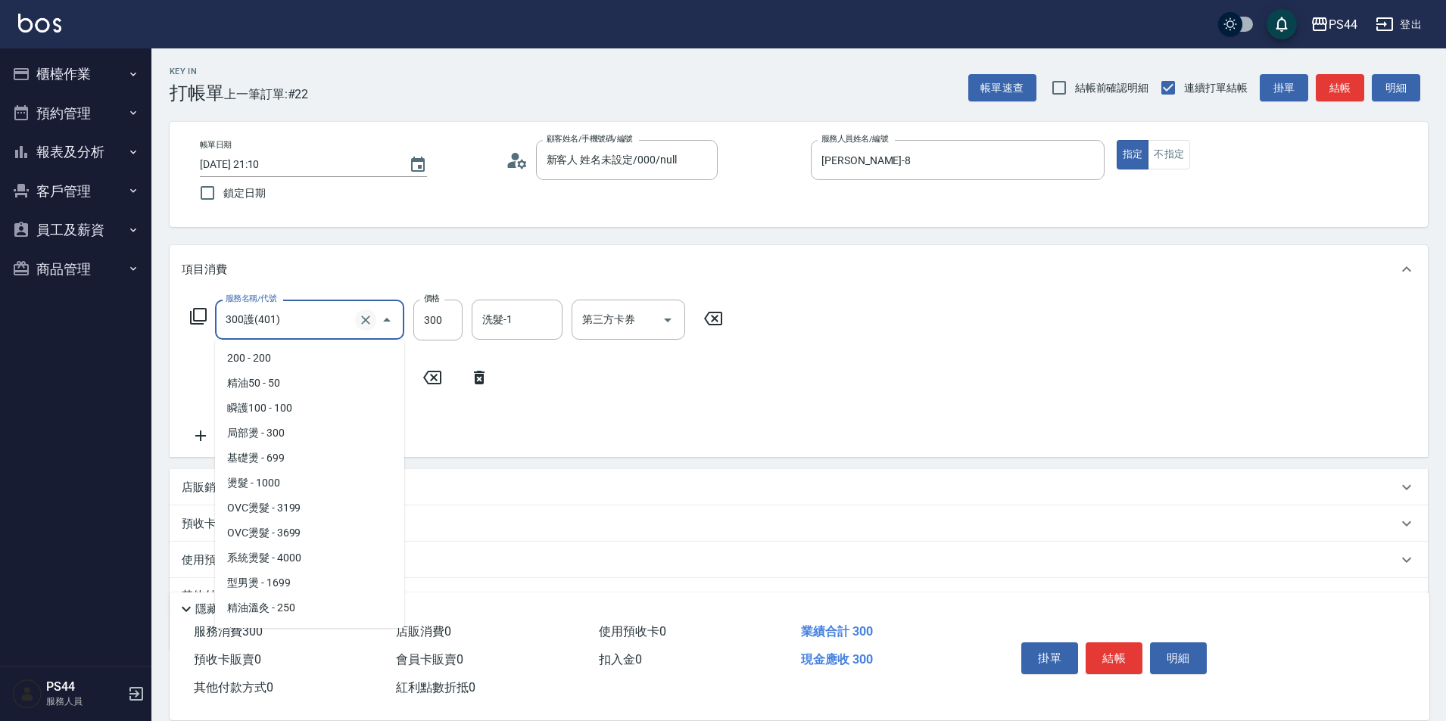
scroll to position [367, 0]
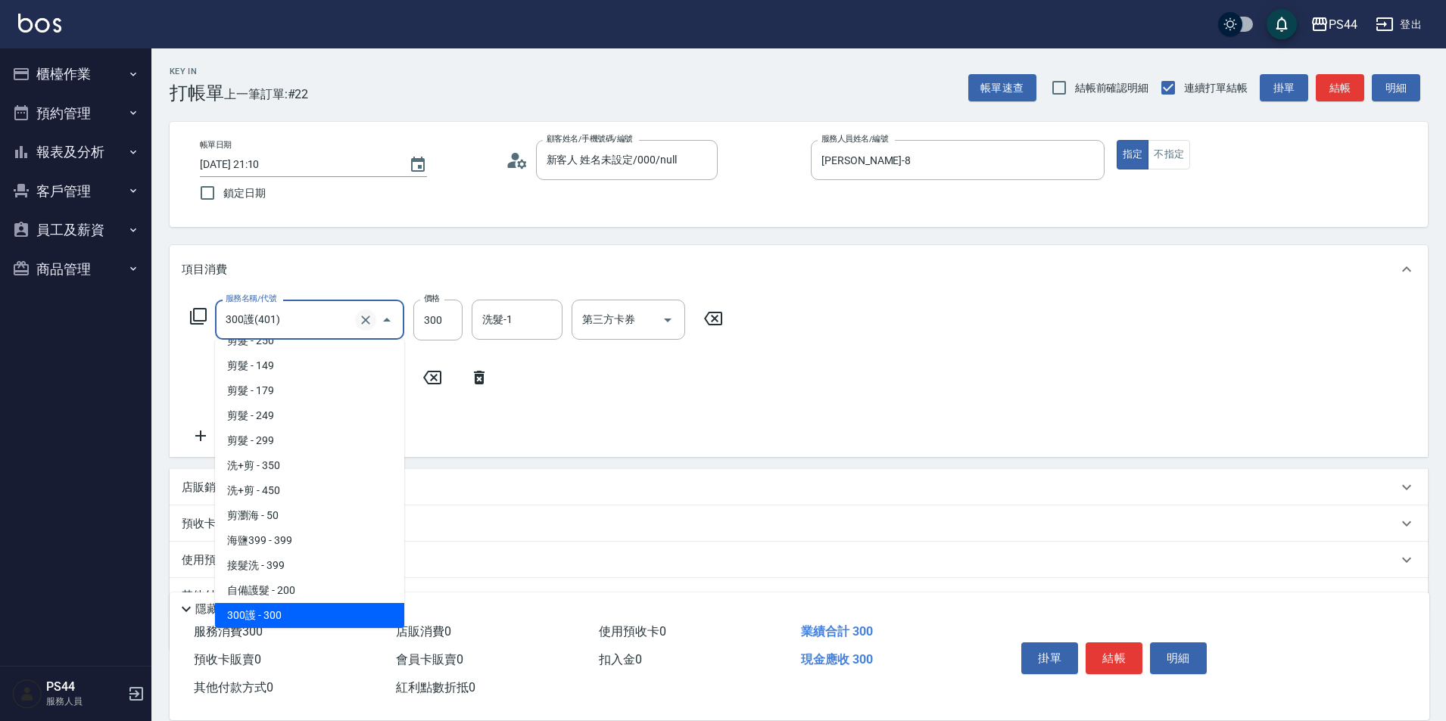
click at [362, 318] on icon "Clear" at bounding box center [365, 320] width 15 height 15
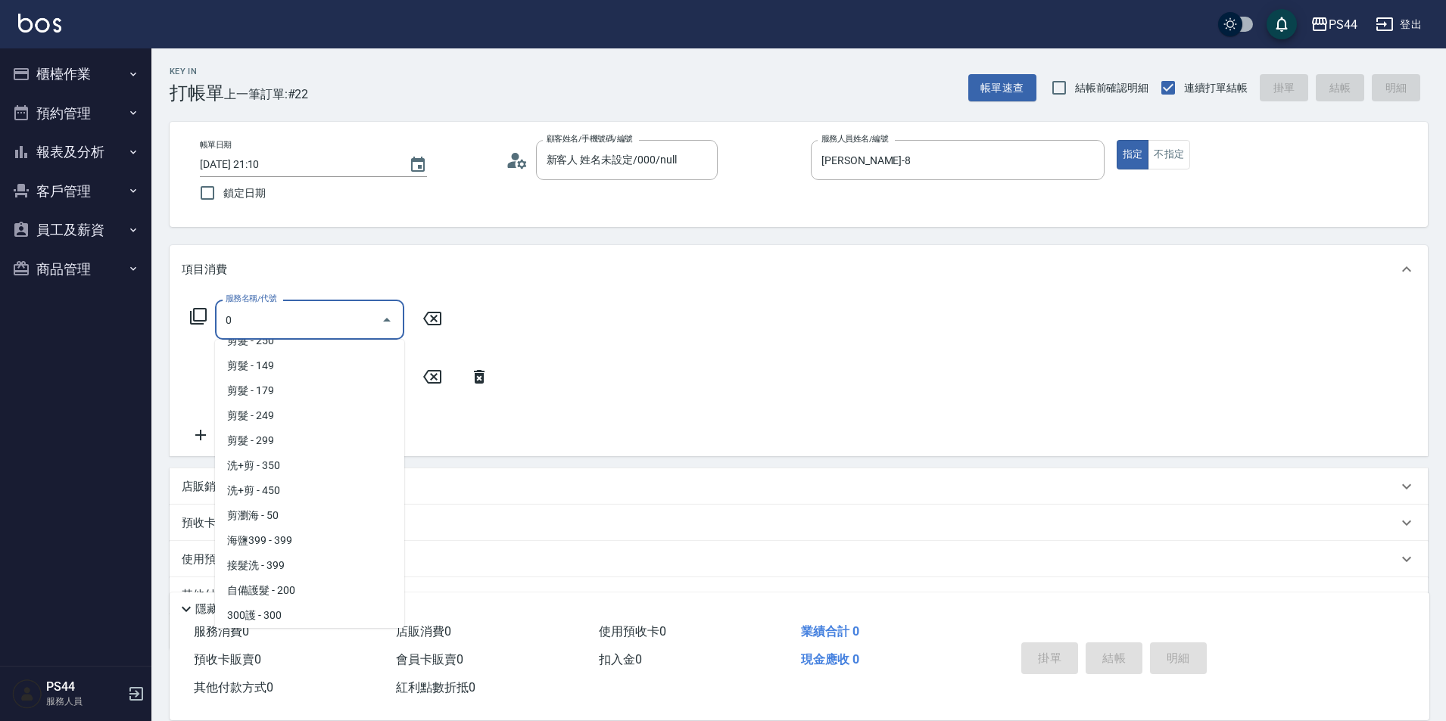
scroll to position [0, 0]
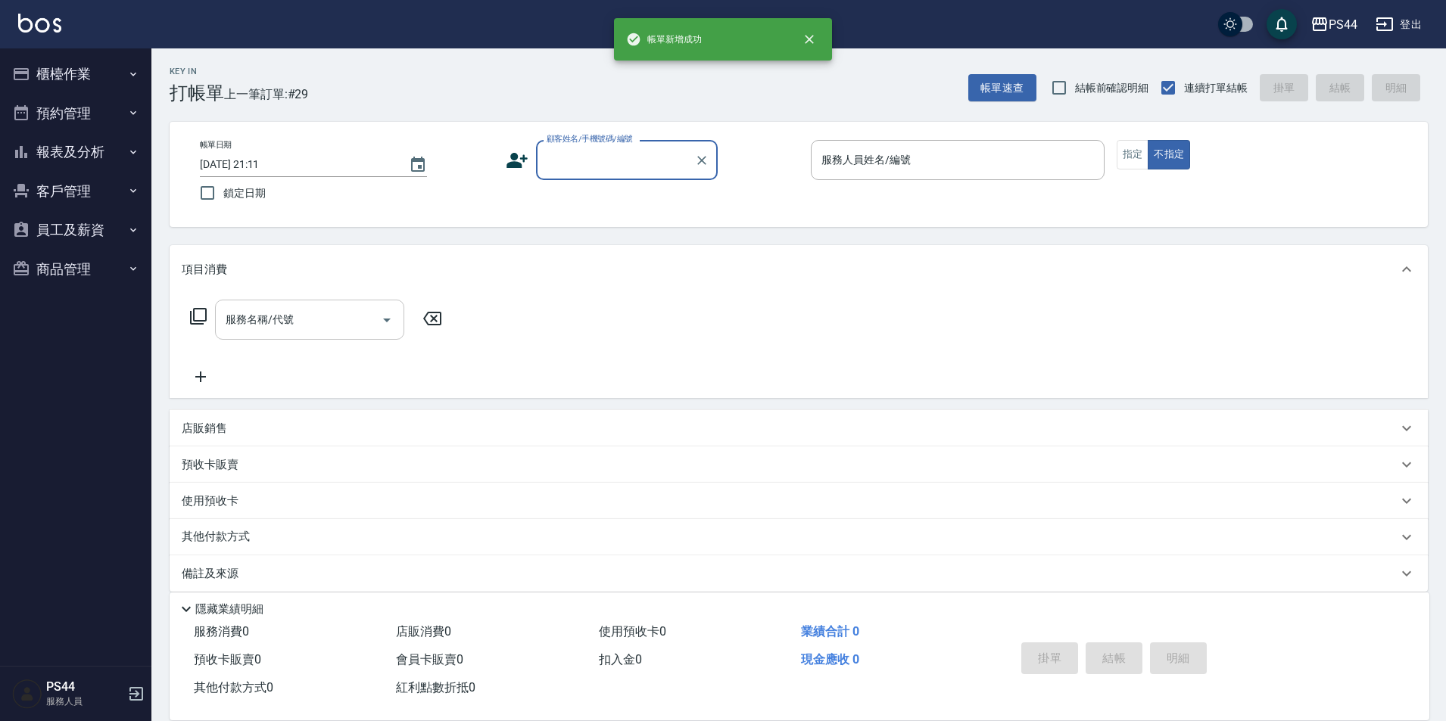
click at [41, 63] on button "櫃檯作業" at bounding box center [75, 74] width 139 height 39
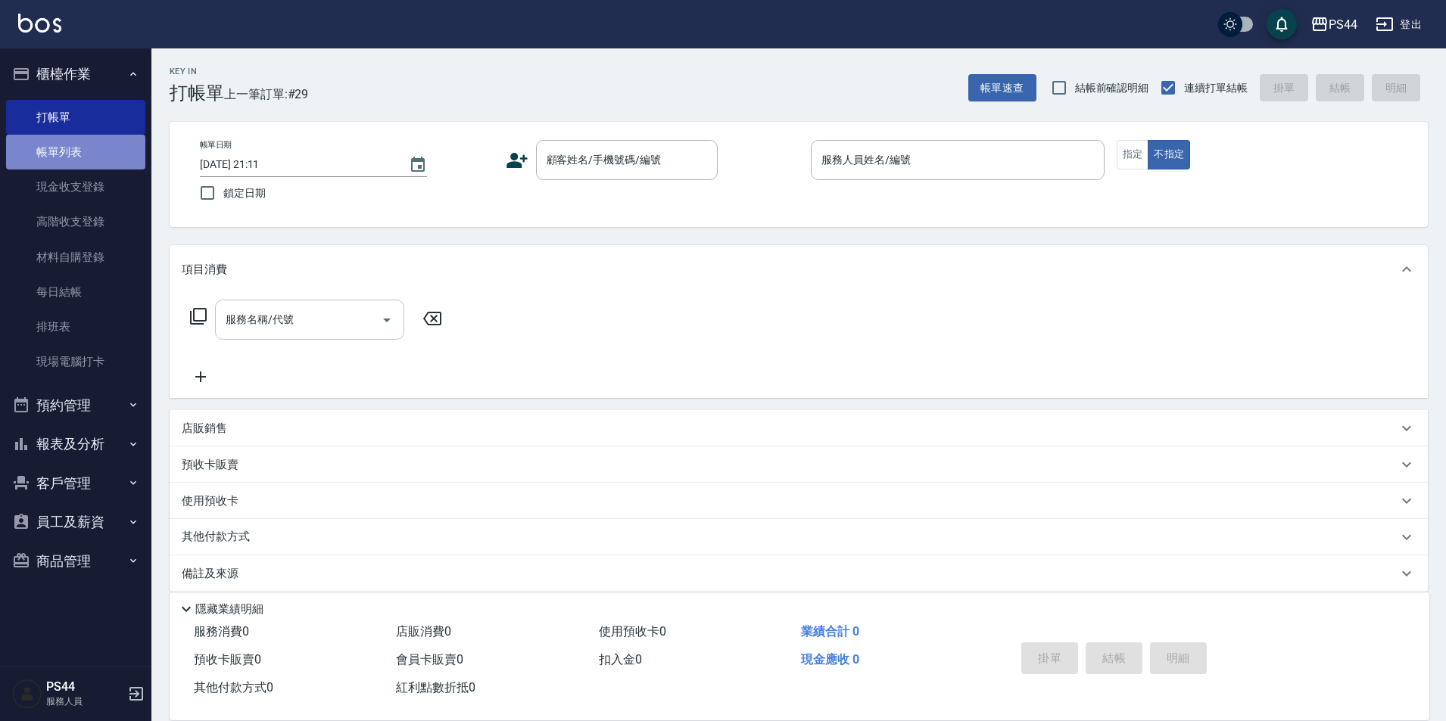
click at [77, 138] on link "帳單列表" at bounding box center [75, 152] width 139 height 35
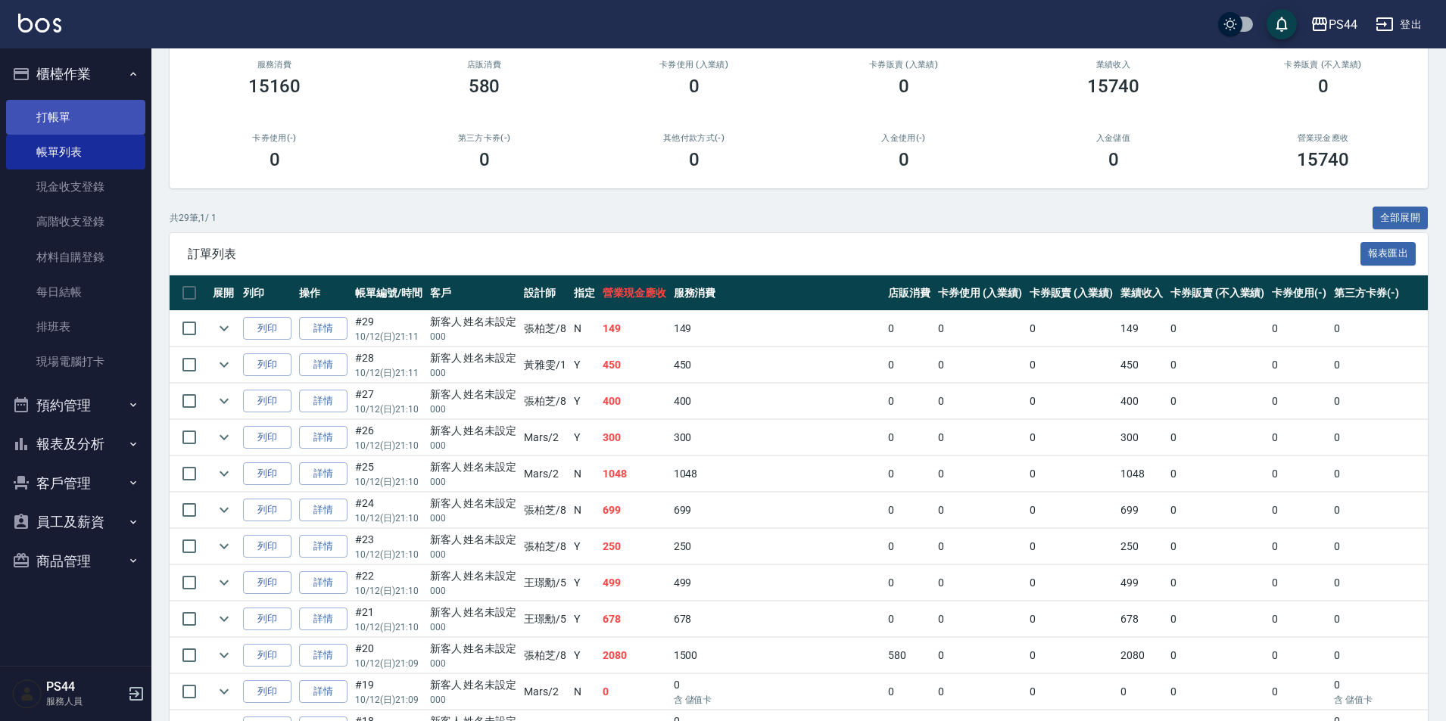
scroll to position [151, 0]
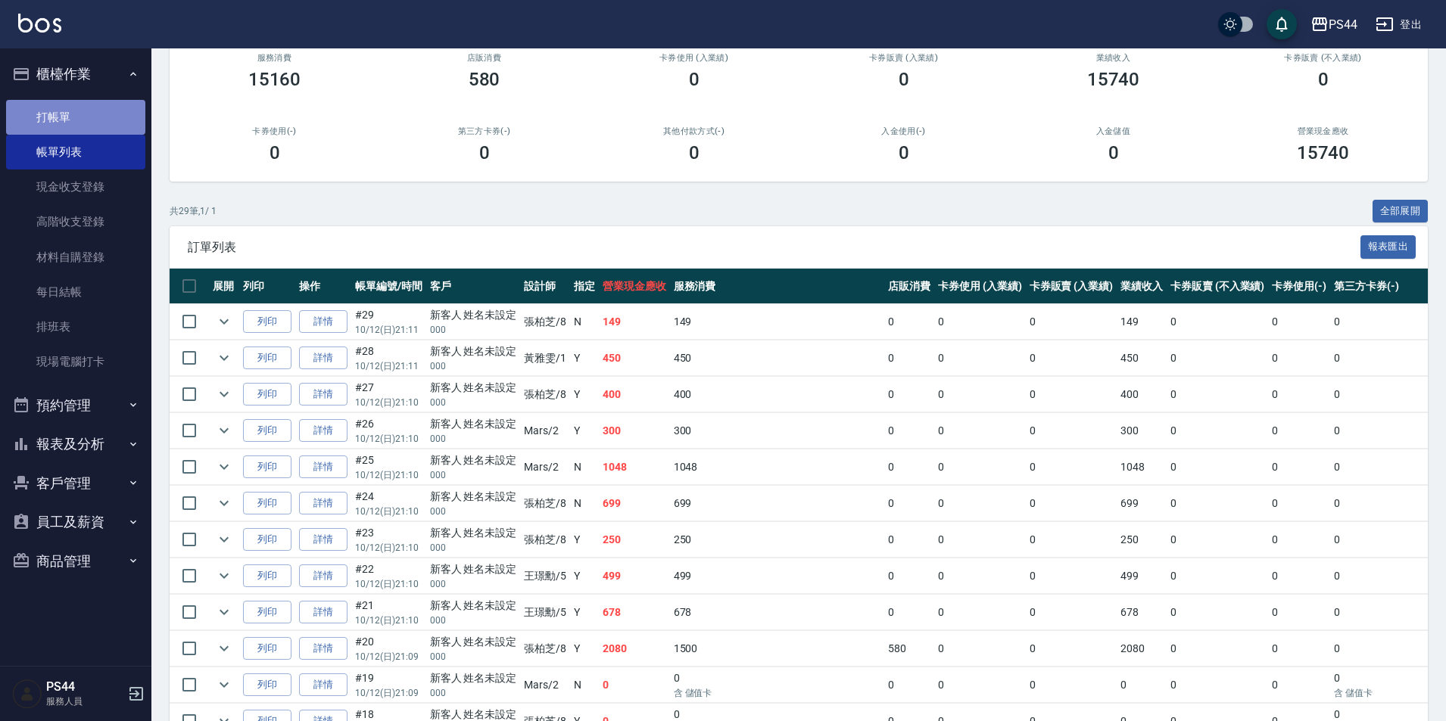
click at [77, 120] on link "打帳單" at bounding box center [75, 117] width 139 height 35
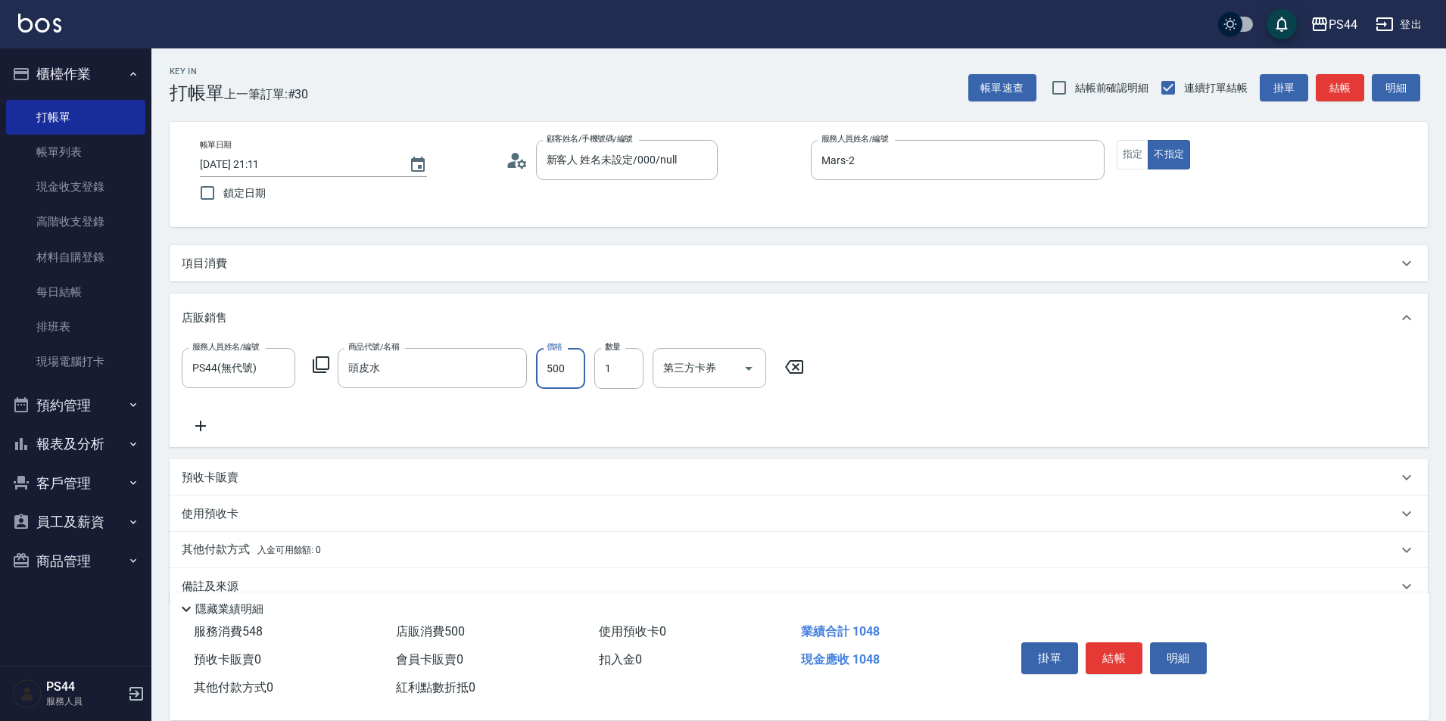
click at [571, 363] on input "500" at bounding box center [560, 368] width 49 height 41
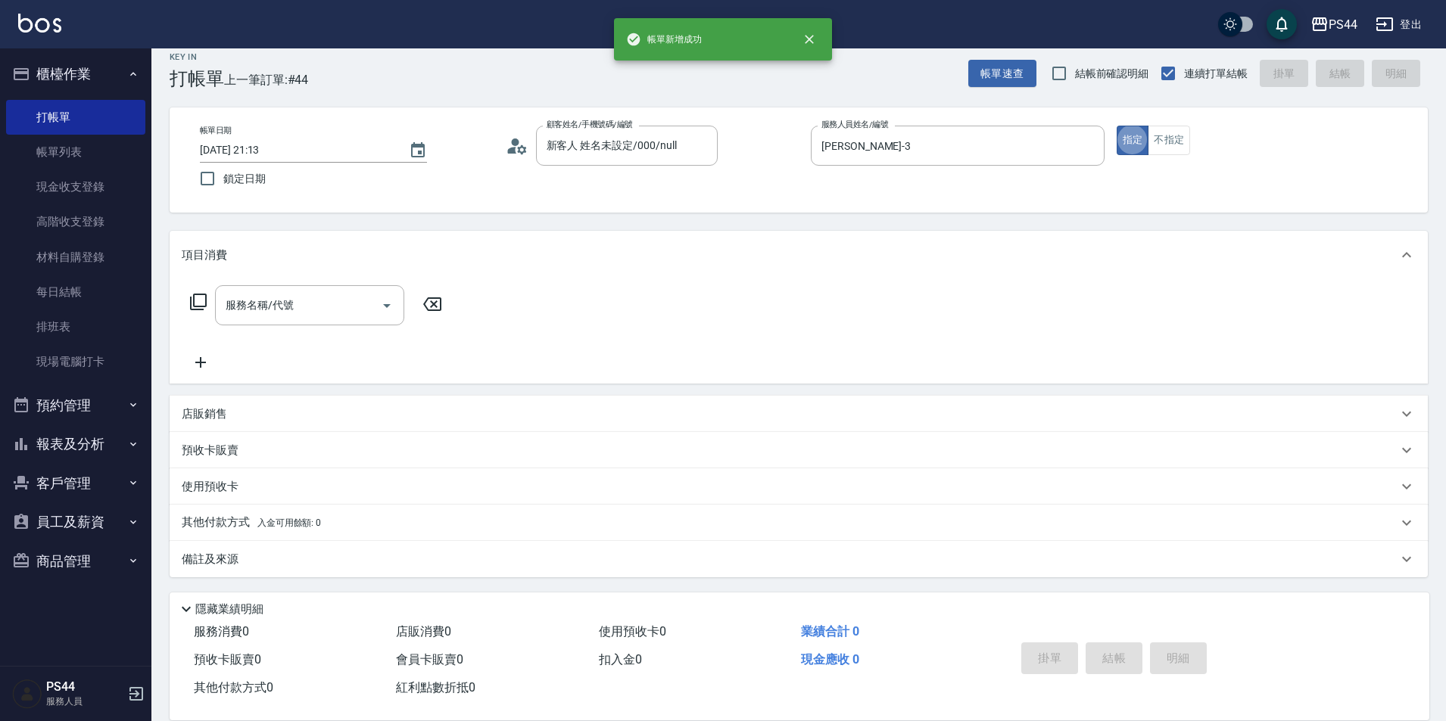
scroll to position [16, 0]
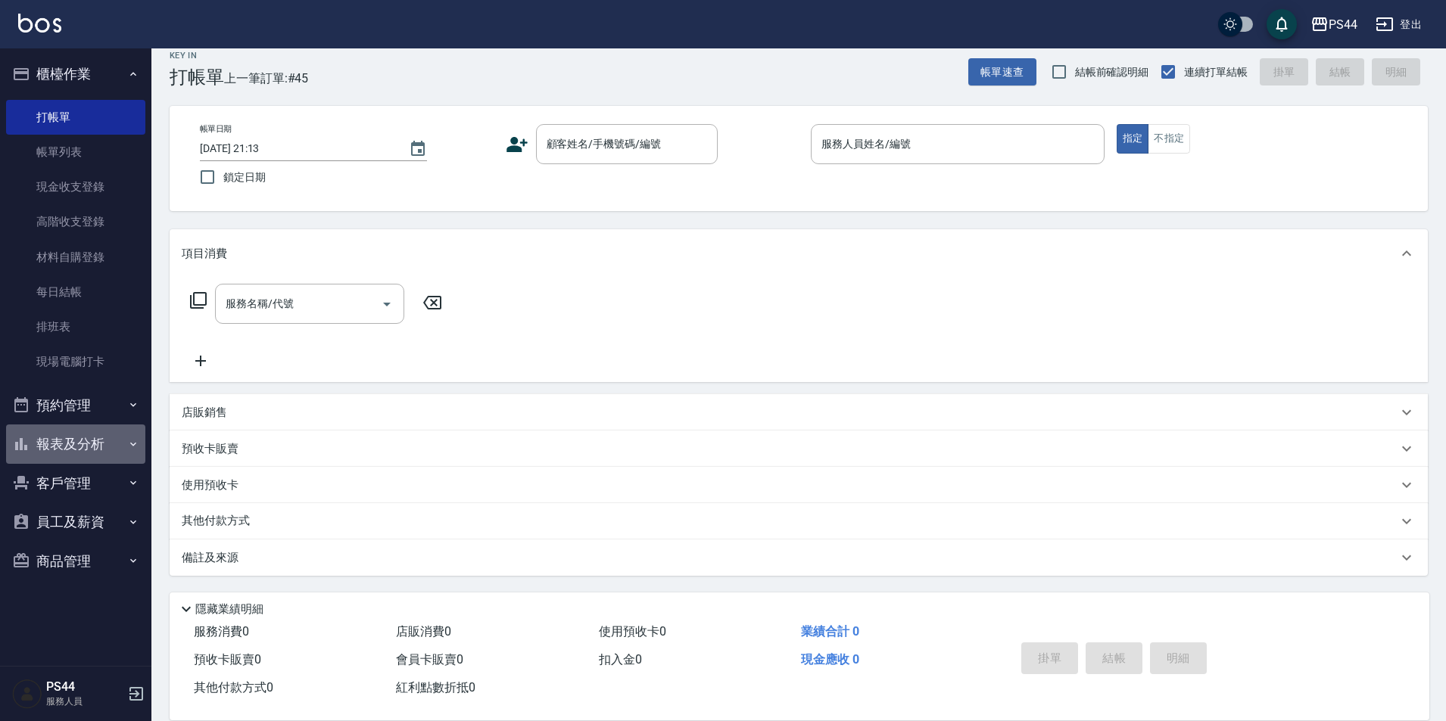
click at [108, 445] on button "報表及分析" at bounding box center [75, 444] width 139 height 39
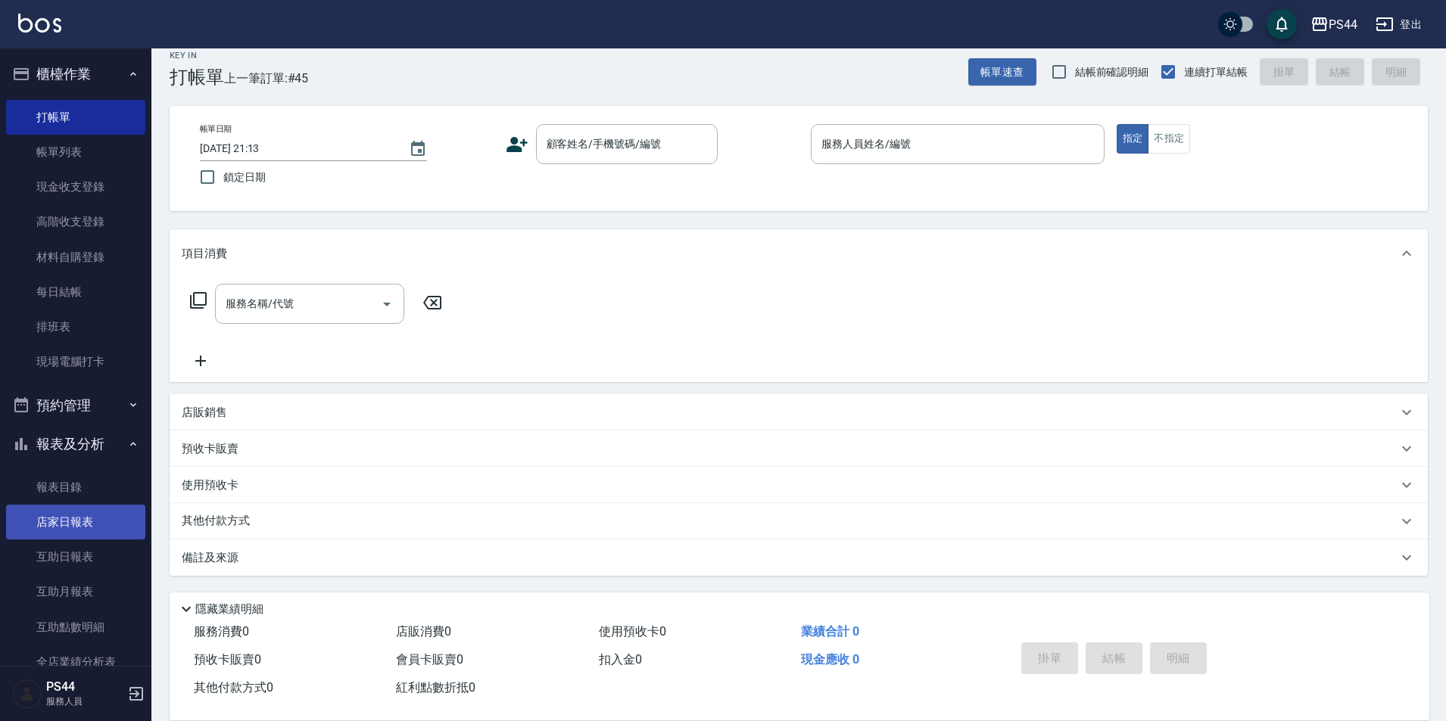
click at [101, 525] on link "店家日報表" at bounding box center [75, 522] width 139 height 35
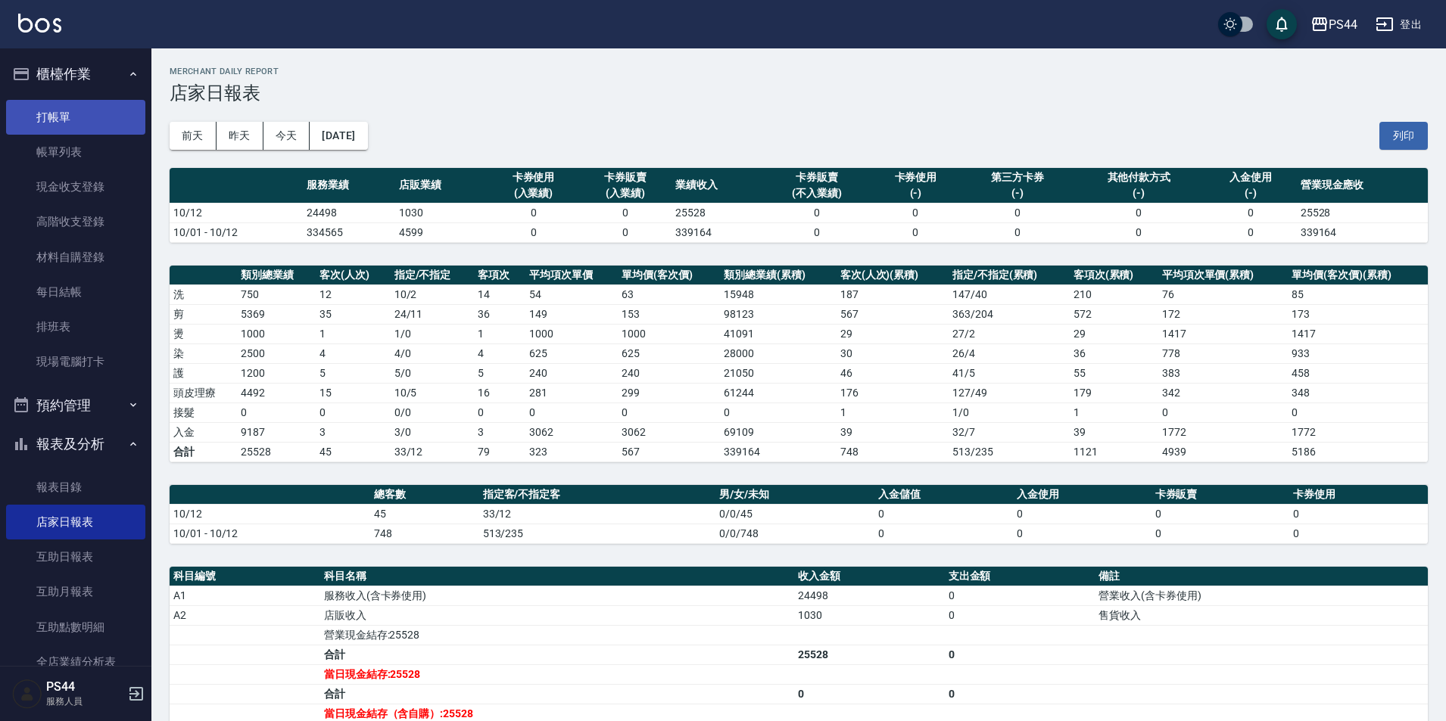
click at [114, 113] on link "打帳單" at bounding box center [75, 117] width 139 height 35
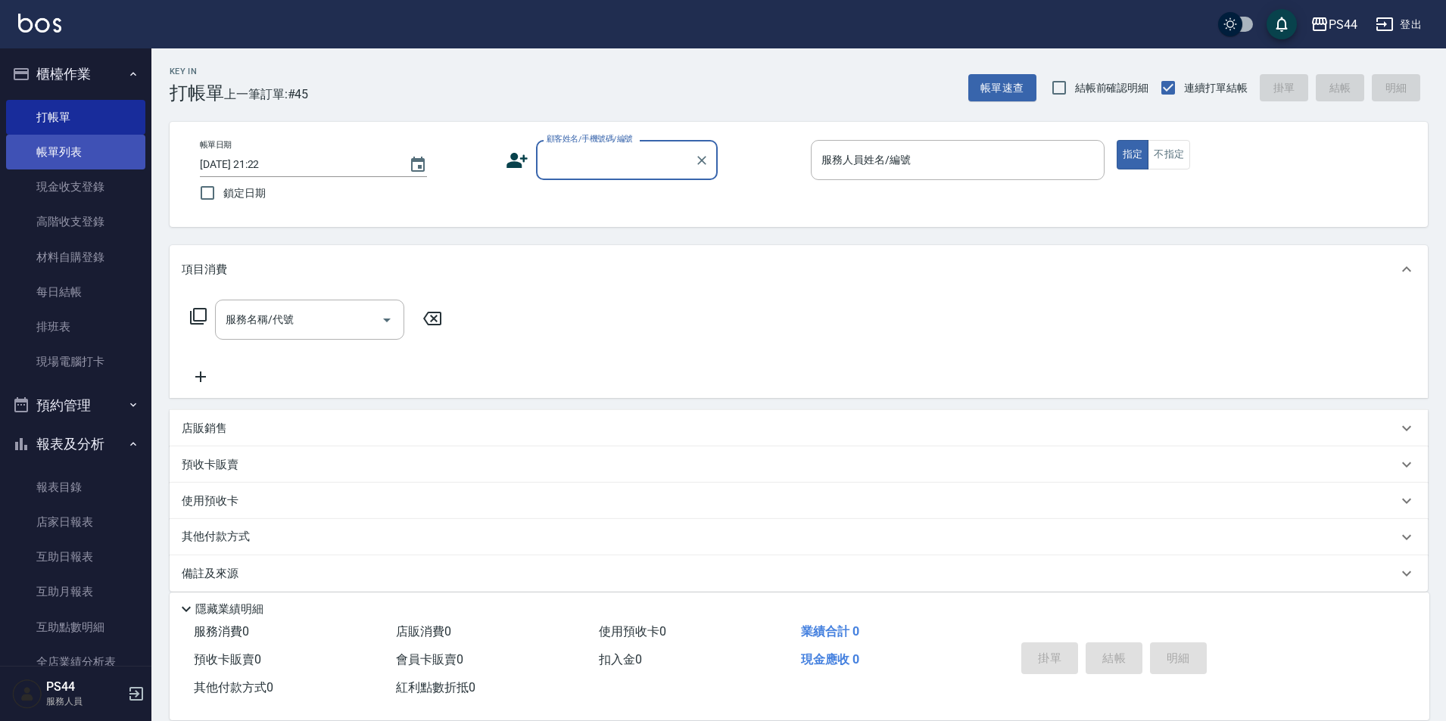
click at [49, 159] on link "帳單列表" at bounding box center [75, 152] width 139 height 35
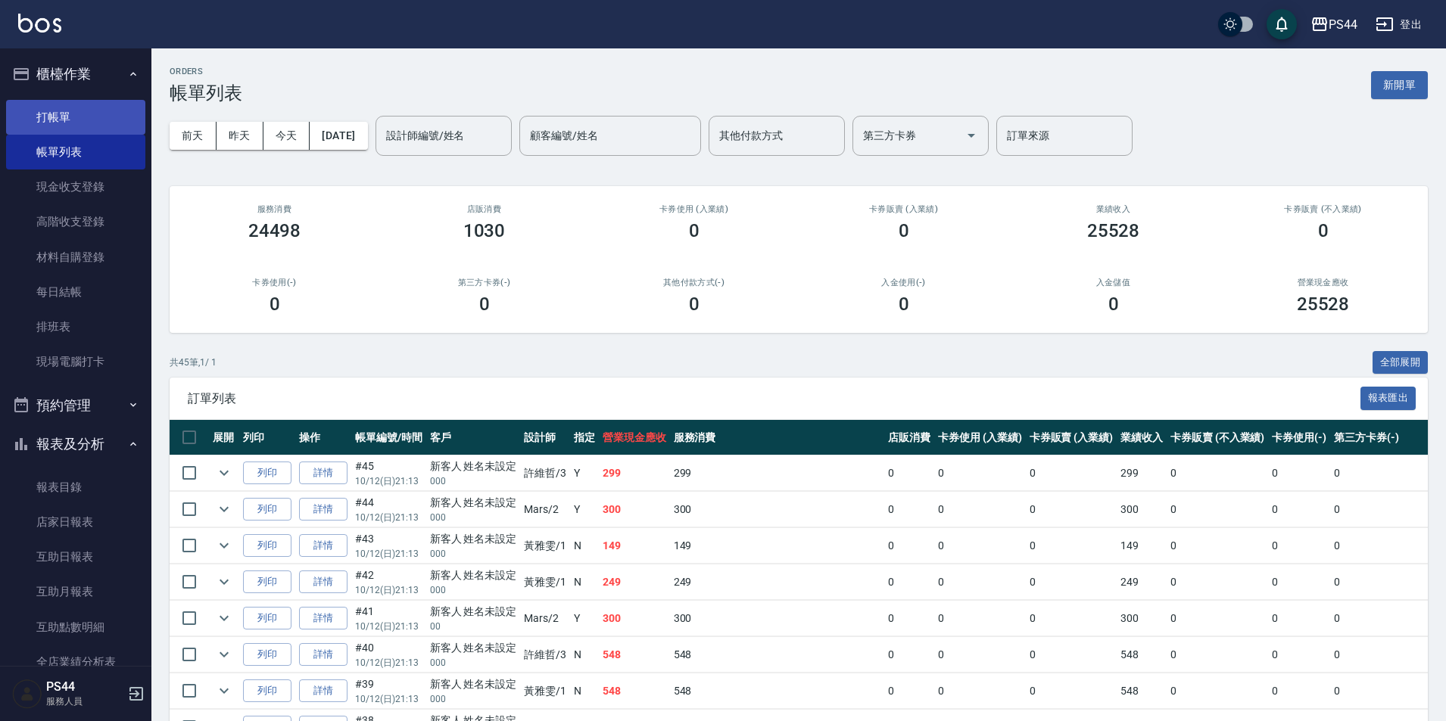
click at [37, 105] on link "打帳單" at bounding box center [75, 117] width 139 height 35
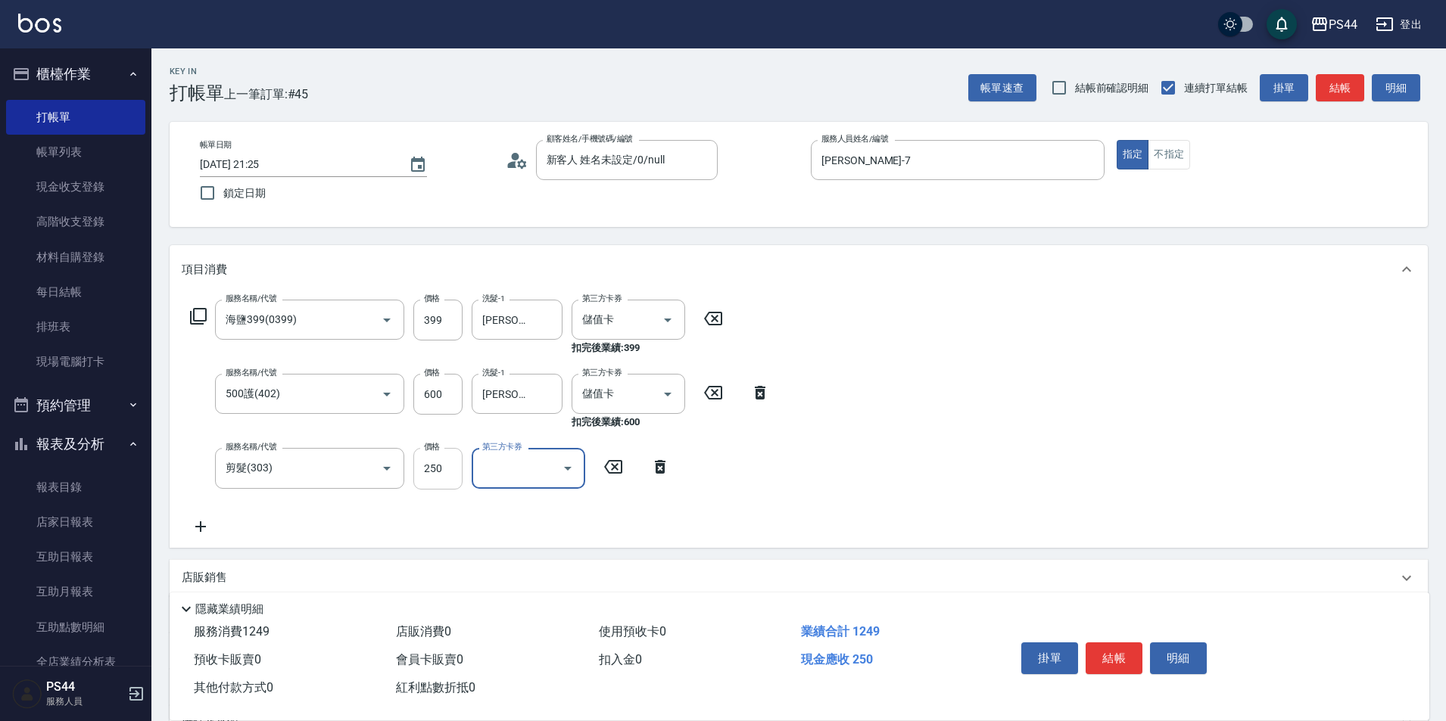
click at [438, 473] on input "250" at bounding box center [437, 468] width 49 height 41
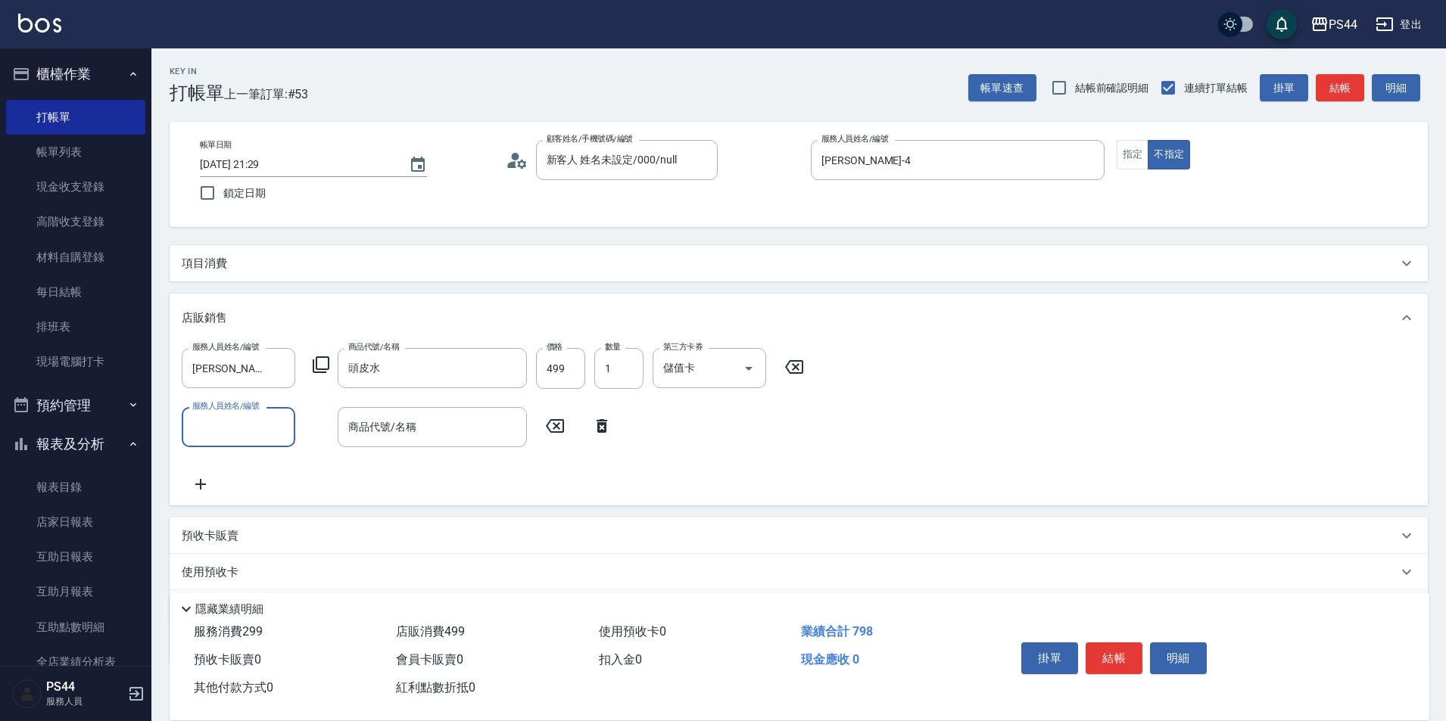
click at [209, 254] on div "項目消費" at bounding box center [799, 263] width 1258 height 36
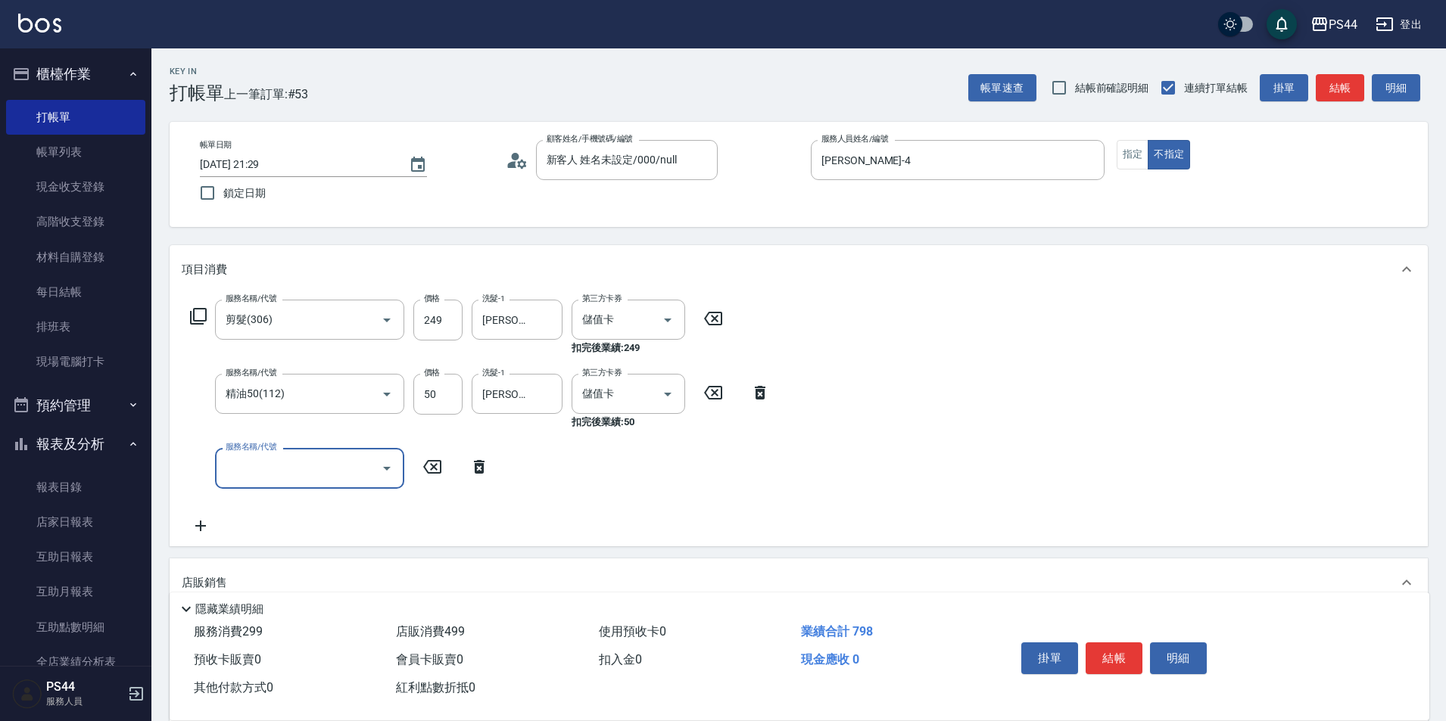
scroll to position [67, 0]
click at [210, 266] on div "項目消費" at bounding box center [799, 269] width 1258 height 48
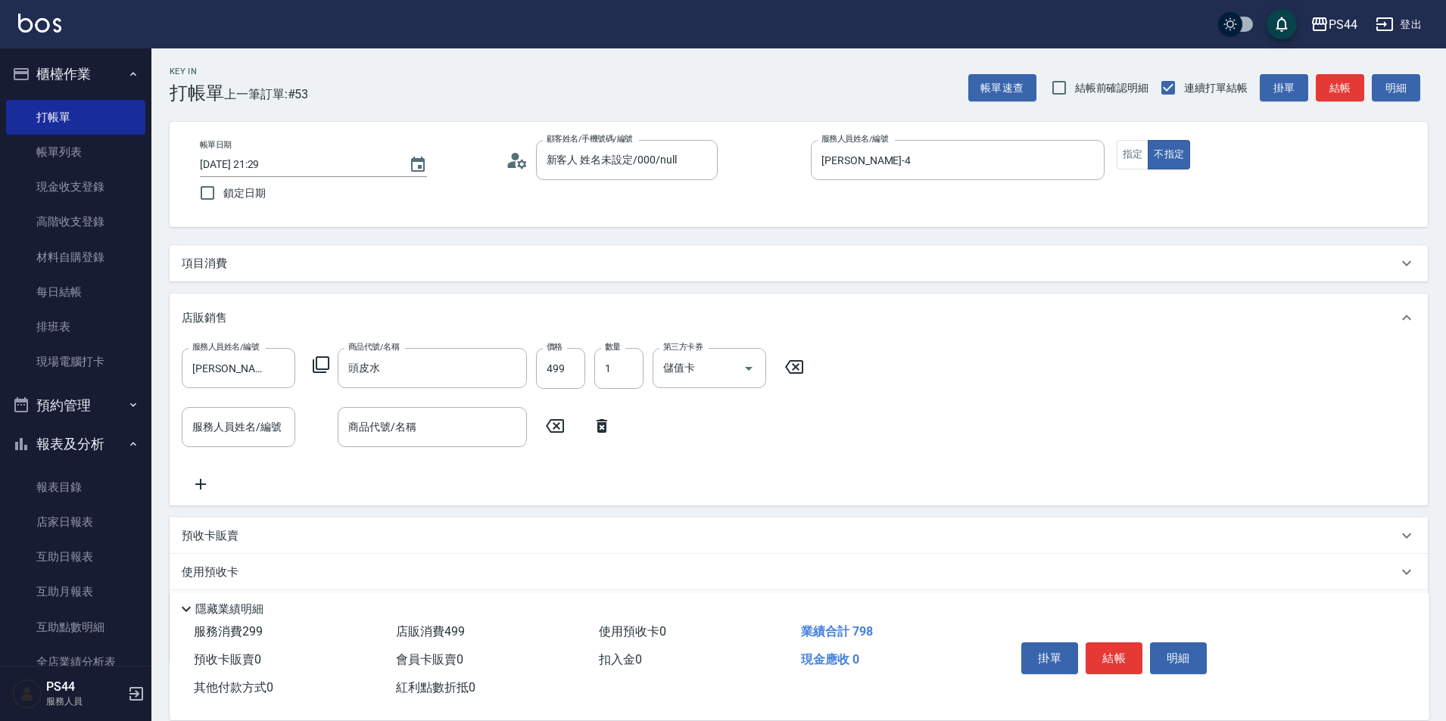
click at [209, 265] on p "項目消費" at bounding box center [204, 264] width 45 height 16
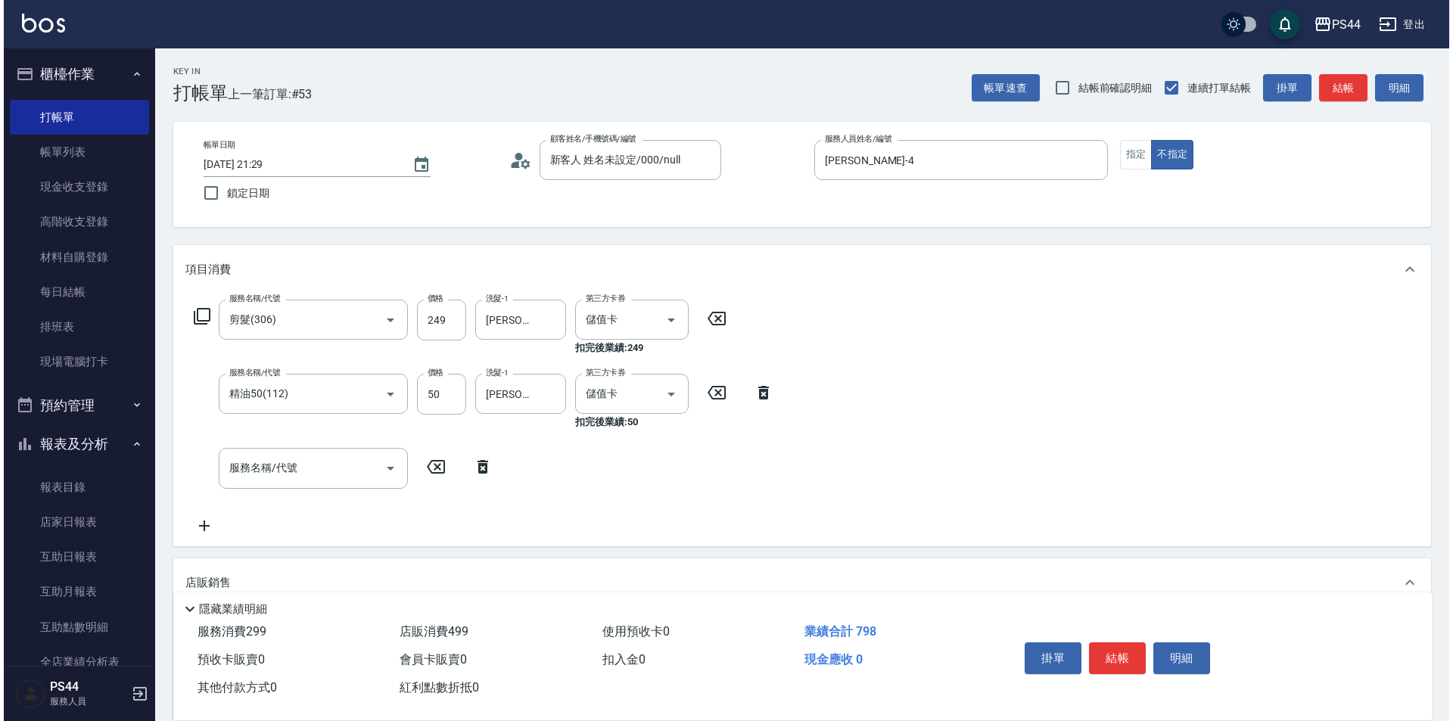
scroll to position [0, 0]
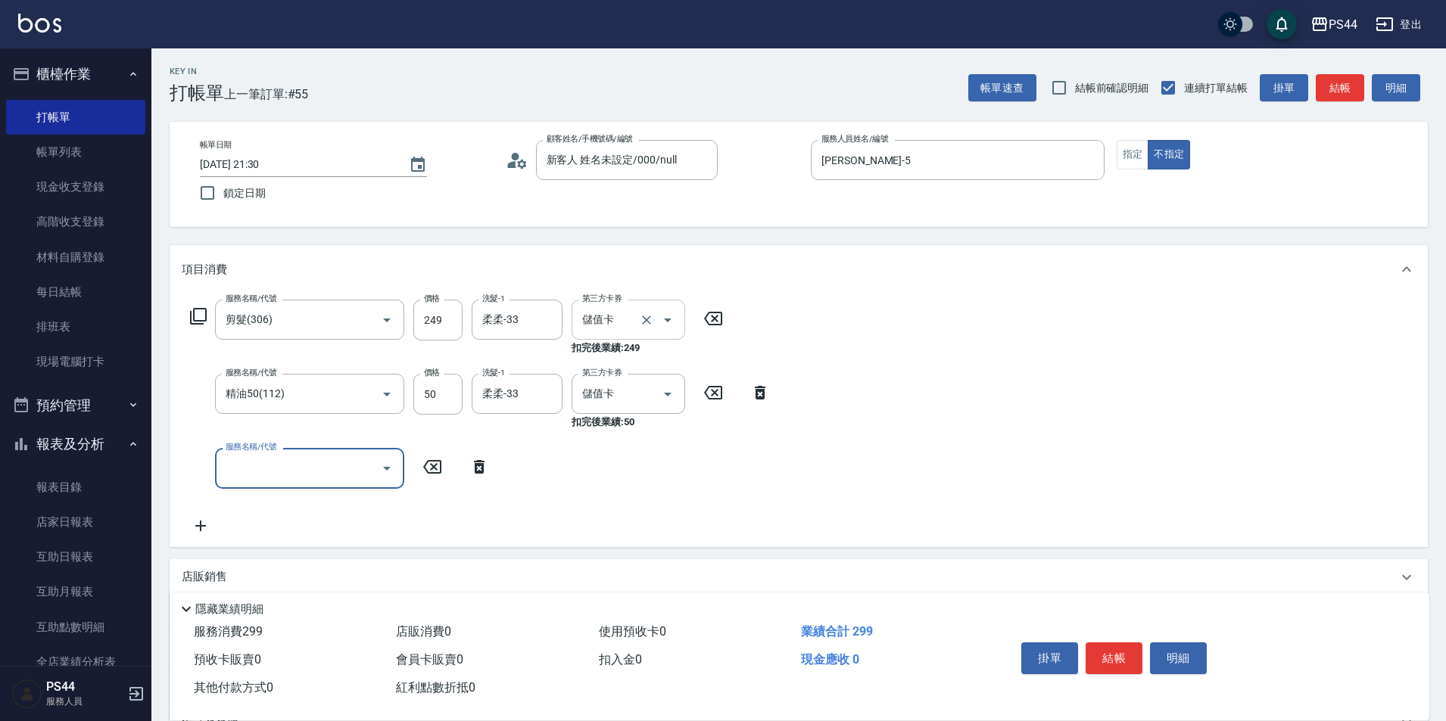
click at [650, 322] on icon "Clear" at bounding box center [646, 320] width 15 height 15
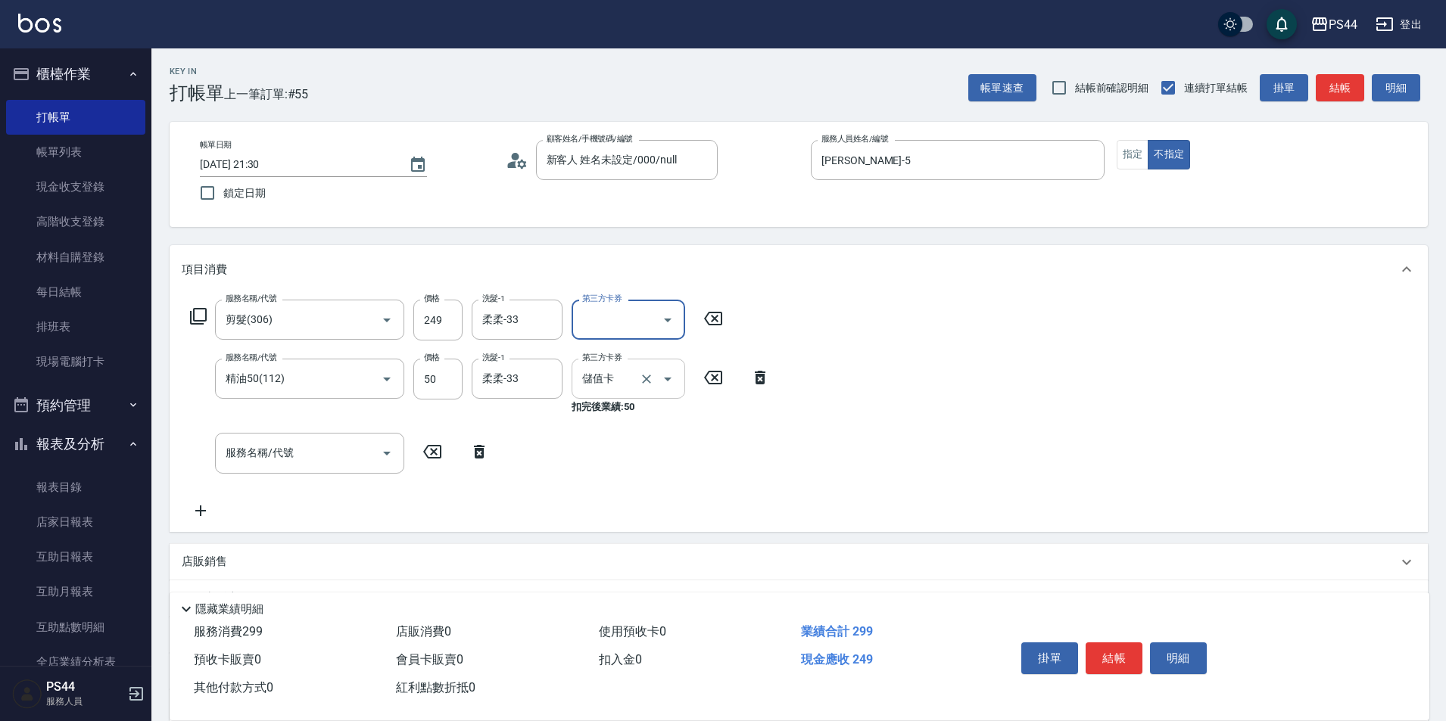
click at [650, 381] on icon "Clear" at bounding box center [646, 379] width 15 height 15
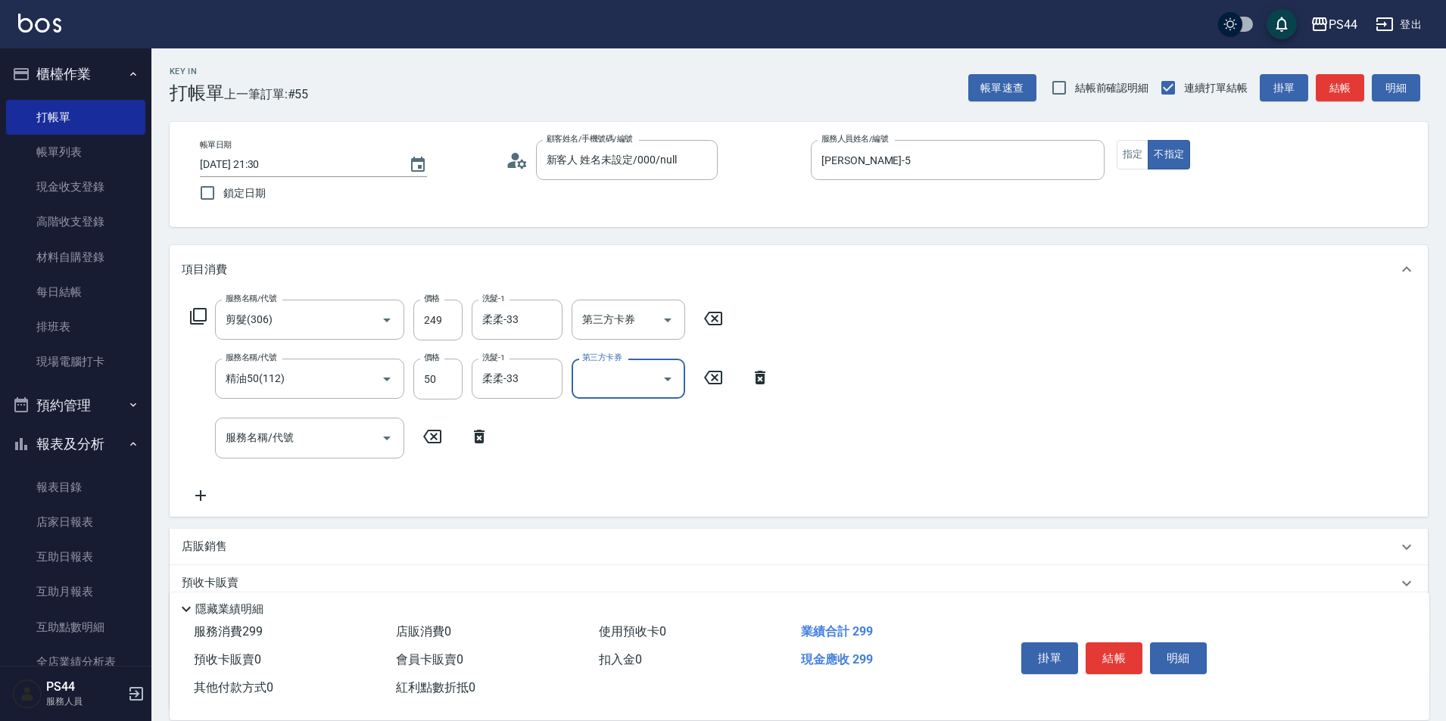
click at [938, 339] on div "服務名稱/代號 剪髮(306) 服務名稱/代號 價格 249 價格 洗髮-1 柔柔-33 洗髮-1 第三方卡券 第三方卡券 服務名稱/代號 精油50(112)…" at bounding box center [799, 405] width 1258 height 223
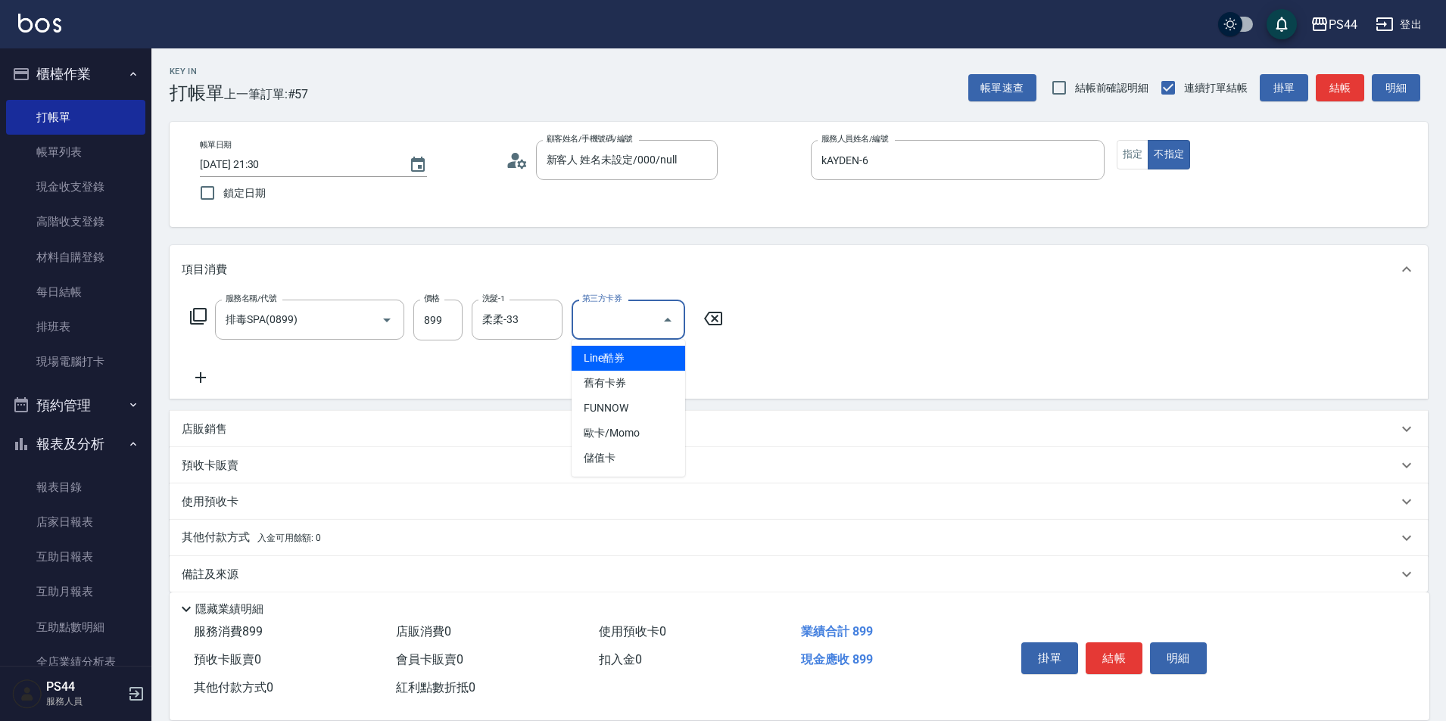
drag, startPoint x: 1042, startPoint y: 347, endPoint x: 980, endPoint y: 317, distance: 69.1
click at [1042, 346] on div "服務名稱/代號 排毒SPA(0899) 服務名稱/代號 價格 899 價格 洗髮-1 柔柔-33 洗髮-1 第三方卡券 第三方卡券" at bounding box center [799, 346] width 1258 height 105
click at [192, 378] on icon at bounding box center [201, 378] width 38 height 18
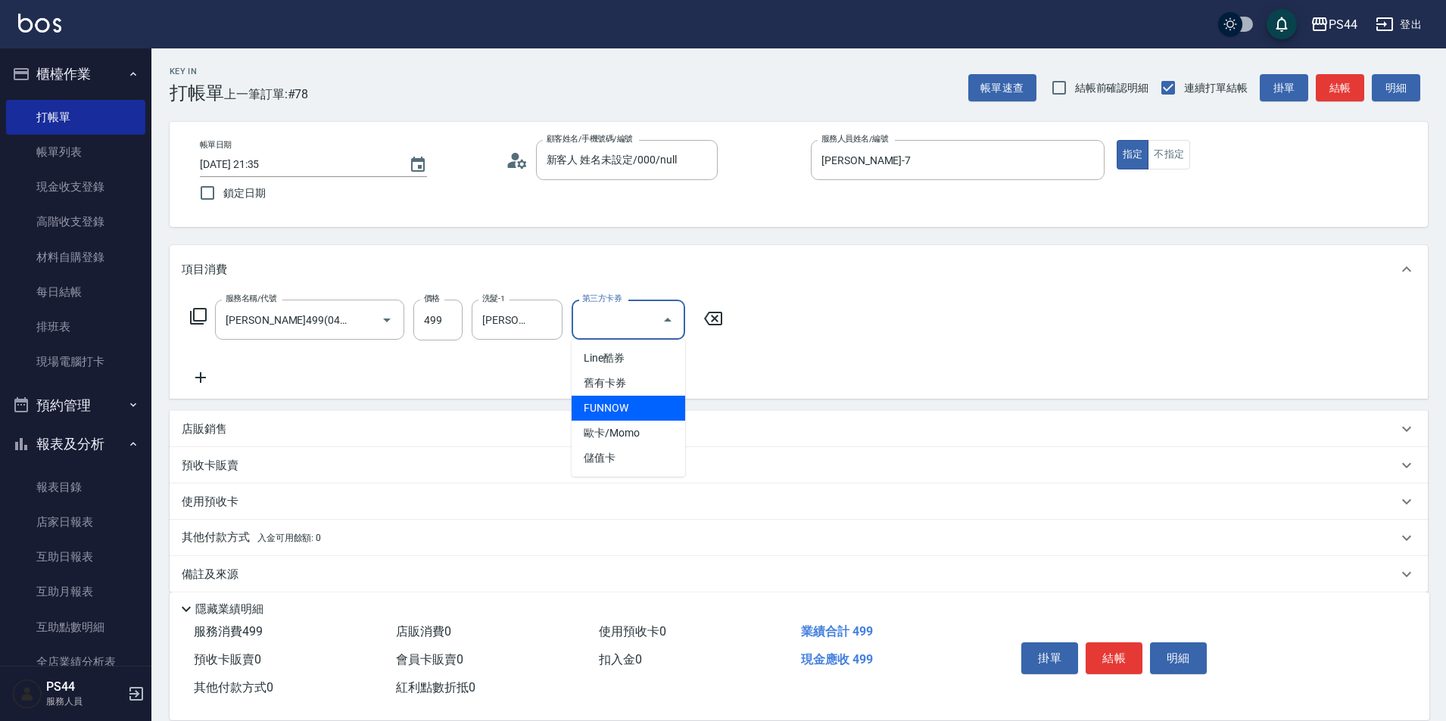
drag, startPoint x: 1038, startPoint y: 299, endPoint x: 516, endPoint y: 295, distance: 521.6
click at [1036, 297] on div "服務名稱/代號 伊黛莉499(0499) 服務名稱/代號 價格 499 價格 洗髮-1 蘇昭瑜-55 洗髮-1 第三方卡券 第三方卡券" at bounding box center [799, 346] width 1258 height 105
click at [204, 374] on icon at bounding box center [201, 378] width 38 height 18
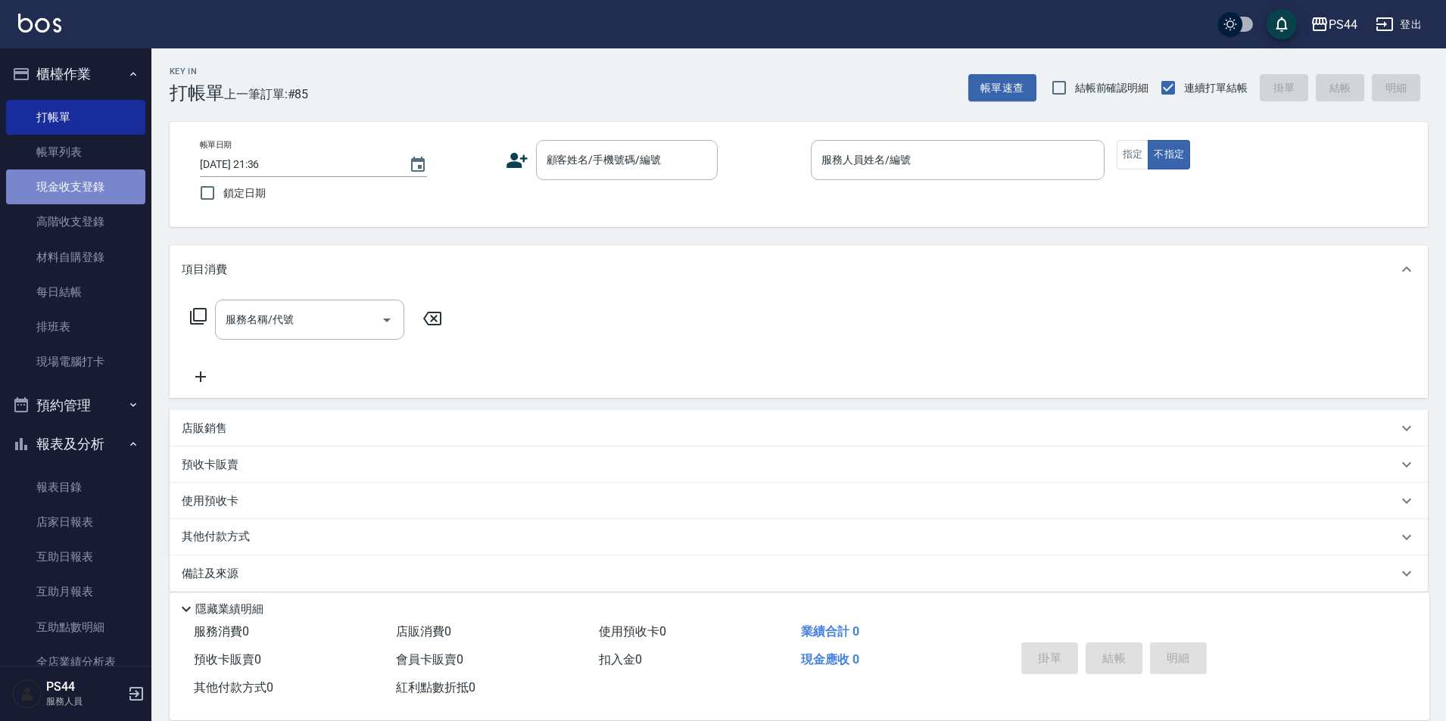
click at [98, 198] on link "現金收支登錄" at bounding box center [75, 187] width 139 height 35
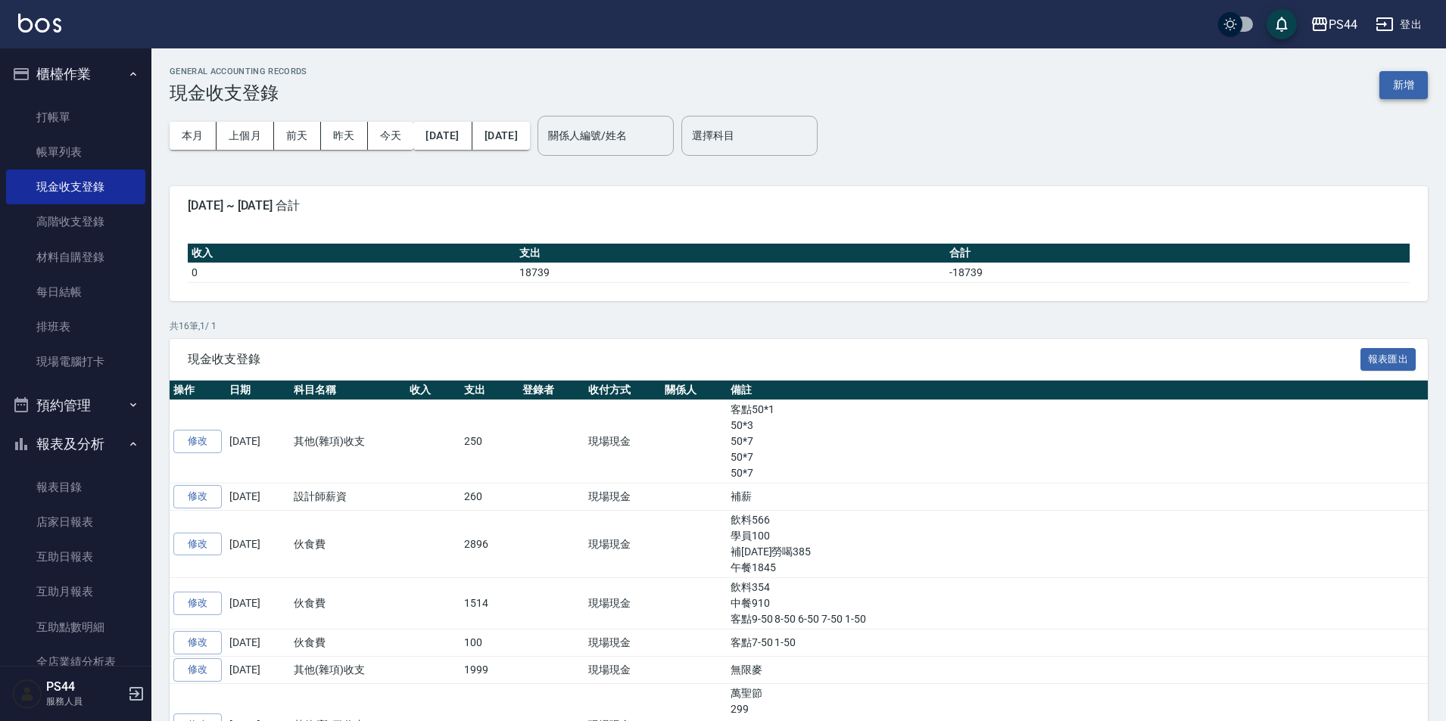
click at [1402, 85] on button "新增" at bounding box center [1403, 85] width 48 height 28
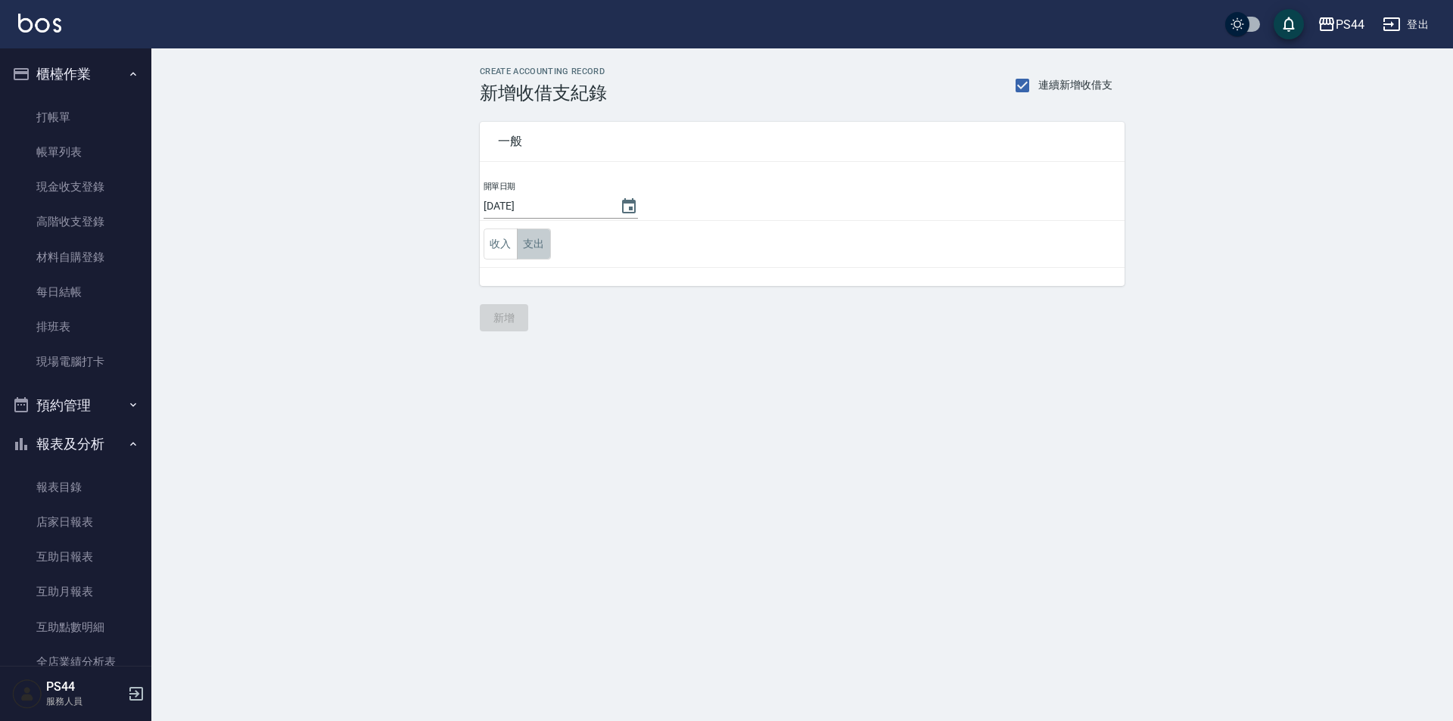
click at [526, 241] on button "支出" at bounding box center [534, 244] width 34 height 31
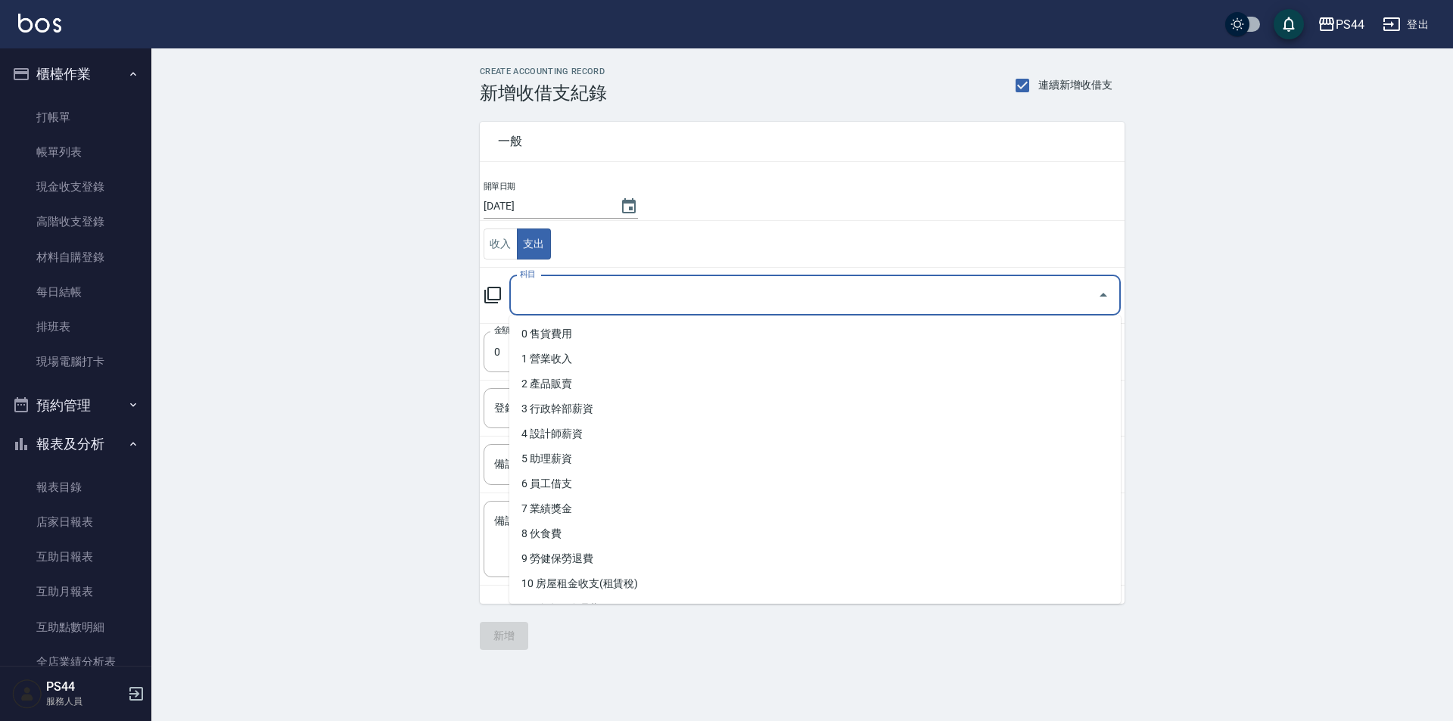
click at [571, 304] on input "科目" at bounding box center [803, 295] width 575 height 26
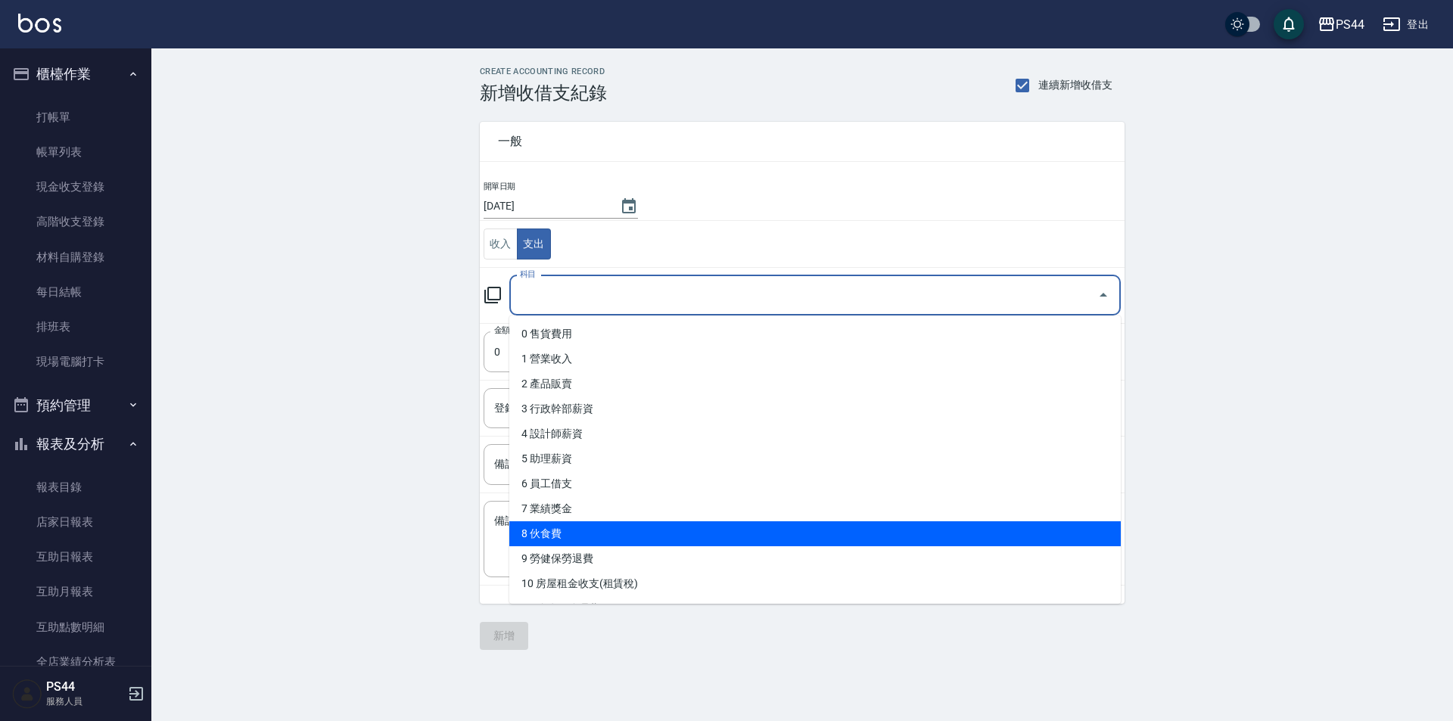
click at [654, 537] on li "8 伙食費" at bounding box center [815, 534] width 612 height 25
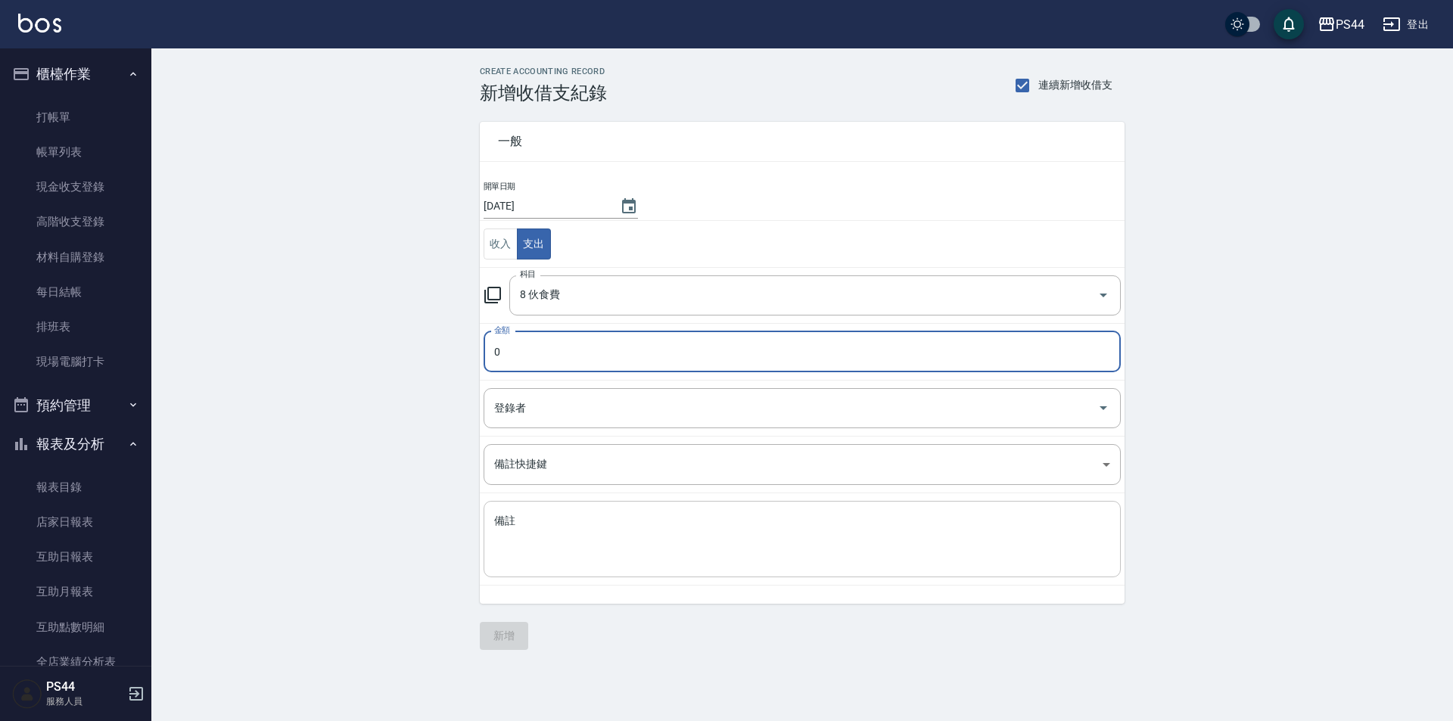
click at [581, 527] on textarea "備註" at bounding box center [802, 539] width 616 height 51
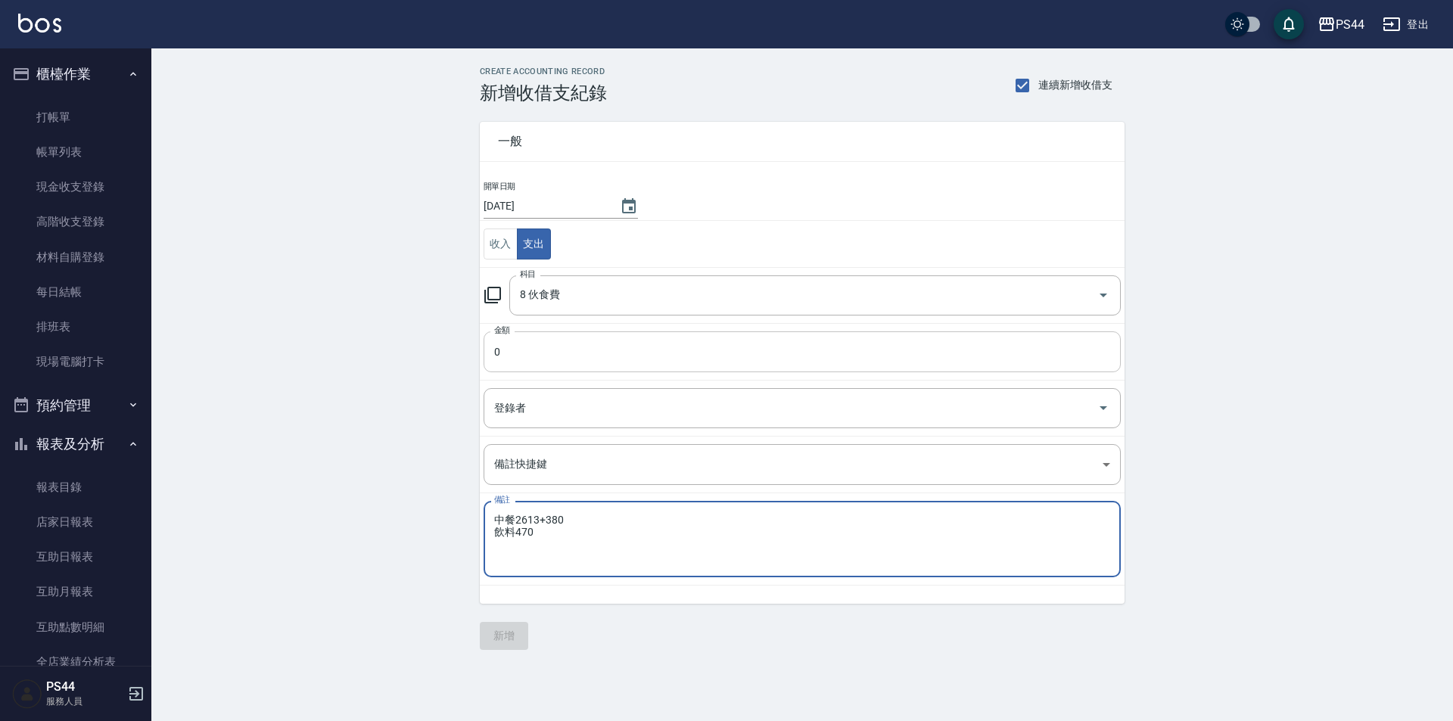
click at [547, 344] on input "0" at bounding box center [802, 352] width 637 height 41
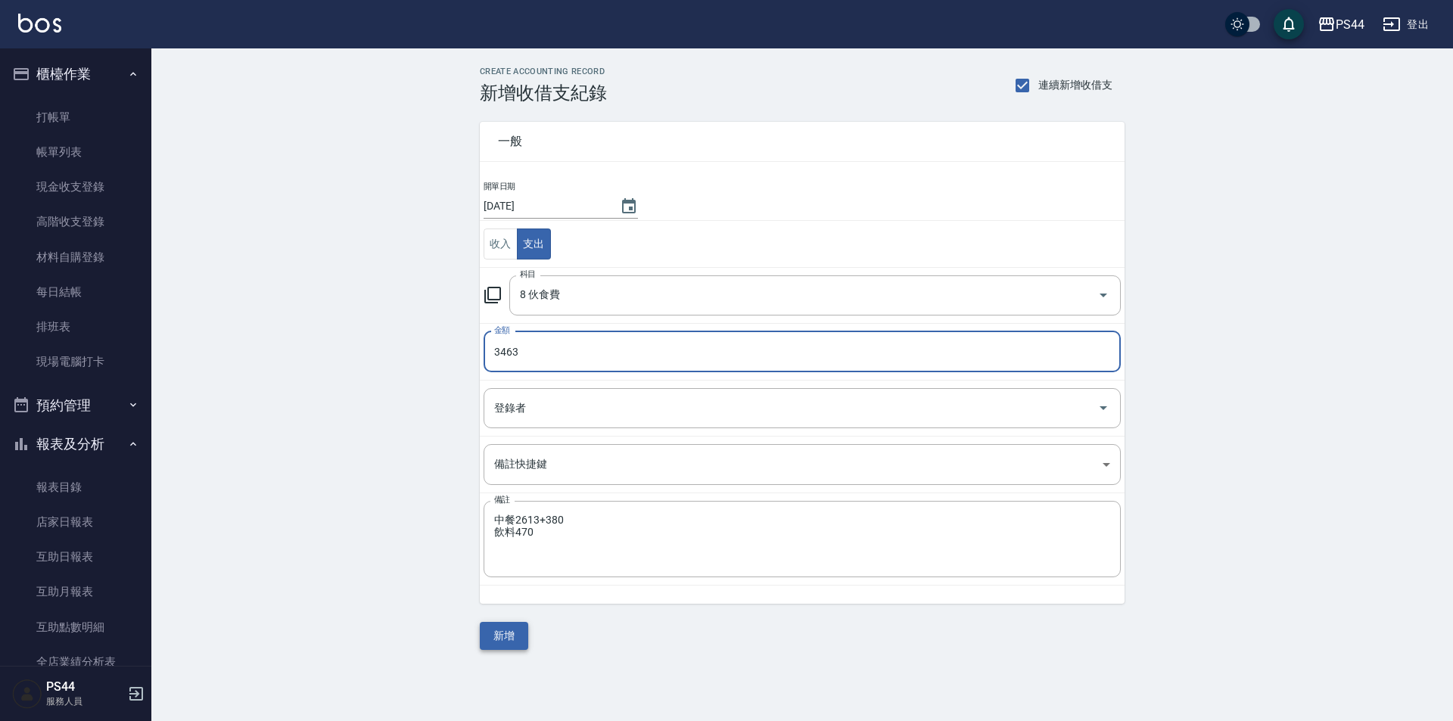
click at [502, 626] on button "新增" at bounding box center [504, 636] width 48 height 28
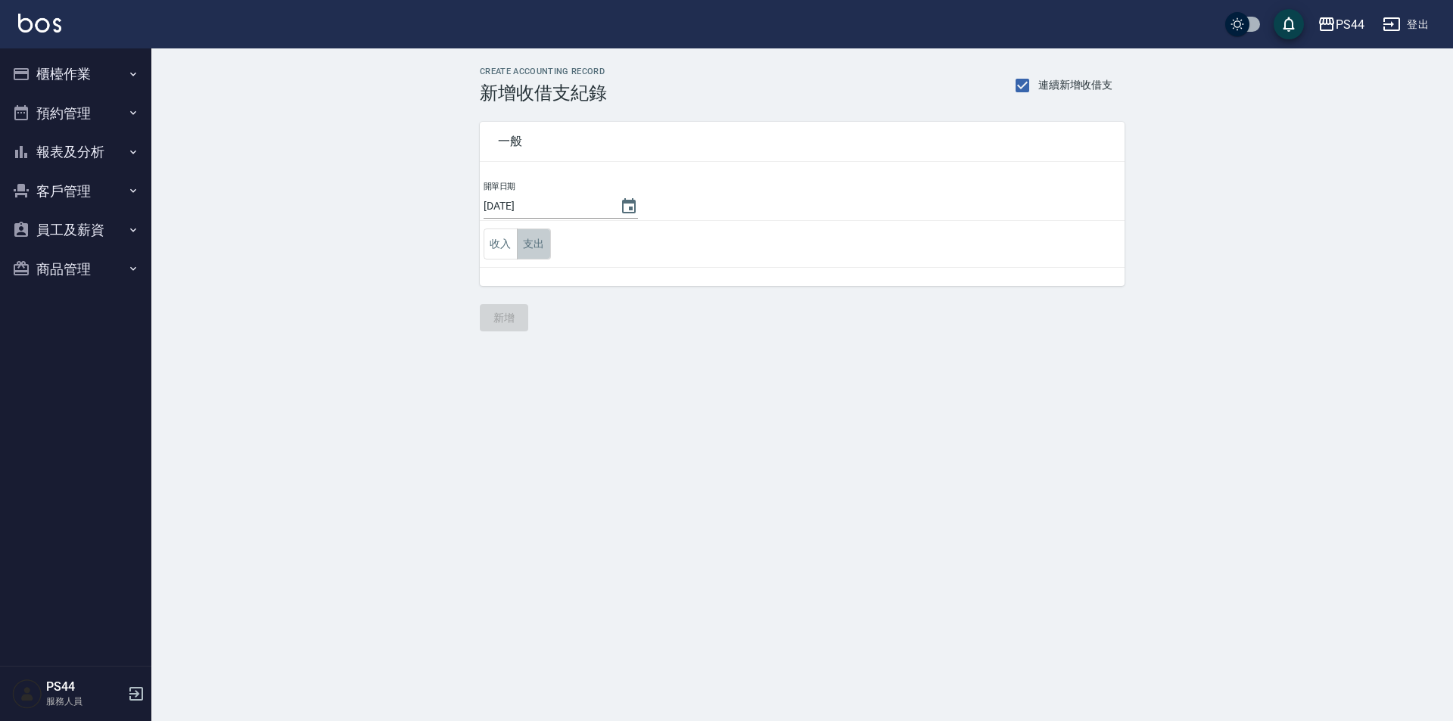
click at [527, 250] on button "支出" at bounding box center [534, 244] width 34 height 31
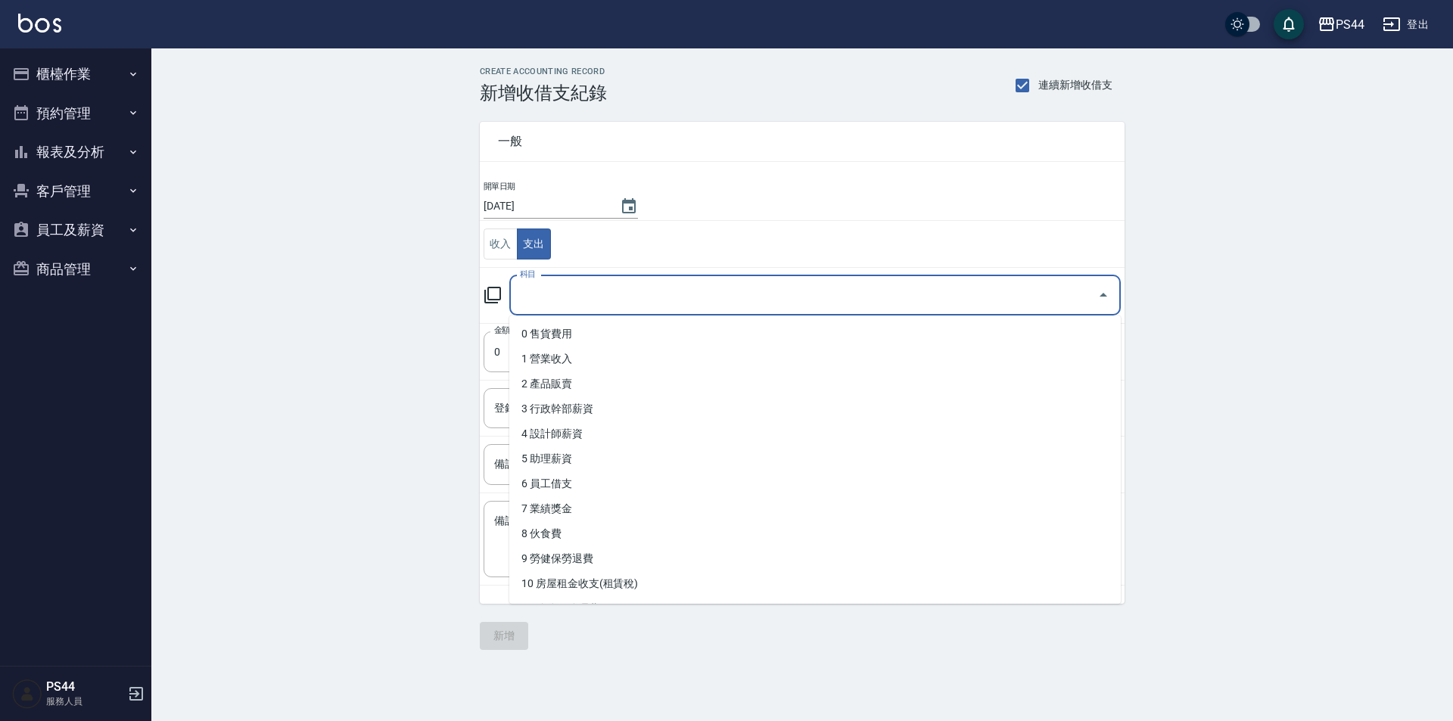
click at [579, 304] on input "科目" at bounding box center [803, 295] width 575 height 26
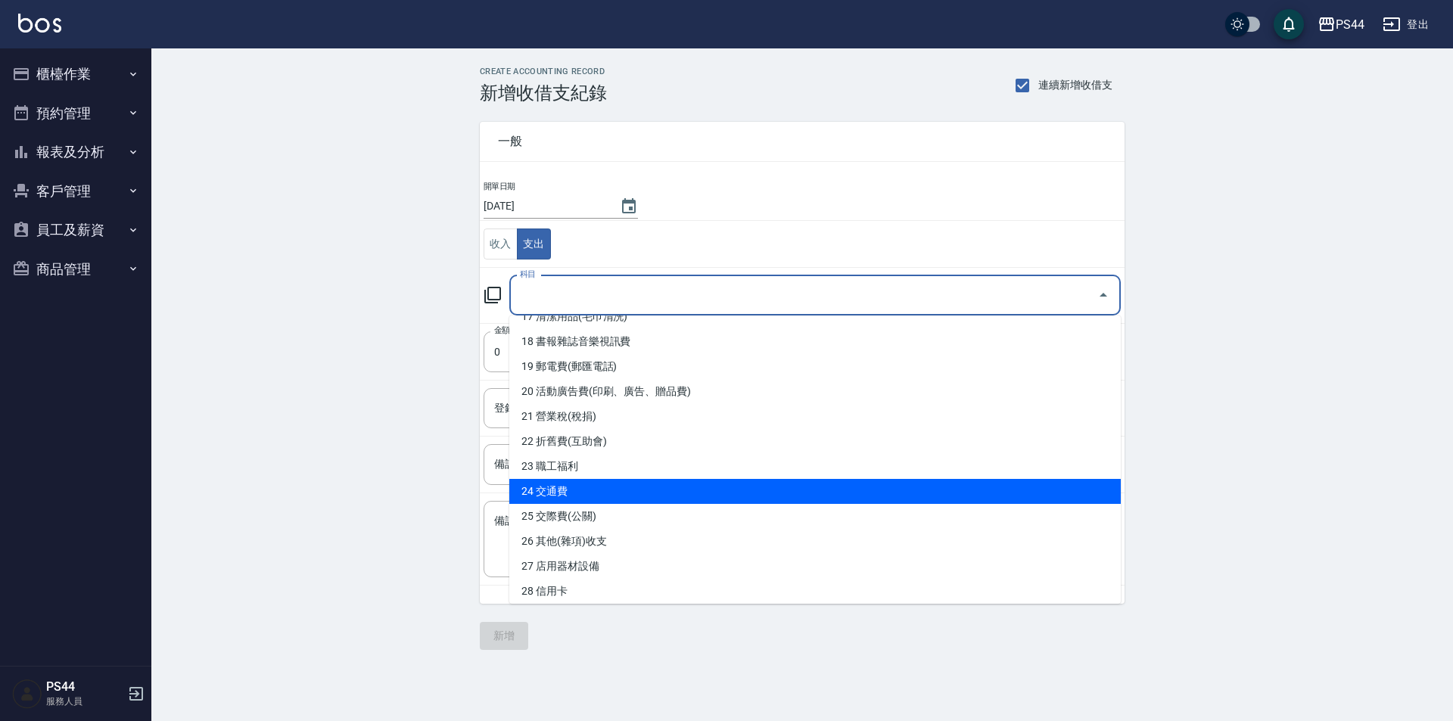
scroll to position [530, 0]
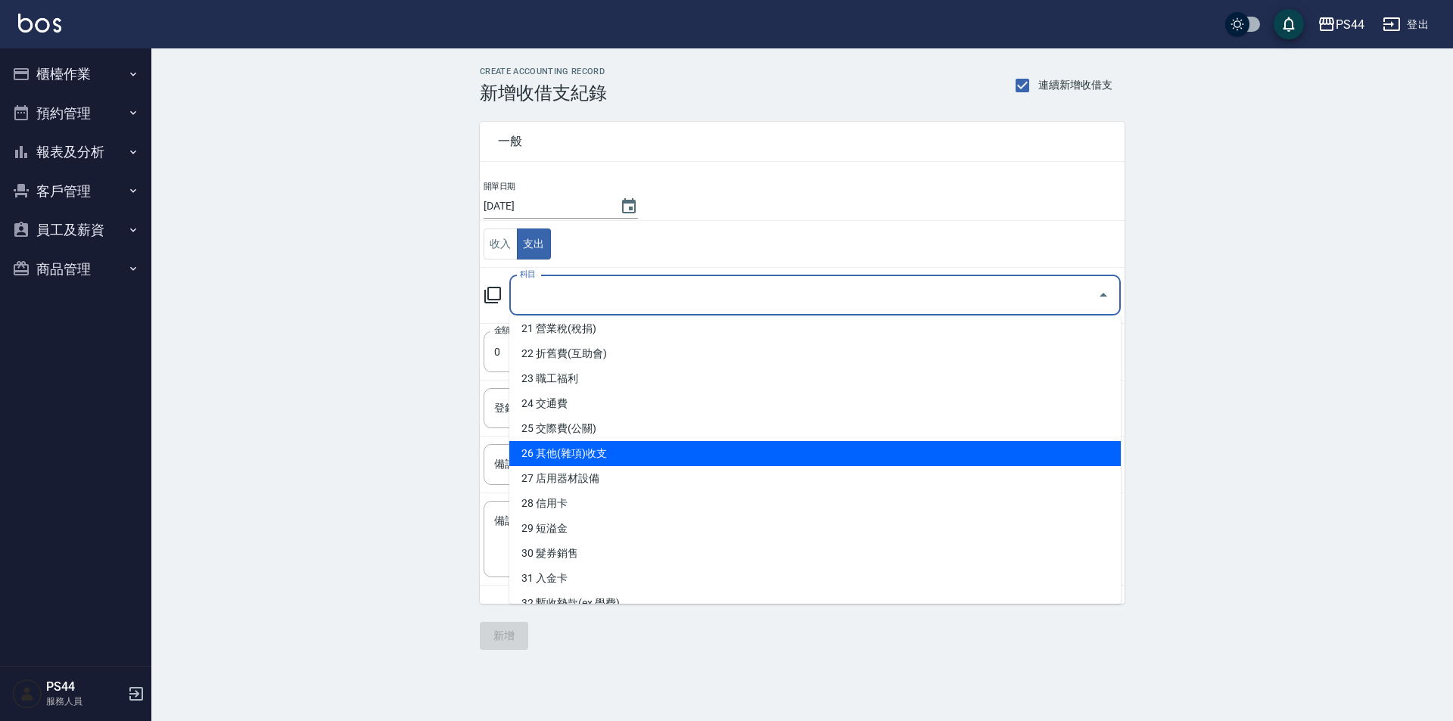
click at [599, 452] on li "26 其他(雜項)收支" at bounding box center [815, 453] width 612 height 25
type input "26 其他(雜項)收支"
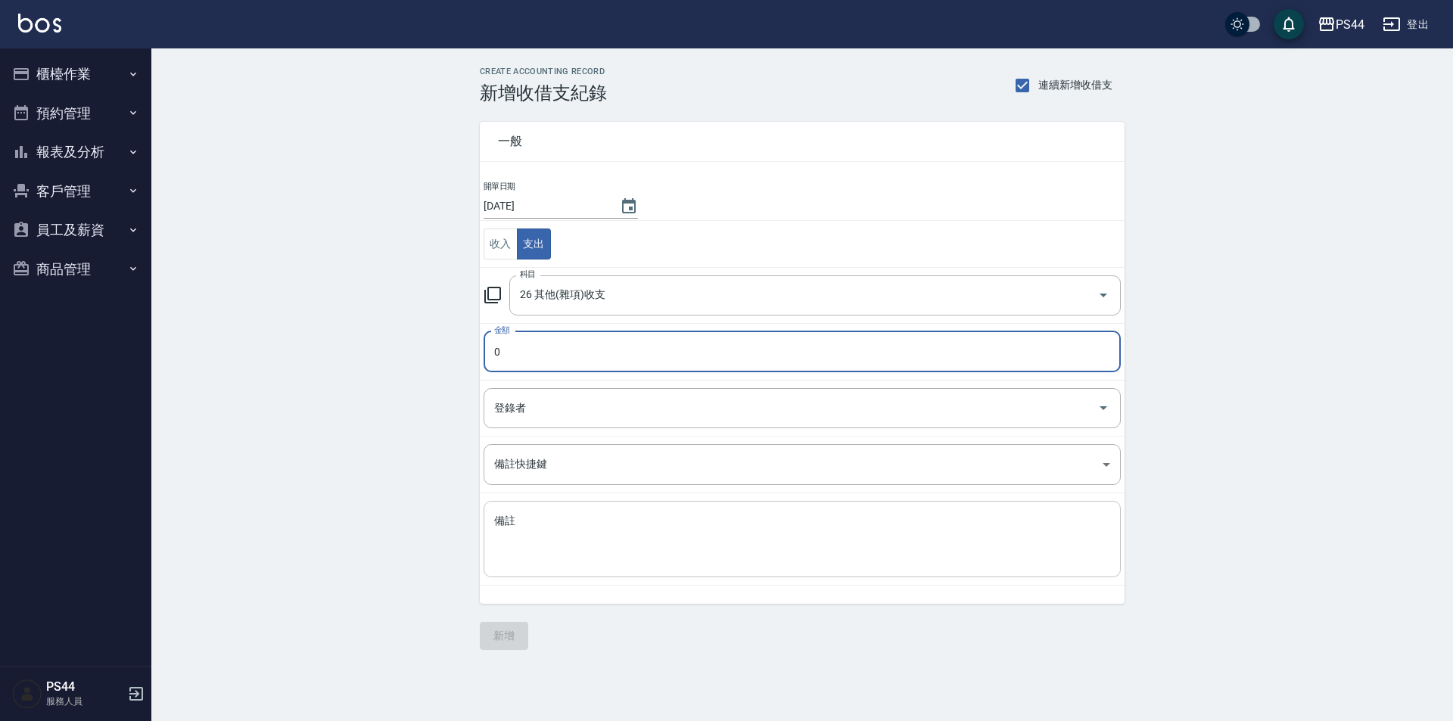
click at [574, 545] on textarea "備註" at bounding box center [802, 539] width 616 height 51
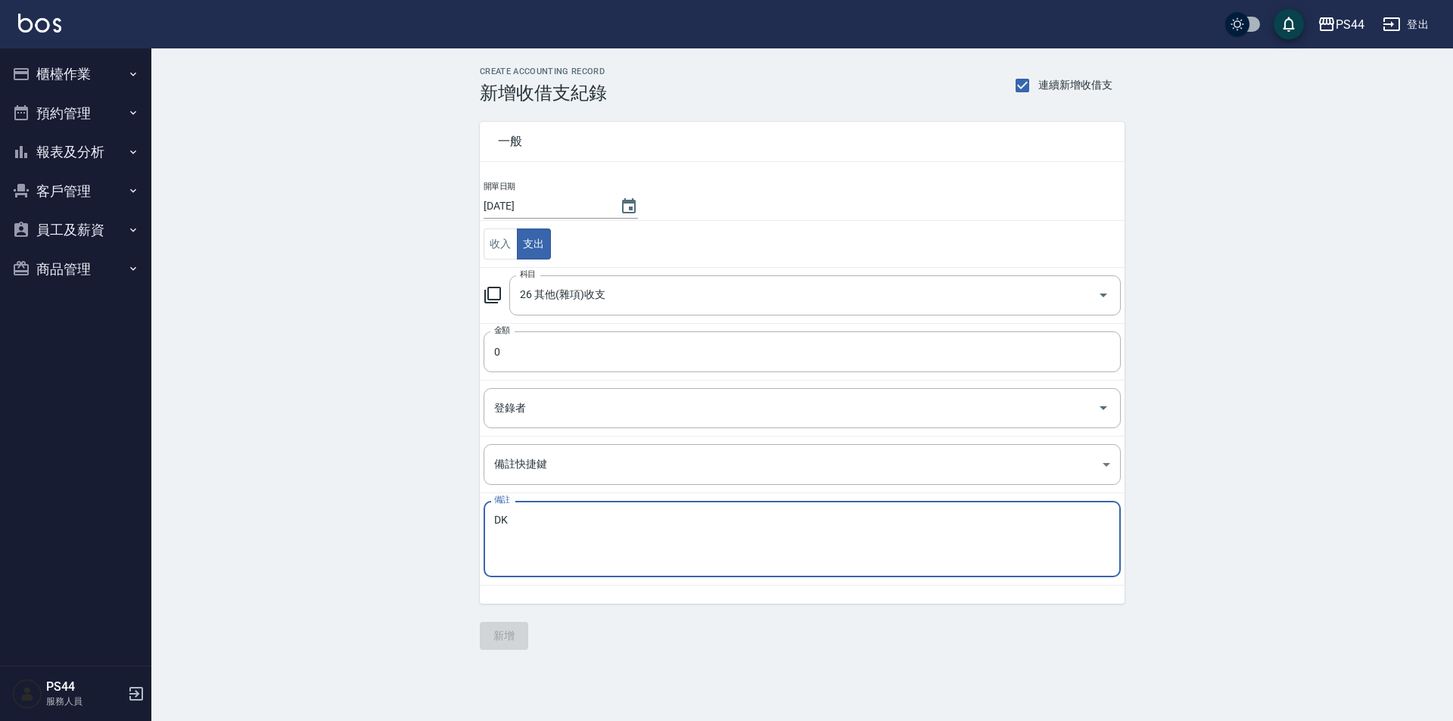
type textarea "D"
type textarea "客點50*8 50*1 50*3"
click at [556, 320] on td "科目 26 其他(雜項)收支 科目" at bounding box center [802, 295] width 645 height 56
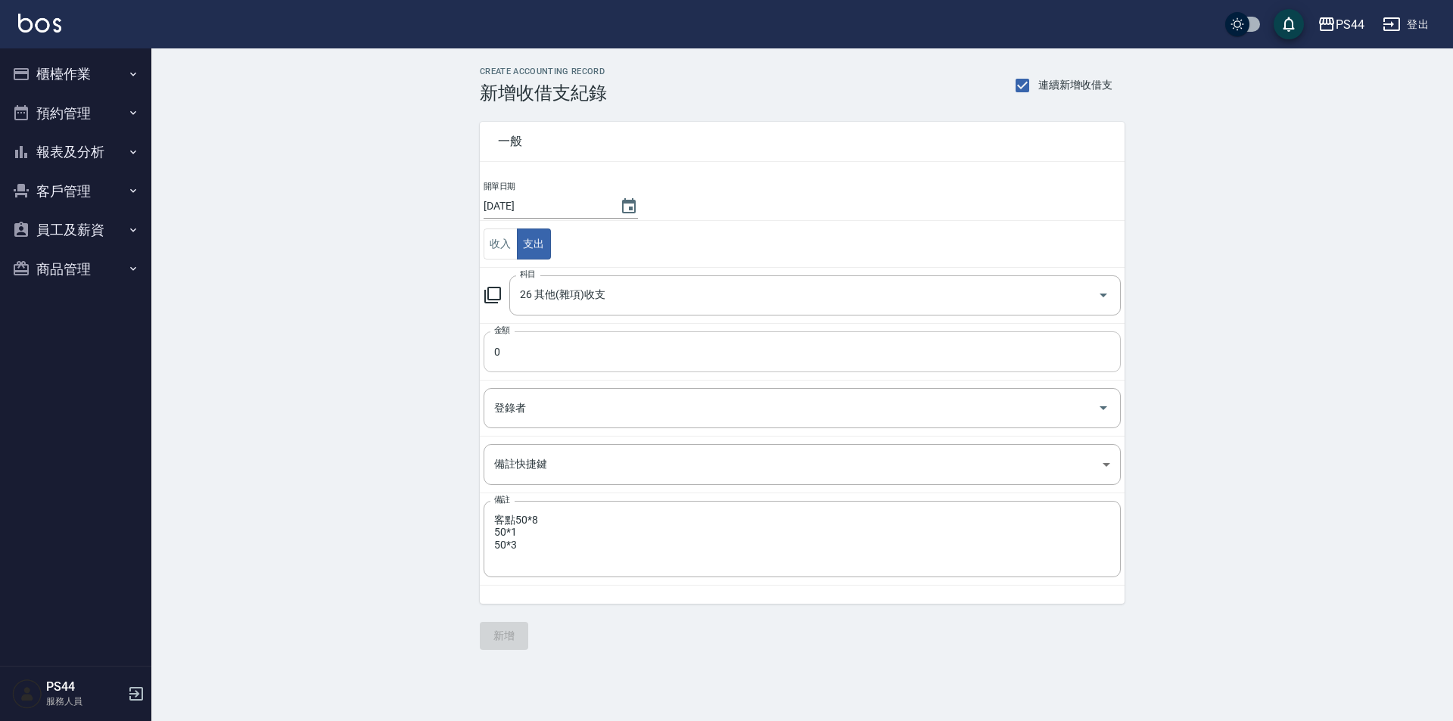
click at [553, 348] on input "0" at bounding box center [802, 352] width 637 height 41
type input "150"
click at [505, 637] on button "新增" at bounding box center [504, 636] width 48 height 28
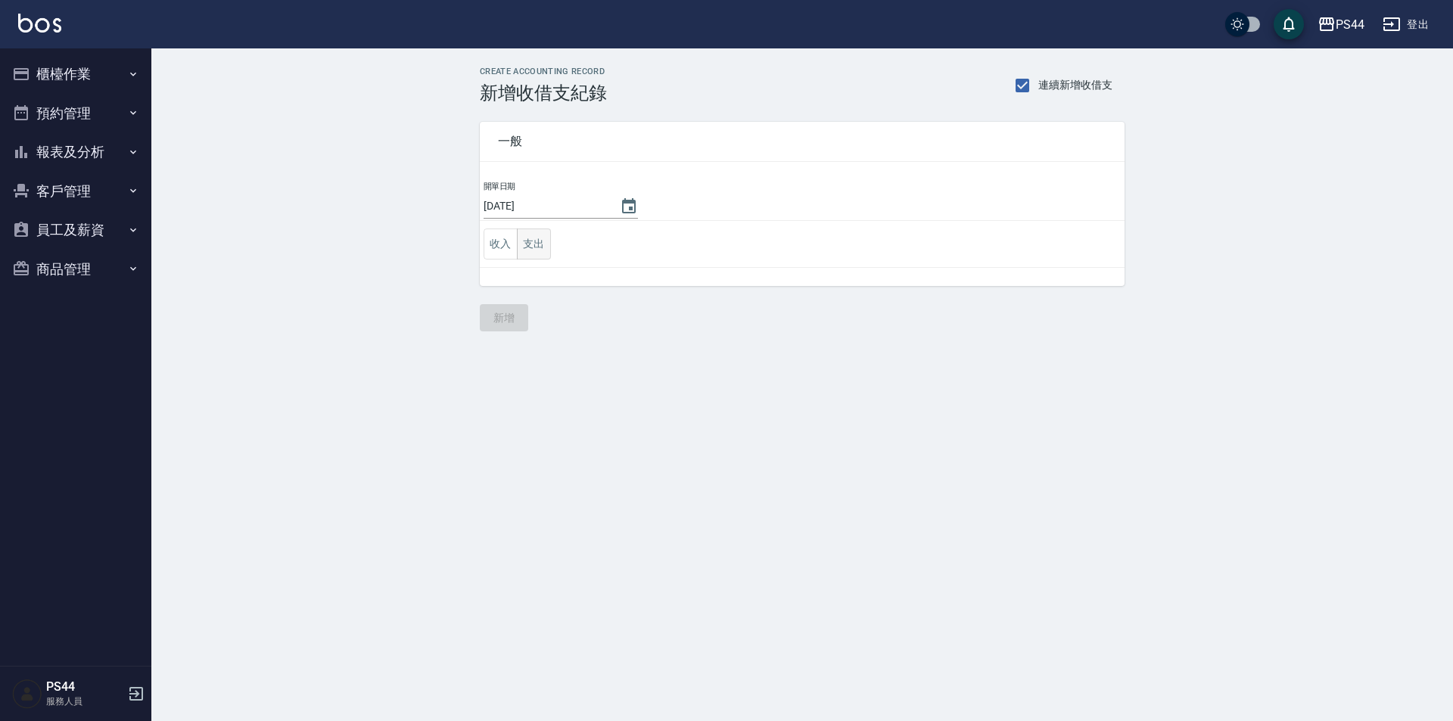
click at [543, 231] on button "支出" at bounding box center [534, 244] width 34 height 31
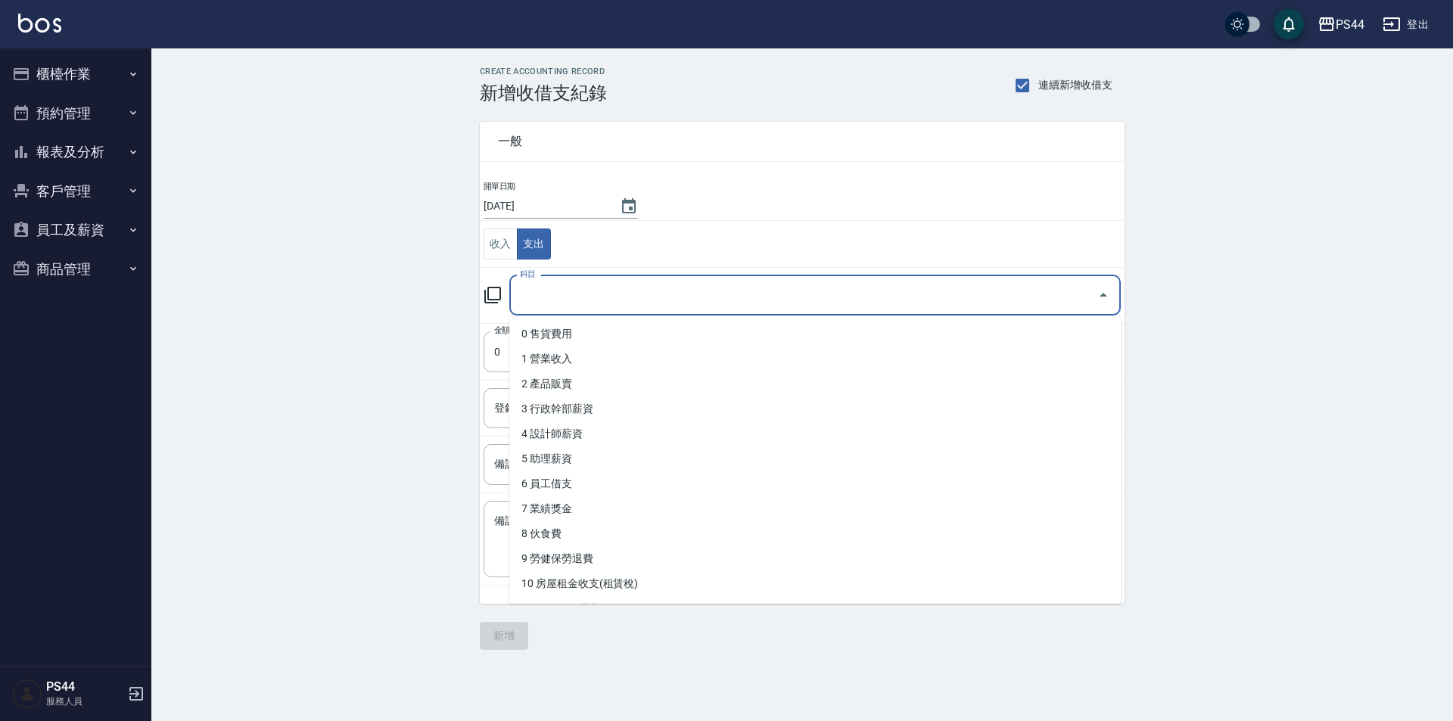
click at [595, 295] on input "科目" at bounding box center [803, 295] width 575 height 26
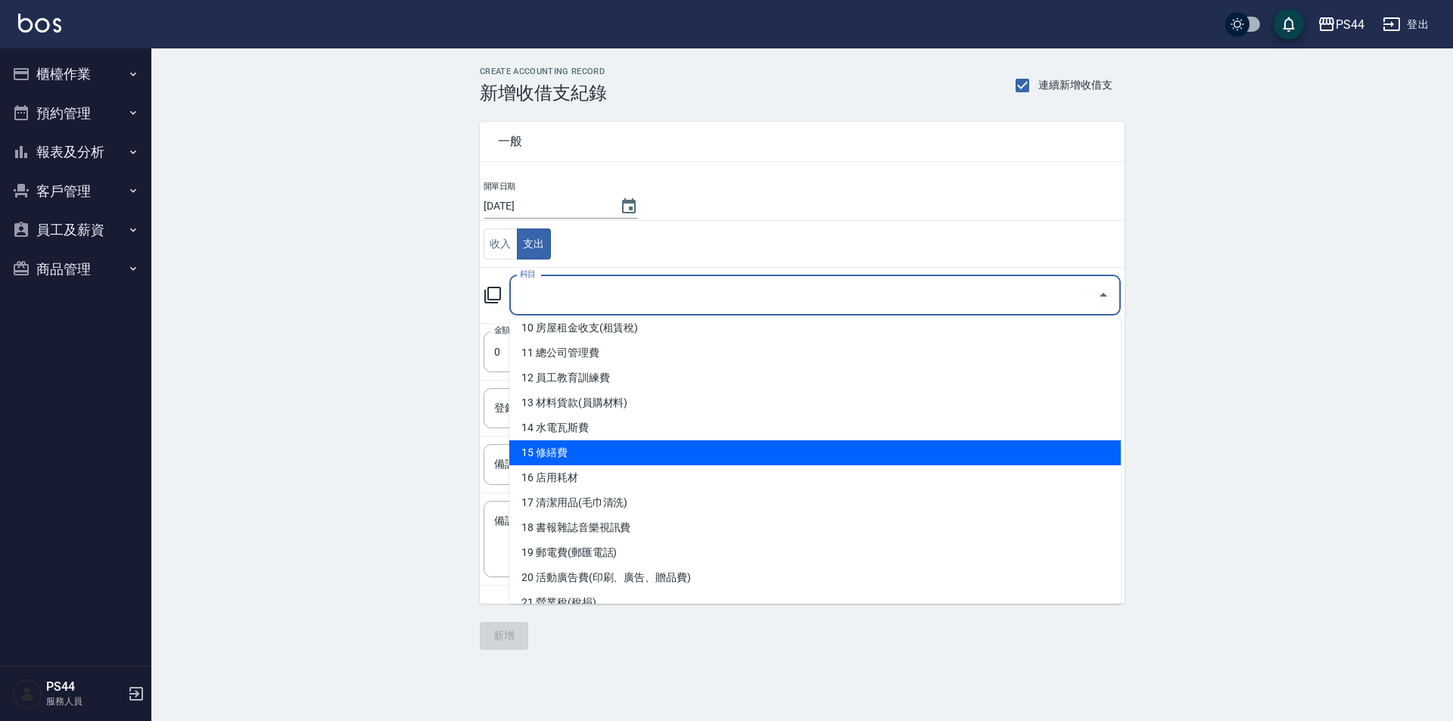
scroll to position [219, 0]
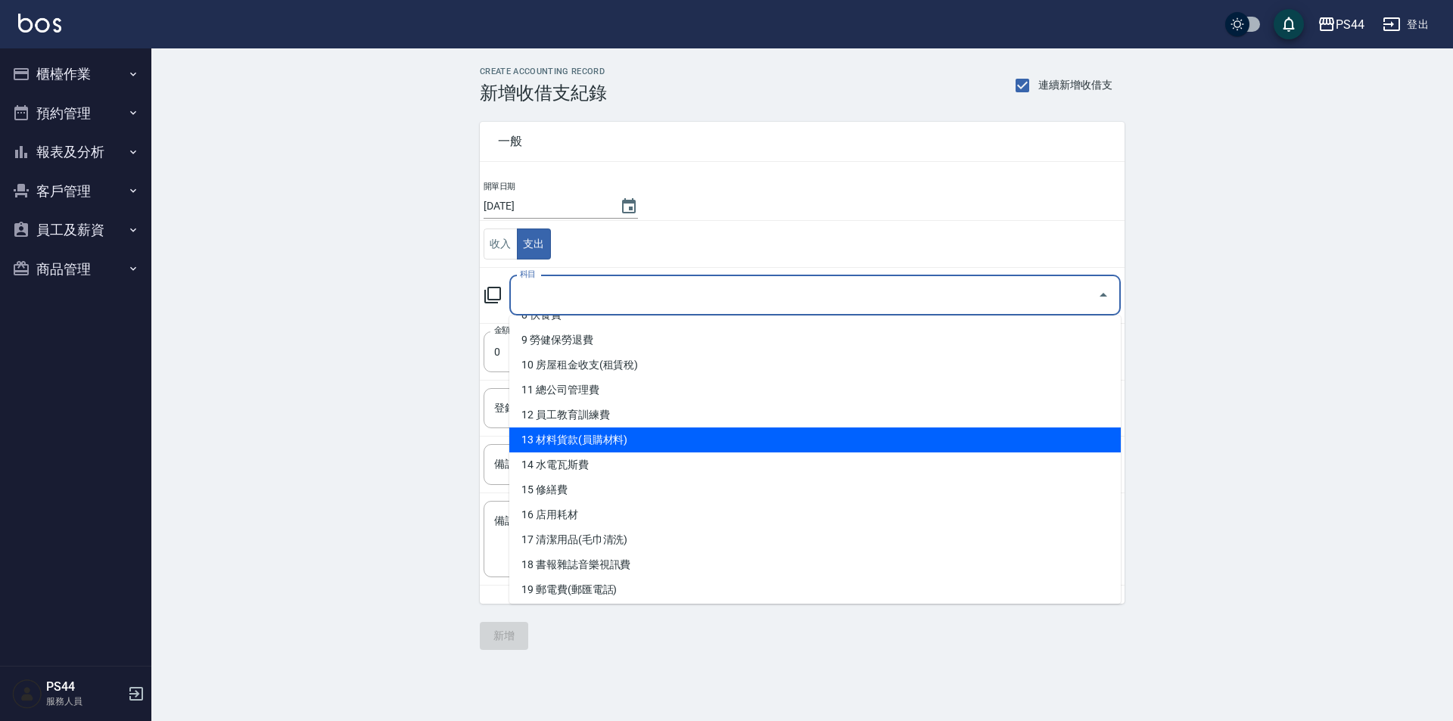
click at [621, 446] on li "13 材料貨款(員購材料)" at bounding box center [815, 440] width 612 height 25
type input "13 材料貨款(員購材料)"
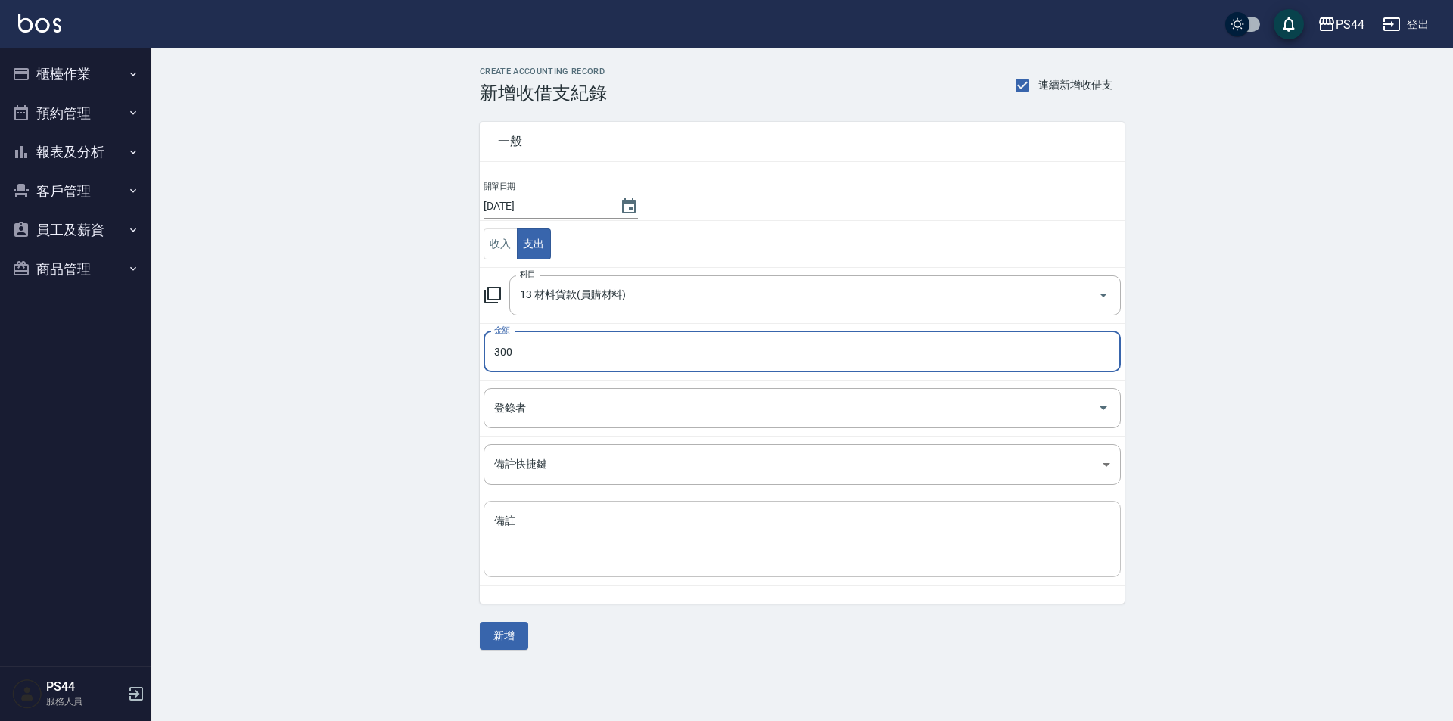
type input "300"
click at [679, 531] on textarea "備註" at bounding box center [802, 539] width 616 height 51
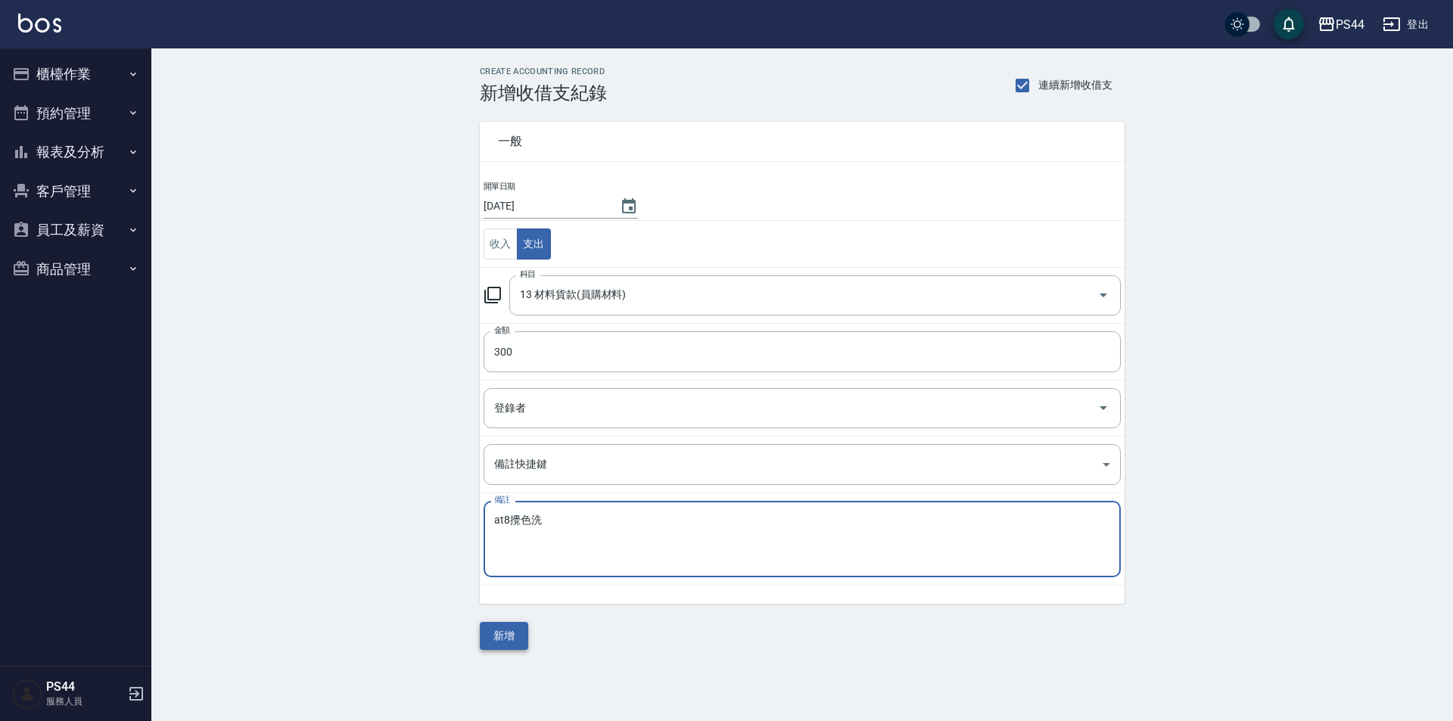
type textarea "at8攪色洗"
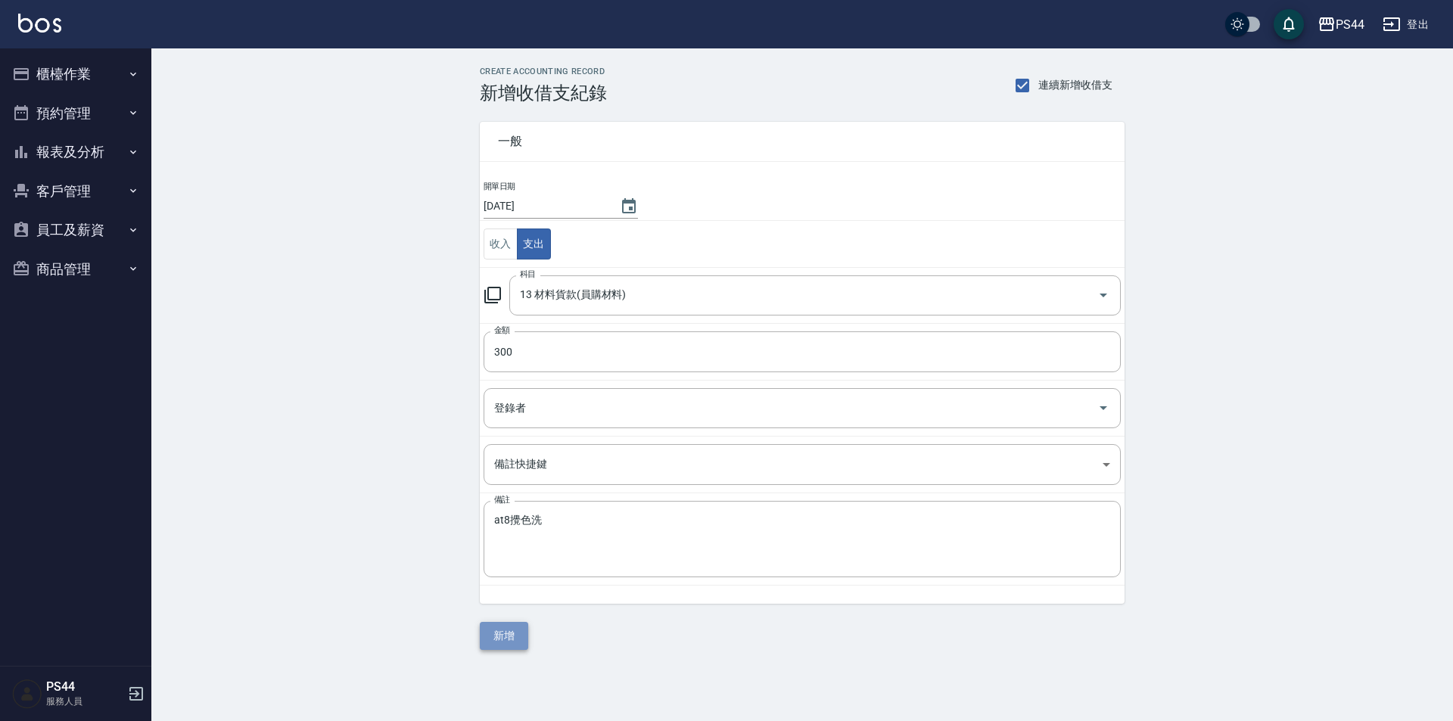
click at [502, 634] on button "新增" at bounding box center [504, 636] width 48 height 28
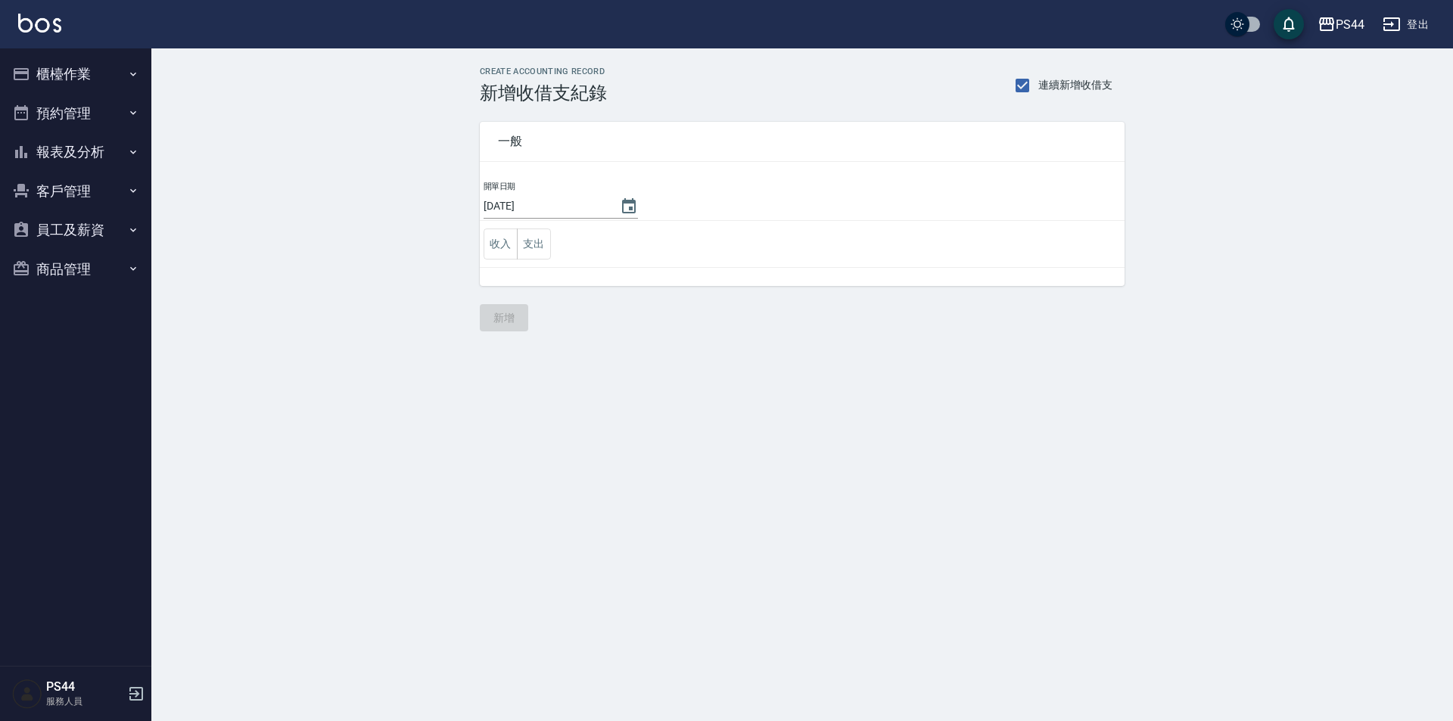
drag, startPoint x: 0, startPoint y: 151, endPoint x: 19, endPoint y: 91, distance: 63.4
drag, startPoint x: 19, startPoint y: 91, endPoint x: 291, endPoint y: 213, distance: 298.2
click at [341, 199] on div "CREATE ACCOUNTING RECORD 新增收借支紀錄 連續新增收借支 一般 開單日期 2025/10/12 收入 支出 新增" at bounding box center [802, 198] width 1302 height 301
click at [64, 160] on button "報表及分析" at bounding box center [75, 151] width 139 height 39
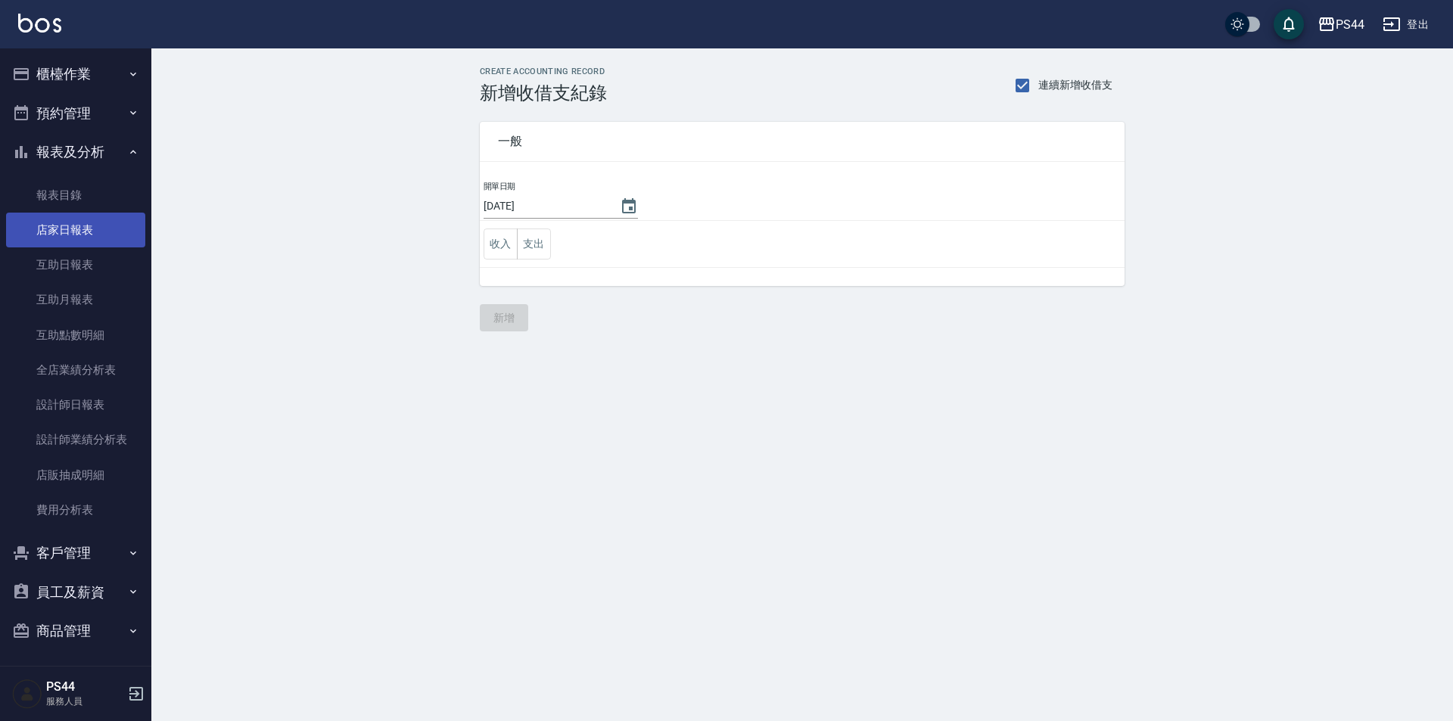
click at [64, 217] on link "店家日報表" at bounding box center [75, 230] width 139 height 35
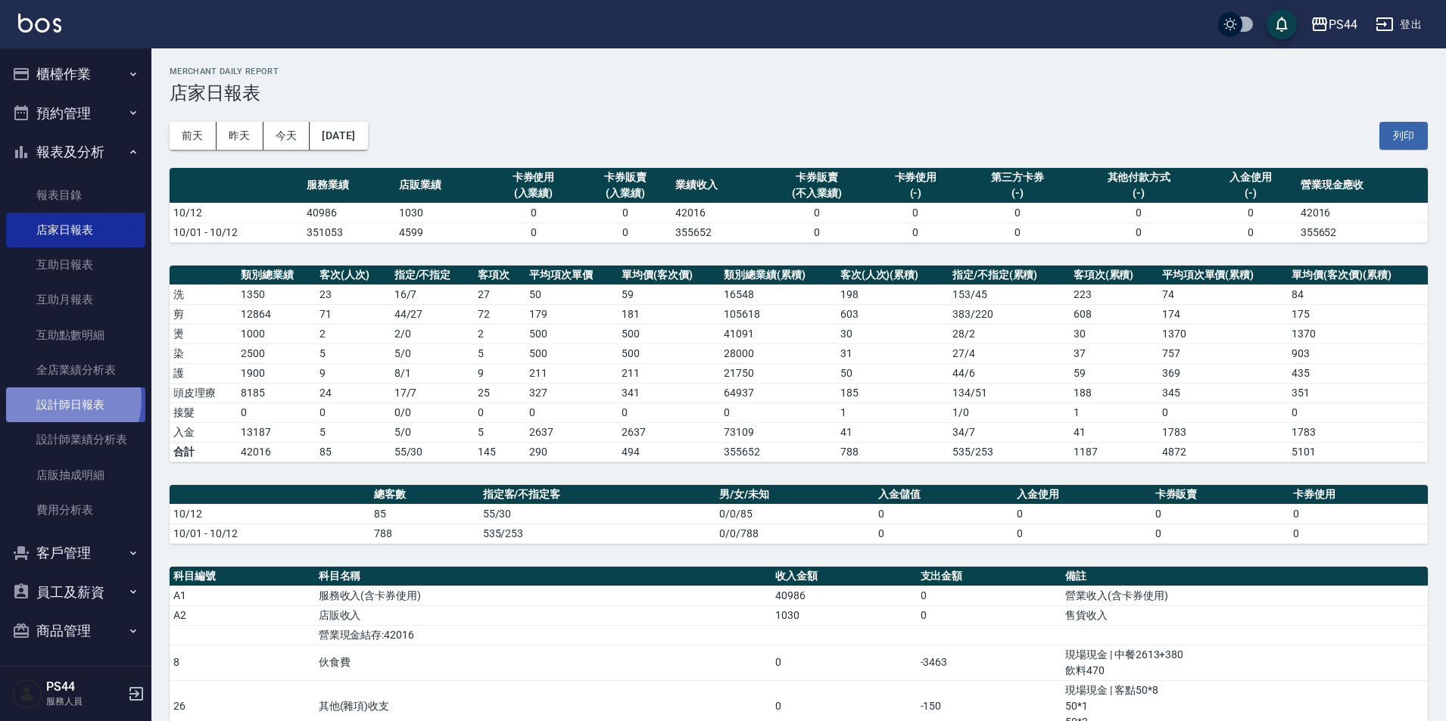
click at [58, 400] on link "設計師日報表" at bounding box center [75, 405] width 139 height 35
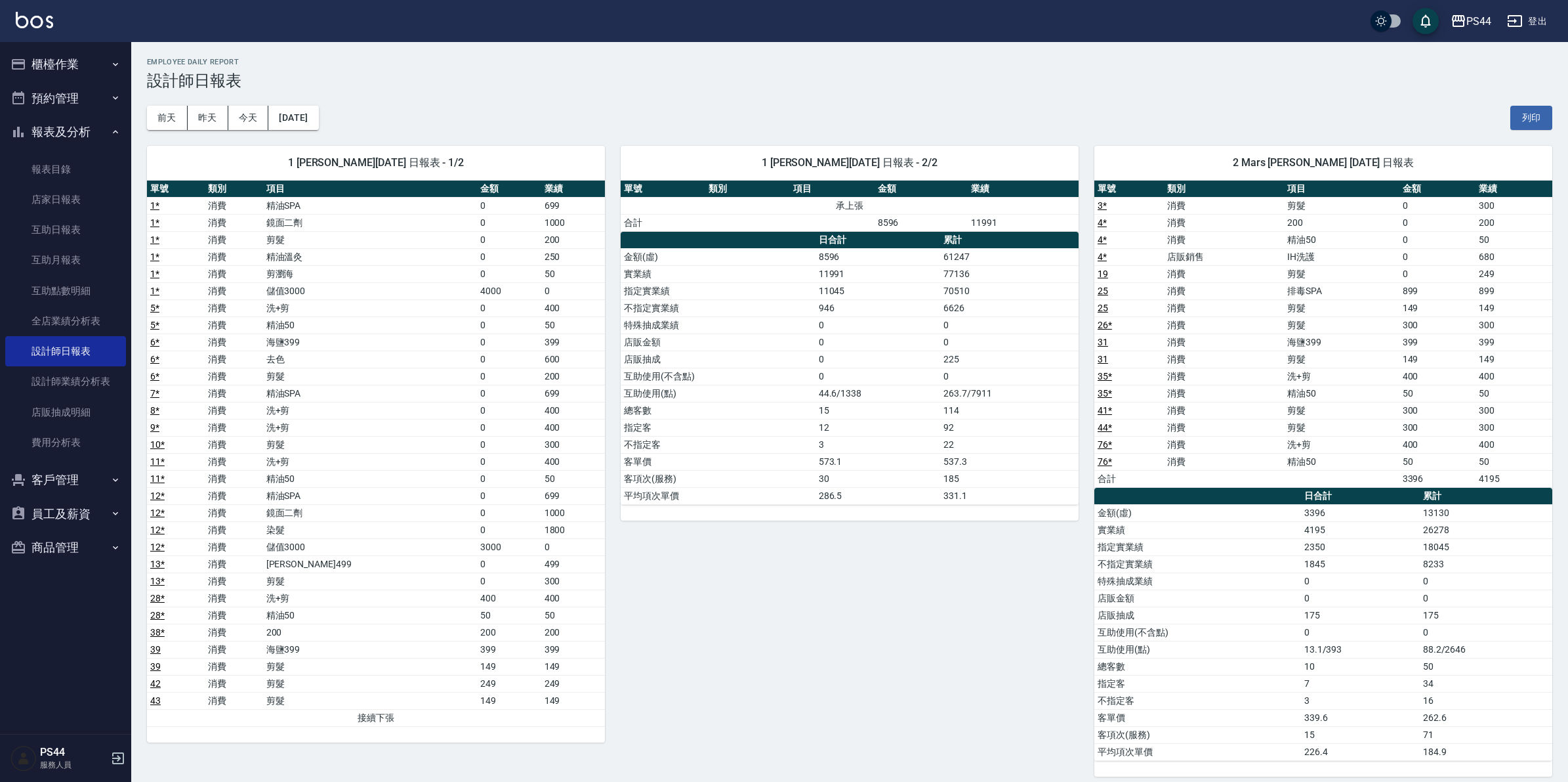
drag, startPoint x: 1239, startPoint y: 0, endPoint x: 889, endPoint y: 680, distance: 764.8
click at [888, 625] on div "1 黃雅雯 10/12/2025 日報表 - 2/2 單號 類別 項目 金額 業績 承上張 合計 8596 11991 日合計 累計 金額(虛) 8596 6…" at bounding box center [842, 453] width 474 height 647
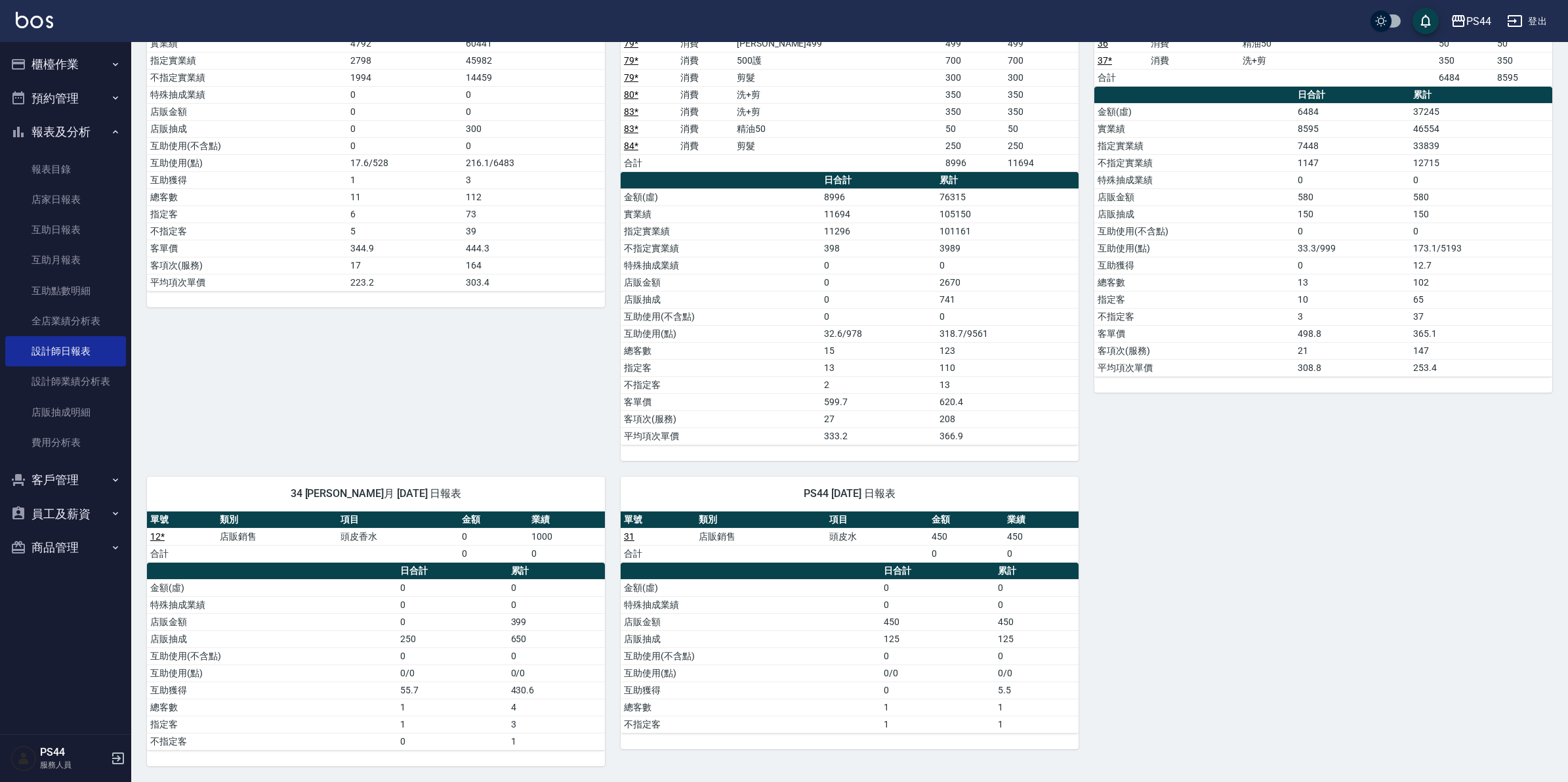
scroll to position [1798, 0]
click at [48, 230] on link "互助日報表" at bounding box center [65, 230] width 120 height 30
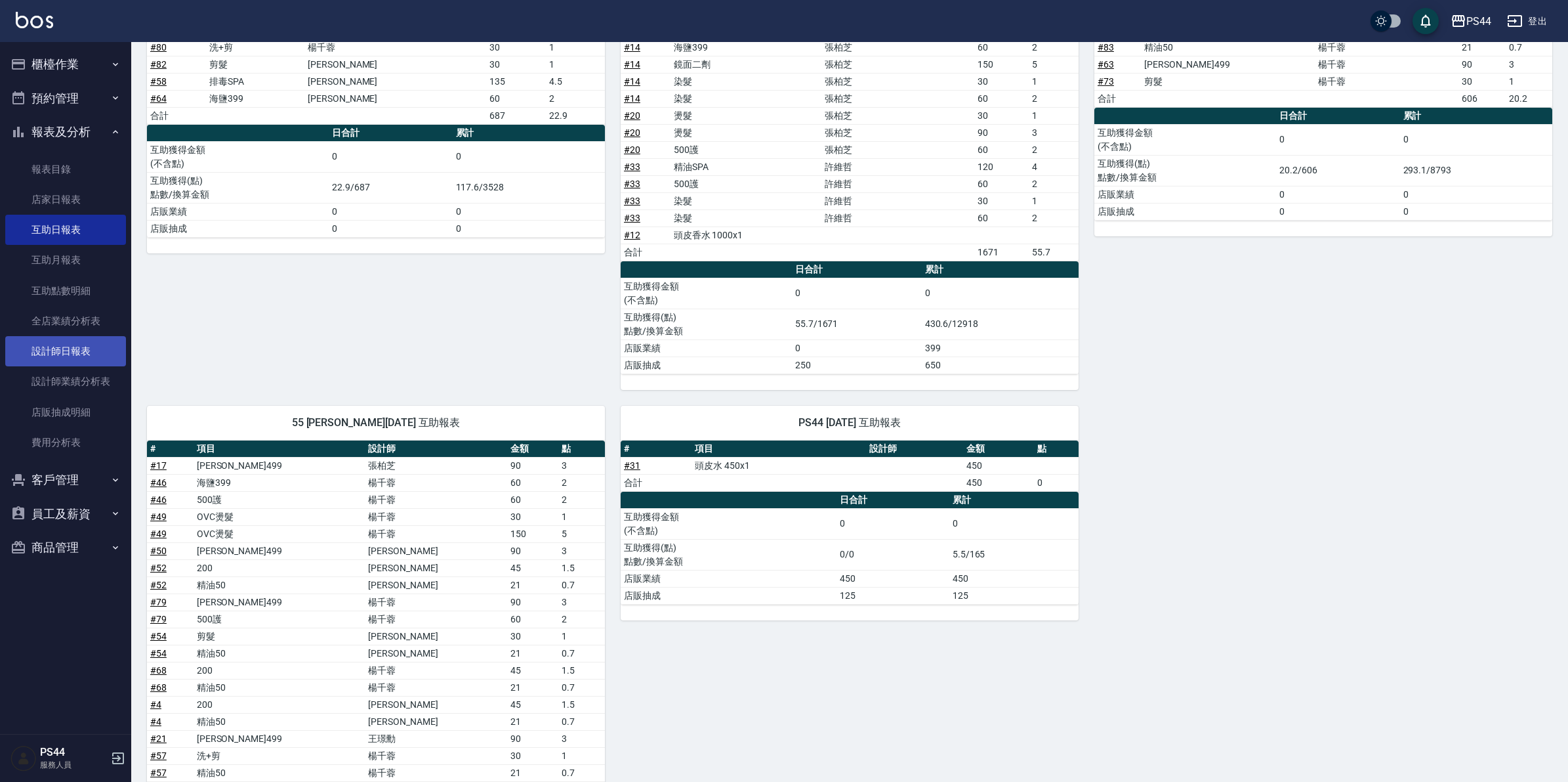
scroll to position [1094, 0]
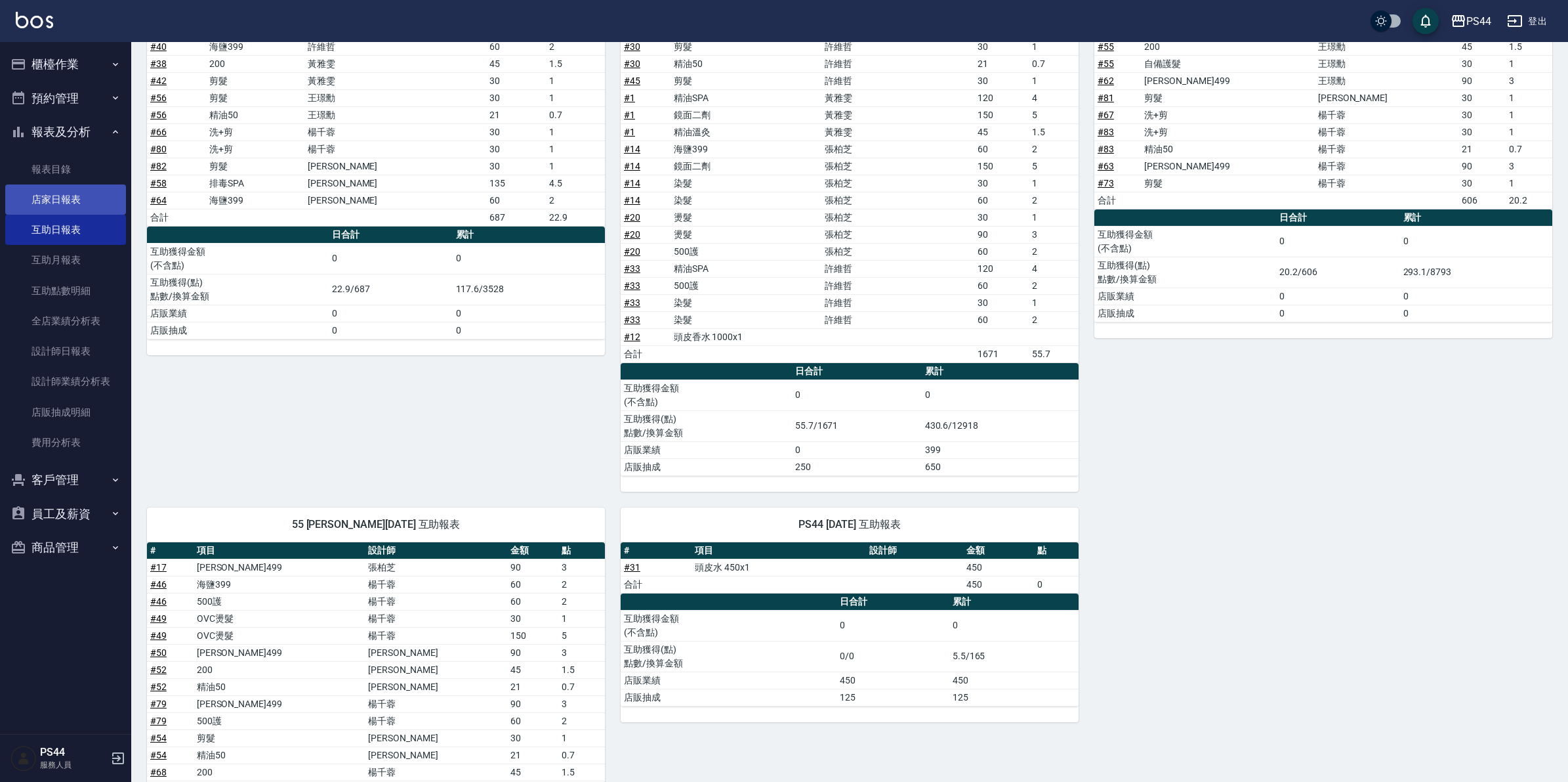
click at [55, 200] on link "店家日報表" at bounding box center [65, 199] width 120 height 30
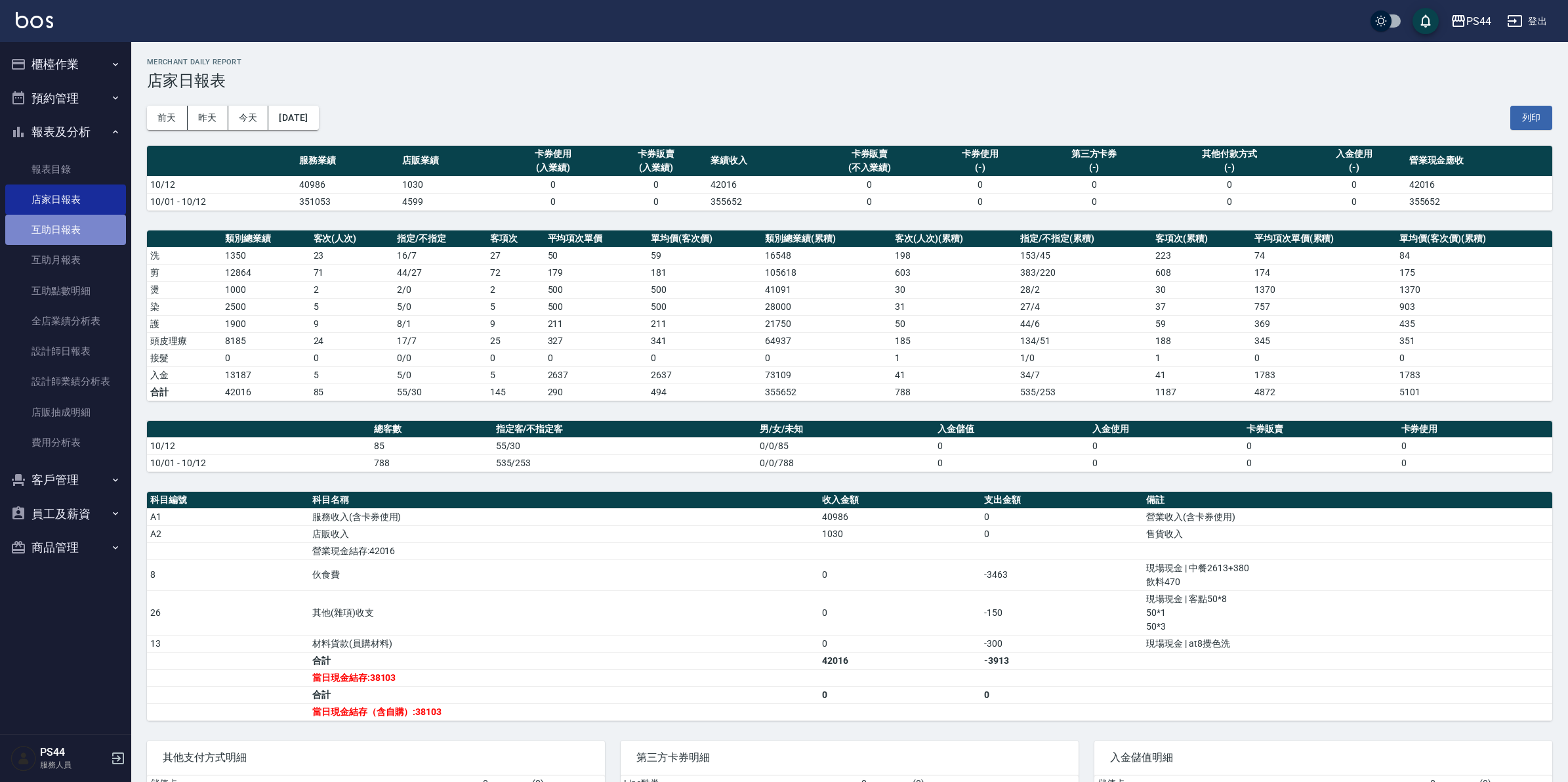
click at [44, 224] on link "互助日報表" at bounding box center [65, 230] width 120 height 30
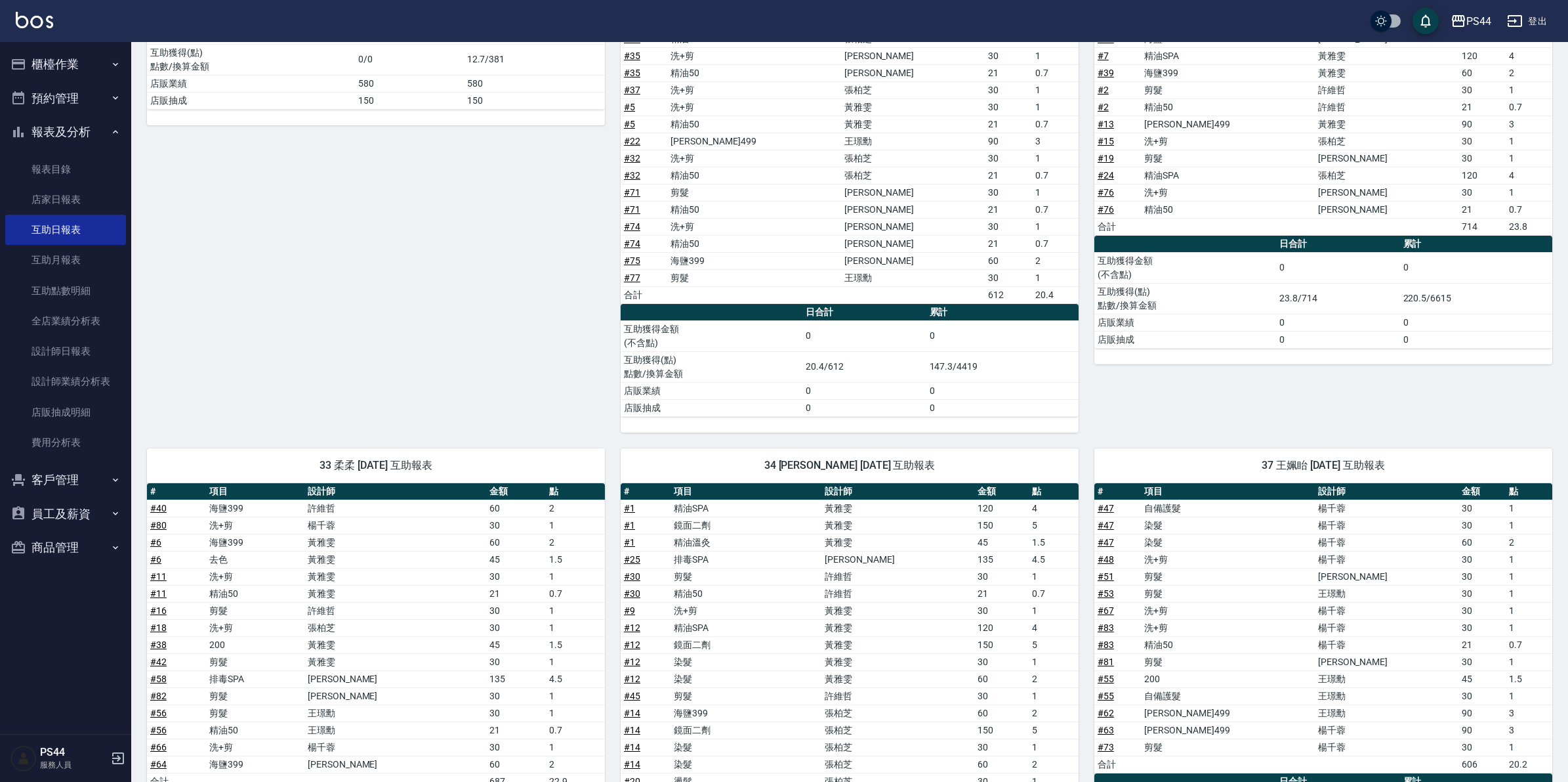
scroll to position [739, 0]
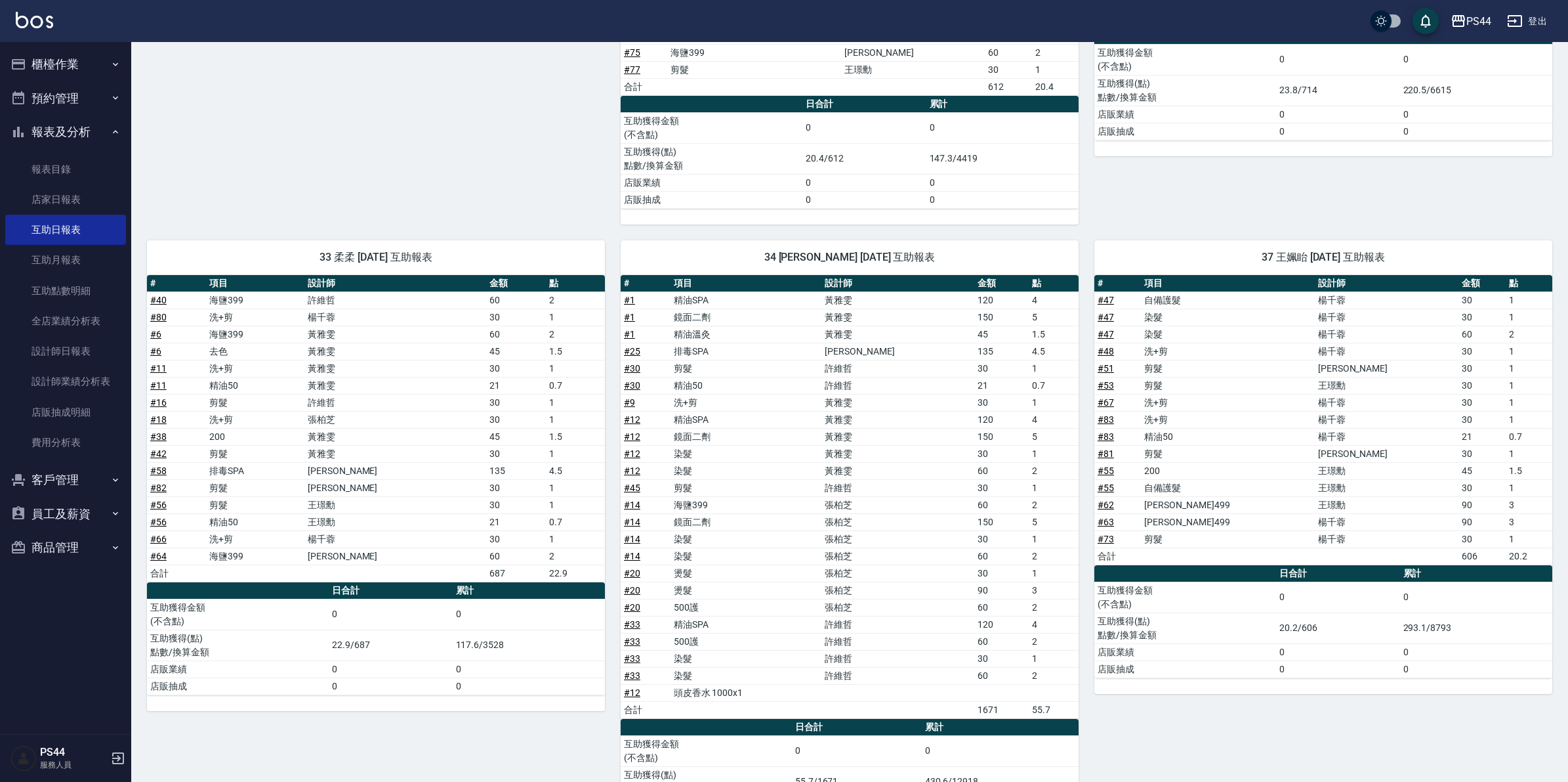
click at [155, 356] on link "# 6" at bounding box center [155, 351] width 11 height 10
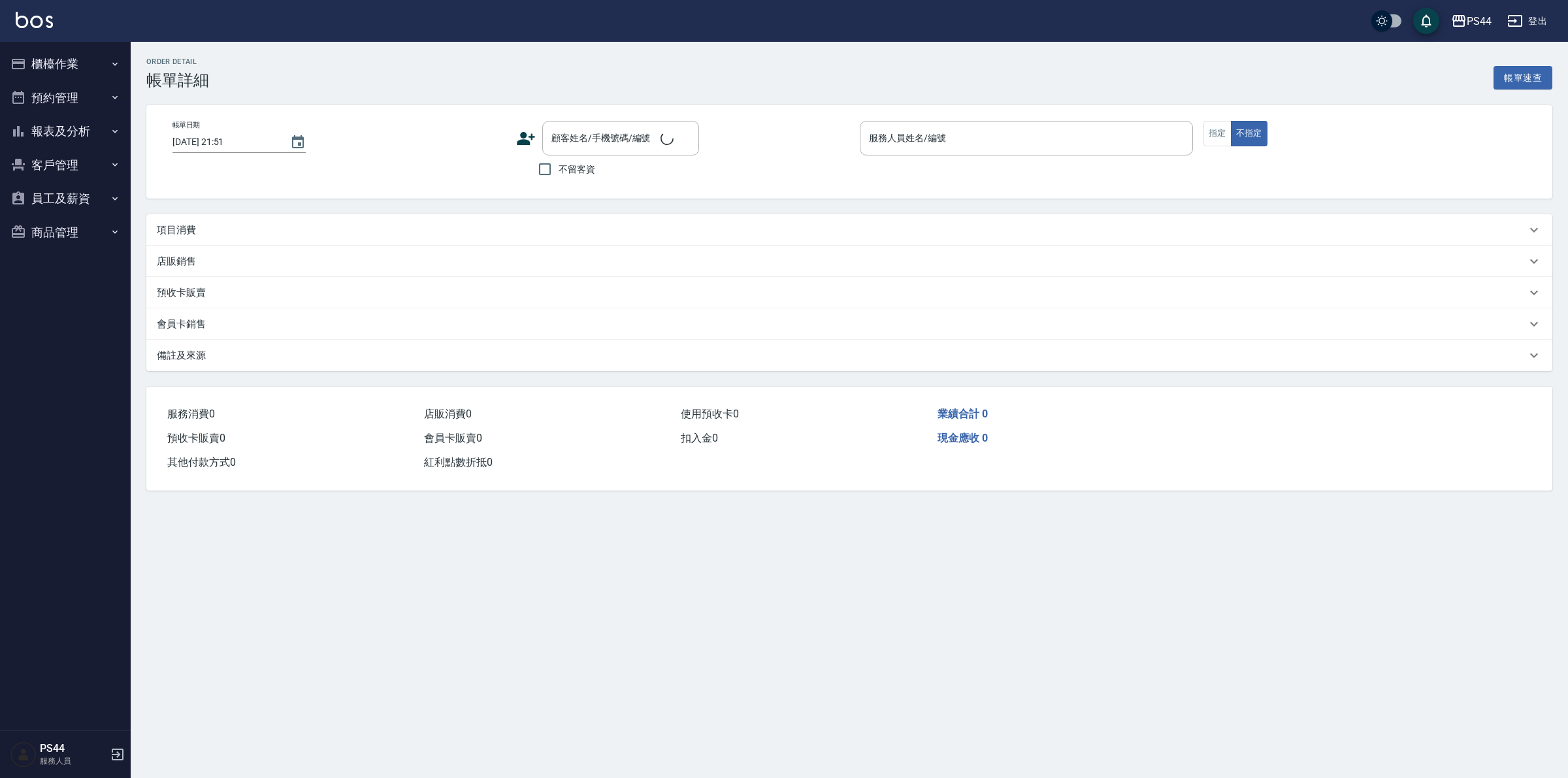
type input "[DATE] 21:07"
type input "[PERSON_NAME]-1"
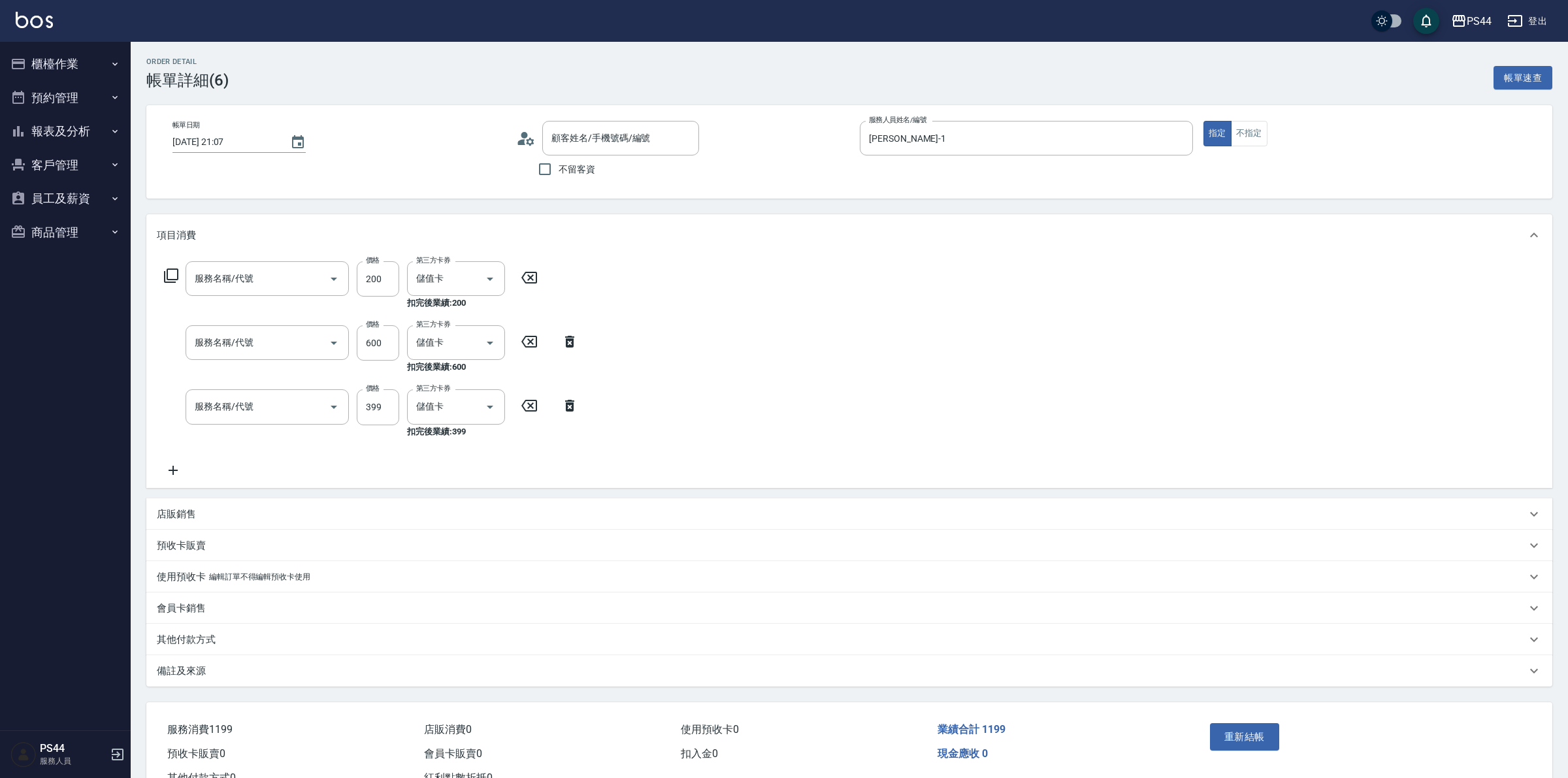
type input "新客人 姓名未設定/000/null"
type input "剪髮(303)"
type input "去色(500)"
type input "海鹽399(0399)"
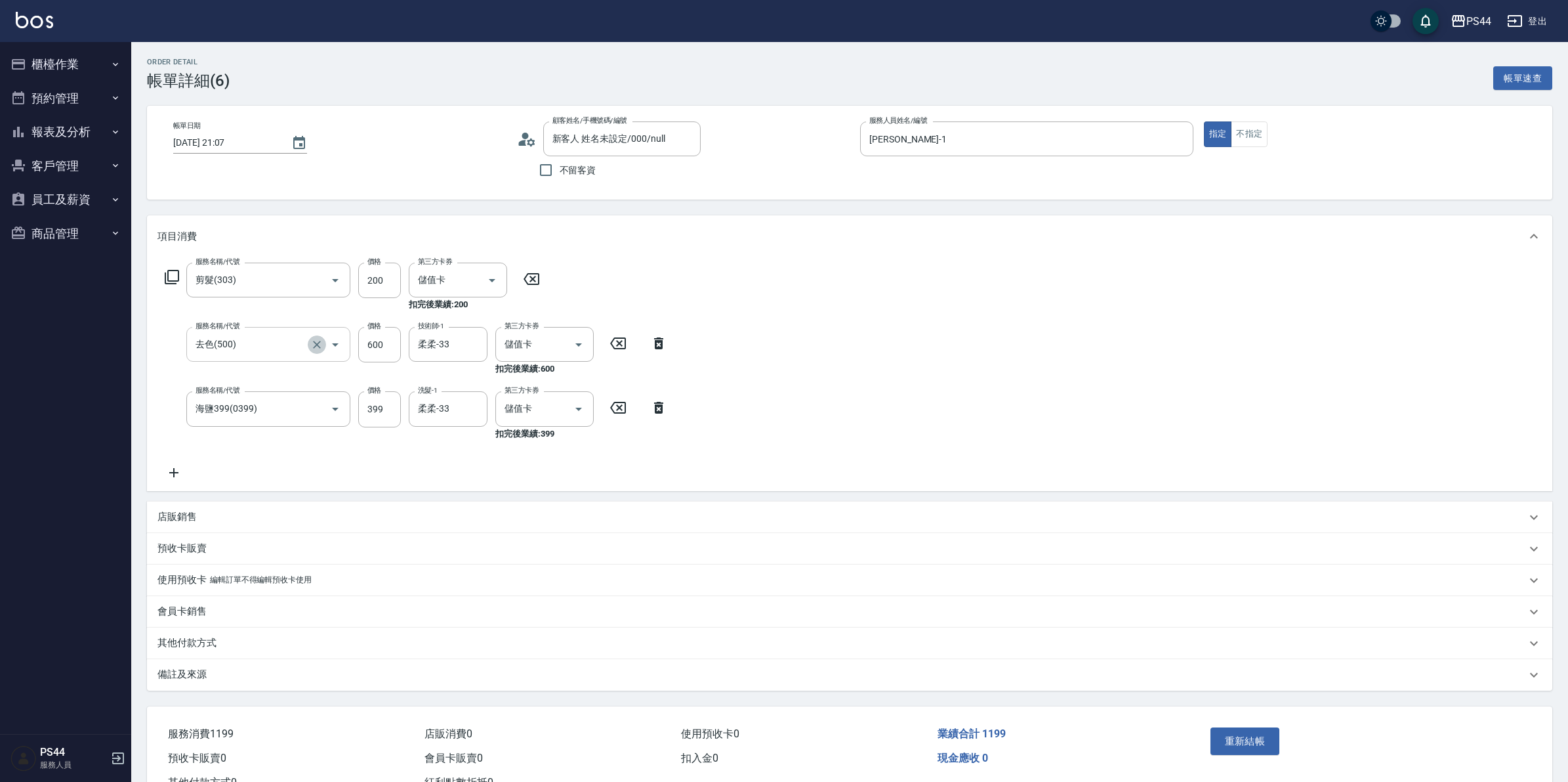
click at [316, 342] on icon "Clear" at bounding box center [316, 344] width 13 height 13
click at [300, 342] on input "服務名稱/代號" at bounding box center [250, 344] width 115 height 23
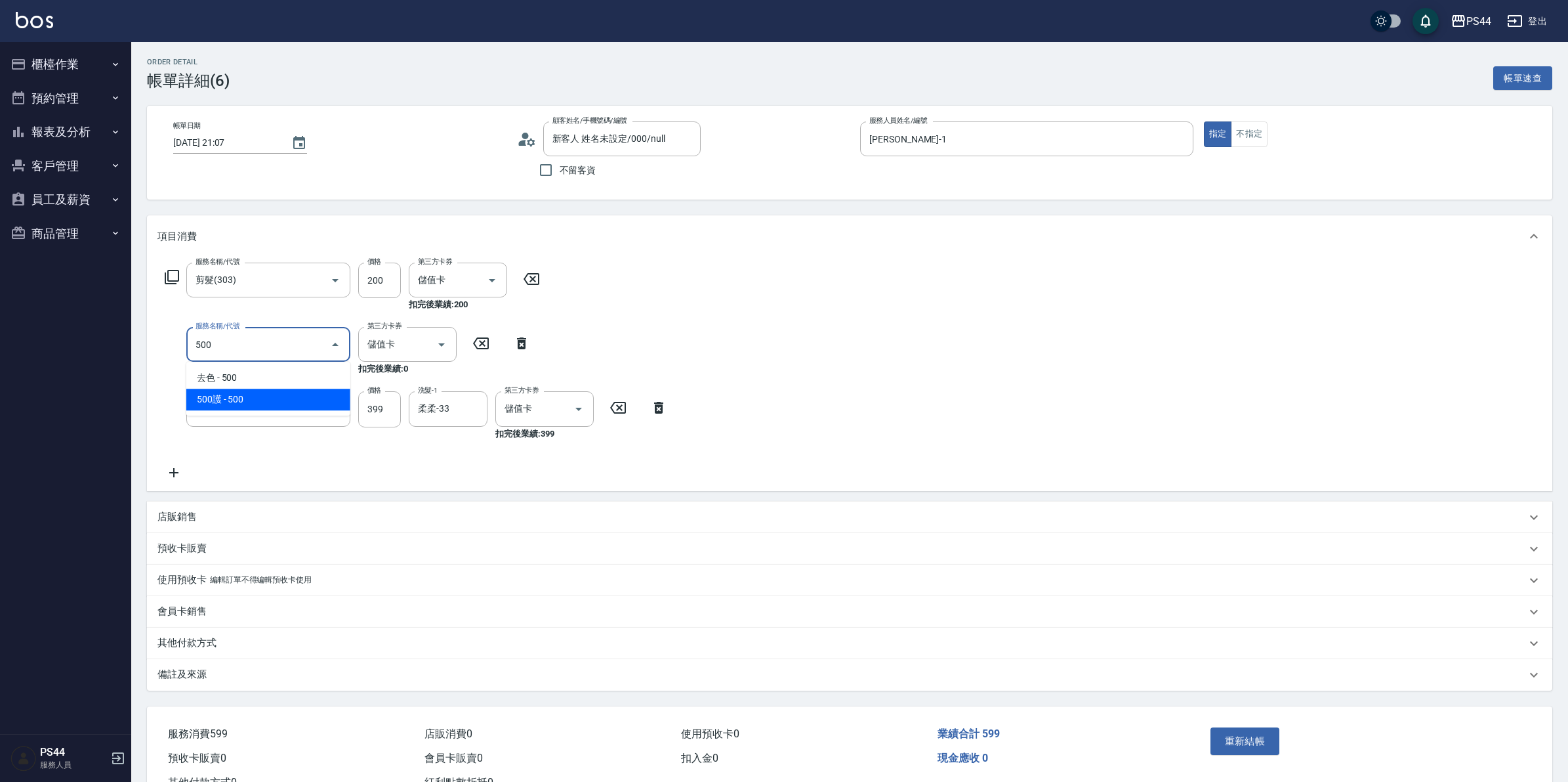
type input "500護(402)"
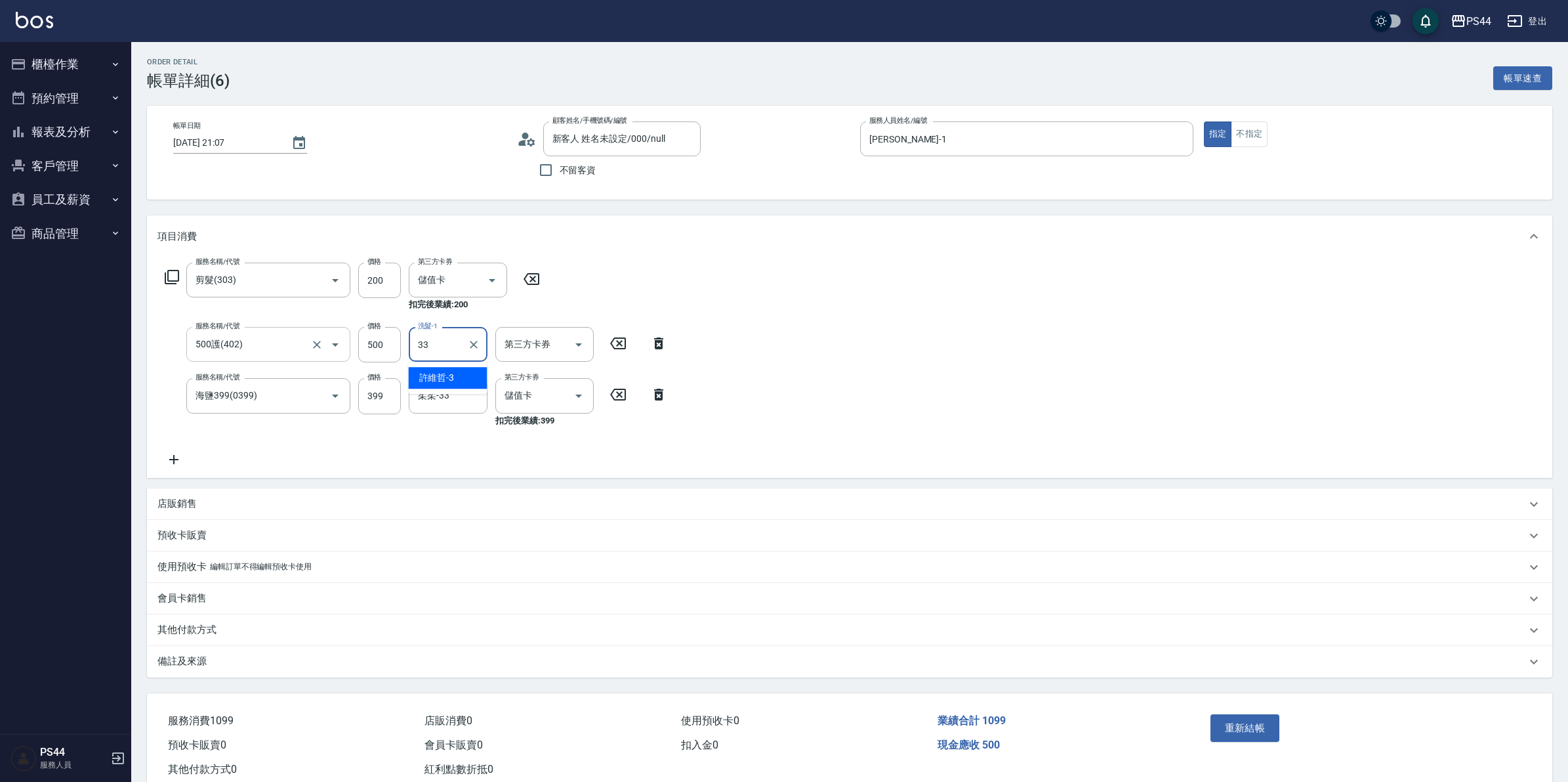
type input "柔柔-33"
type input "儲值卡"
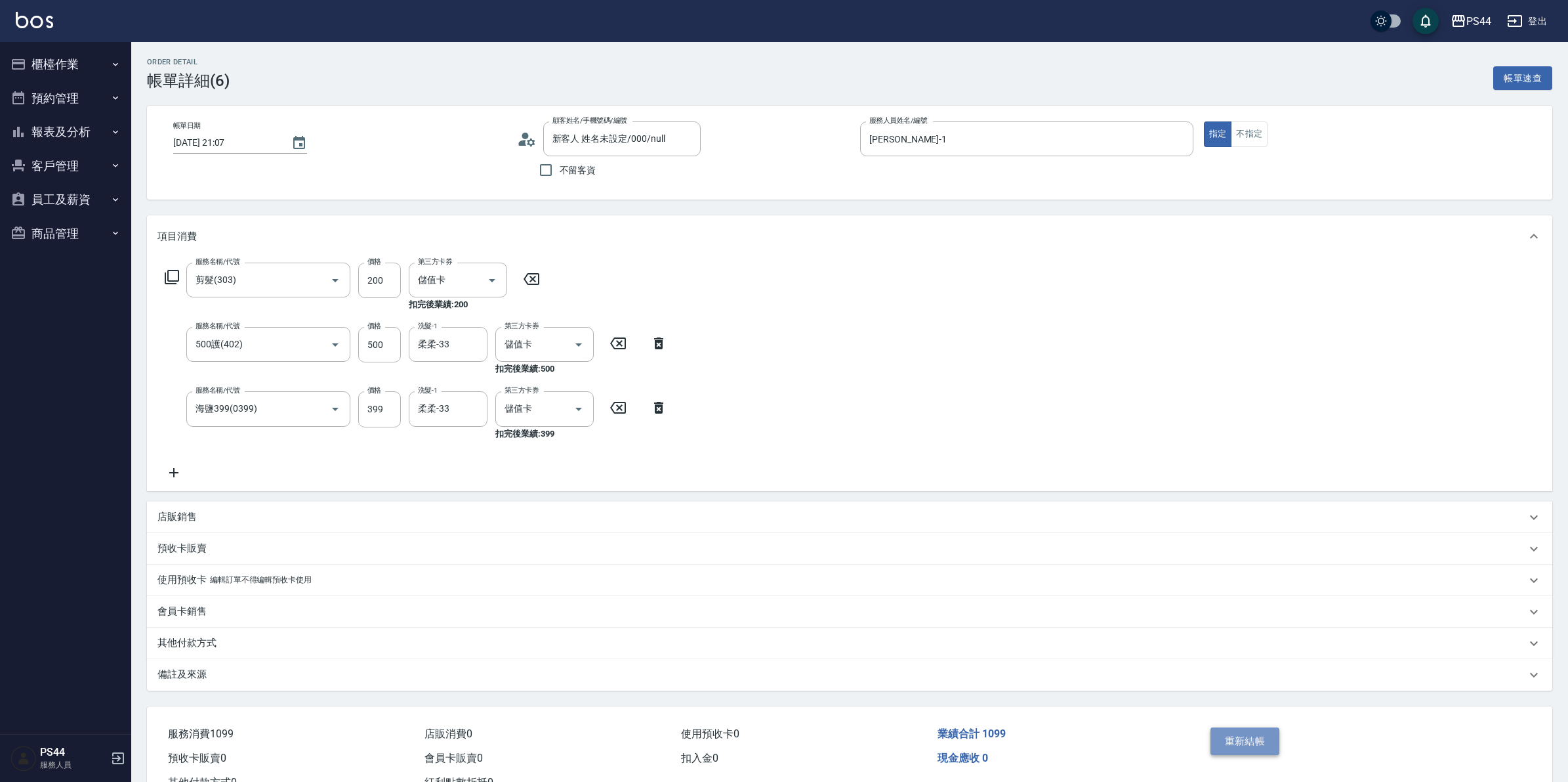
click at [1251, 746] on button "重新結帳" at bounding box center [1246, 741] width 69 height 28
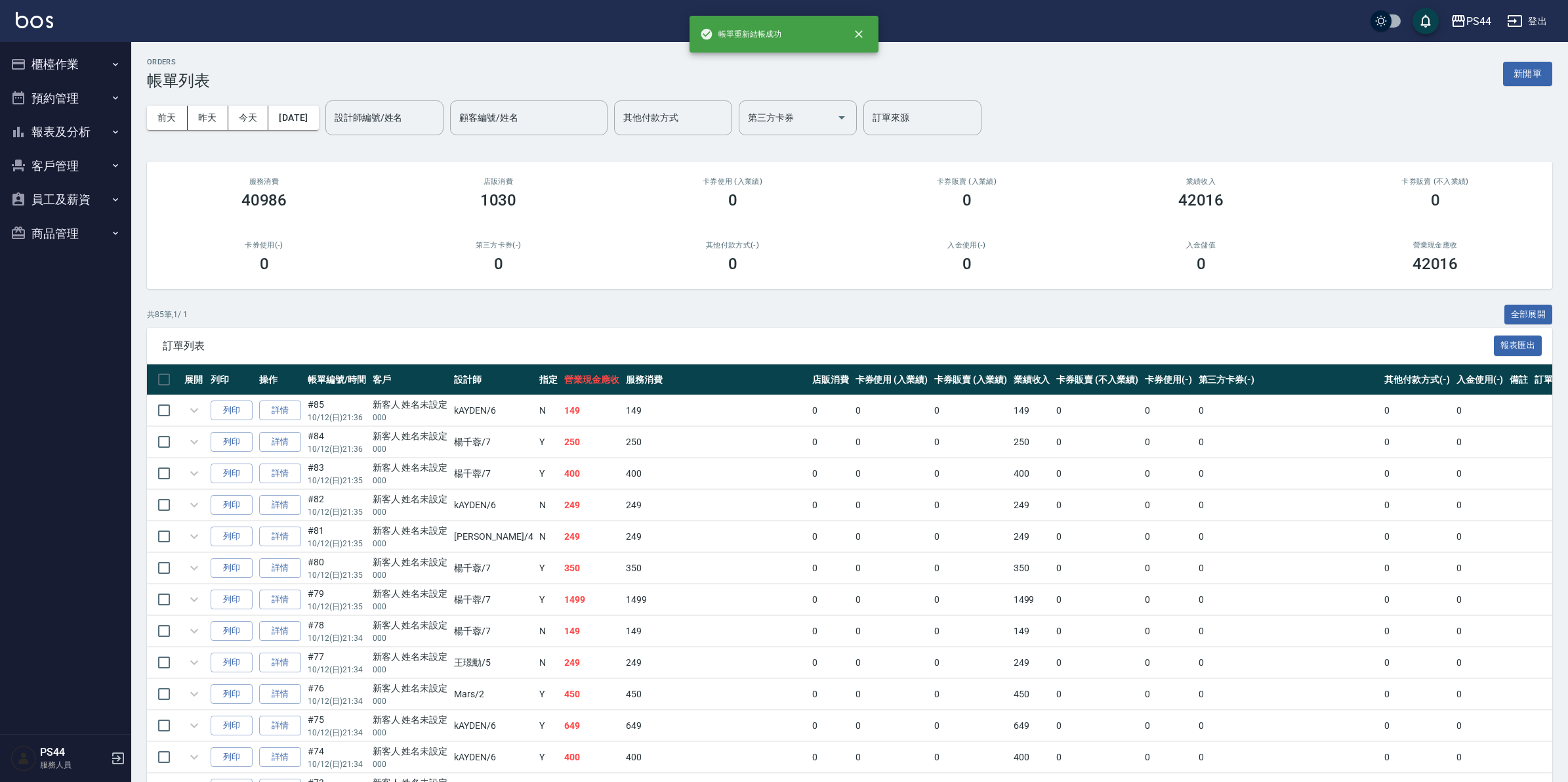
click at [38, 120] on button "報表及分析" at bounding box center [65, 131] width 120 height 34
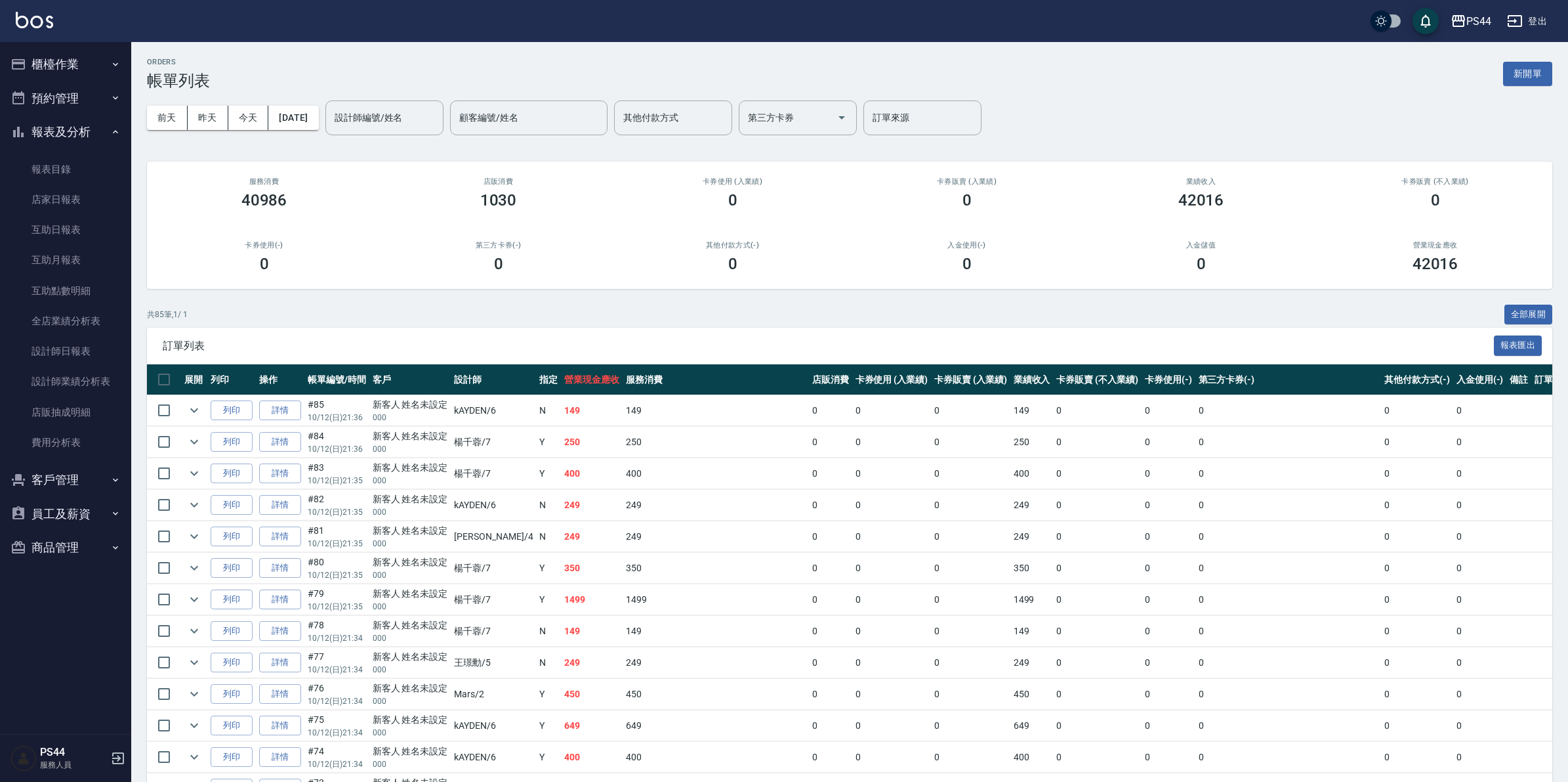
click at [36, 109] on button "預約管理" at bounding box center [65, 98] width 120 height 34
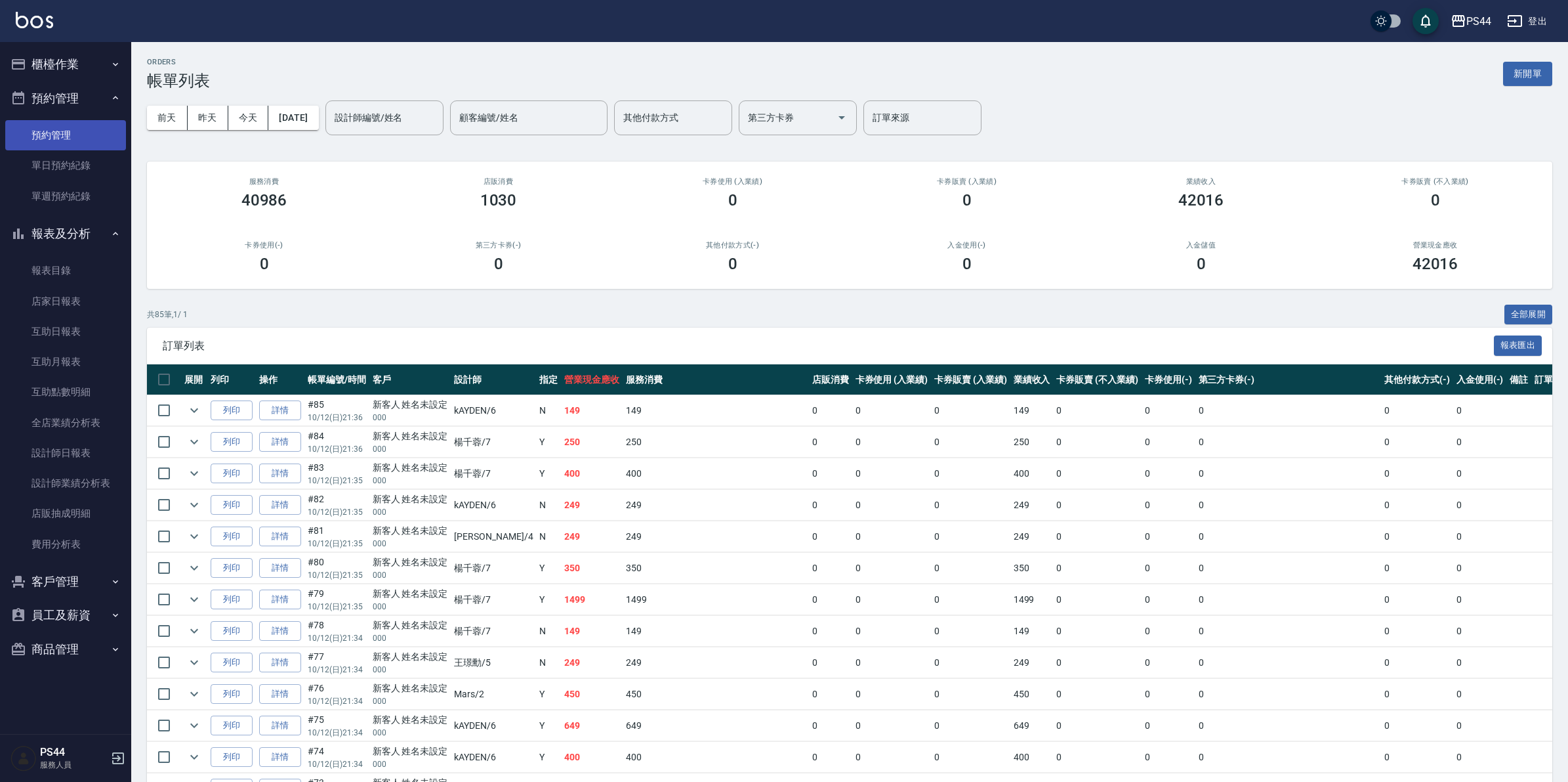
click at [53, 140] on link "預約管理" at bounding box center [65, 135] width 120 height 30
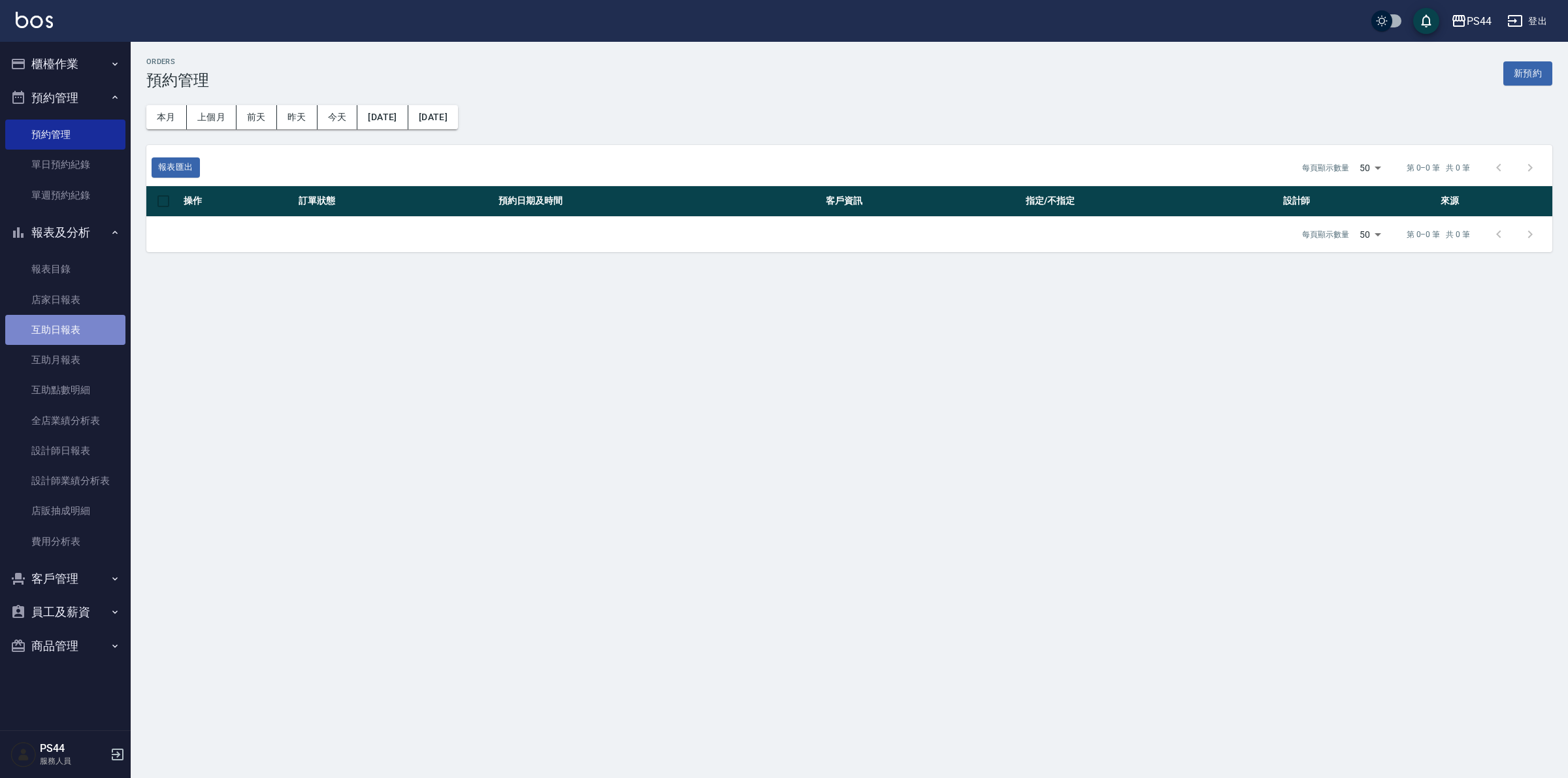
click at [56, 327] on link "互助日報表" at bounding box center [65, 329] width 120 height 30
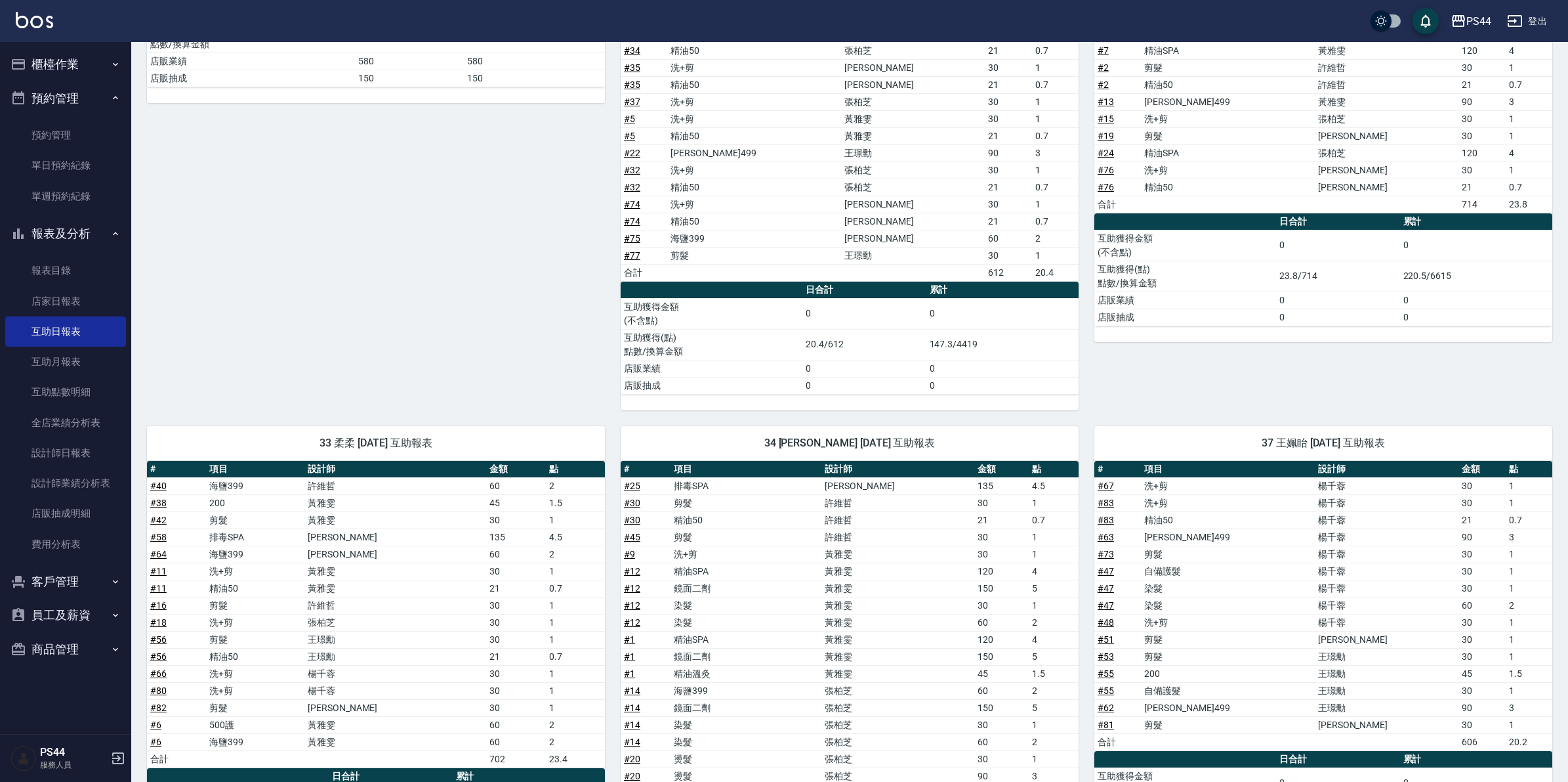
scroll to position [739, 0]
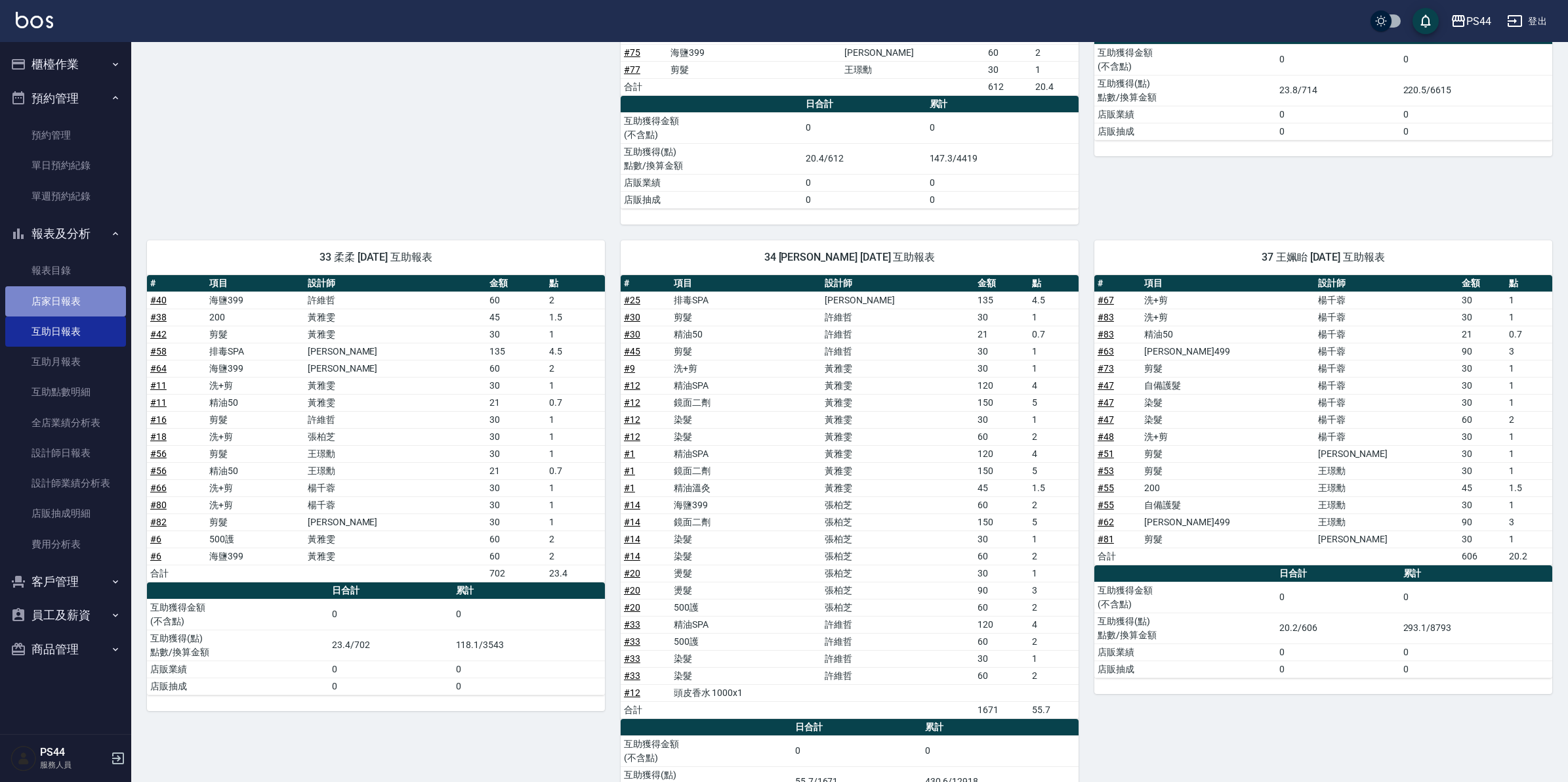
click at [57, 302] on link "店家日報表" at bounding box center [65, 301] width 120 height 30
